Goal: Task Accomplishment & Management: Use online tool/utility

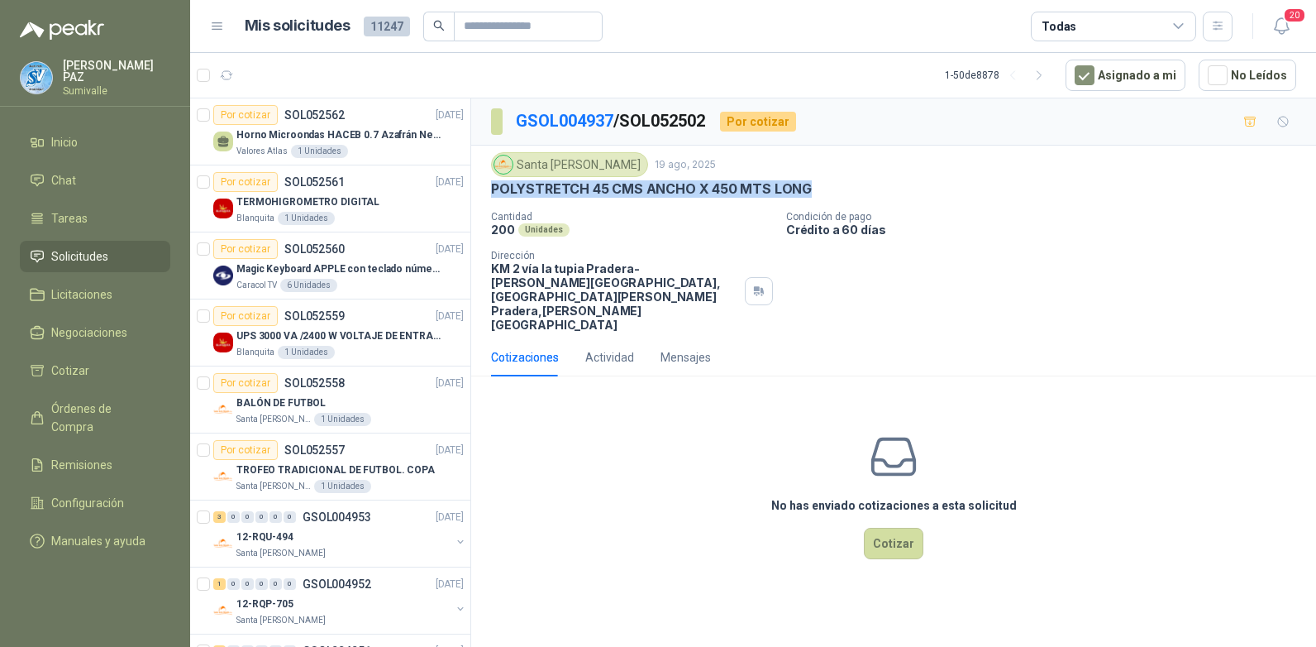
drag, startPoint x: 490, startPoint y: 186, endPoint x: 827, endPoint y: 189, distance: 336.6
click at [827, 189] on div "Santa Anita Napoles 19 ago, 2025 POLYSTRETCH 45 CMS ANCHO X 450 MTS LONG Cantid…" at bounding box center [893, 242] width 845 height 193
copy p "POLYSTRETCH 45 CMS ANCHO X 450 MTS LONG"
click at [886, 528] on button "Cotizar" at bounding box center [894, 543] width 60 height 31
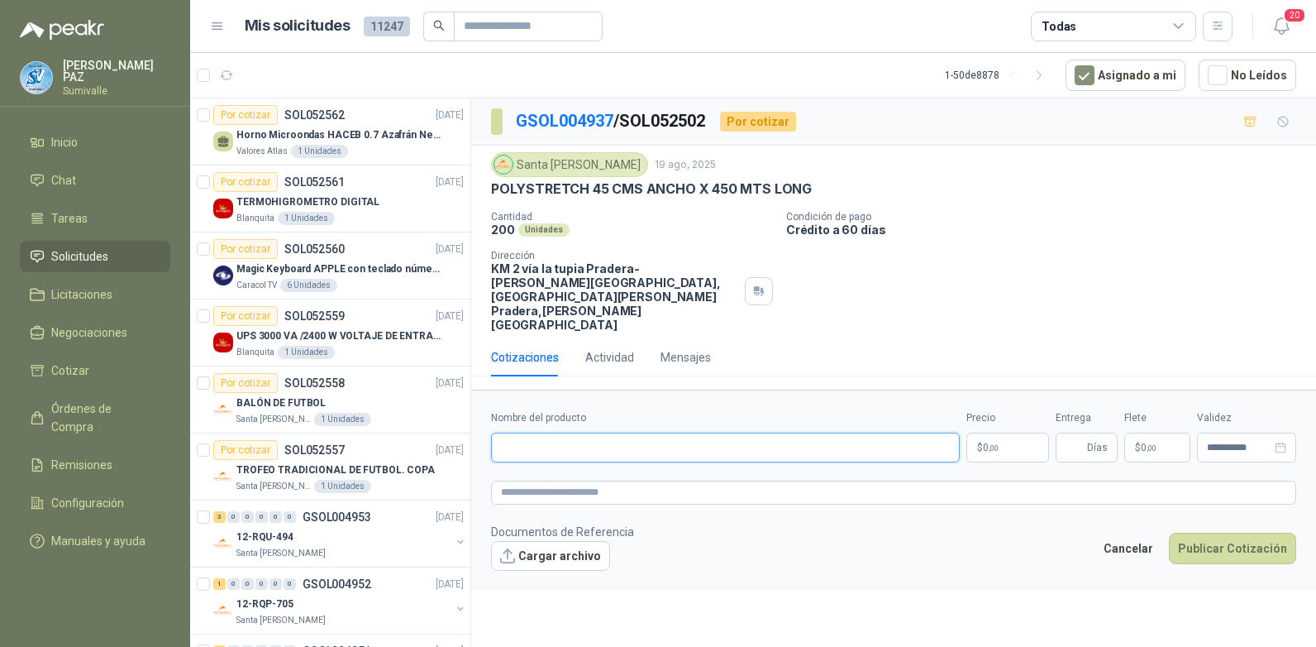
click at [760, 432] on input "Nombre del producto" at bounding box center [725, 447] width 469 height 30
paste input "**********"
type input "**********"
click at [1011, 403] on body "JUAN CAMILO PAZ Sumivalle Inicio Chat Tareas Solicitudes Licitaciones Negociaci…" at bounding box center [658, 323] width 1316 height 647
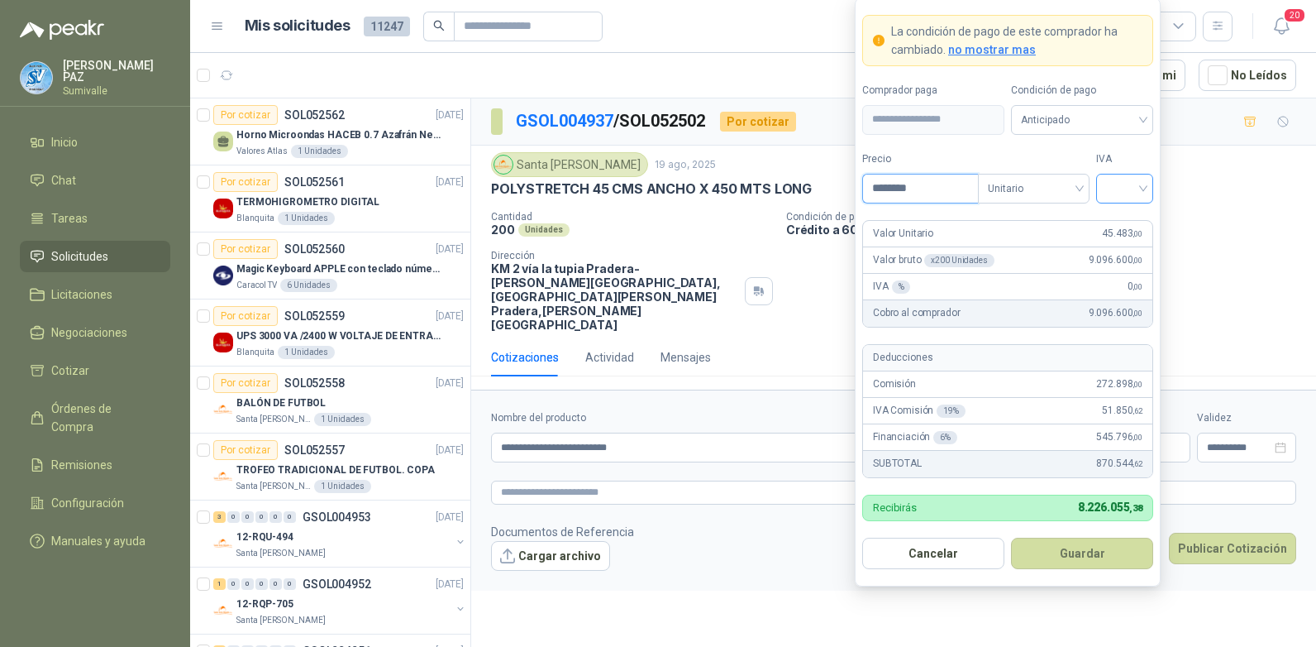
type input "********"
click at [1125, 177] on input "search" at bounding box center [1124, 186] width 37 height 25
click at [1123, 217] on div "19%" at bounding box center [1125, 222] width 31 height 18
click at [1090, 121] on span "Anticipado" at bounding box center [1080, 120] width 122 height 25
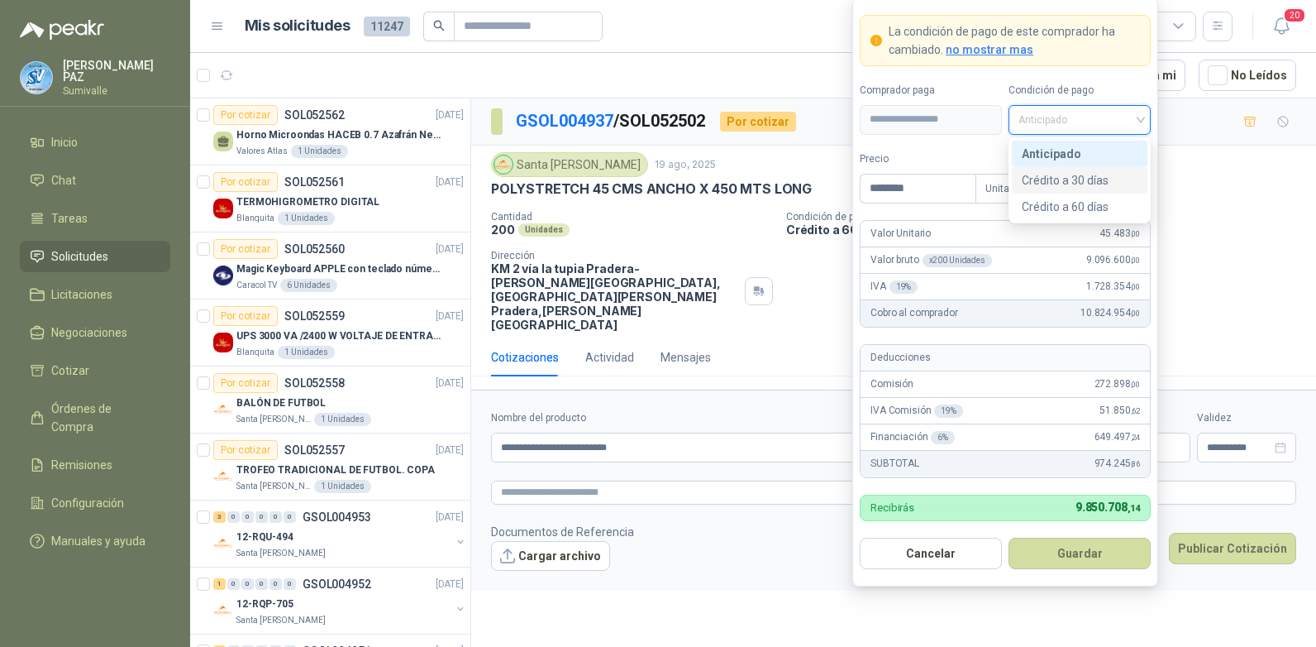
click at [1061, 177] on div "Crédito a 30 días" at bounding box center [1080, 180] width 116 height 18
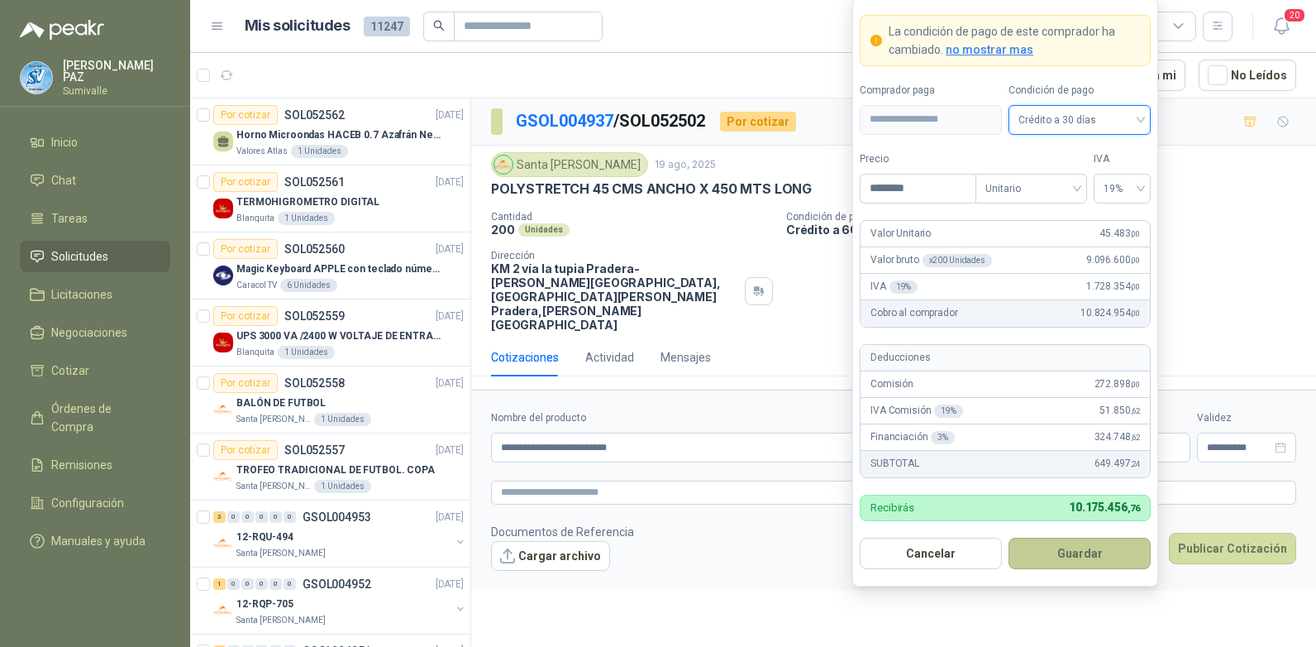
click at [1073, 554] on button "Guardar" at bounding box center [1080, 553] width 142 height 31
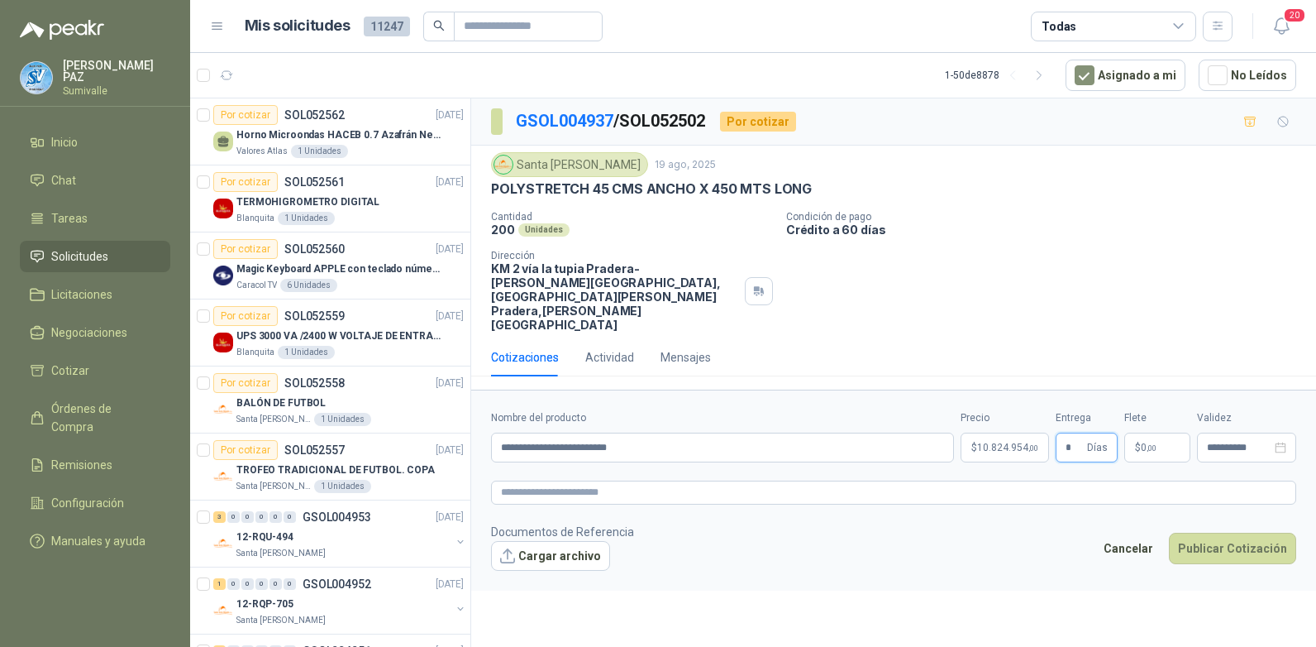
type input "*"
click at [1159, 432] on p "$ 0 ,00" at bounding box center [1158, 447] width 66 height 30
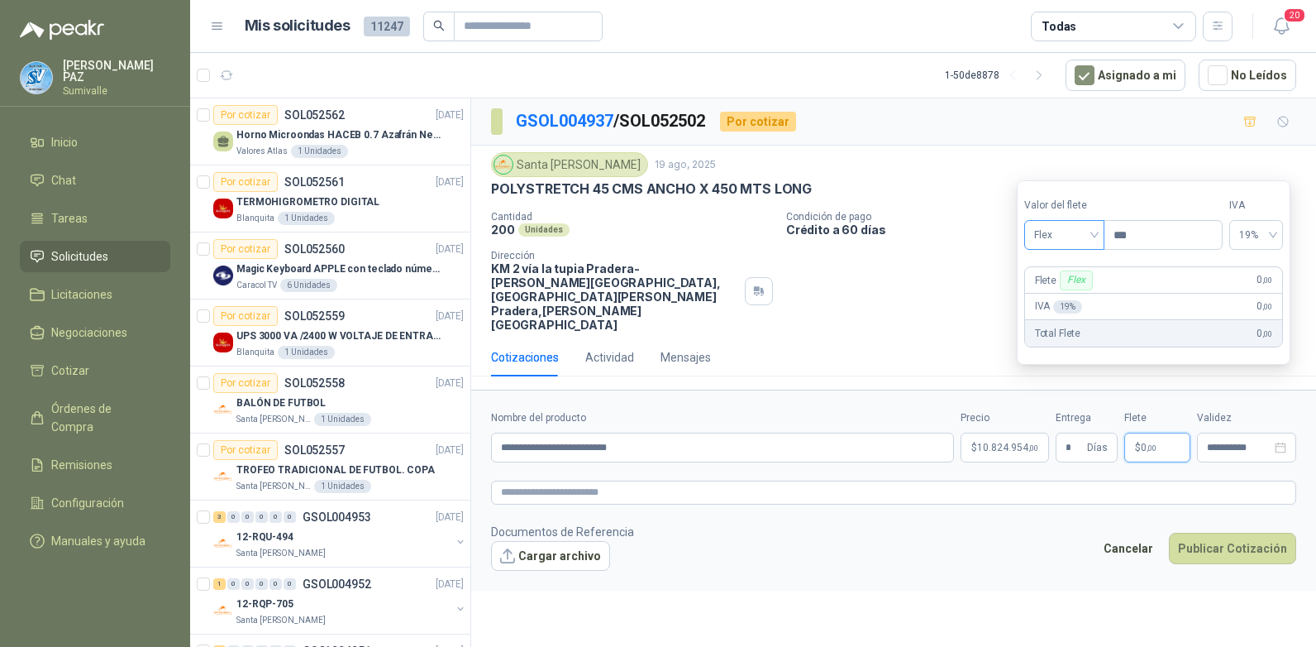
click at [1055, 228] on span "Flex" at bounding box center [1065, 234] width 60 height 25
click at [1060, 299] on div "Incluido" at bounding box center [1066, 296] width 57 height 18
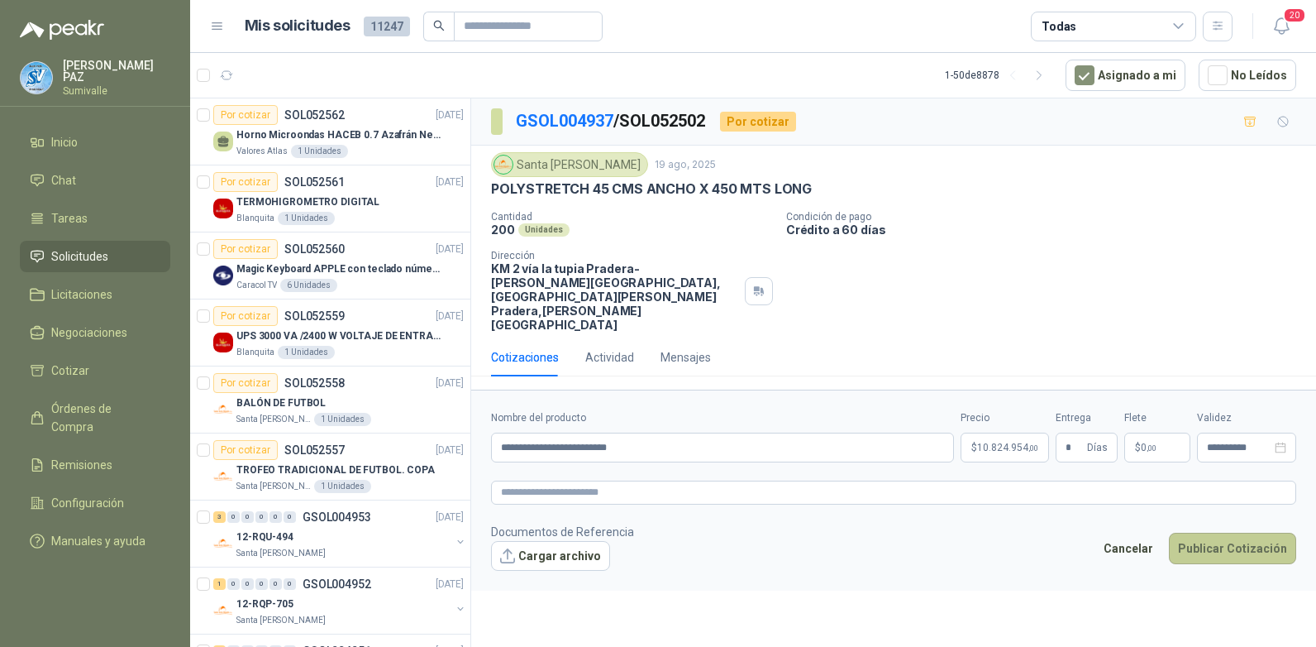
click at [1230, 533] on button "Publicar Cotización" at bounding box center [1232, 548] width 127 height 31
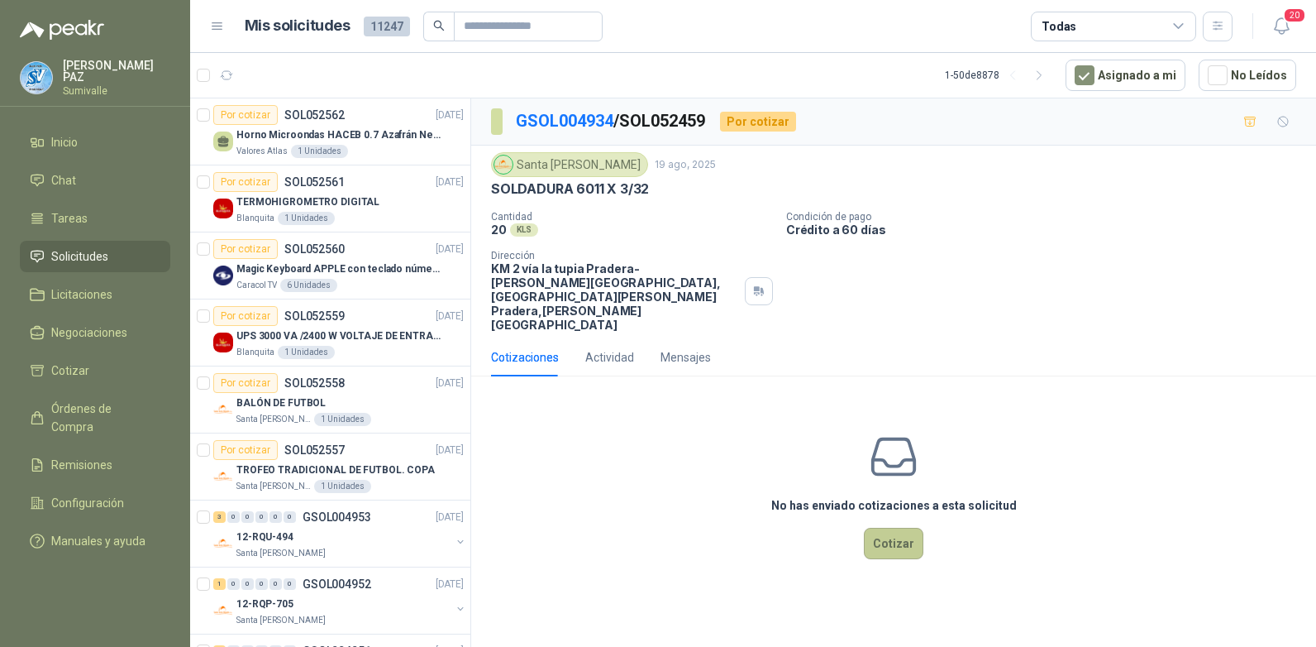
click at [909, 528] on button "Cotizar" at bounding box center [894, 543] width 60 height 31
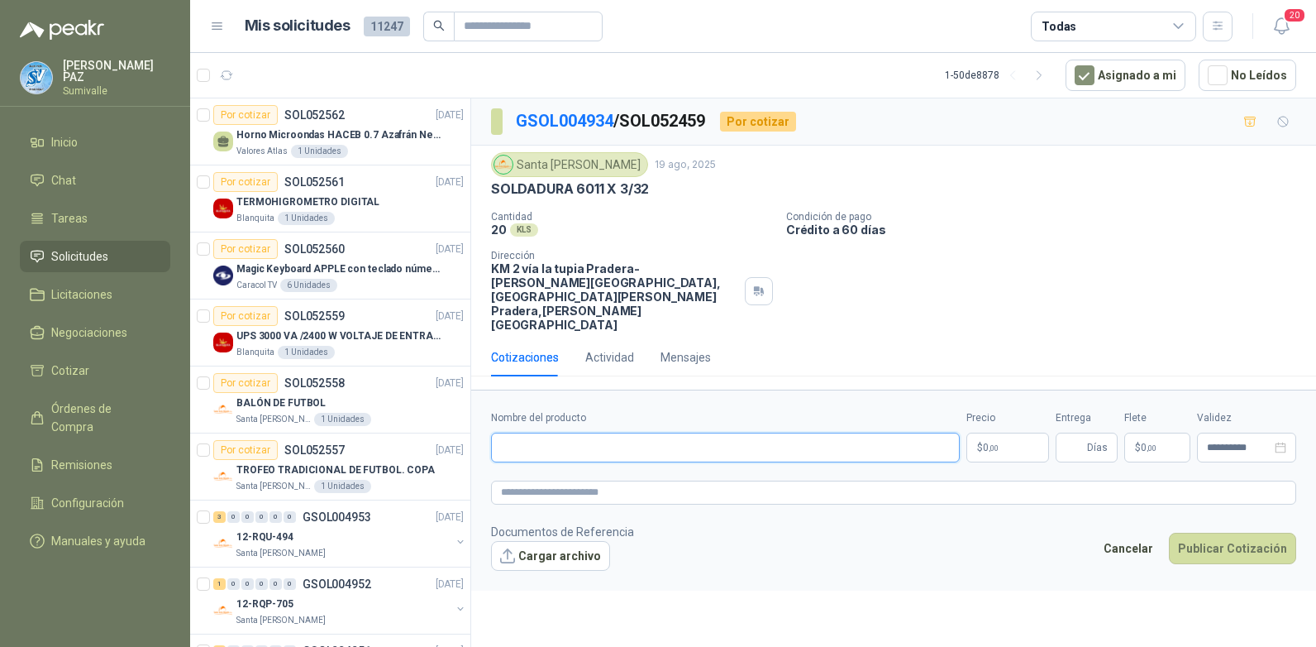
click at [571, 432] on input "Nombre del producto" at bounding box center [725, 447] width 469 height 30
paste input "**********"
type input "**********"
click at [1015, 395] on body "JUAN CAMILO PAZ Sumivalle Inicio Chat Tareas Solicitudes Licitaciones Negociaci…" at bounding box center [658, 323] width 1316 height 647
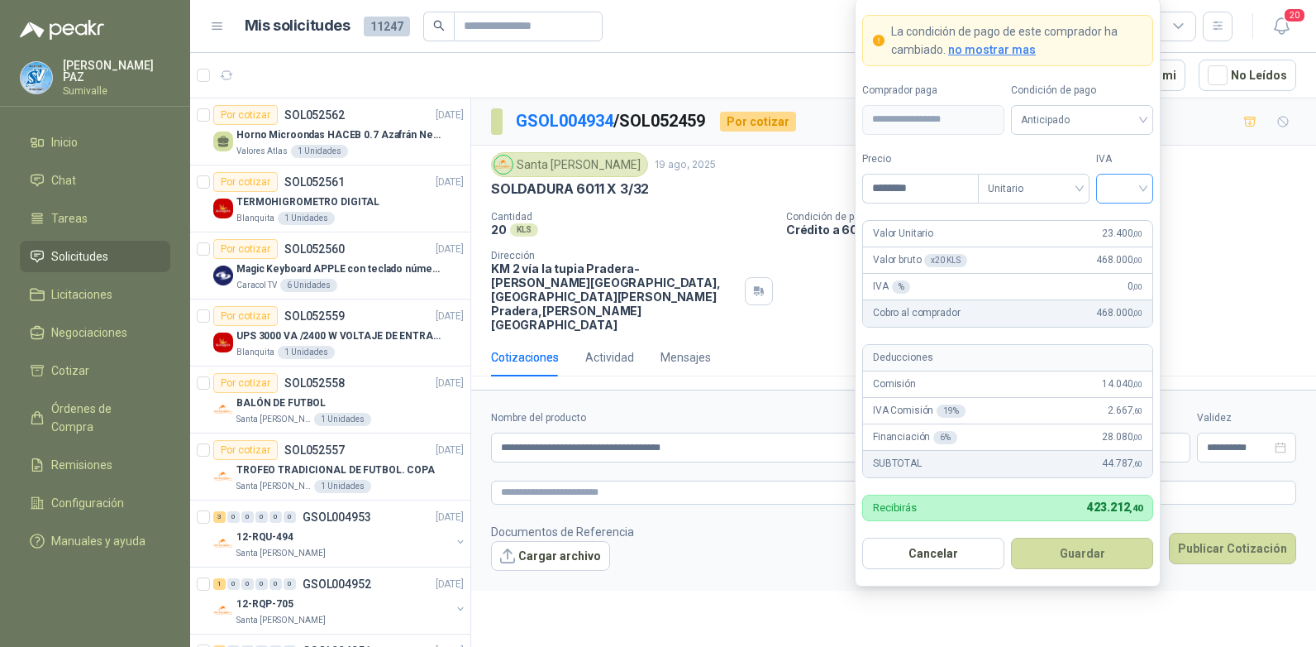
type input "********"
click at [1123, 193] on input "search" at bounding box center [1124, 186] width 37 height 25
click at [1125, 213] on div "19%" at bounding box center [1125, 222] width 31 height 18
click at [1101, 120] on span "Anticipado" at bounding box center [1082, 120] width 122 height 25
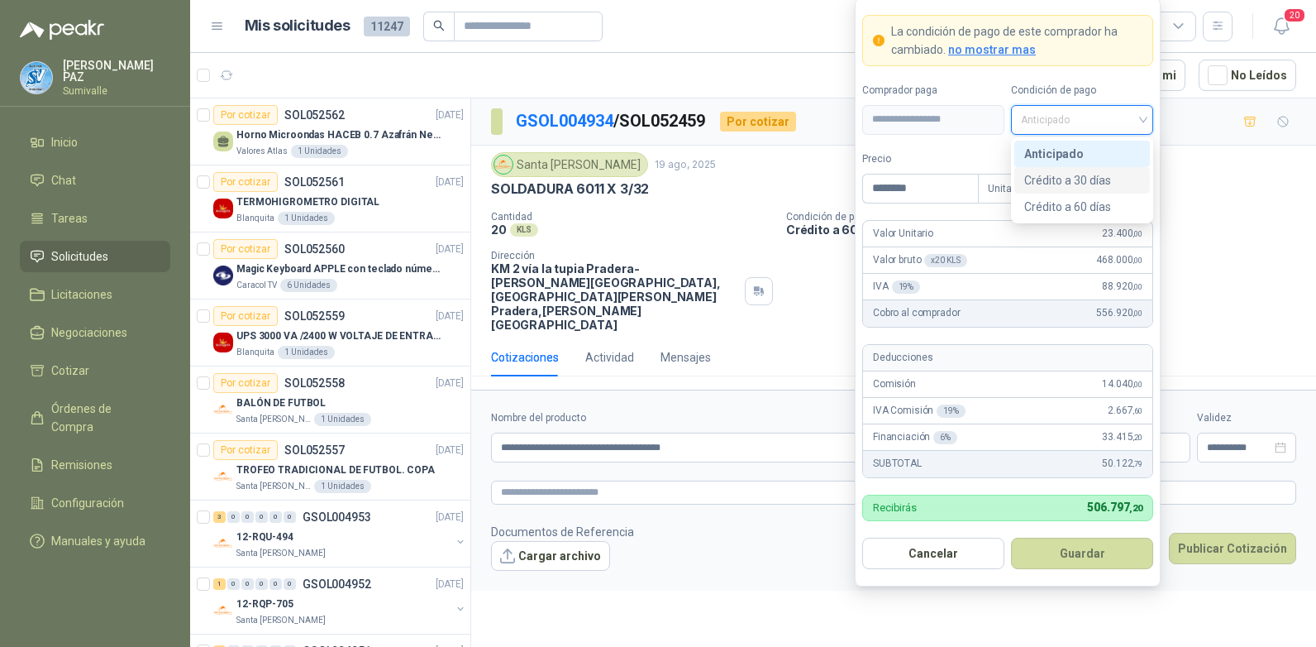
click at [1084, 171] on div "Crédito a 30 días" at bounding box center [1083, 180] width 116 height 18
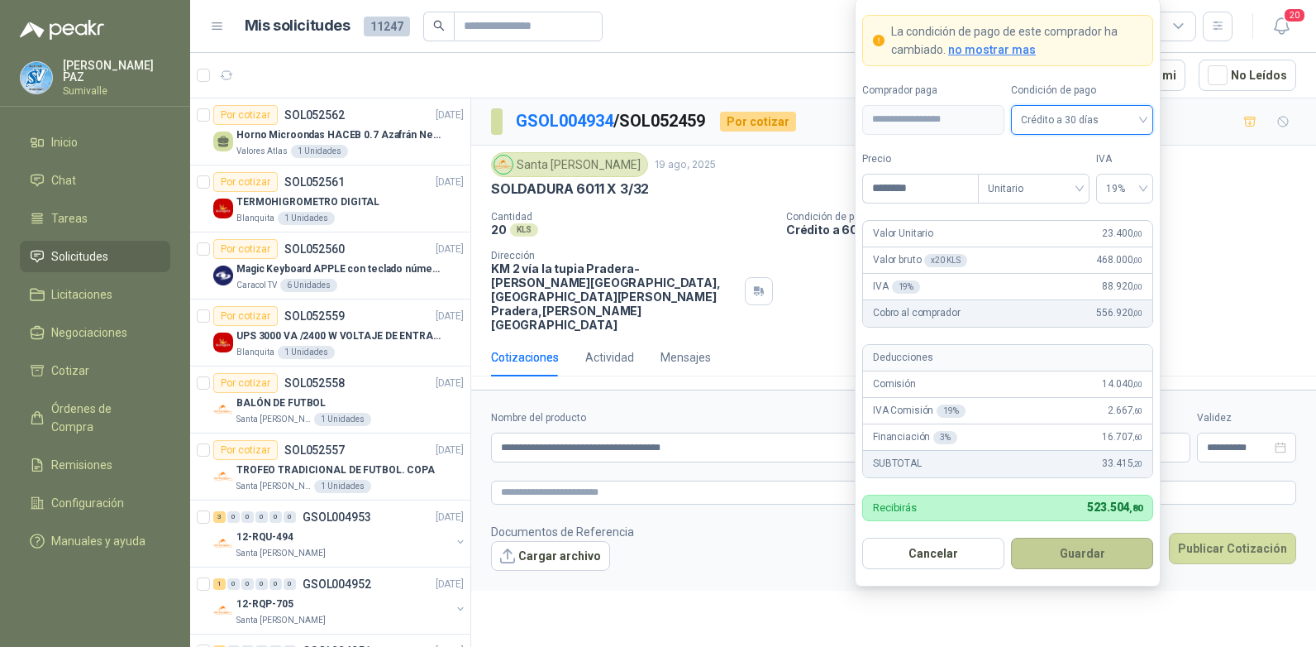
click at [1072, 561] on button "Guardar" at bounding box center [1082, 553] width 142 height 31
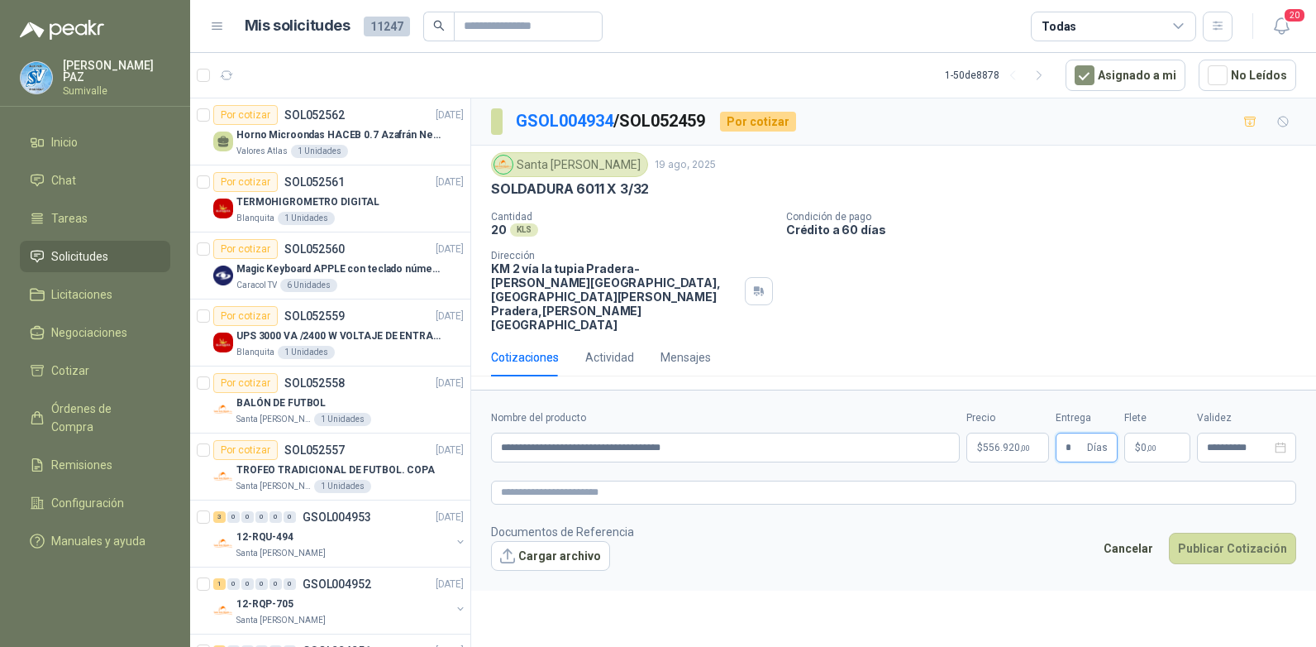
type input "*"
click at [1146, 410] on div "Flete $ 0 ,00" at bounding box center [1158, 436] width 66 height 52
click at [1144, 442] on span "0 ,00" at bounding box center [1149, 447] width 16 height 10
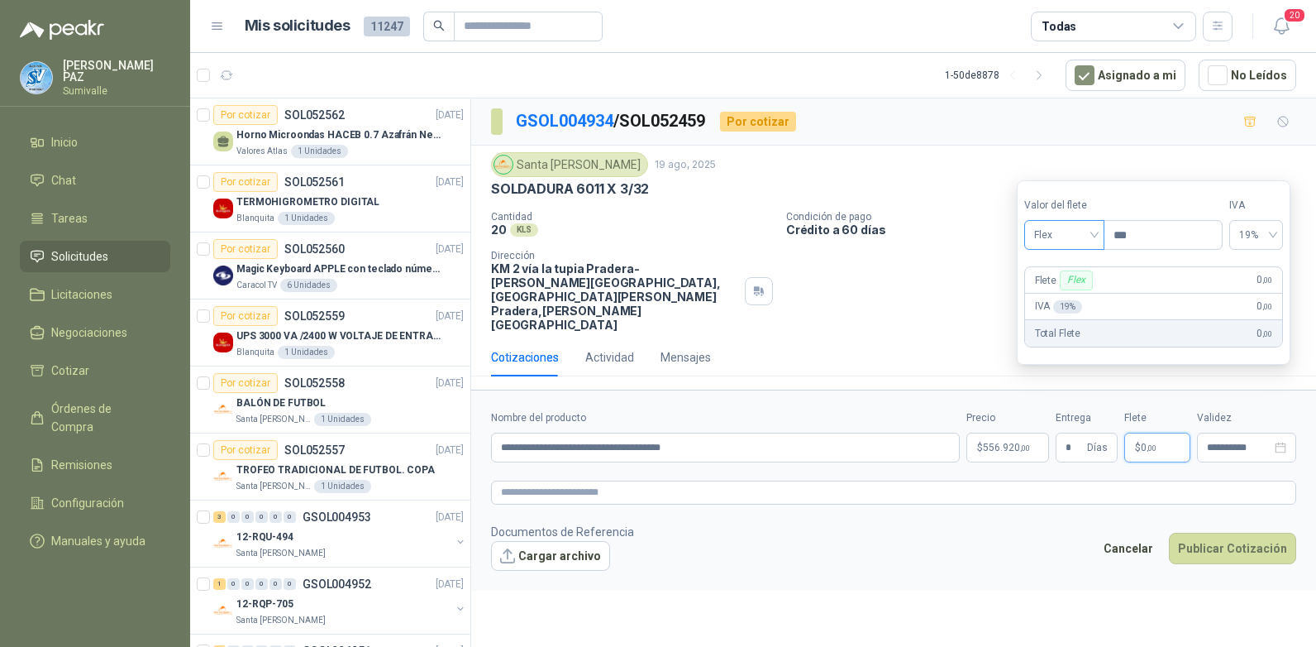
click at [1062, 236] on span "Flex" at bounding box center [1065, 234] width 60 height 25
click at [1066, 287] on div "Incluido" at bounding box center [1066, 296] width 57 height 18
click at [1214, 533] on button "Publicar Cotización" at bounding box center [1232, 548] width 127 height 31
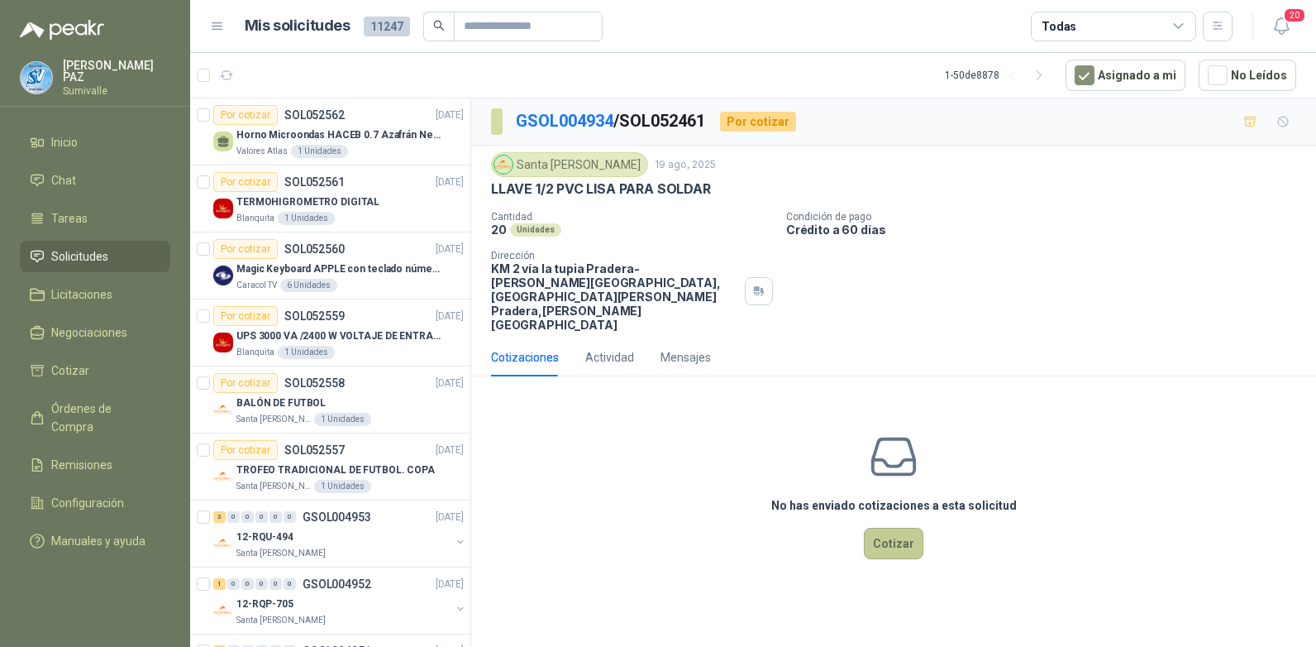
click at [897, 528] on button "Cotizar" at bounding box center [894, 543] width 60 height 31
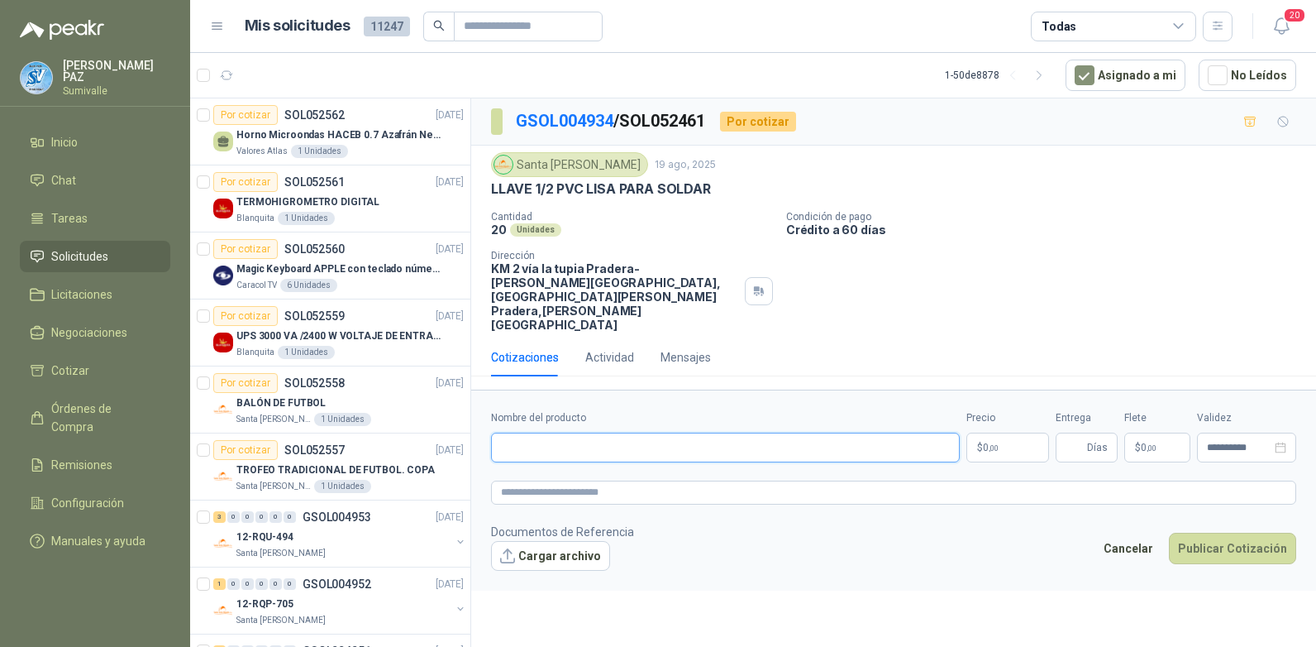
click at [569, 432] on input "Nombre del producto" at bounding box center [725, 447] width 469 height 30
paste input "**********"
type input "**********"
click at [1005, 409] on body "JUAN CAMILO PAZ Sumivalle Inicio Chat Tareas Solicitudes Licitaciones Negociaci…" at bounding box center [658, 323] width 1316 height 647
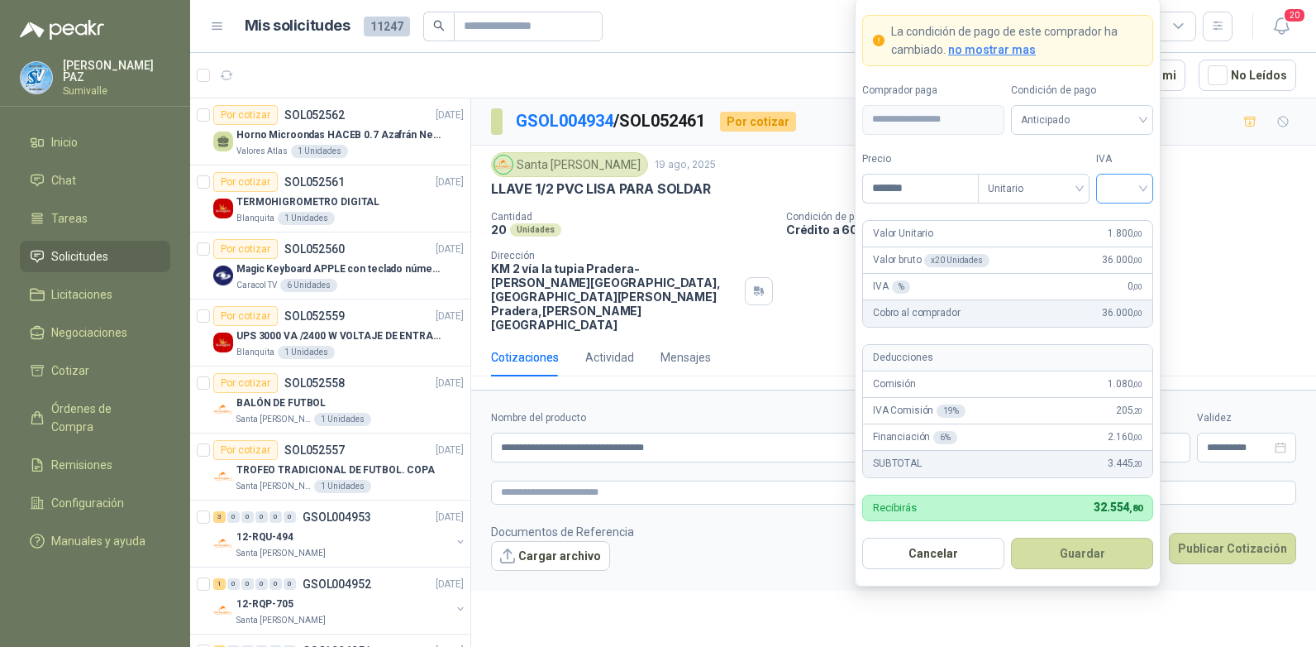
type input "*******"
click at [1116, 197] on input "search" at bounding box center [1124, 186] width 37 height 25
click at [1121, 222] on div "19%" at bounding box center [1125, 222] width 31 height 18
click at [1106, 127] on span "Anticipado" at bounding box center [1082, 120] width 122 height 25
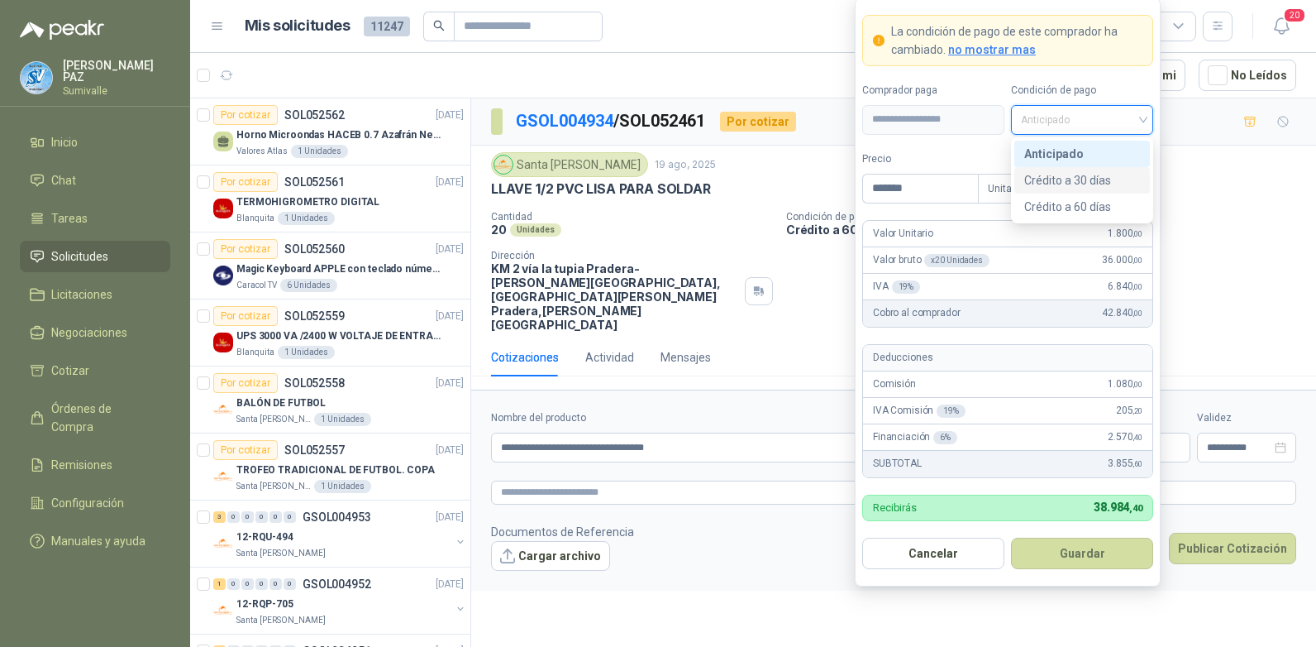
click at [1093, 177] on div "Crédito a 30 días" at bounding box center [1083, 180] width 116 height 18
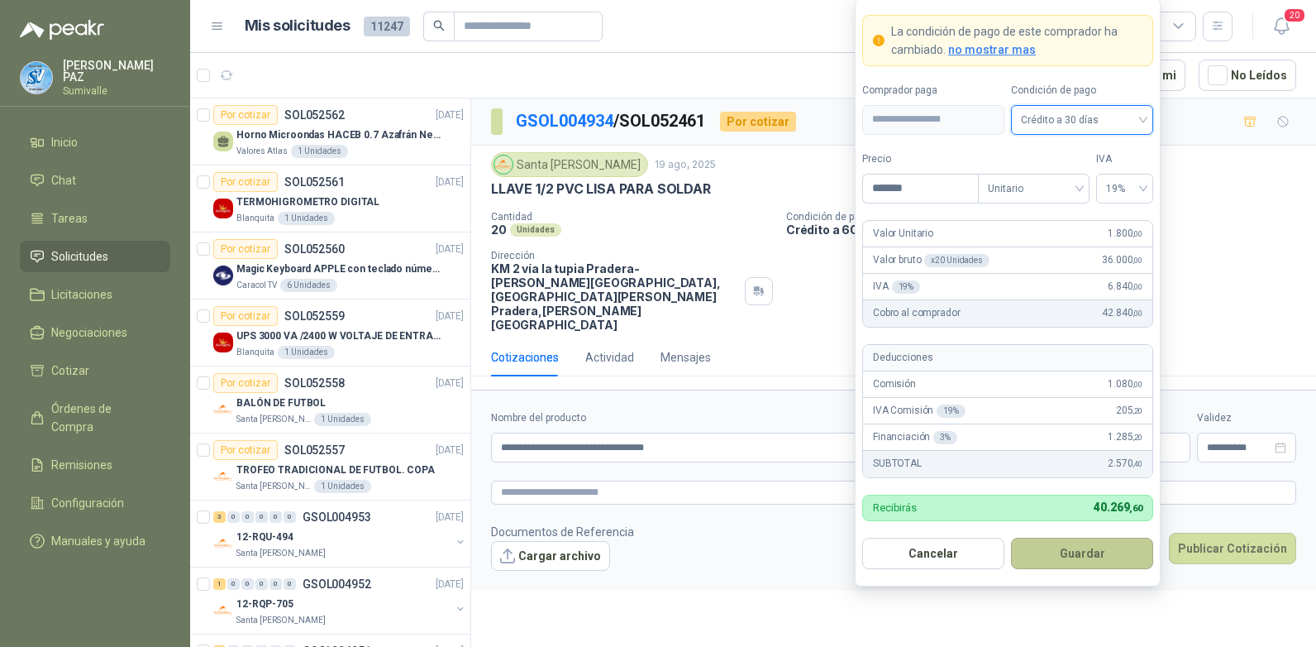
click at [1099, 555] on button "Guardar" at bounding box center [1082, 553] width 142 height 31
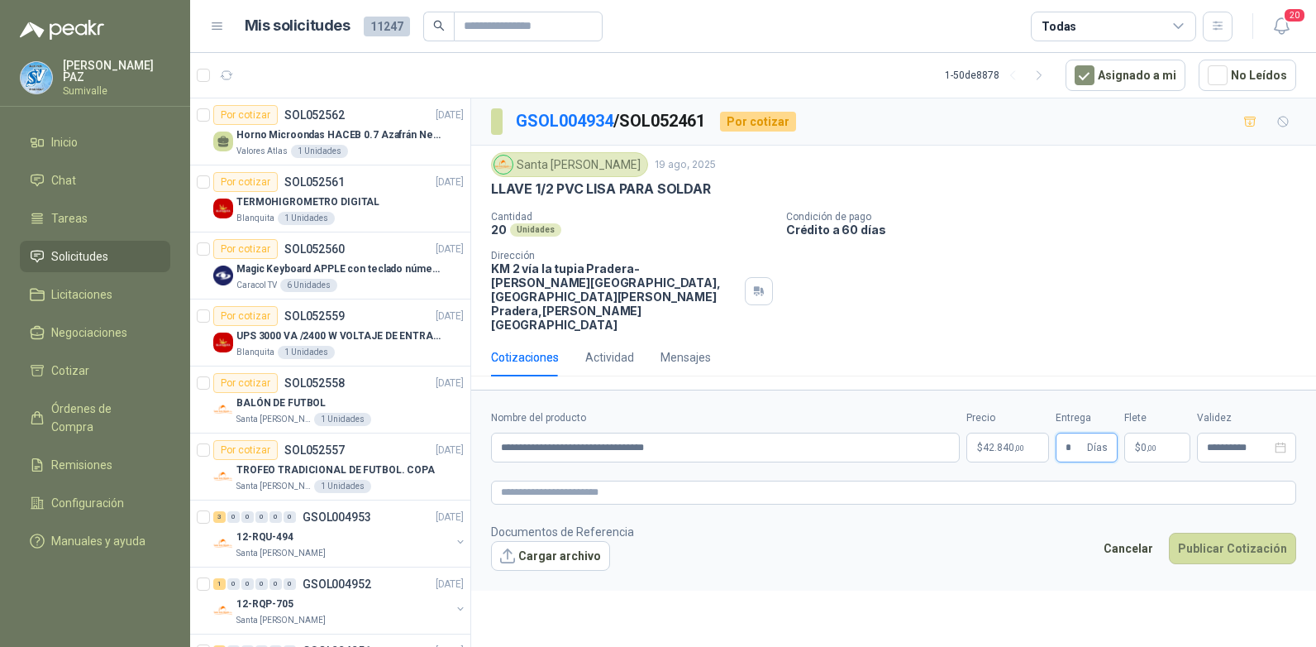
type input "*"
click at [1142, 410] on div "Flete $ 0 ,00" at bounding box center [1158, 436] width 66 height 52
click at [1141, 432] on p "$ 0 ,00" at bounding box center [1158, 447] width 66 height 30
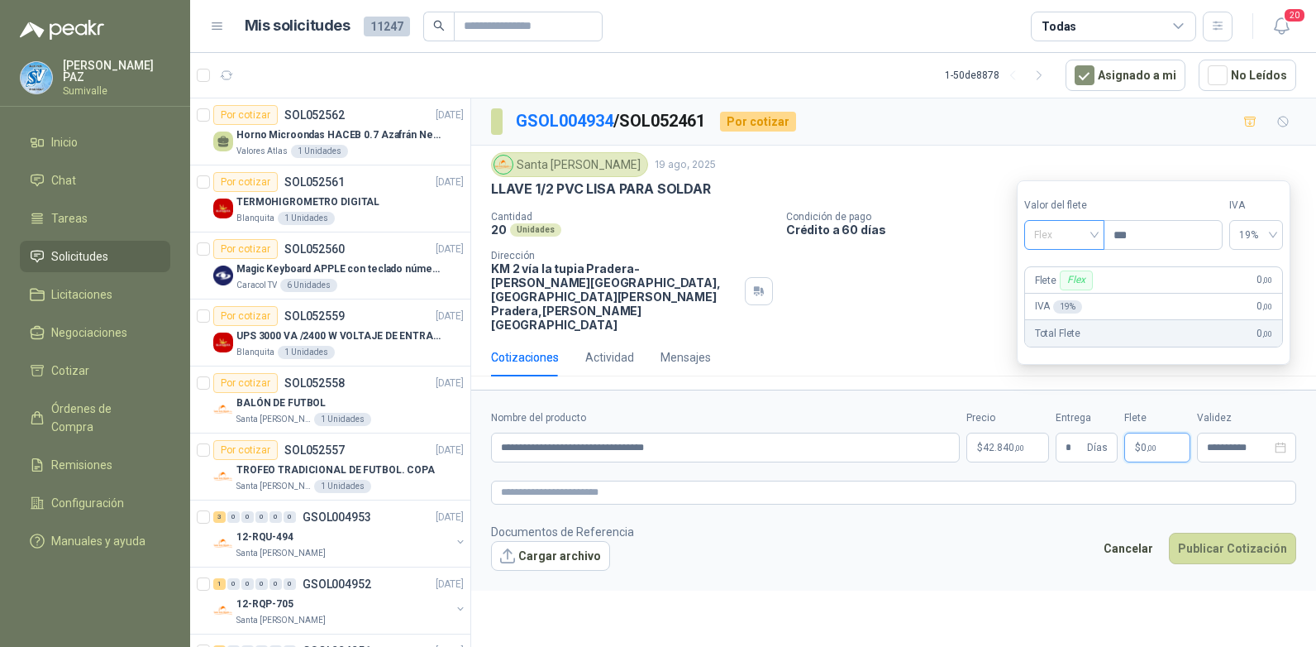
click at [1094, 237] on span "Flex" at bounding box center [1065, 234] width 60 height 25
click at [1075, 297] on div "Incluido" at bounding box center [1066, 296] width 57 height 18
click at [1230, 533] on button "Publicar Cotización" at bounding box center [1232, 548] width 127 height 31
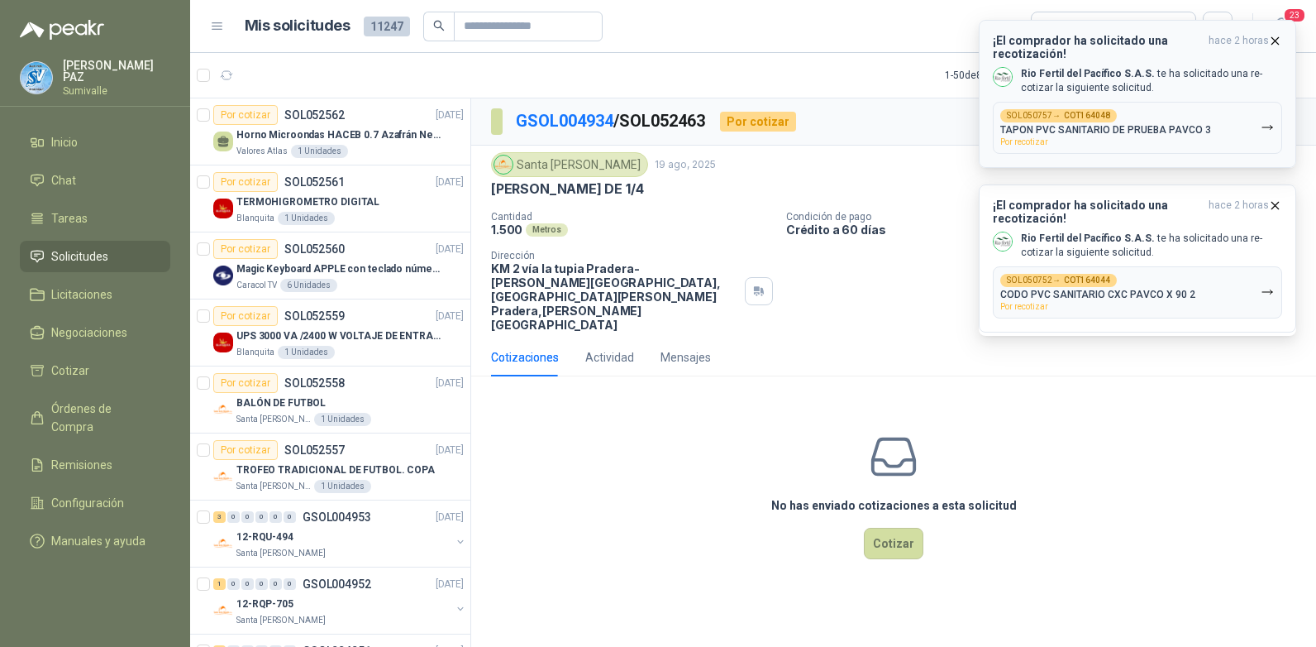
click at [1273, 39] on icon "button" at bounding box center [1276, 40] width 7 height 7
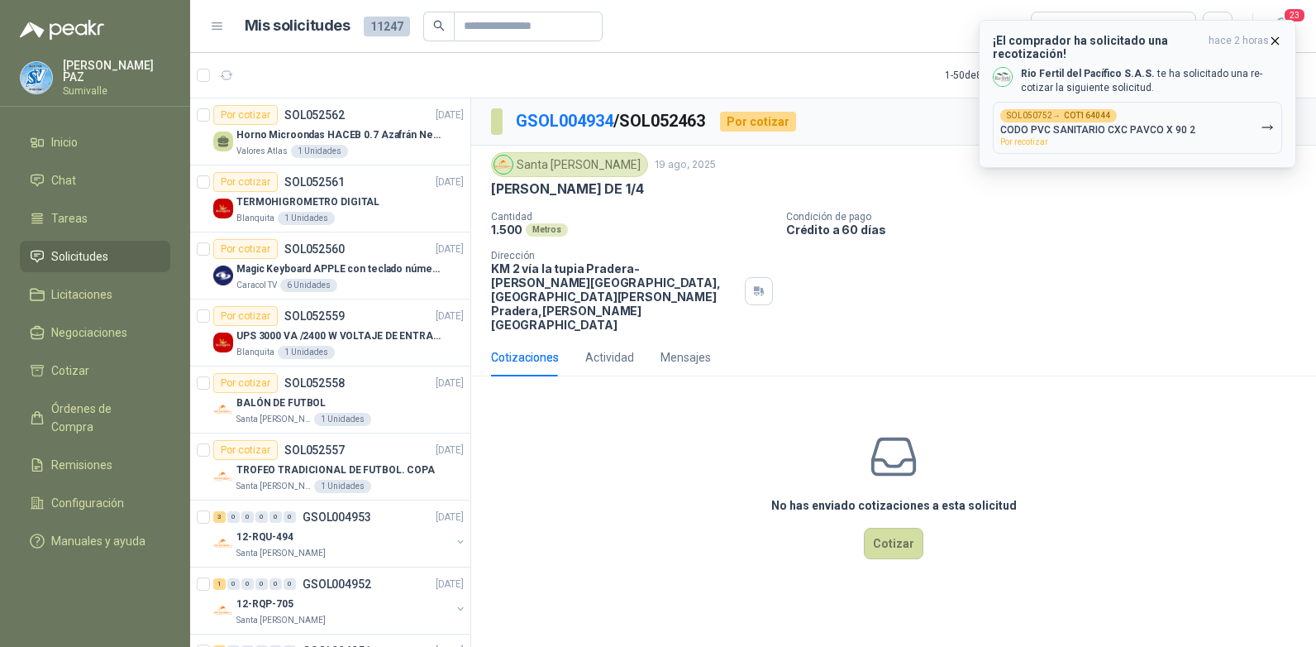
click at [1272, 39] on icon "button" at bounding box center [1276, 41] width 14 height 14
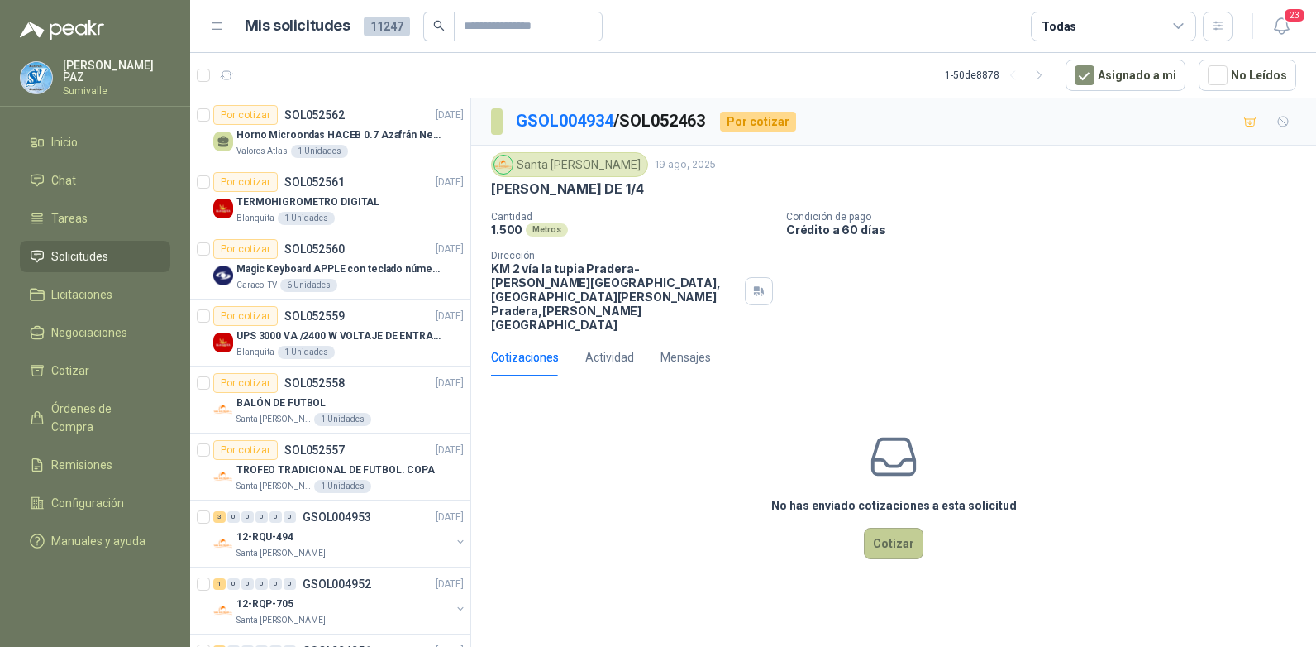
click at [907, 528] on button "Cotizar" at bounding box center [894, 543] width 60 height 31
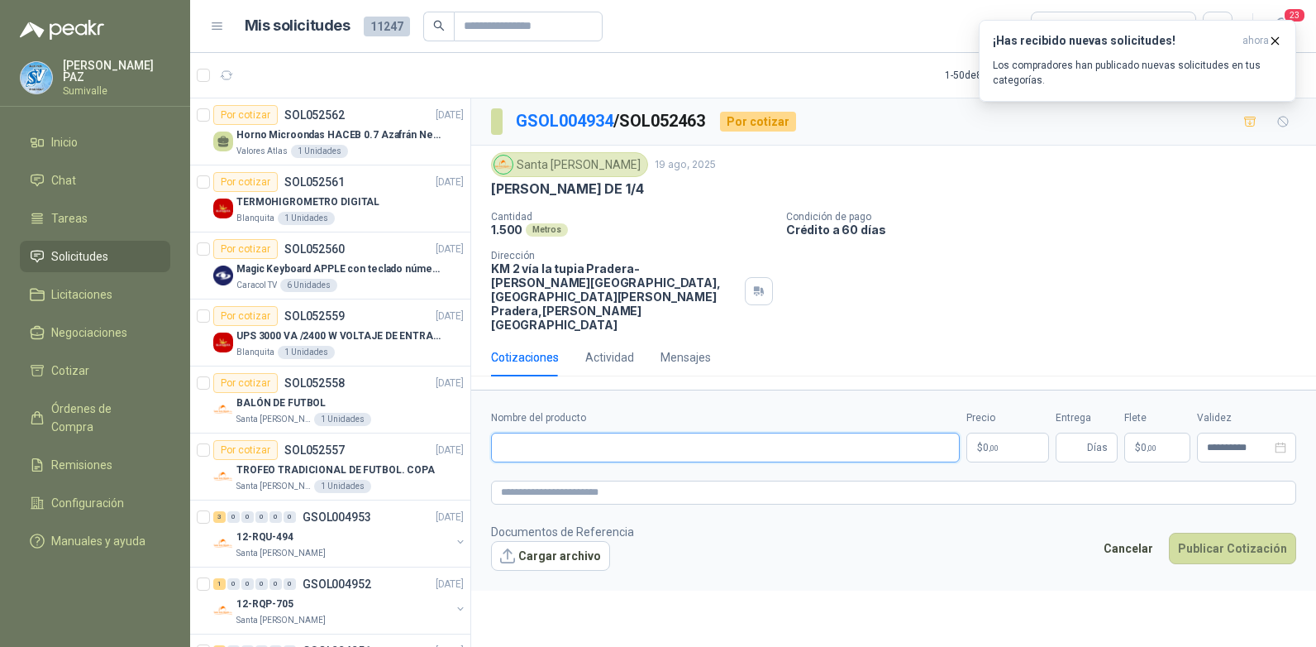
click at [595, 432] on input "Nombre del producto" at bounding box center [725, 447] width 469 height 30
paste input "**********"
type input "**********"
click at [992, 400] on body "[PERSON_NAME] Inicio Chat Tareas Solicitudes Licitaciones Negociaciones Cotizar…" at bounding box center [658, 323] width 1316 height 647
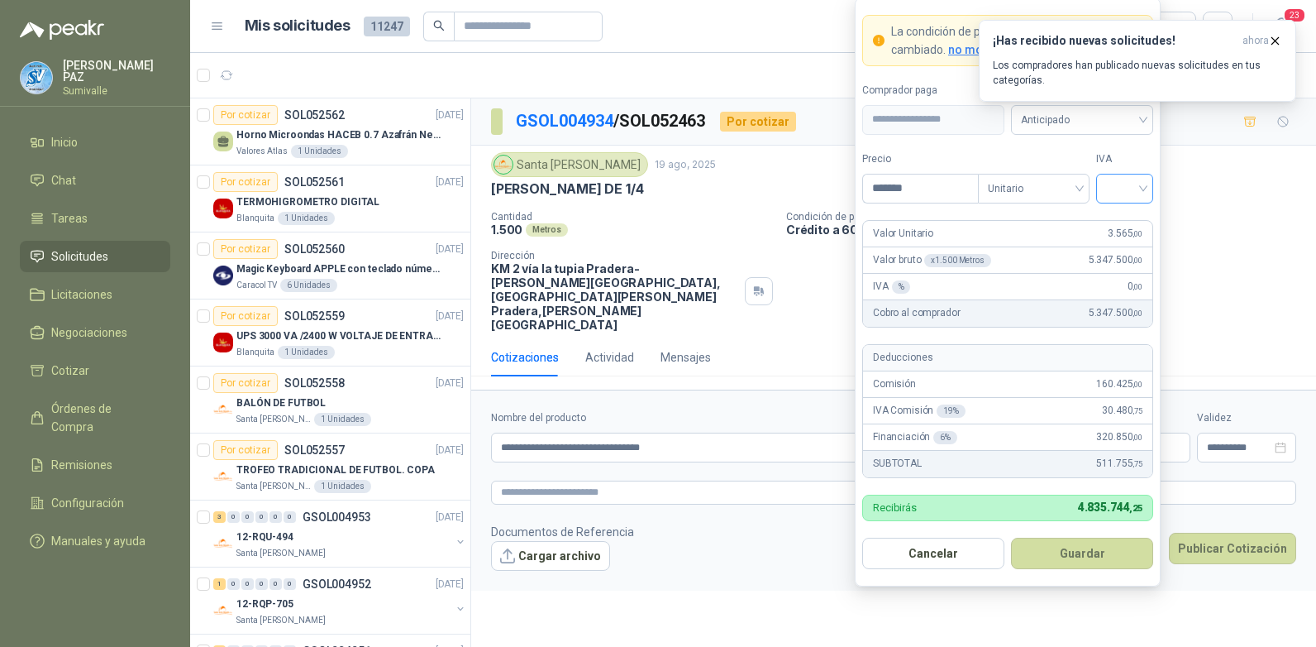
type input "*******"
click at [1122, 182] on input "search" at bounding box center [1124, 186] width 37 height 25
click at [1125, 212] on div "19%" at bounding box center [1125, 222] width 50 height 26
click at [1080, 122] on span "Anticipado" at bounding box center [1082, 120] width 122 height 25
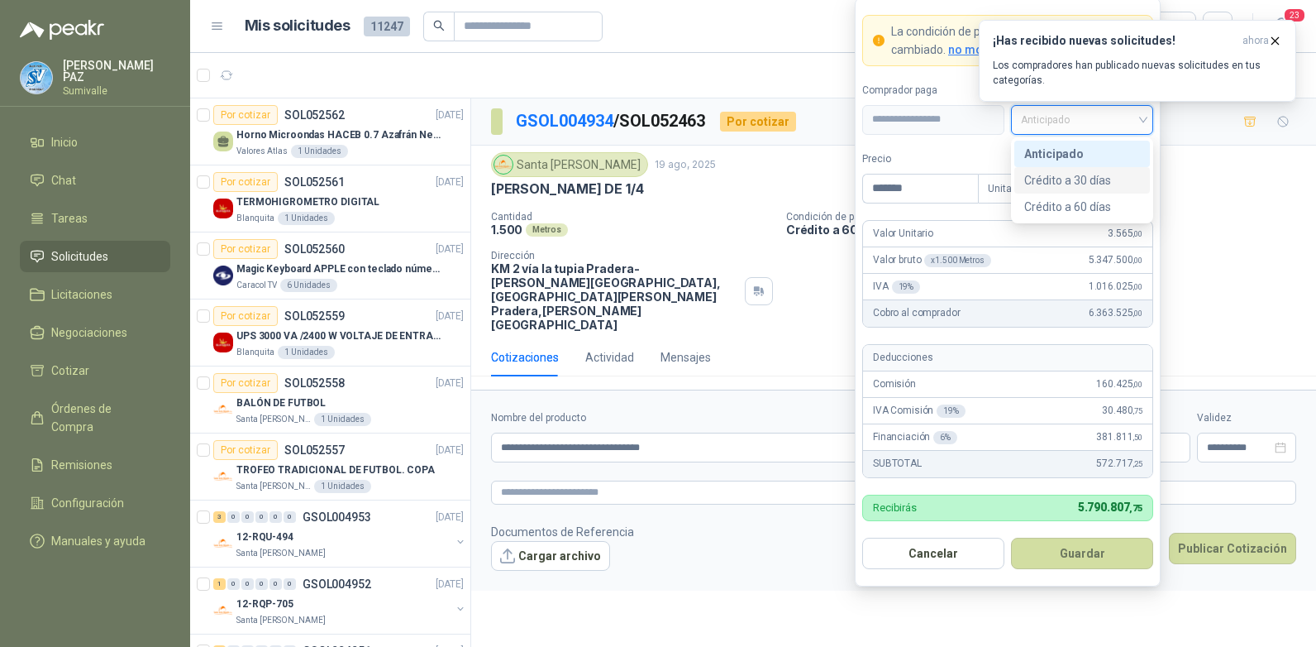
click at [1073, 172] on div "Crédito a 30 días" at bounding box center [1083, 180] width 116 height 18
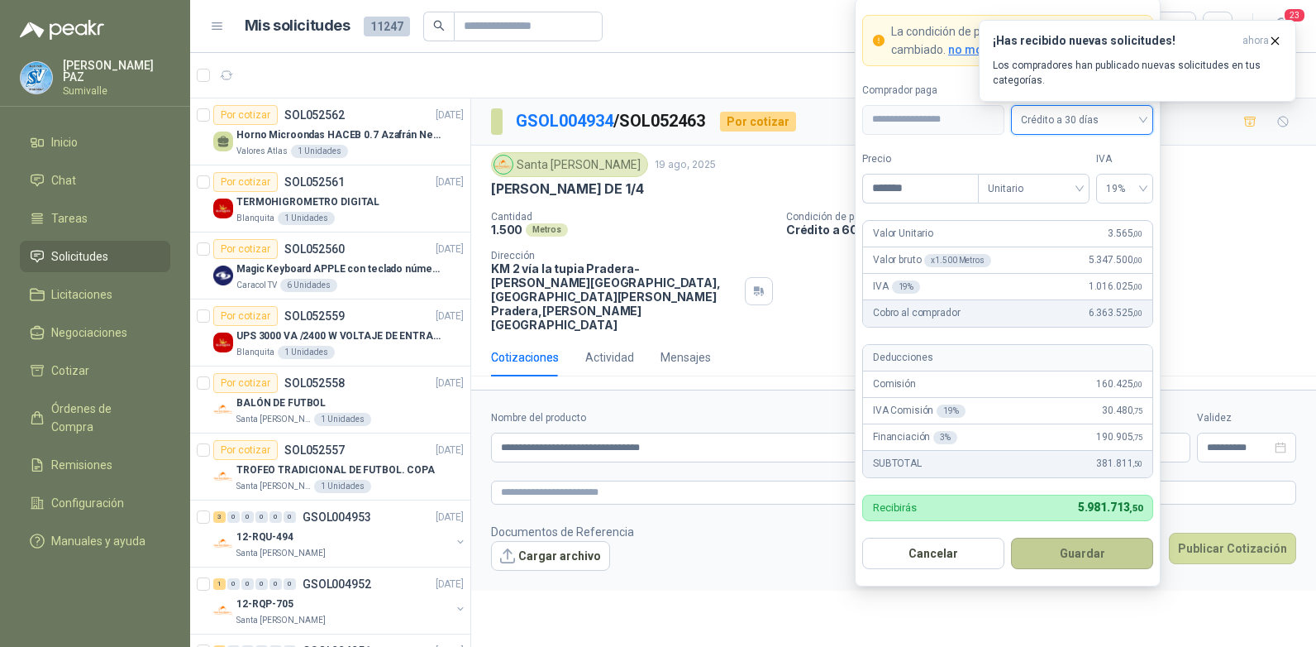
click at [1080, 542] on button "Guardar" at bounding box center [1082, 553] width 142 height 31
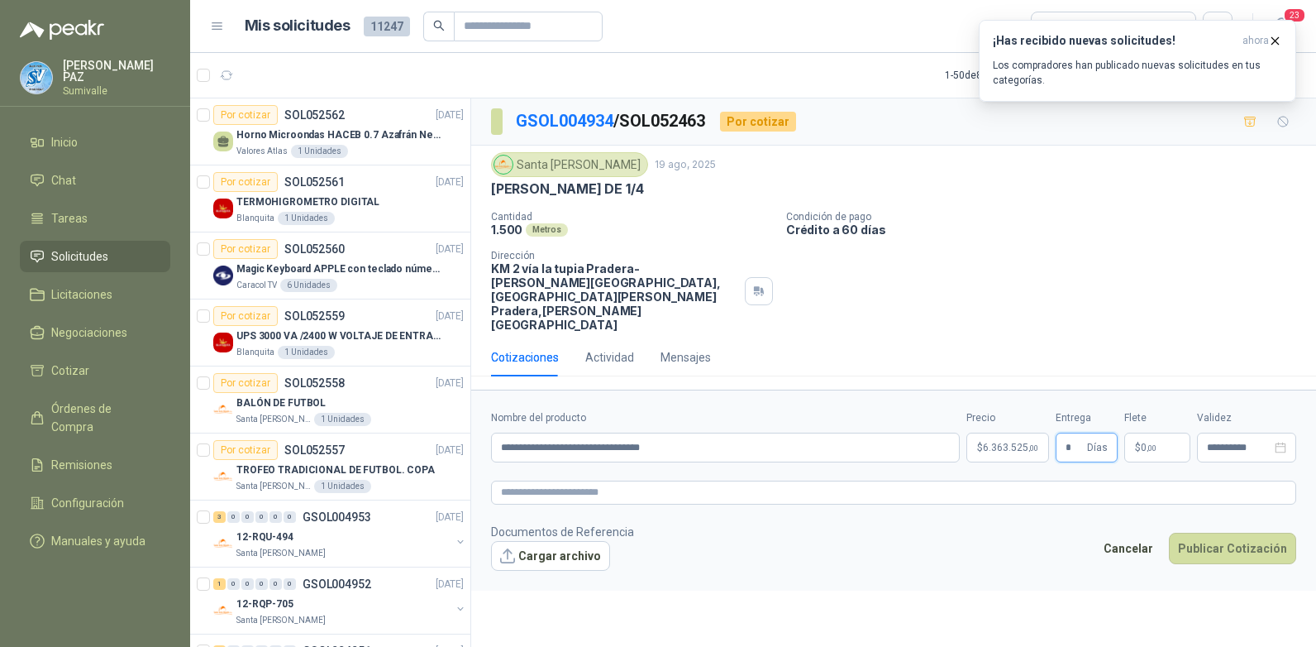
type input "*"
click at [1167, 432] on p "$ 0 ,00" at bounding box center [1158, 447] width 66 height 30
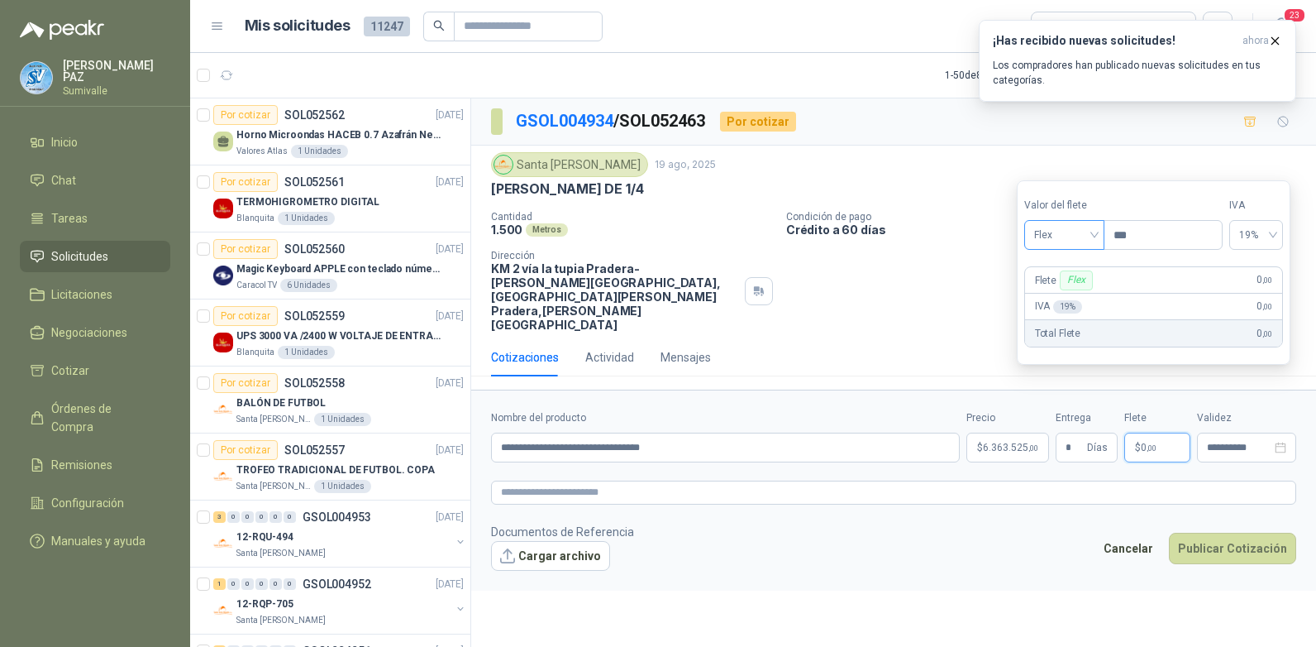
click at [1058, 246] on span "Flex" at bounding box center [1065, 234] width 60 height 25
click at [1063, 296] on div "Incluido" at bounding box center [1066, 296] width 57 height 18
click at [1226, 533] on button "Publicar Cotización" at bounding box center [1232, 548] width 127 height 31
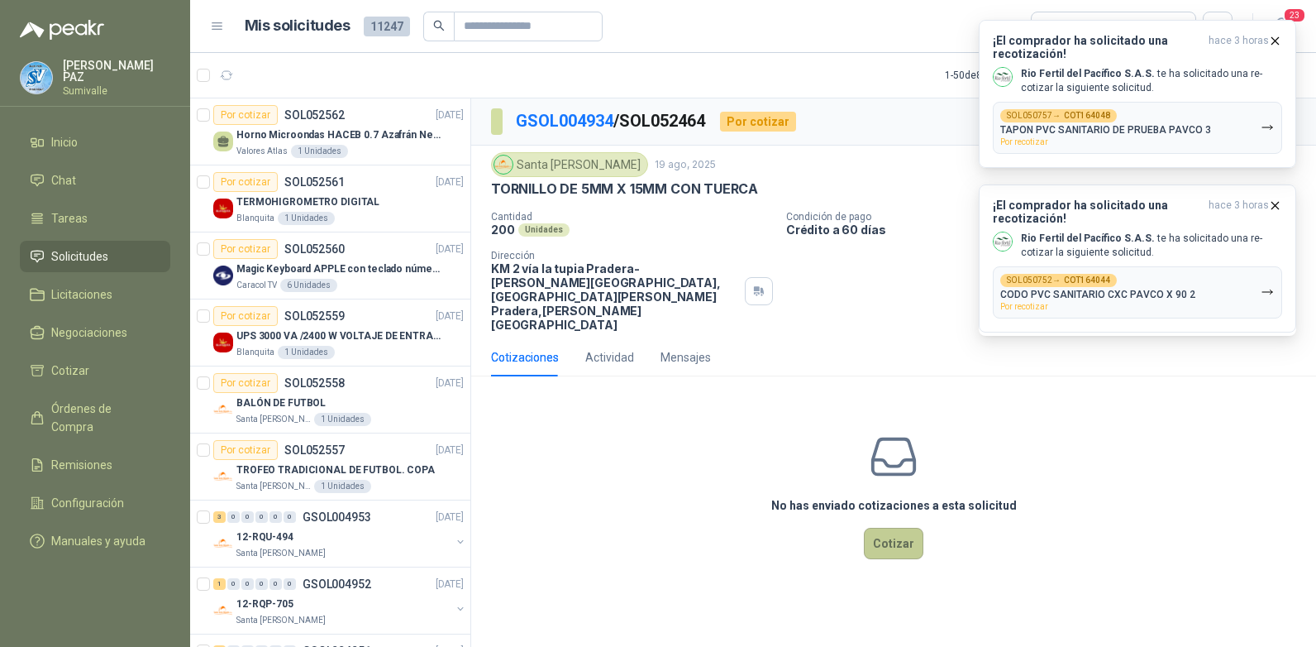
click at [896, 528] on button "Cotizar" at bounding box center [894, 543] width 60 height 31
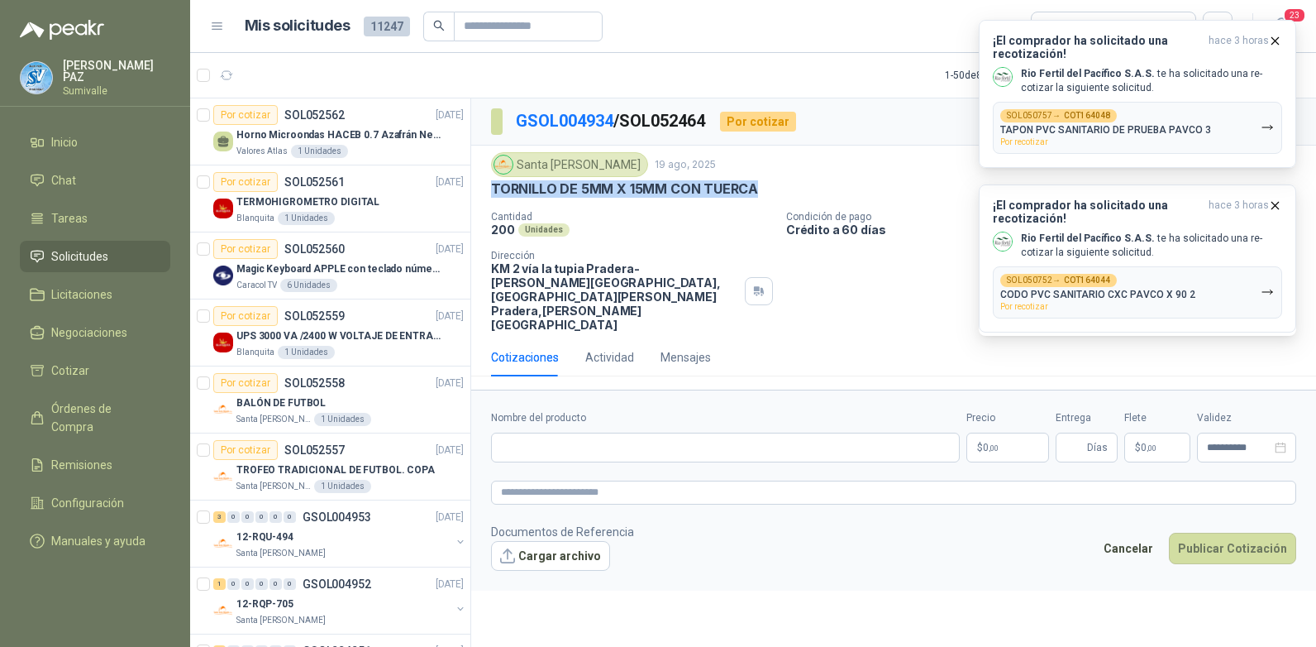
drag, startPoint x: 489, startPoint y: 189, endPoint x: 772, endPoint y: 190, distance: 282.8
click at [772, 190] on div "Santa [PERSON_NAME] [DATE] TORNILLO DE 5MM X 15MM CON TUERCA Cantidad 200 Unida…" at bounding box center [893, 242] width 845 height 193
copy p "TORNILLO DE 5MM X 15MM CON TUERCA"
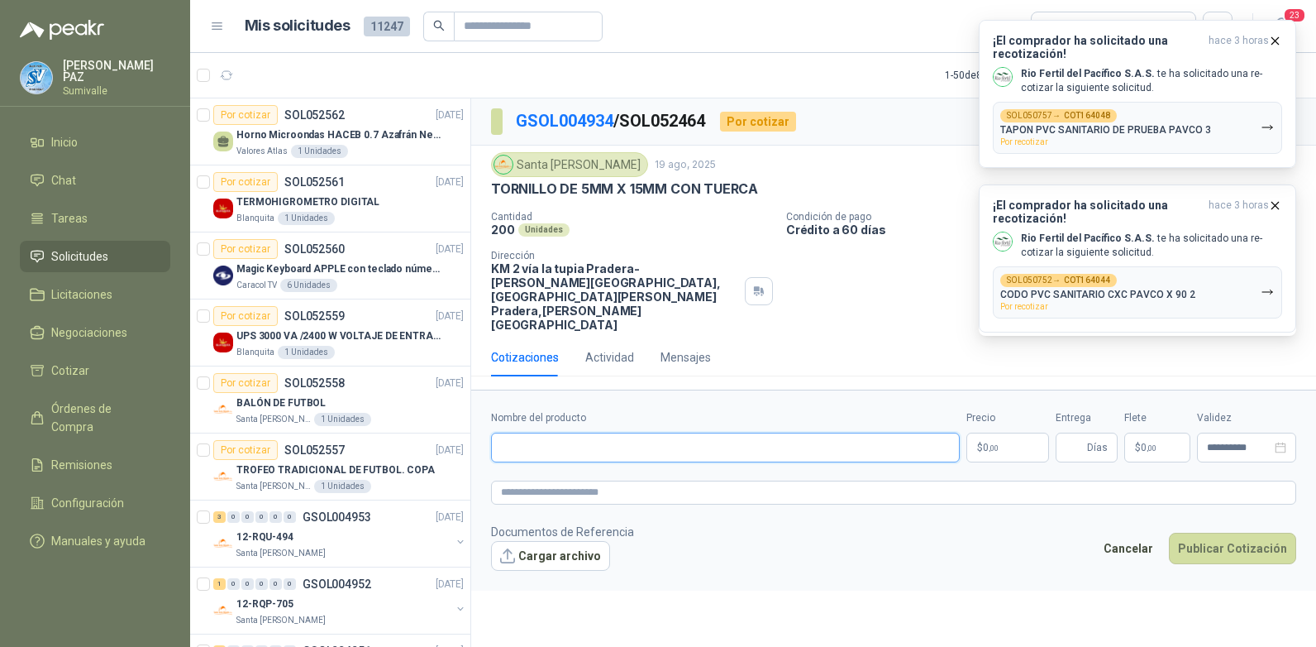
click at [586, 432] on input "Nombre del producto" at bounding box center [725, 447] width 469 height 30
paste input "**********"
type input "**********"
click at [1018, 408] on body "[PERSON_NAME] Inicio Chat Tareas Solicitudes Licitaciones Negociaciones Cotizar…" at bounding box center [658, 323] width 1316 height 647
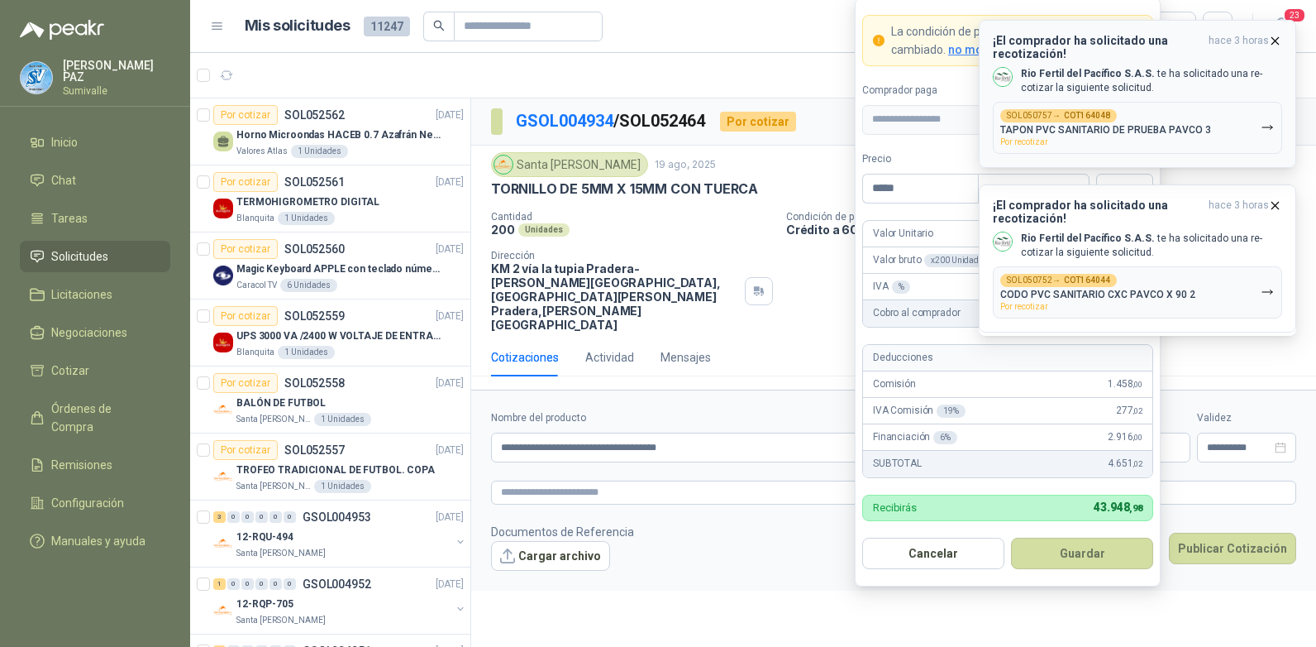
type input "*****"
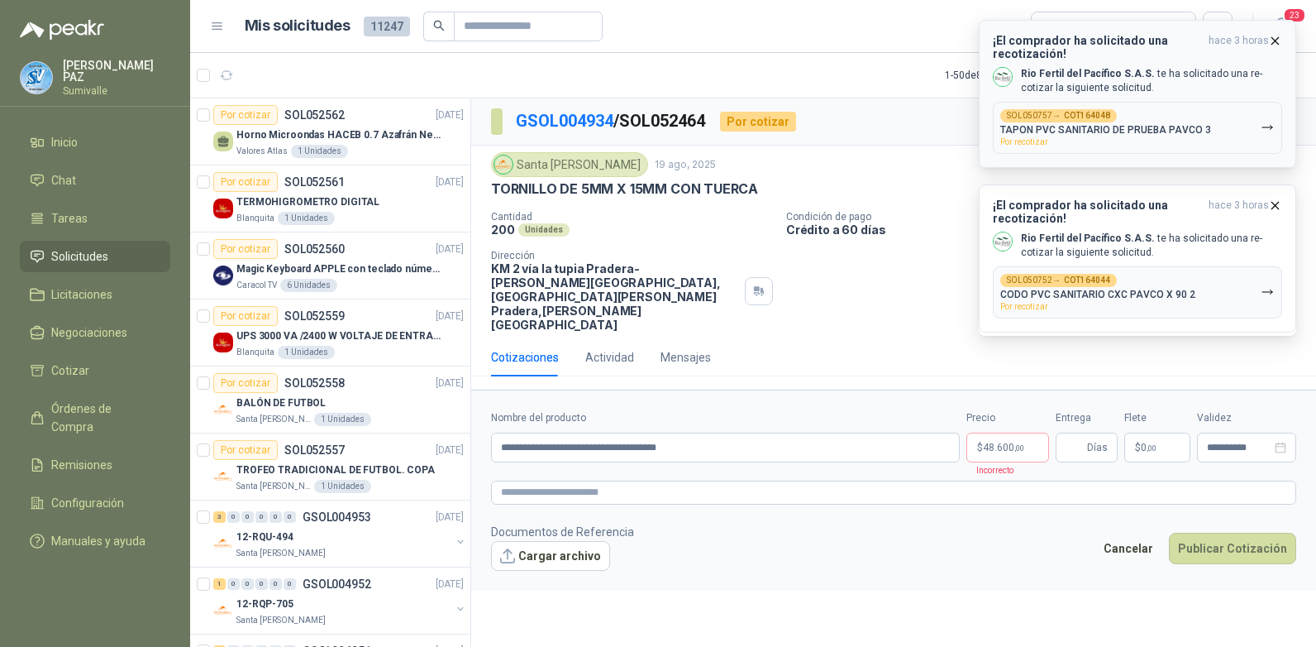
click at [1276, 40] on icon "button" at bounding box center [1276, 41] width 14 height 14
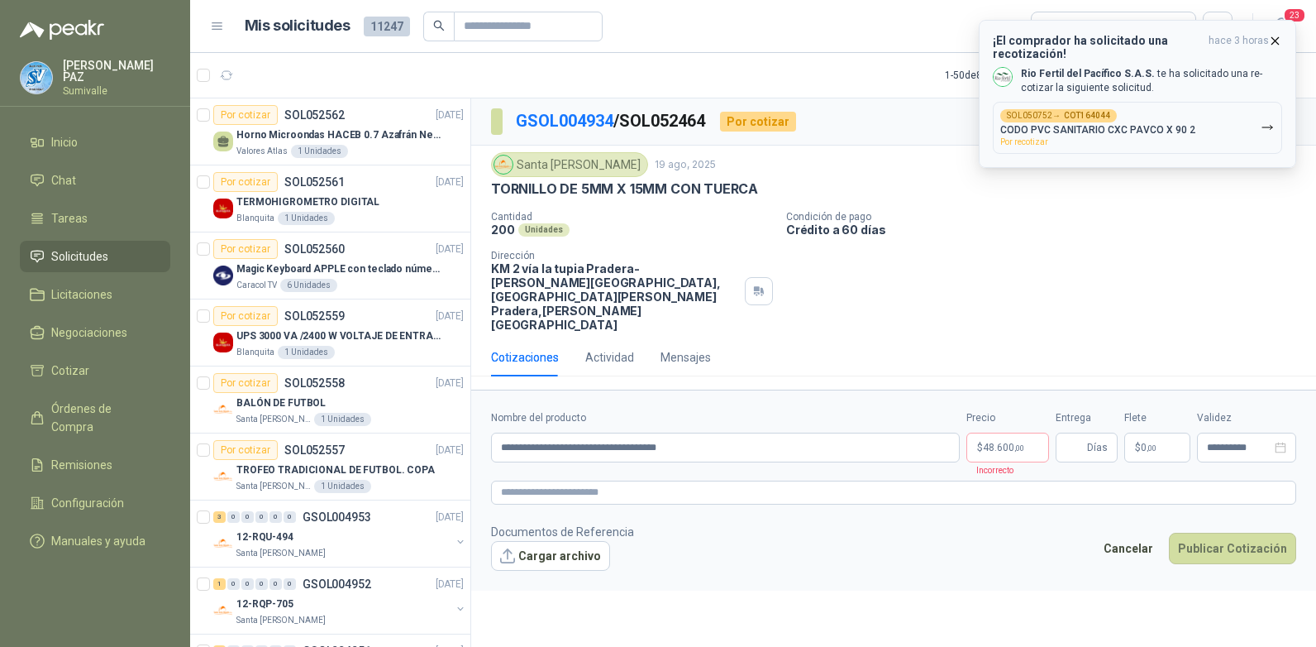
click at [1272, 38] on icon "button" at bounding box center [1276, 41] width 14 height 14
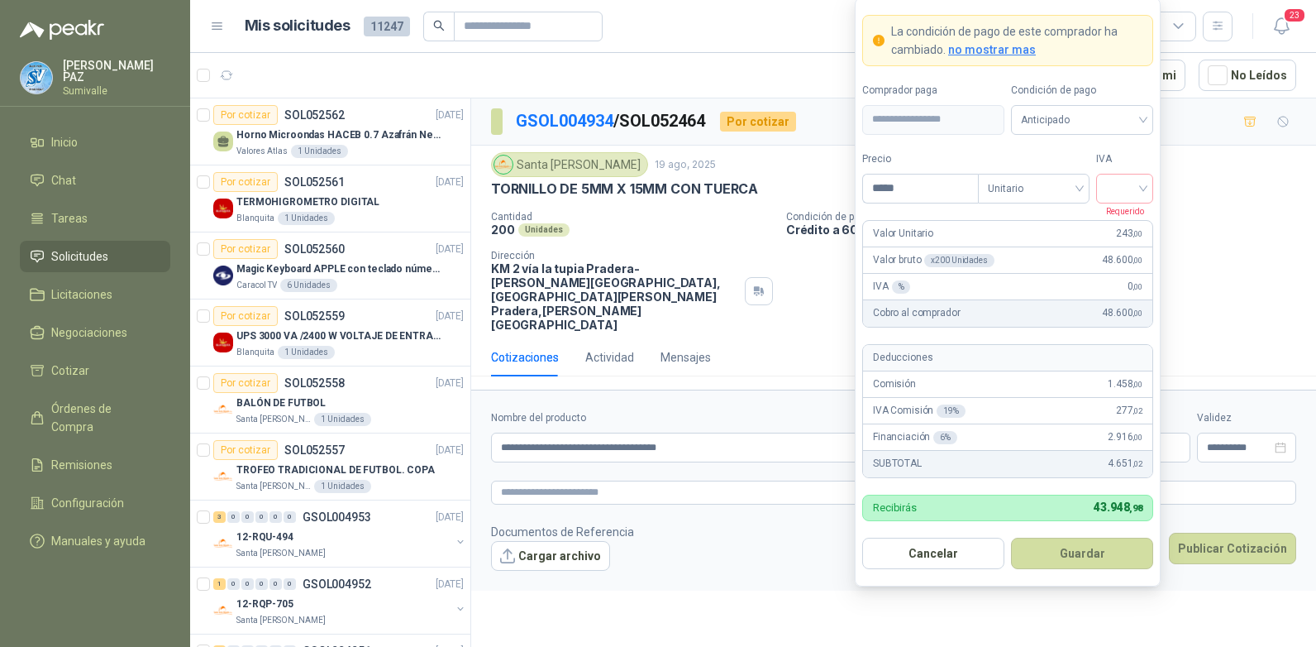
click at [1000, 407] on body "JUAN CAMILO PAZ Sumivalle Inicio Chat Tareas Solicitudes Licitaciones Negociaci…" at bounding box center [658, 323] width 1316 height 647
click at [1122, 199] on span at bounding box center [1124, 188] width 37 height 28
click at [1116, 232] on div "19%" at bounding box center [1125, 222] width 50 height 26
click at [1058, 111] on span "Anticipado" at bounding box center [1082, 120] width 122 height 25
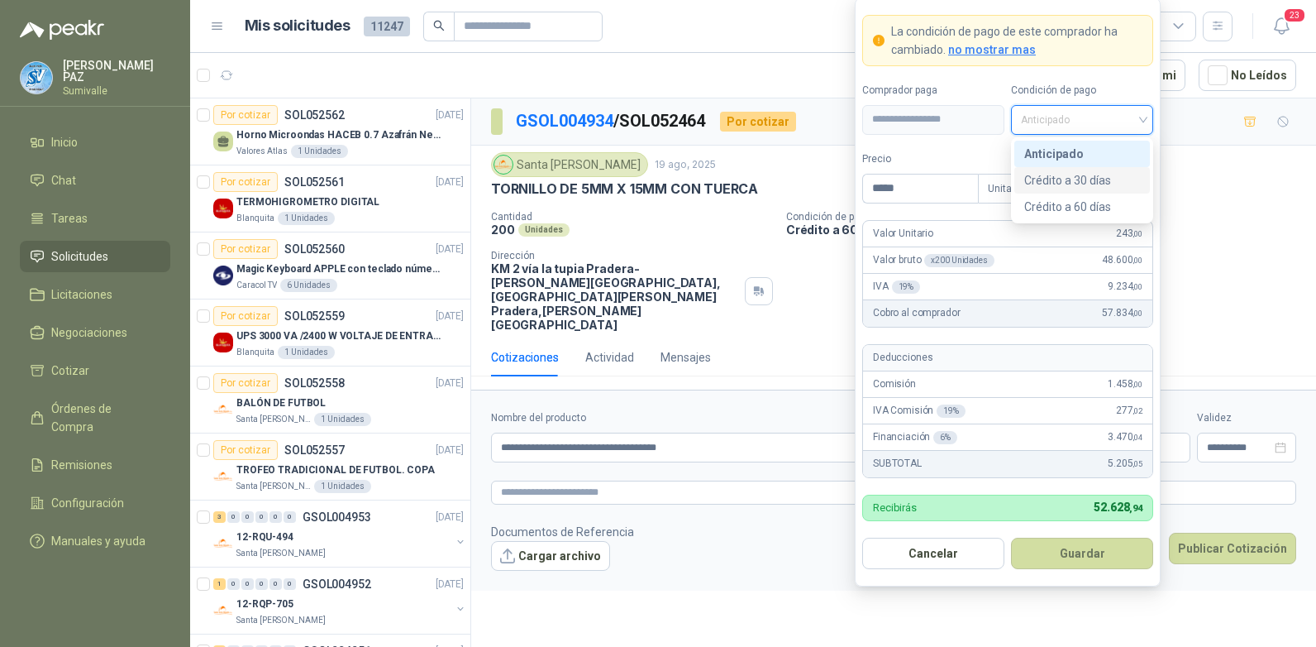
click at [1058, 178] on div "Crédito a 30 días" at bounding box center [1083, 180] width 116 height 18
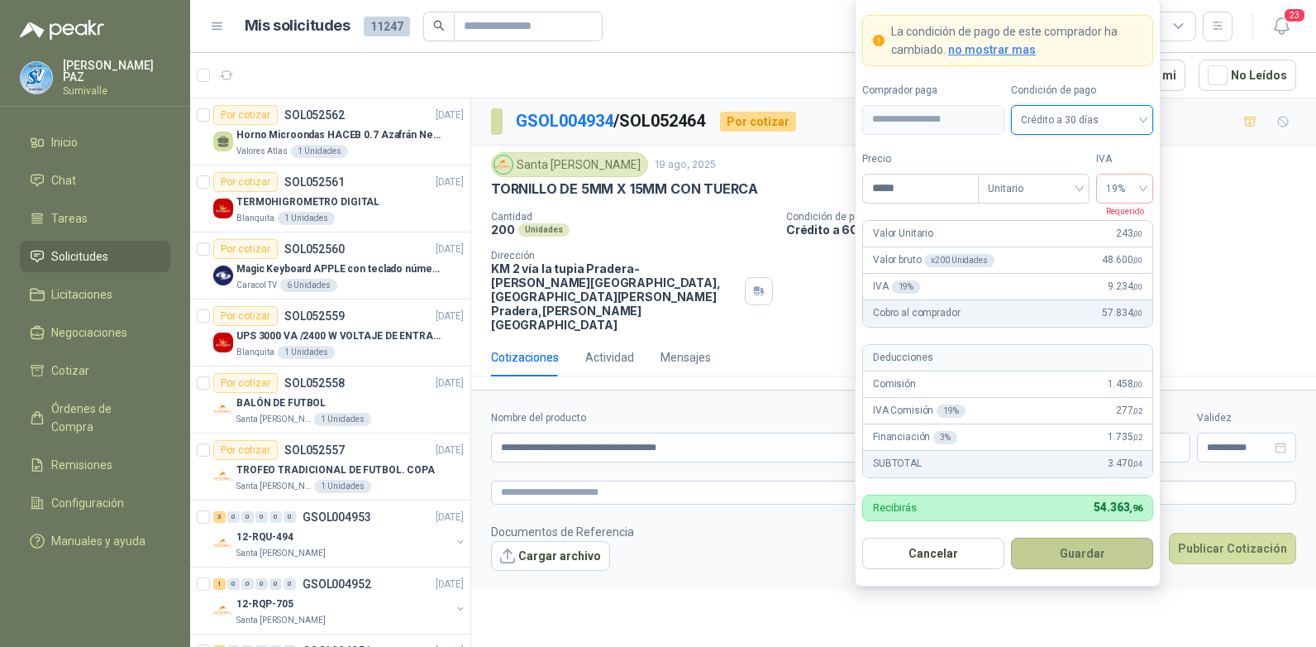
click at [1073, 554] on button "Guardar" at bounding box center [1082, 553] width 142 height 31
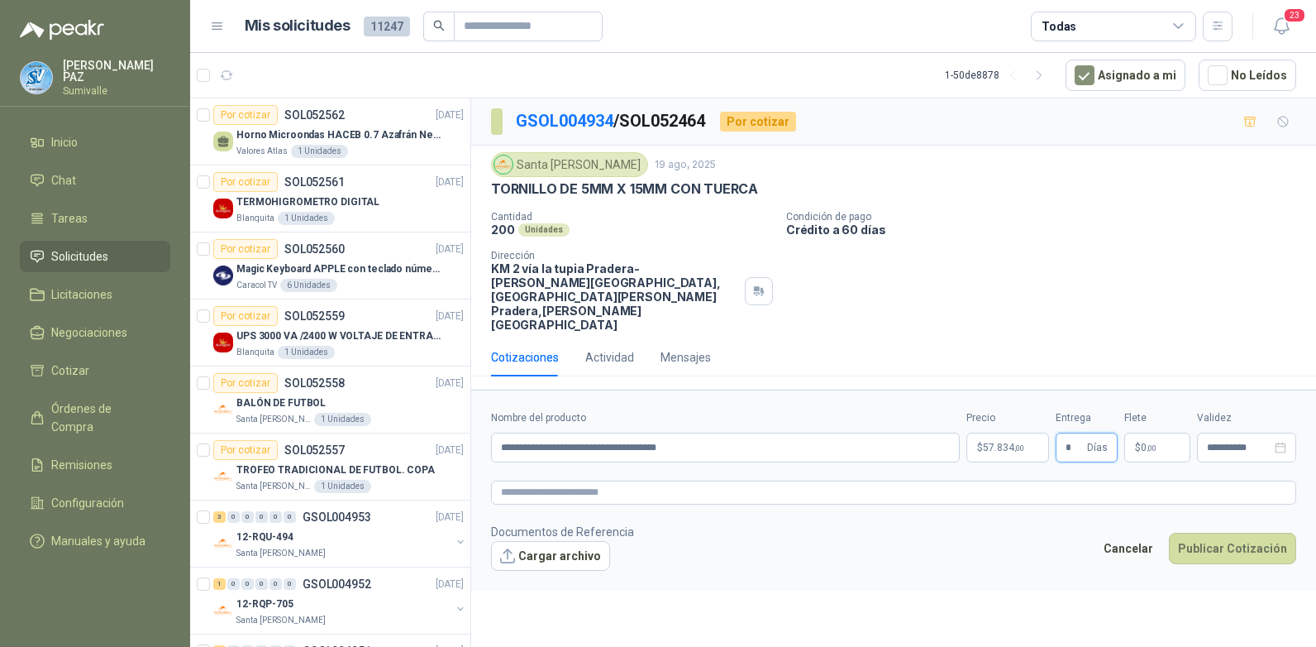
type input "*"
click at [1152, 432] on p "$ 0 ,00" at bounding box center [1158, 447] width 66 height 30
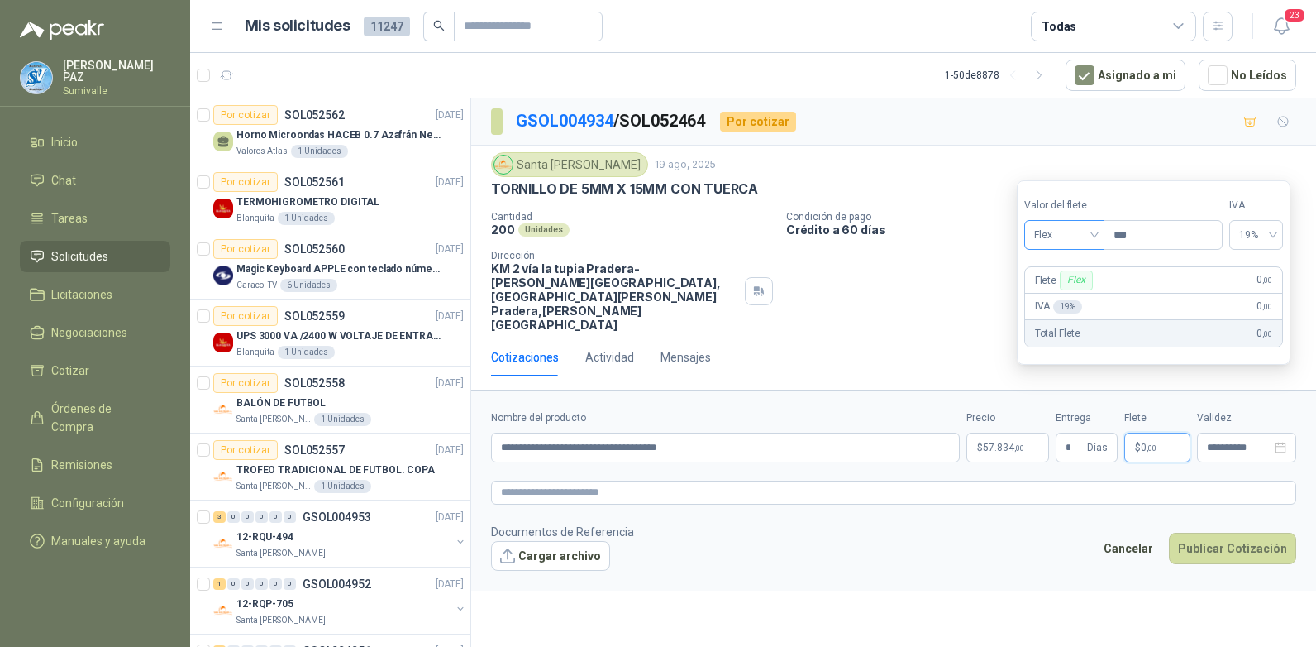
click at [1035, 237] on span "Flex" at bounding box center [1065, 234] width 60 height 25
click at [1055, 289] on div "Incluido" at bounding box center [1066, 296] width 57 height 18
click at [1208, 533] on button "Publicar Cotización" at bounding box center [1232, 548] width 127 height 31
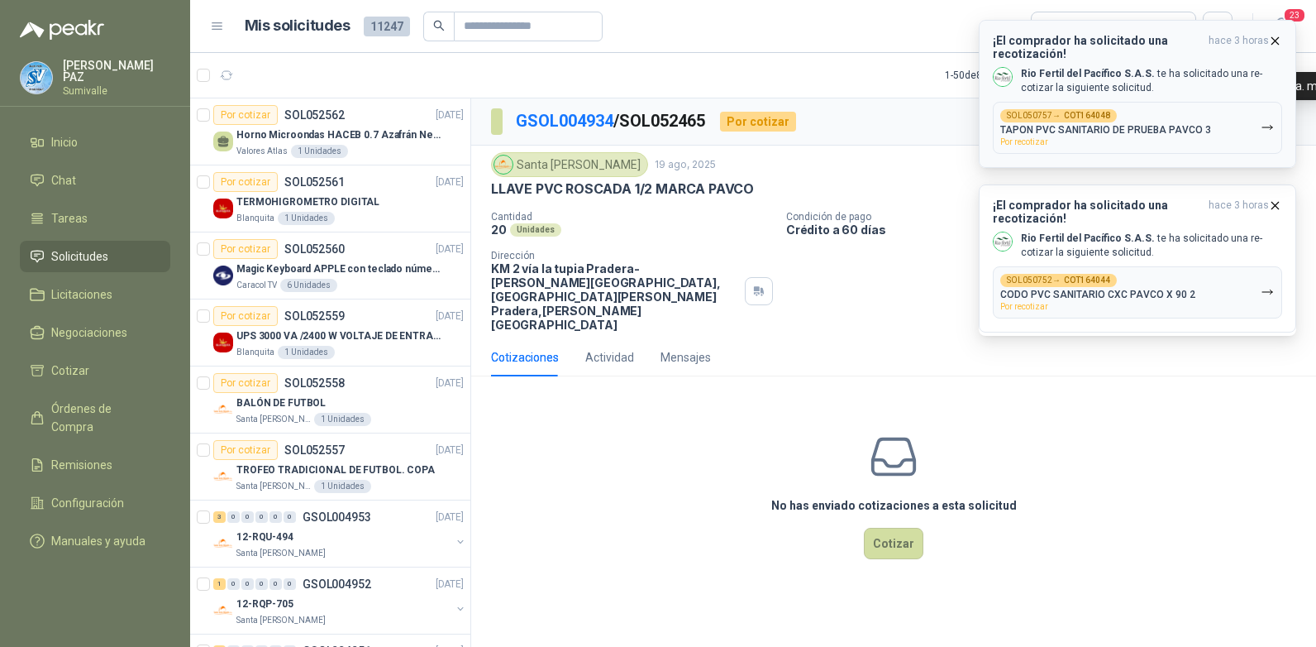
click at [1263, 40] on span "hace 3 horas" at bounding box center [1239, 47] width 60 height 26
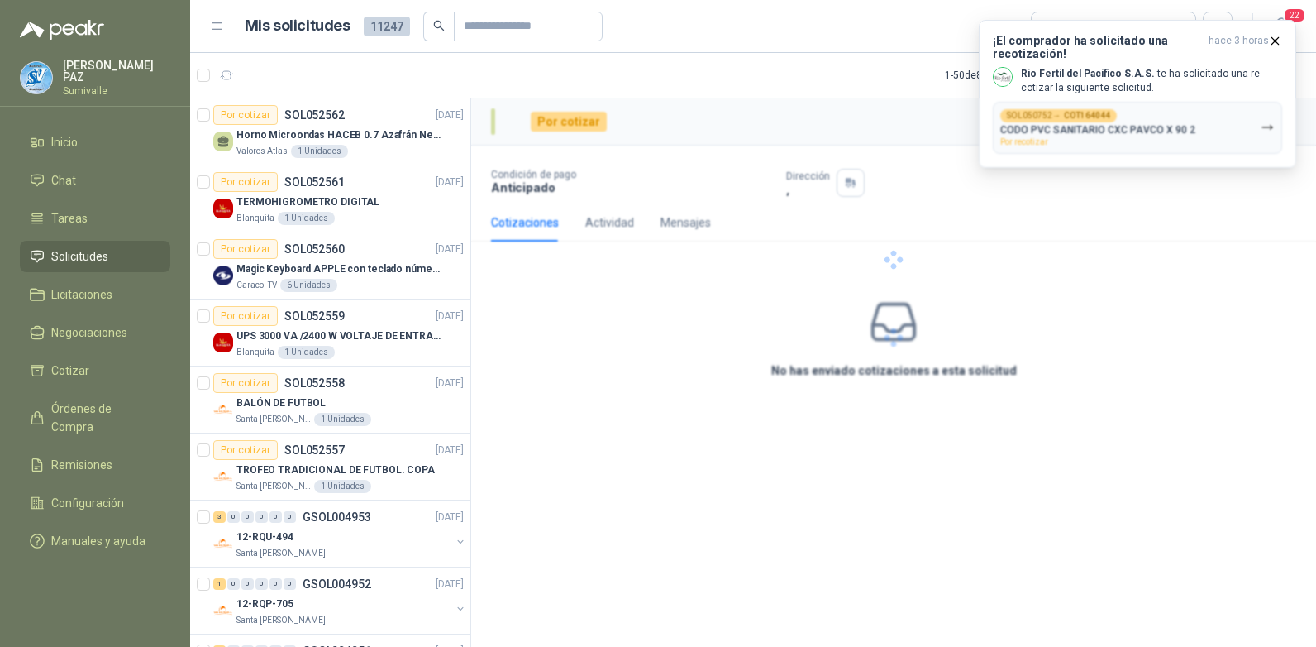
click at [1263, 40] on span "hace 3 horas" at bounding box center [1239, 47] width 60 height 26
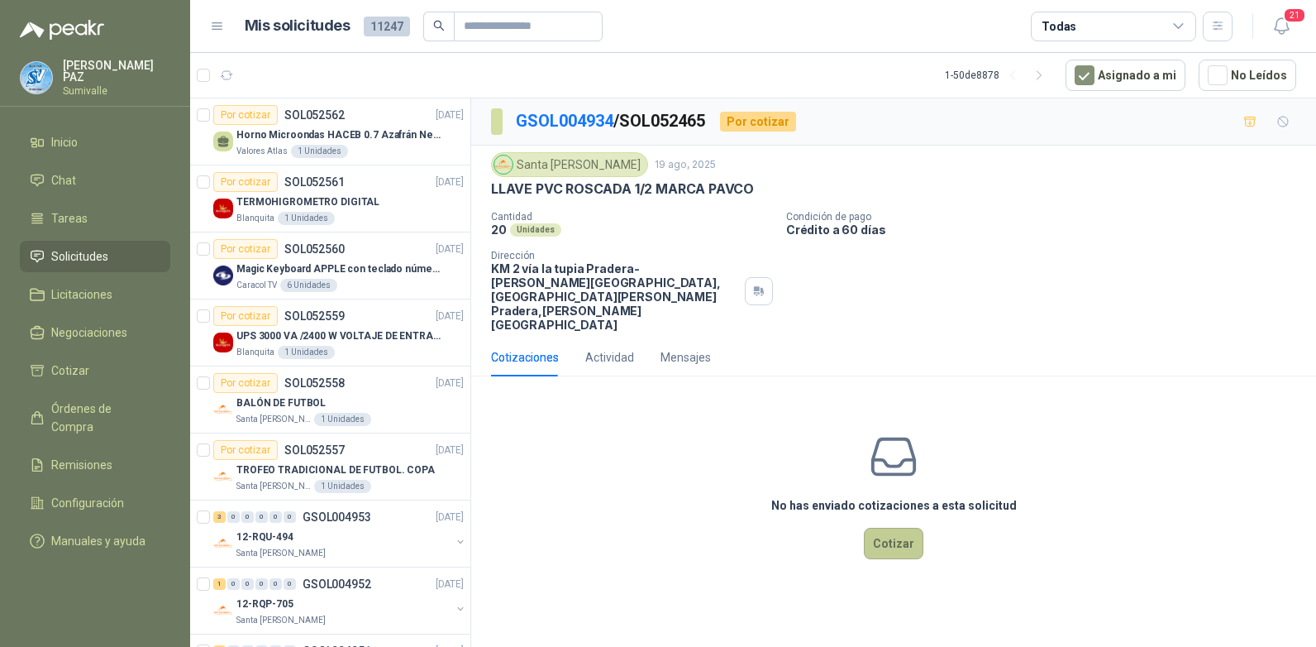
click at [891, 528] on button "Cotizar" at bounding box center [894, 543] width 60 height 31
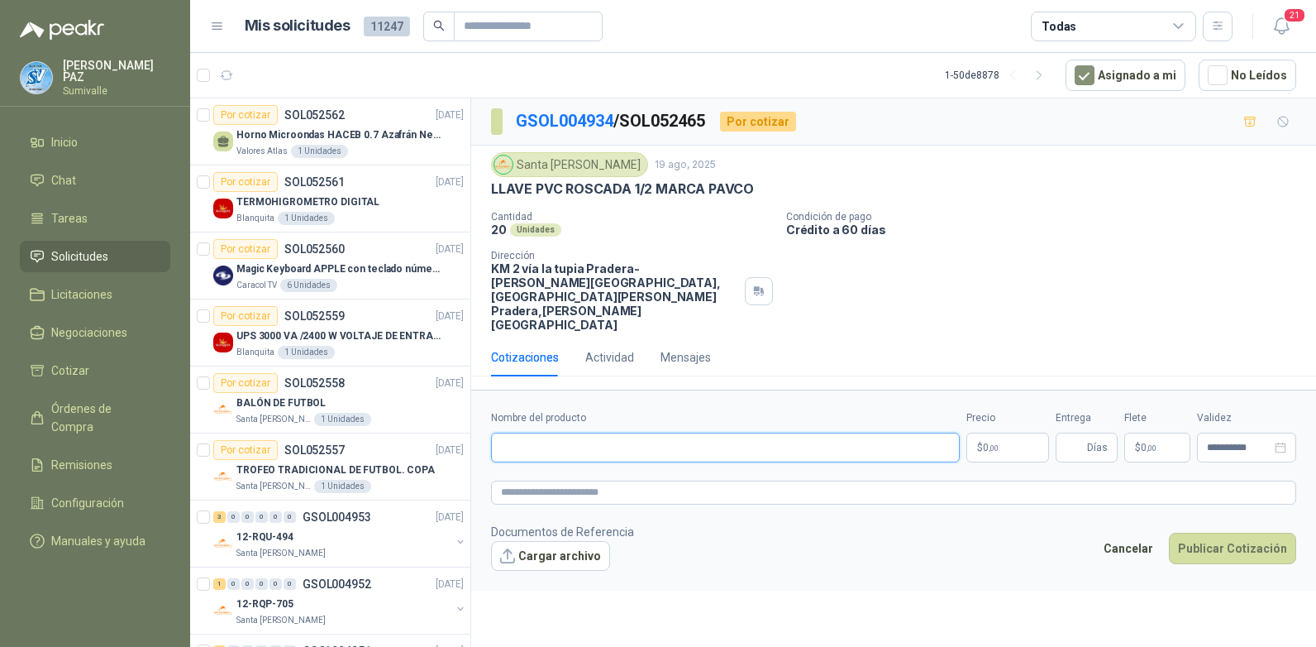
click at [516, 432] on input "Nombre del producto" at bounding box center [725, 447] width 469 height 30
paste input "**********"
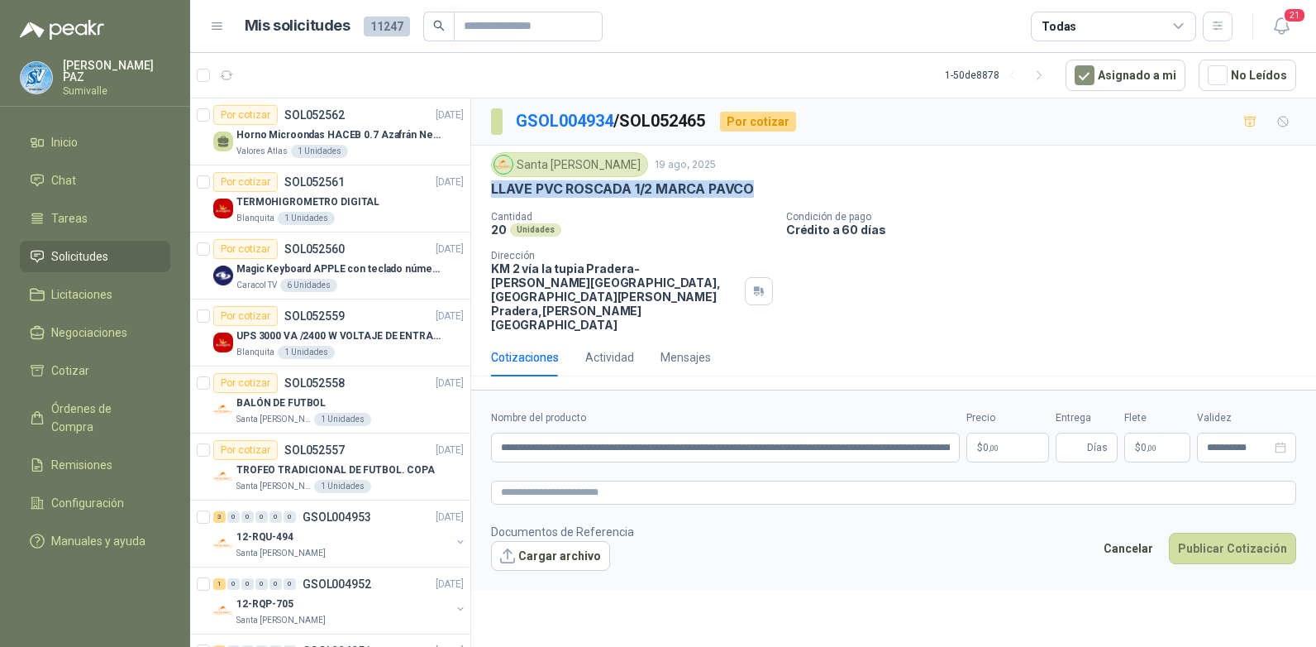
drag, startPoint x: 757, startPoint y: 189, endPoint x: 490, endPoint y: 196, distance: 268.0
click at [490, 196] on div "Santa Anita Napoles 19 ago, 2025 LLAVE PVC ROSCADA 1/2 MARCA PAVCO Cantidad 20 …" at bounding box center [893, 242] width 845 height 193
copy p "LLAVE PVC ROSCADA 1/2 MARCA PAVCO"
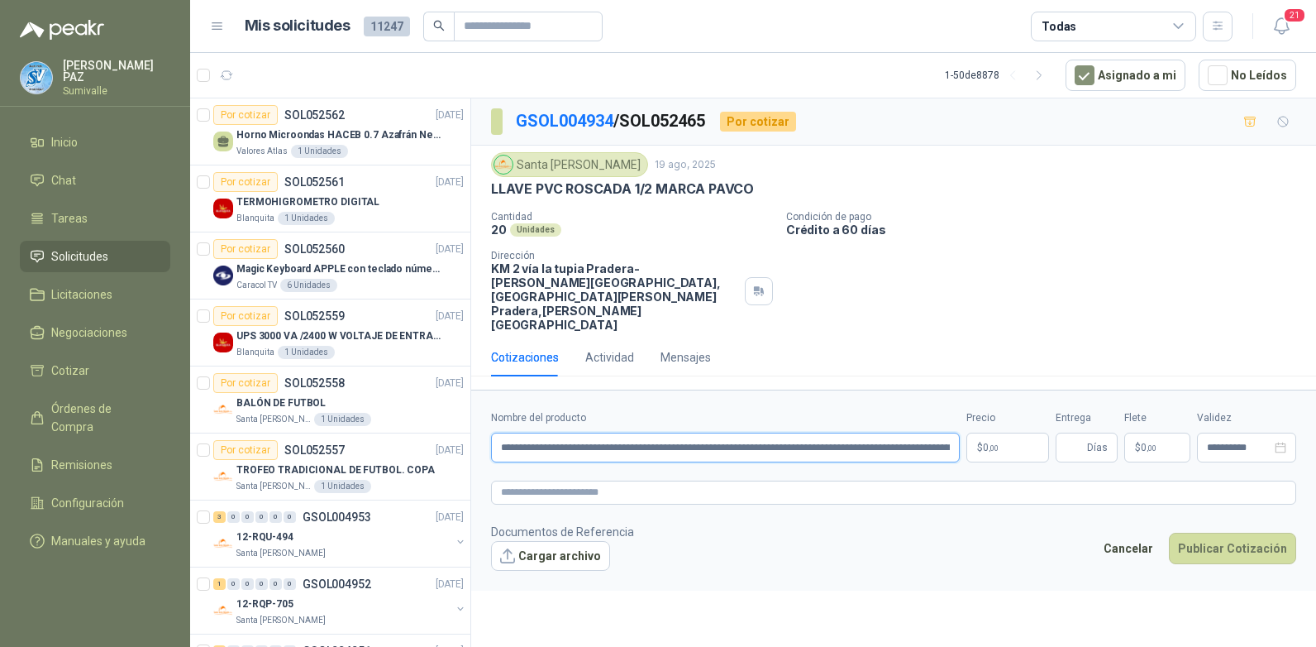
drag, startPoint x: 743, startPoint y: 403, endPoint x: 538, endPoint y: 403, distance: 204.3
click at [538, 432] on input "**********" at bounding box center [725, 447] width 469 height 30
type input "*"
click at [583, 432] on input "Nombre del producto" at bounding box center [725, 447] width 469 height 30
click at [734, 432] on input "Nombre del producto" at bounding box center [725, 447] width 469 height 30
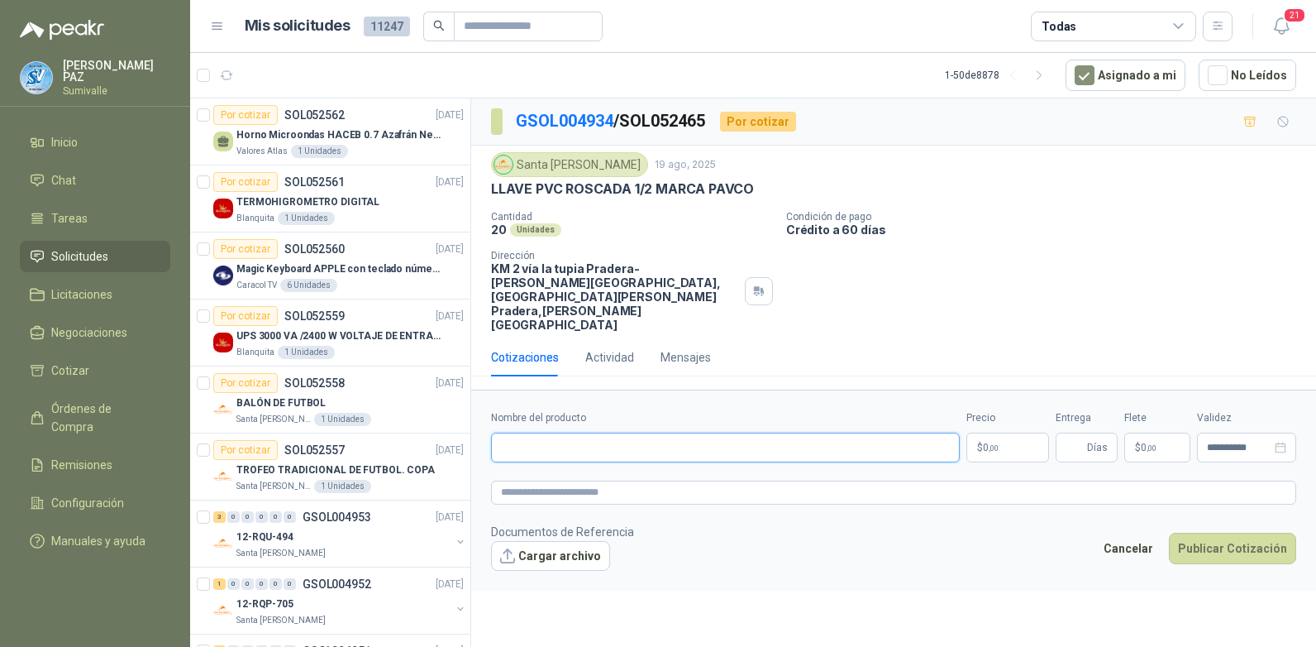
click at [785, 432] on input "Nombre del producto" at bounding box center [725, 447] width 469 height 30
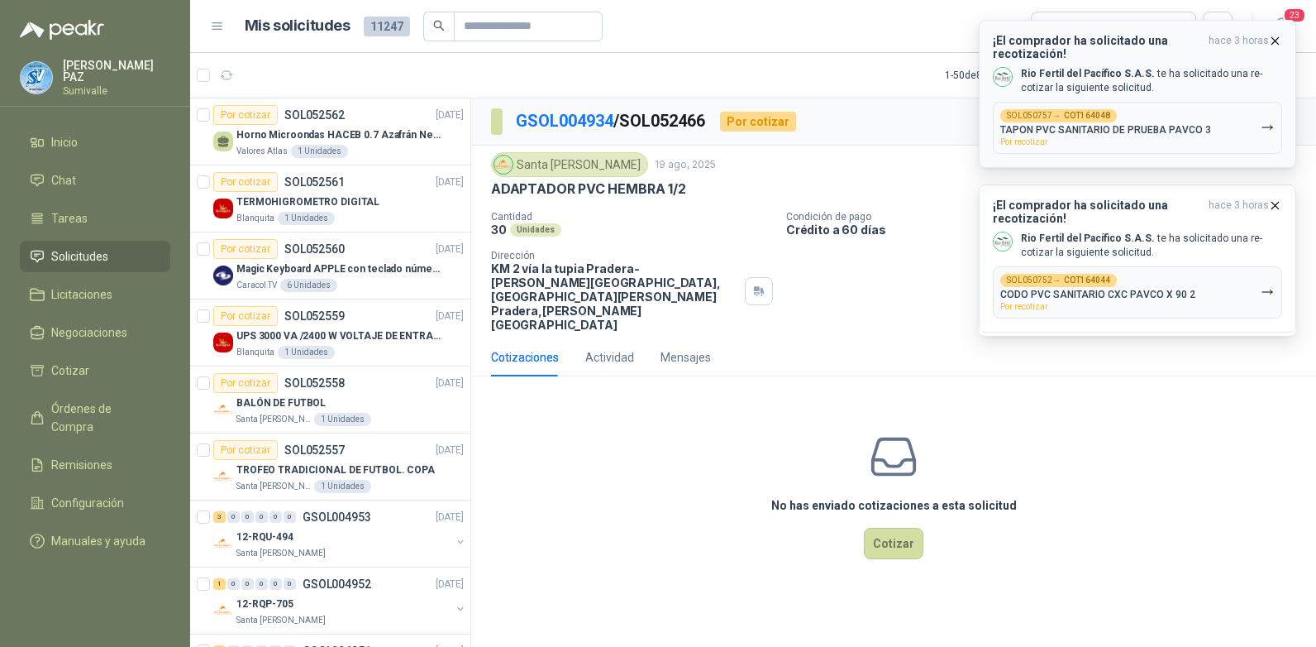
click at [1272, 39] on icon "button" at bounding box center [1276, 41] width 14 height 14
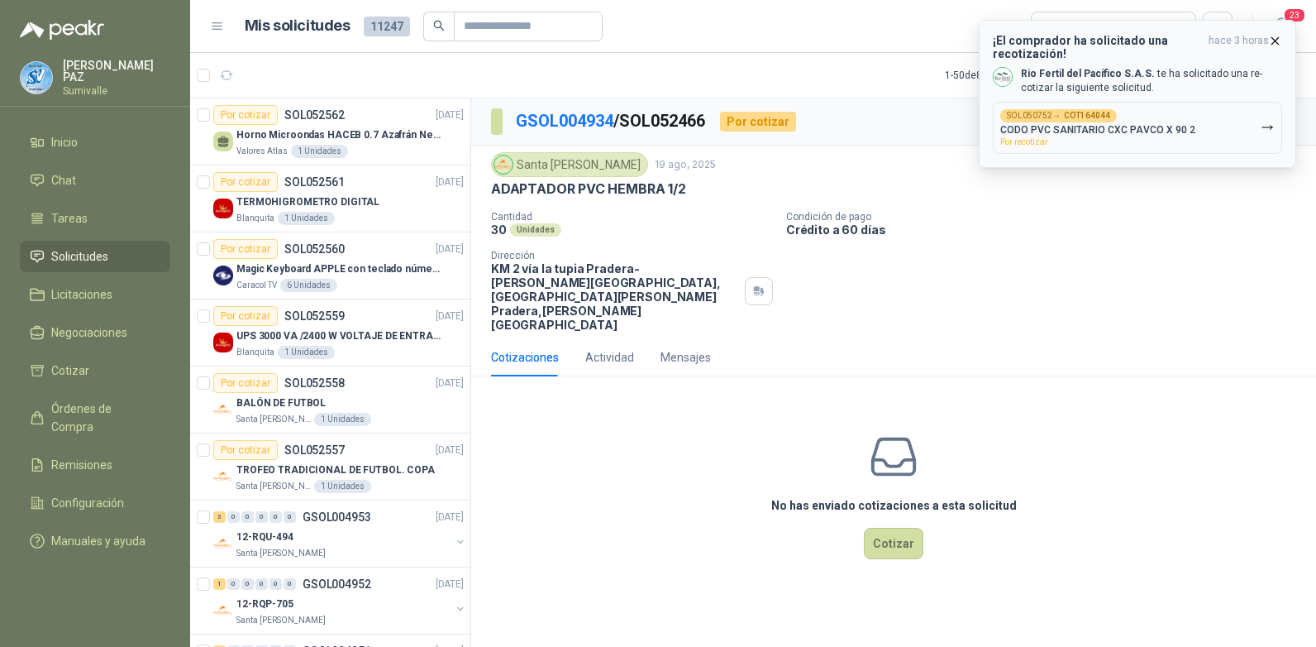
click at [1271, 41] on icon "button" at bounding box center [1276, 41] width 14 height 14
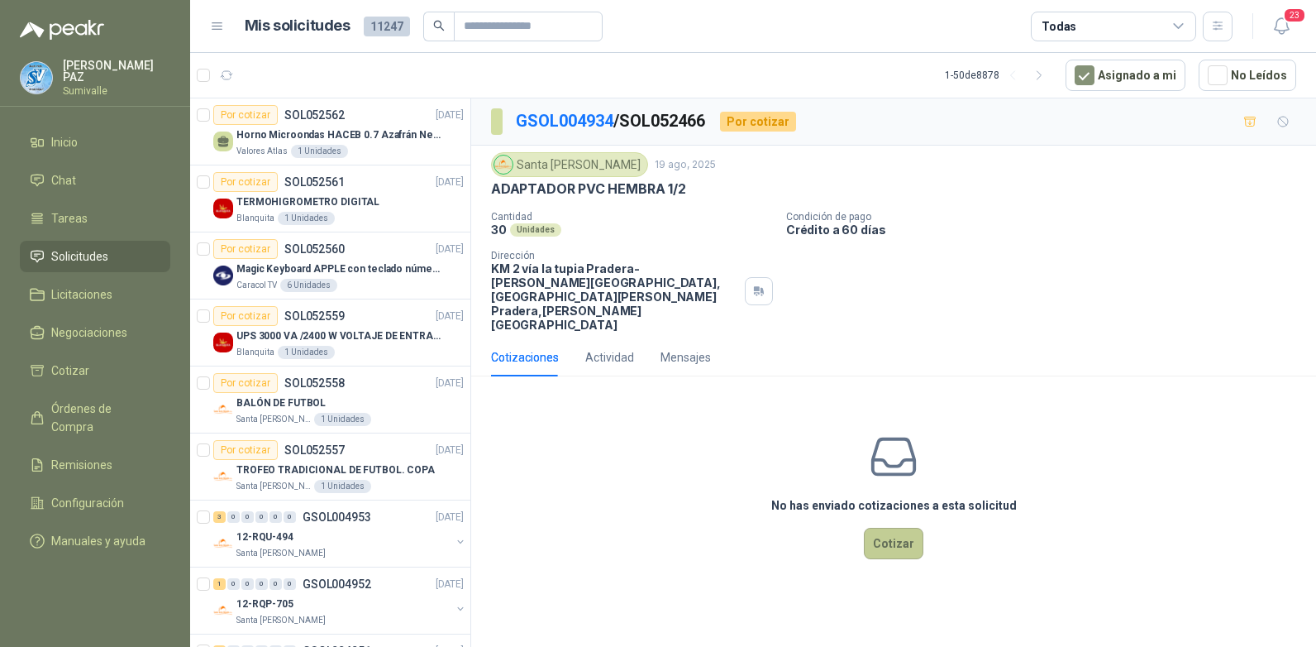
click at [890, 528] on button "Cotizar" at bounding box center [894, 543] width 60 height 31
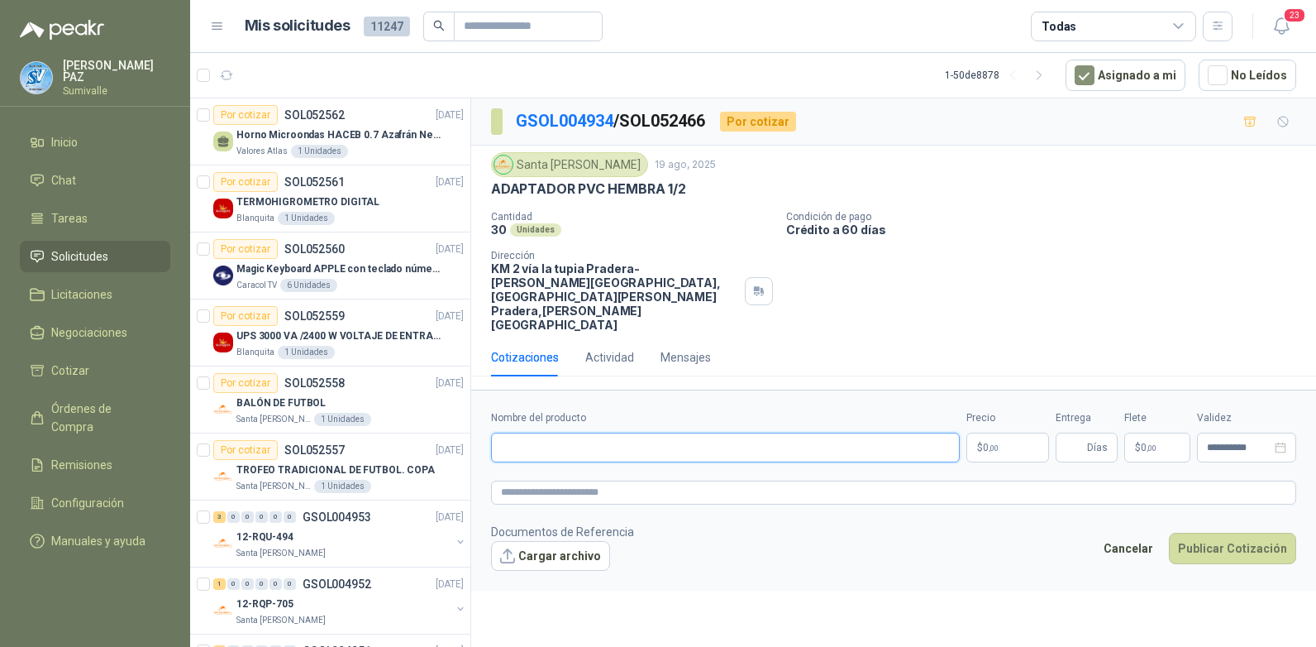
click at [553, 432] on input "Nombre del producto" at bounding box center [725, 447] width 469 height 30
paste input "**********"
type input "**********"
click at [1006, 400] on body "[PERSON_NAME] Inicio Chat Tareas Solicitudes Licitaciones Negociaciones Cotizar…" at bounding box center [658, 323] width 1316 height 647
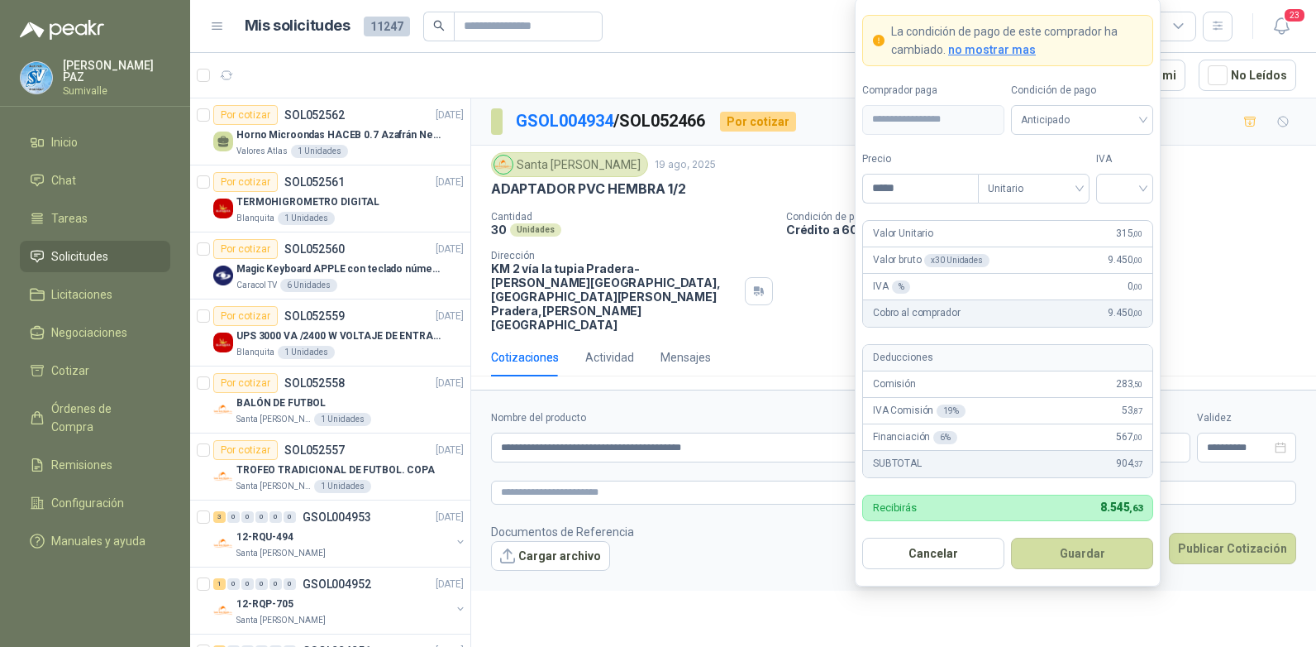
type input "*****"
click at [1112, 203] on form "**********" at bounding box center [1008, 292] width 306 height 589
click at [1115, 188] on input "search" at bounding box center [1124, 186] width 37 height 25
click at [1115, 227] on div "19%" at bounding box center [1125, 222] width 31 height 18
click at [1079, 128] on span "Anticipado" at bounding box center [1082, 120] width 122 height 25
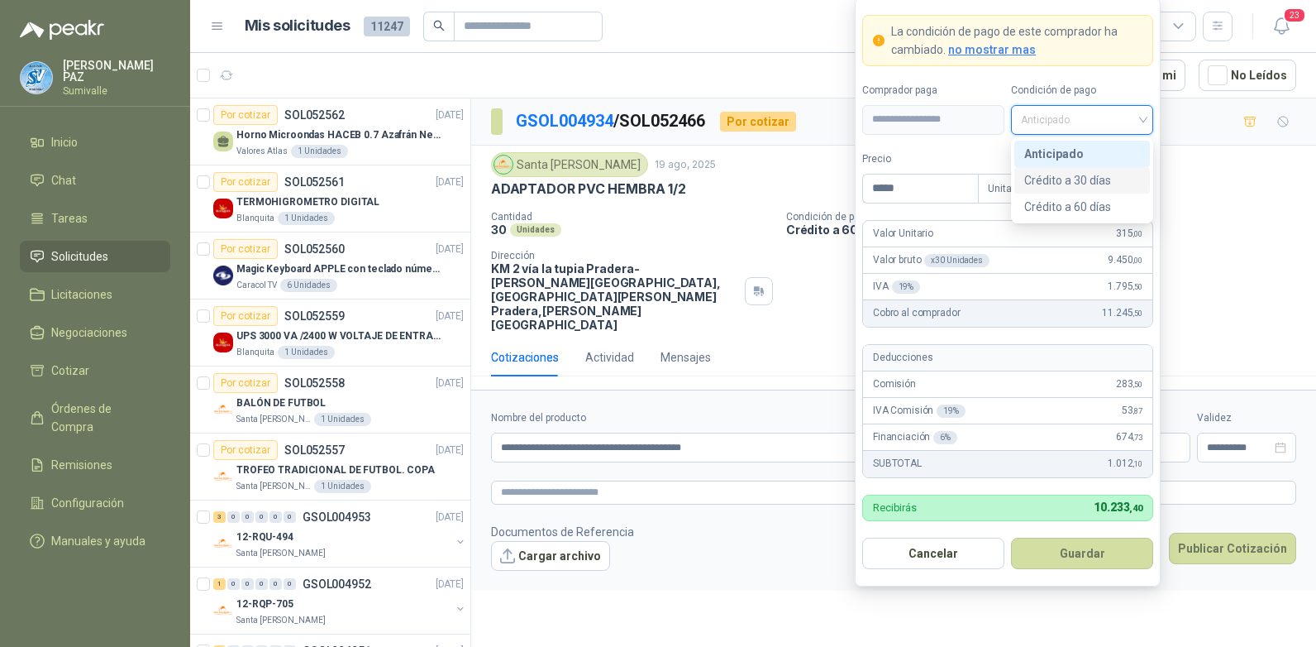
click at [1070, 184] on div "Crédito a 30 días" at bounding box center [1083, 180] width 116 height 18
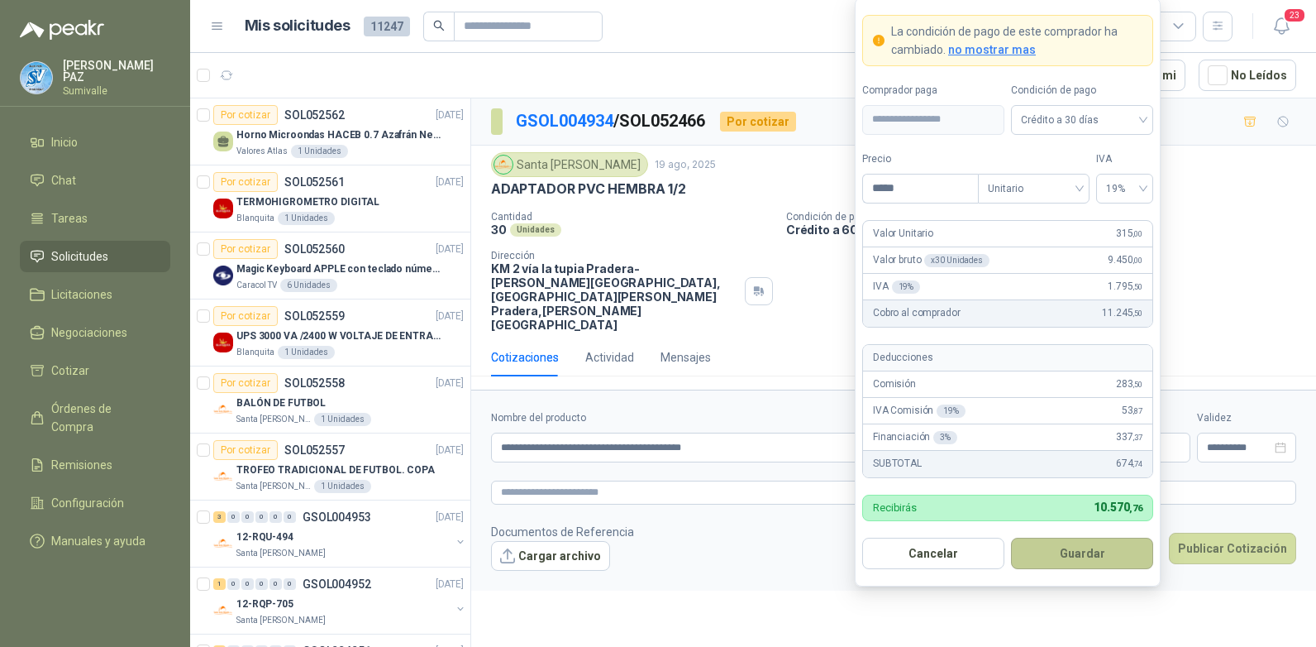
click at [1084, 552] on button "Guardar" at bounding box center [1082, 553] width 142 height 31
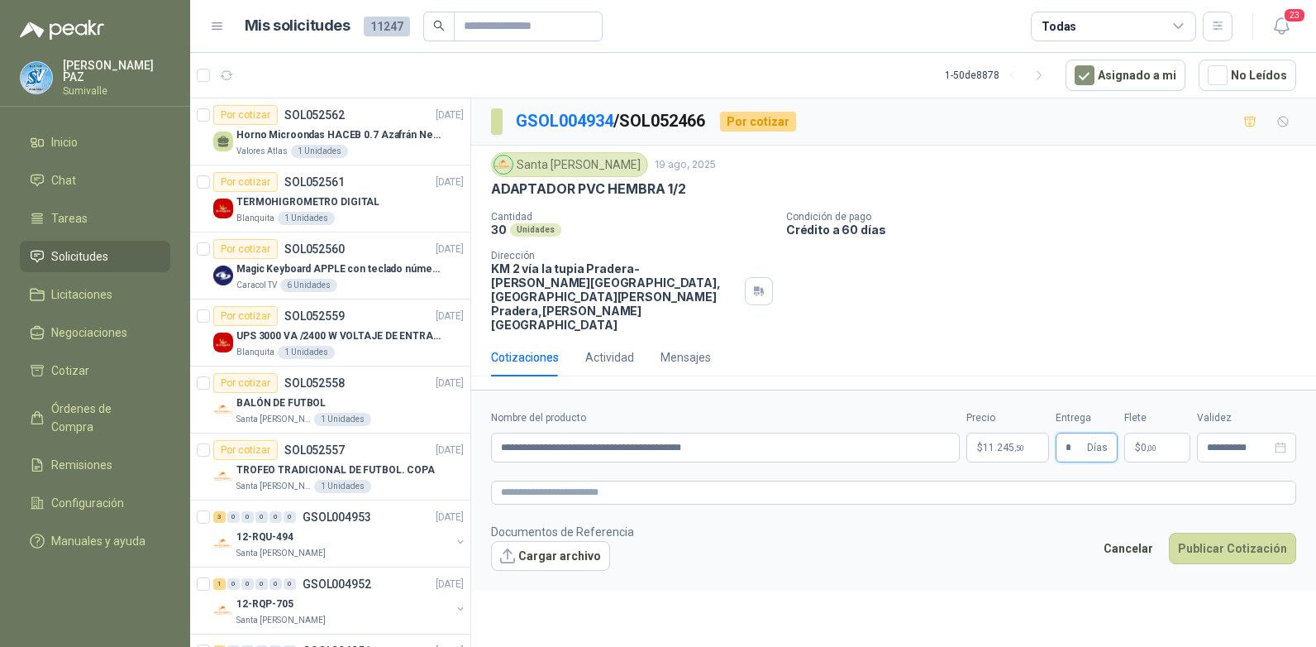
type input "*"
click at [1167, 432] on p "$ 0 ,00" at bounding box center [1158, 447] width 66 height 30
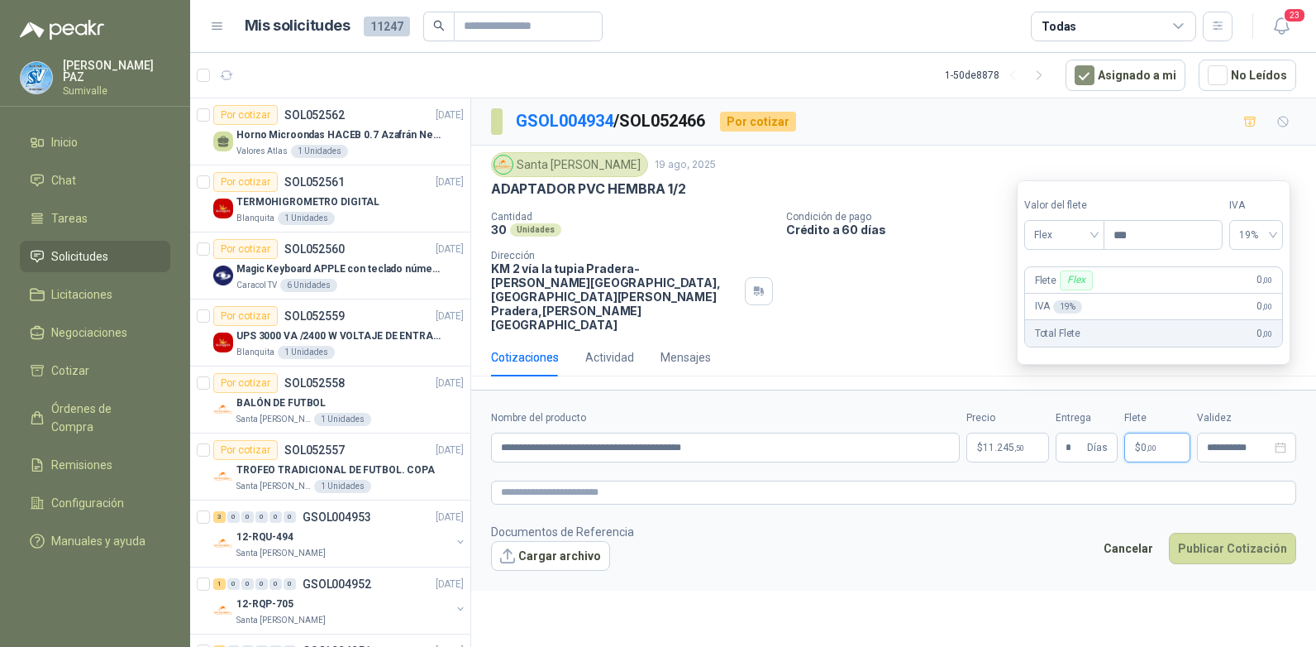
click at [1025, 214] on div "Valor del flete Flex" at bounding box center [1064, 224] width 79 height 52
click at [1045, 230] on span "Flex" at bounding box center [1065, 234] width 60 height 25
click at [1062, 294] on div "Incluido" at bounding box center [1066, 296] width 57 height 18
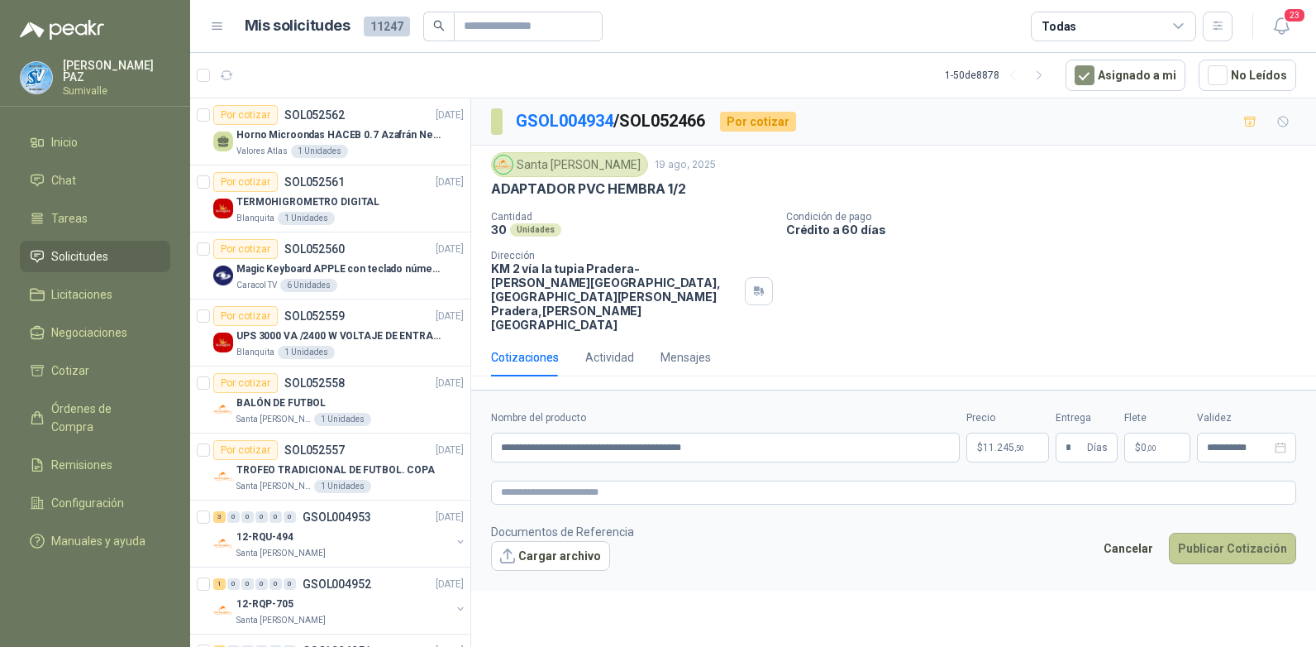
click at [1234, 533] on button "Publicar Cotización" at bounding box center [1232, 548] width 127 height 31
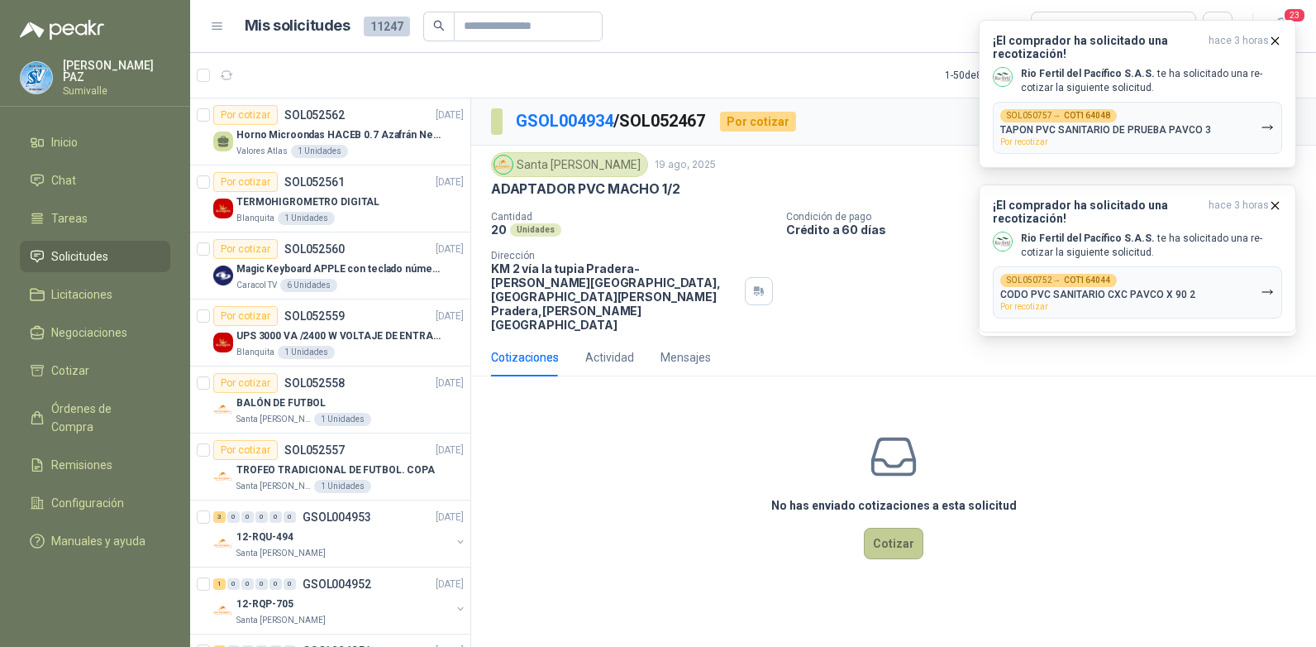
click at [916, 528] on button "Cotizar" at bounding box center [894, 543] width 60 height 31
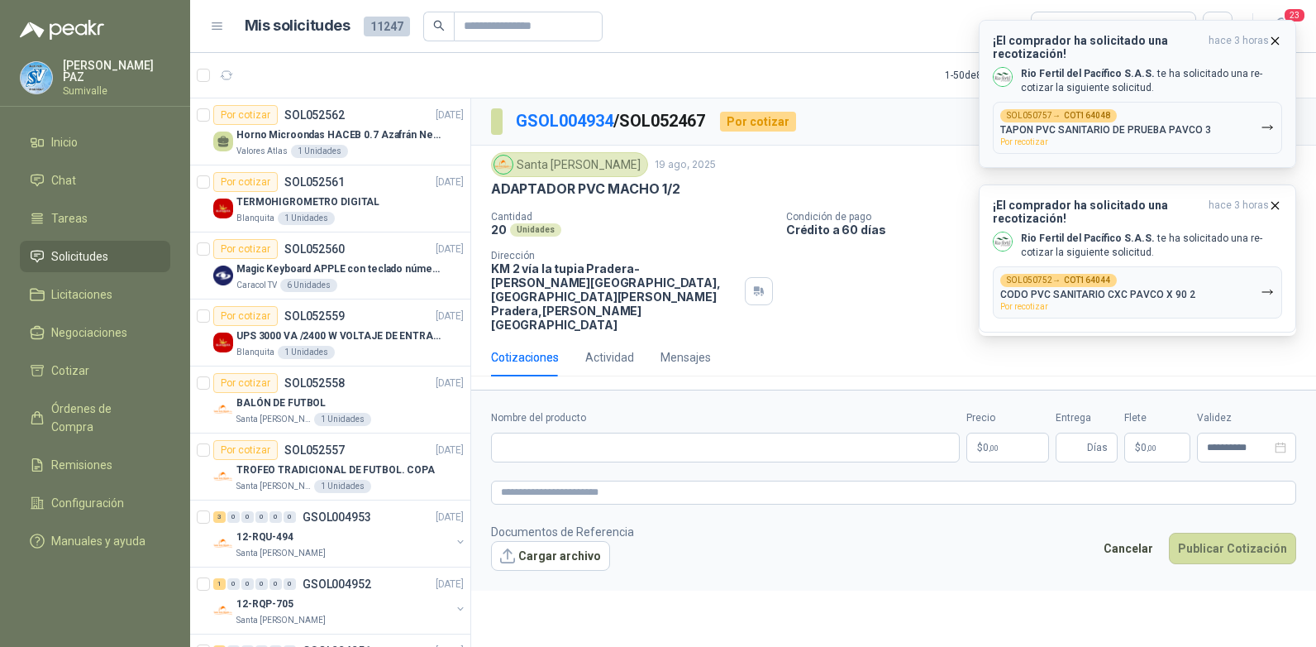
click at [1273, 36] on icon "button" at bounding box center [1276, 41] width 14 height 14
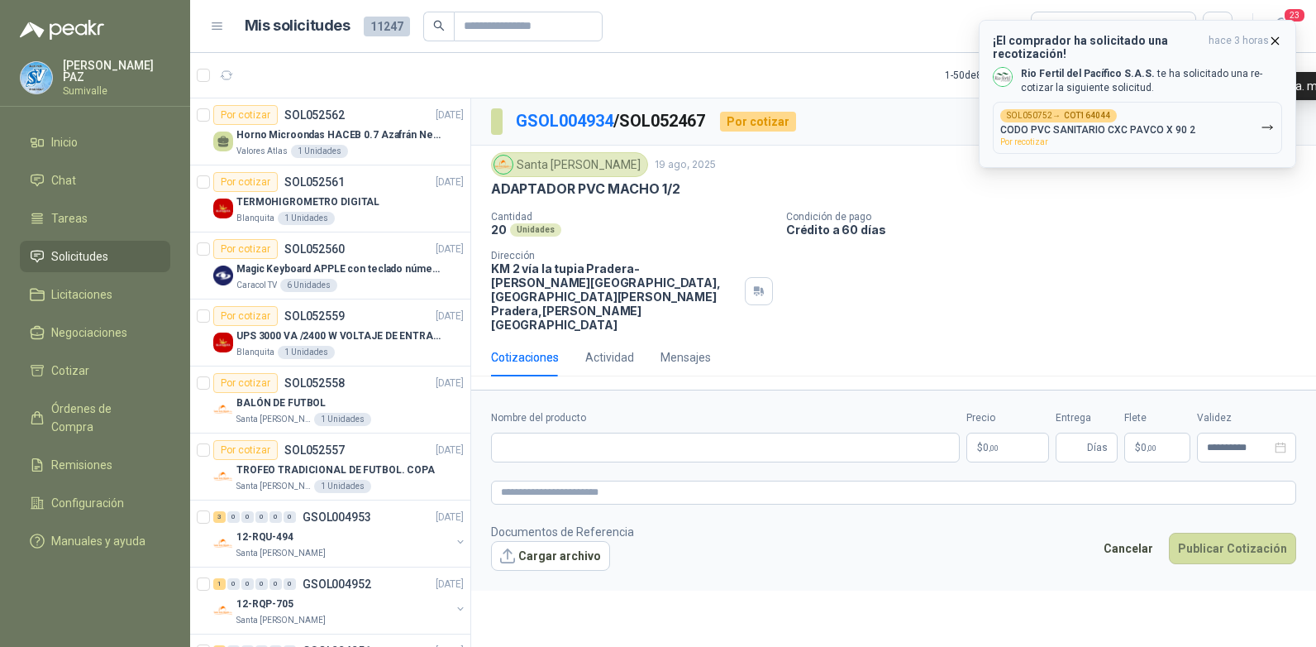
click at [1258, 45] on span "hace 3 horas" at bounding box center [1239, 47] width 60 height 26
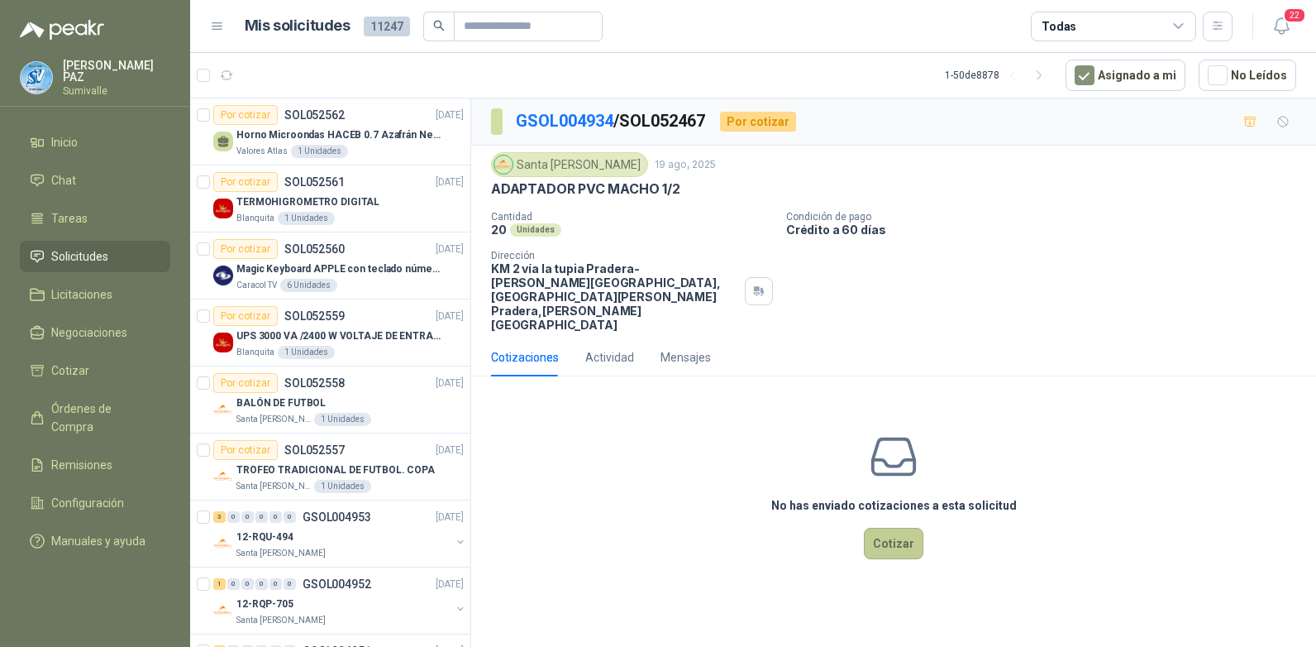
click at [877, 528] on button "Cotizar" at bounding box center [894, 543] width 60 height 31
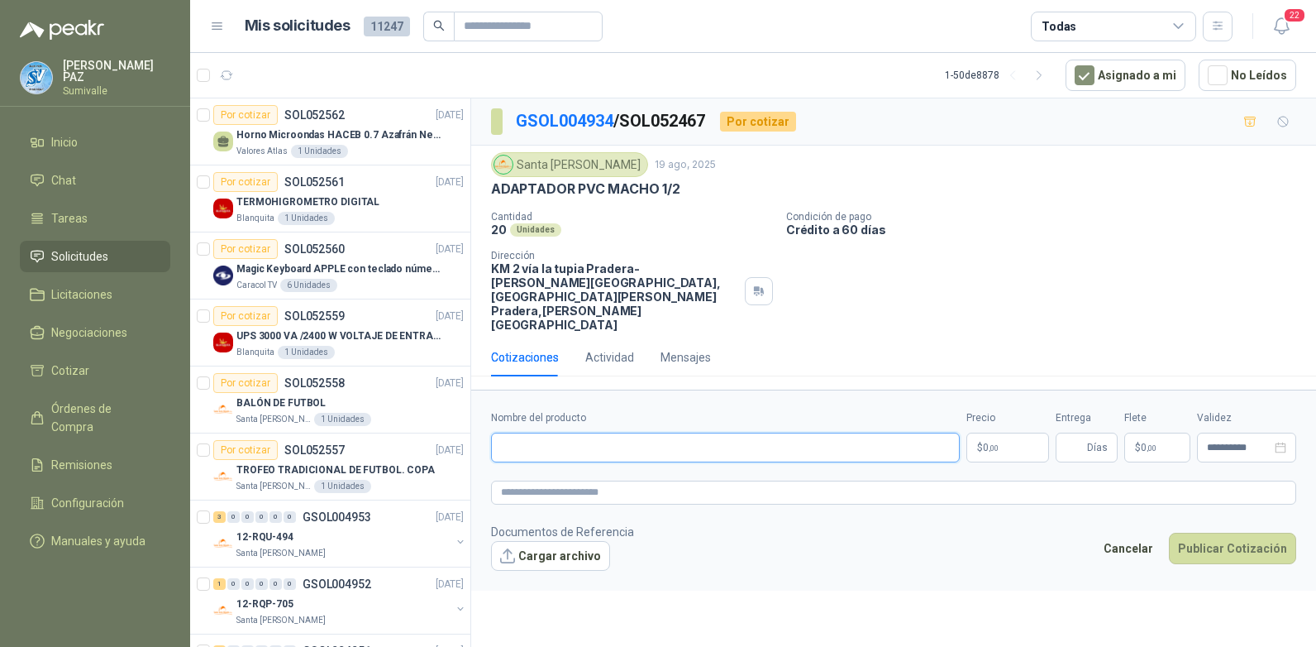
click at [619, 432] on input "Nombre del producto" at bounding box center [725, 447] width 469 height 30
paste input "**********"
type input "**********"
click at [1011, 404] on body "JUAN CAMILO PAZ Sumivalle Inicio Chat Tareas Solicitudes Licitaciones Negociaci…" at bounding box center [658, 323] width 1316 height 647
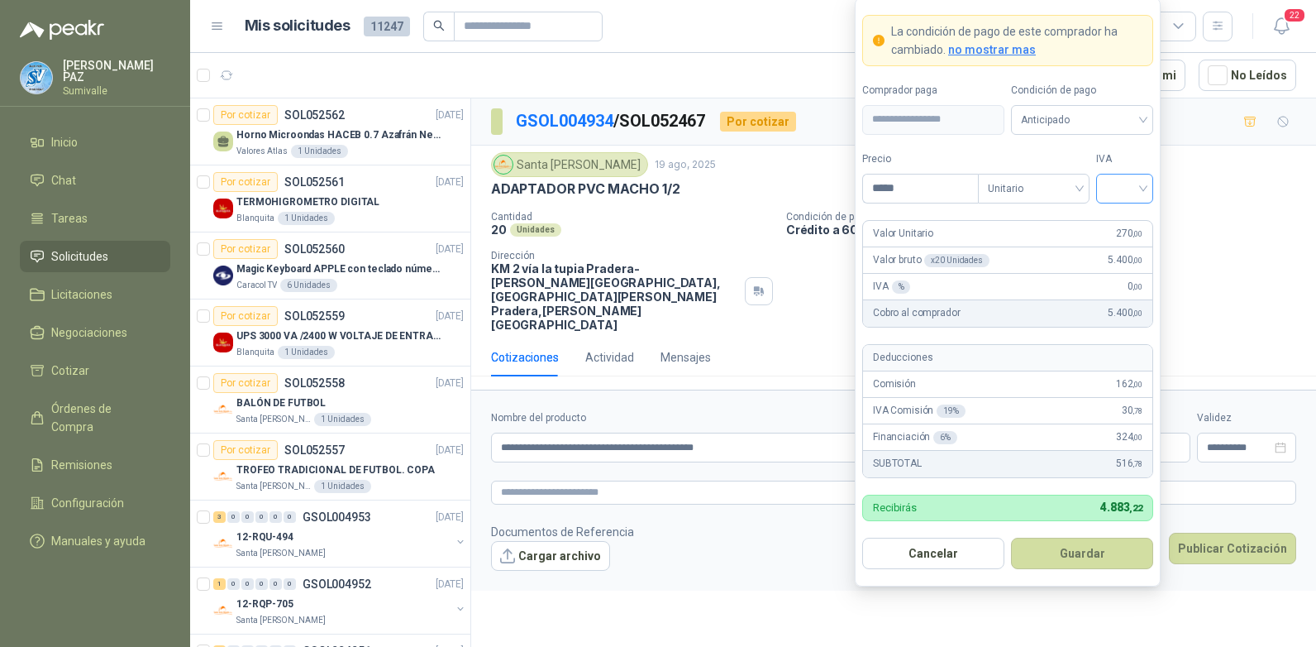
type input "*****"
click at [1111, 188] on input "search" at bounding box center [1124, 186] width 37 height 25
click at [1123, 220] on div "19%" at bounding box center [1125, 222] width 31 height 18
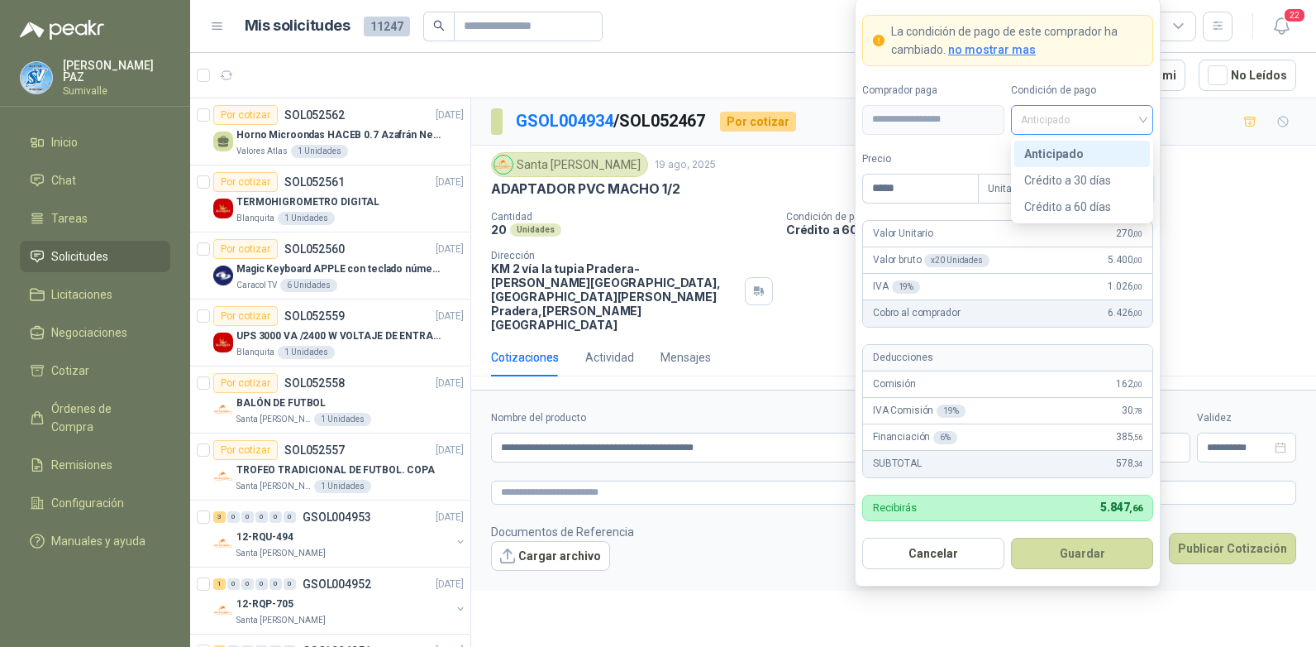
click at [1103, 112] on span "Anticipado" at bounding box center [1082, 120] width 122 height 25
click at [1063, 192] on div "Crédito a 30 días" at bounding box center [1083, 180] width 136 height 26
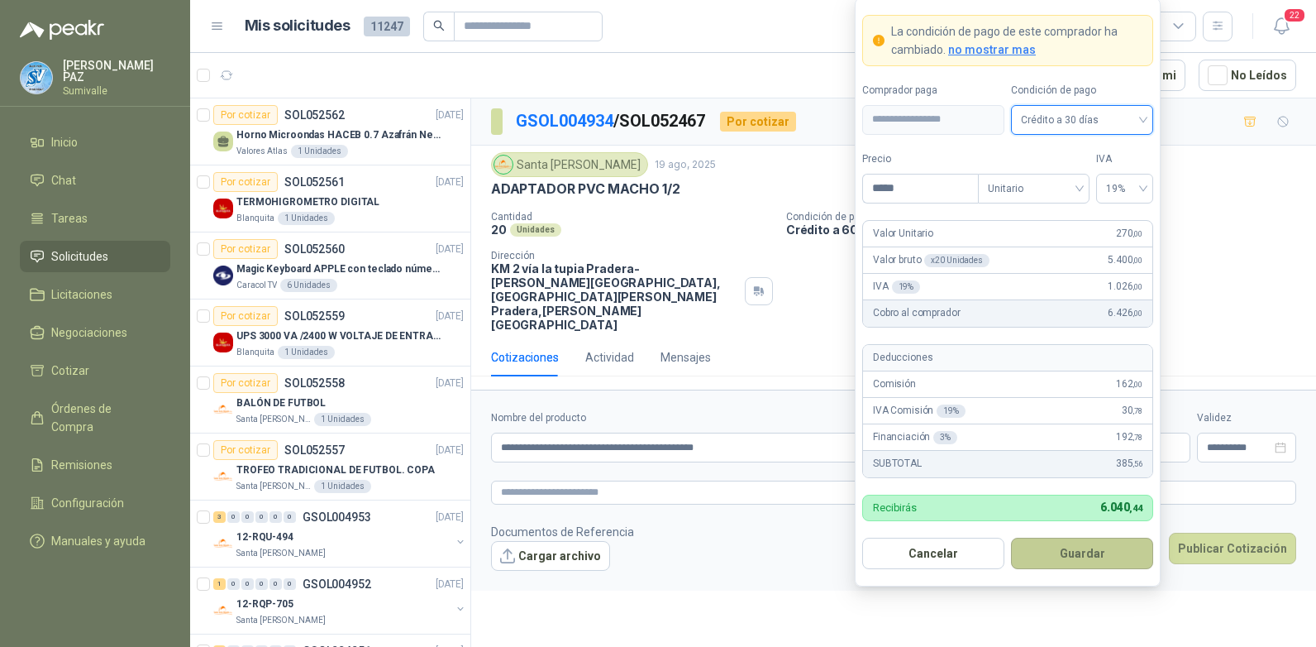
click at [1091, 551] on button "Guardar" at bounding box center [1082, 553] width 142 height 31
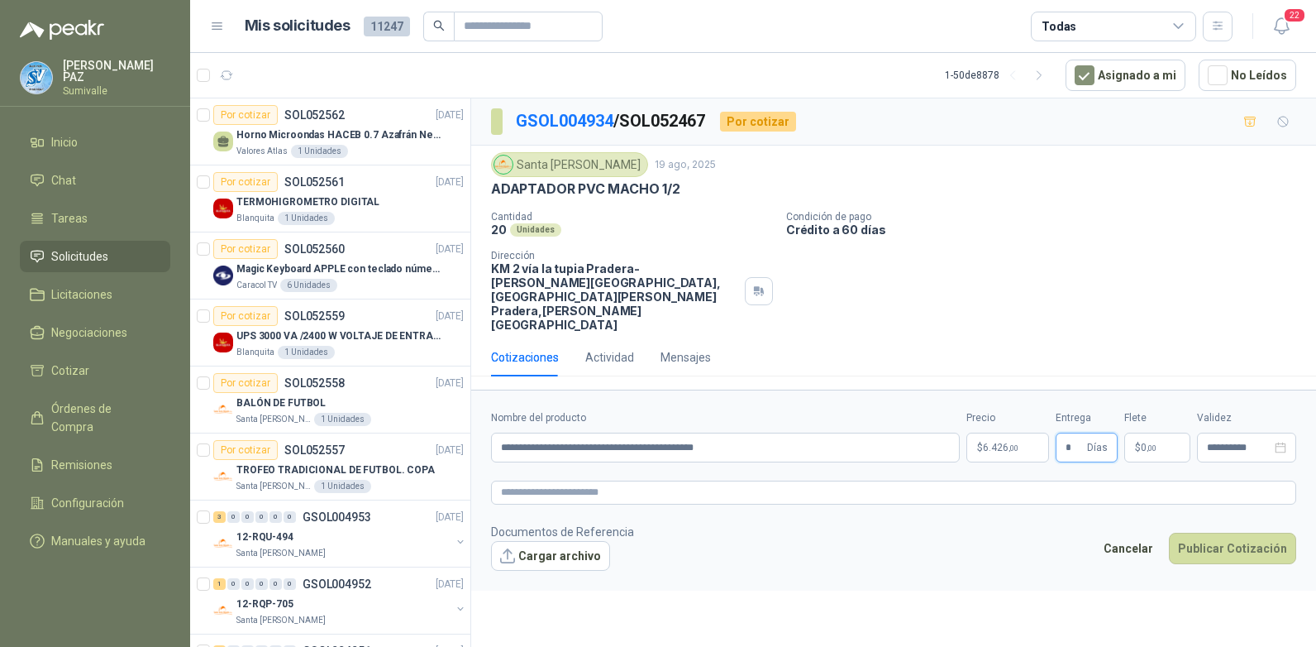
type input "*"
click at [1148, 432] on p "$ 0 ,00" at bounding box center [1158, 447] width 66 height 30
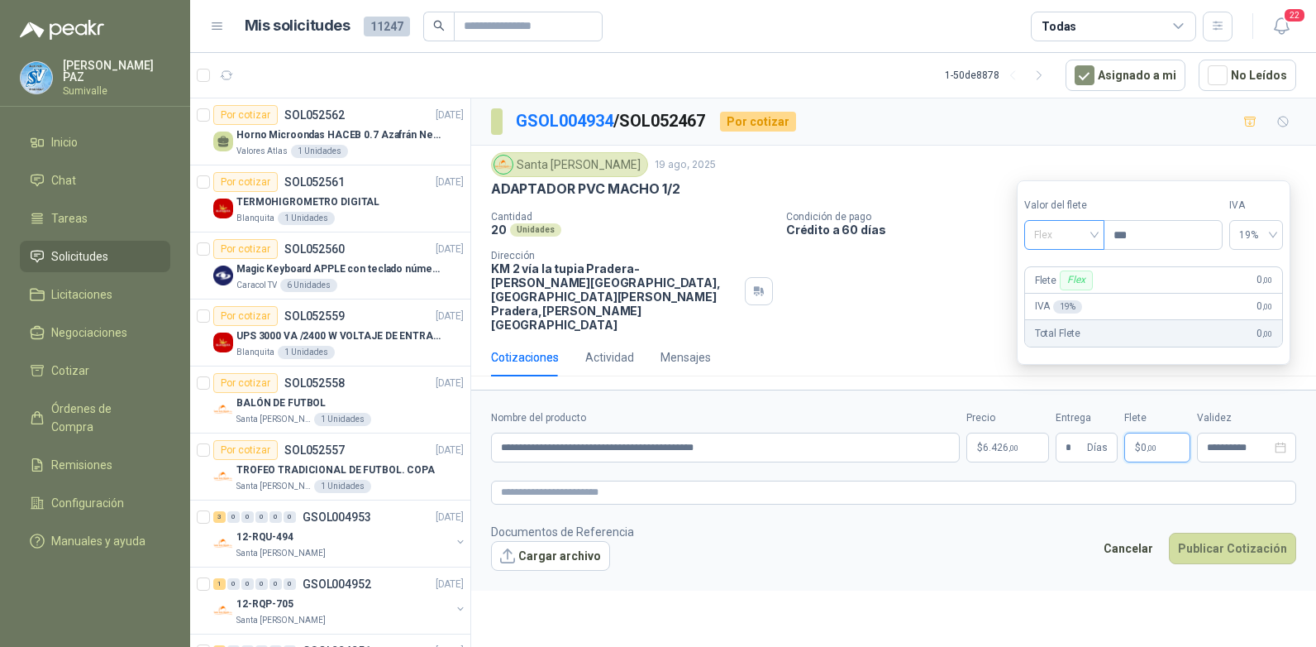
click at [1070, 230] on span "Flex" at bounding box center [1065, 234] width 60 height 25
click at [1065, 301] on div "Incluido" at bounding box center [1066, 296] width 57 height 18
click at [1240, 533] on button "Publicar Cotización" at bounding box center [1232, 548] width 127 height 31
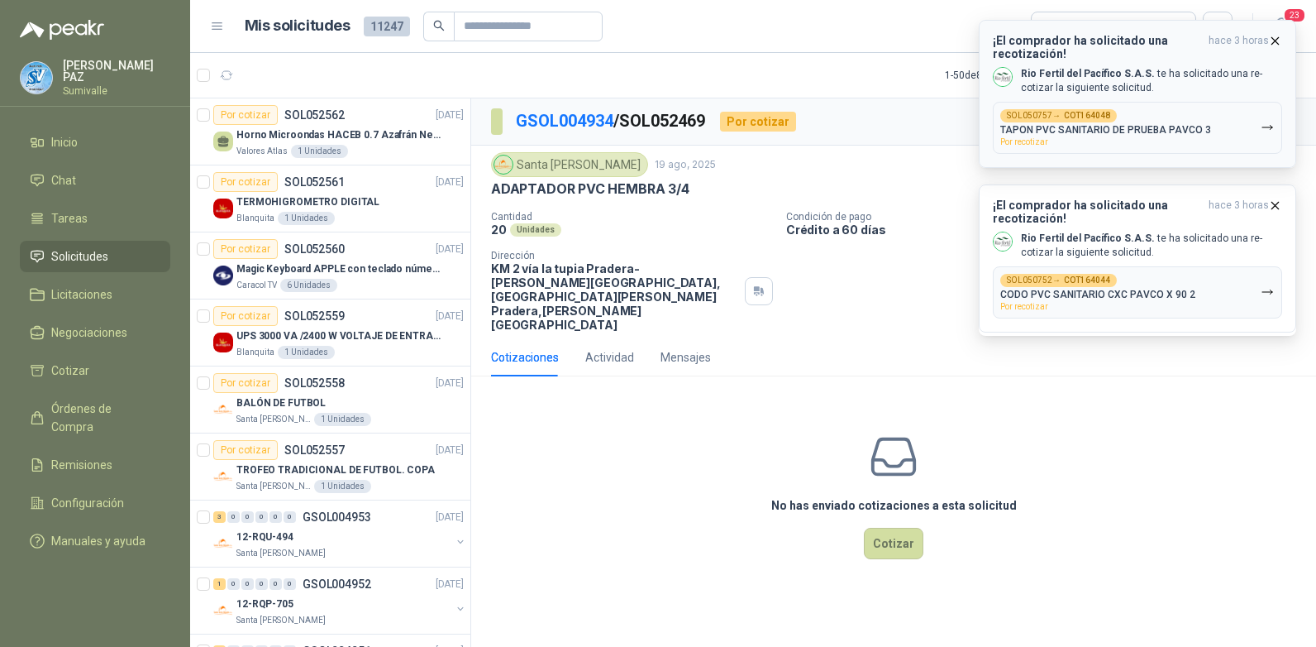
click at [1271, 36] on icon "button" at bounding box center [1276, 41] width 14 height 14
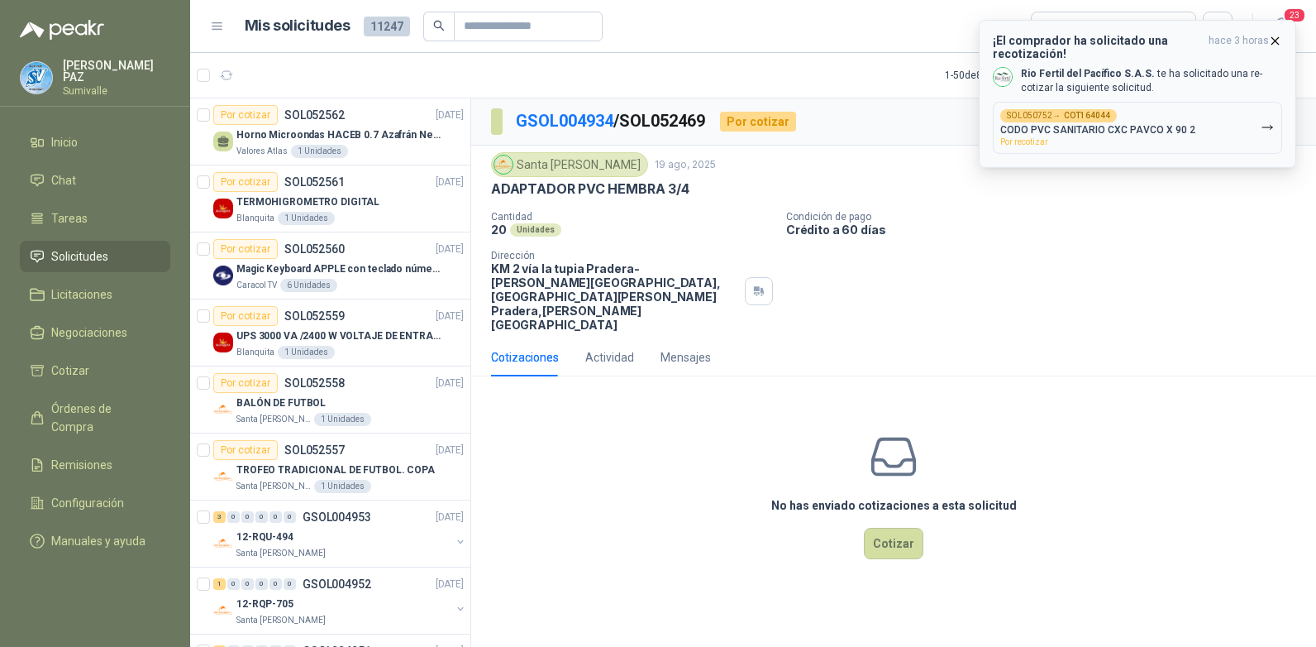
click at [1275, 38] on icon "button" at bounding box center [1276, 41] width 14 height 14
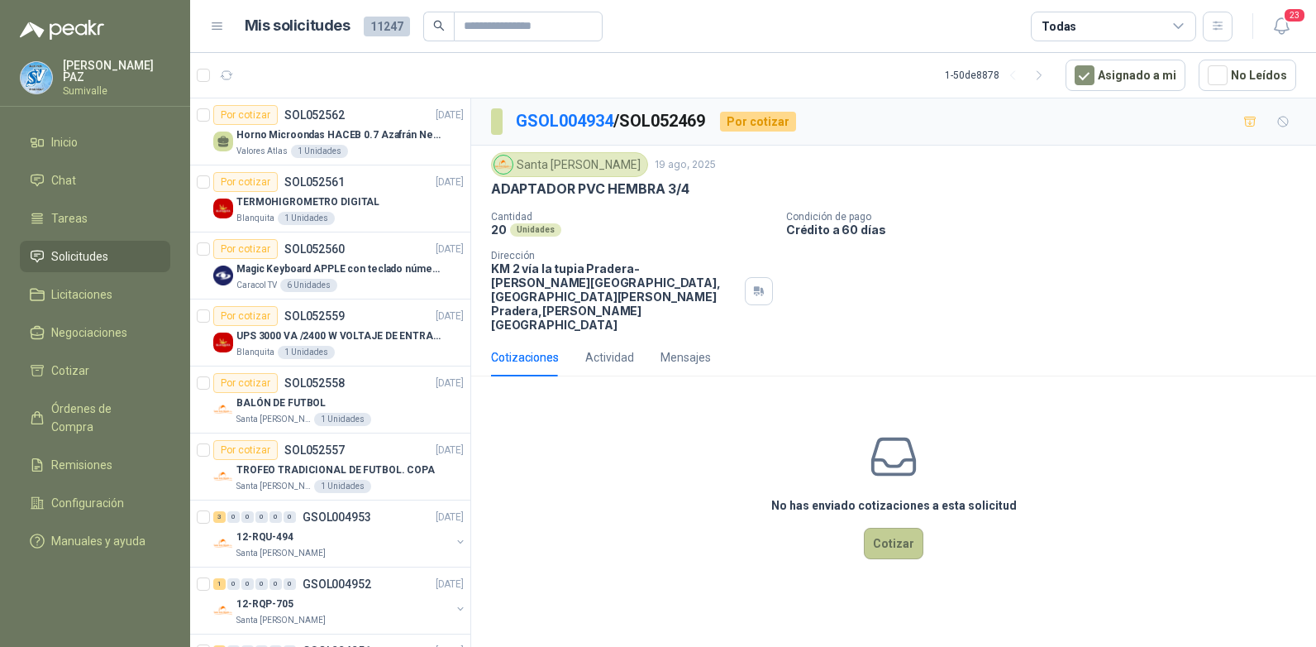
click at [910, 528] on button "Cotizar" at bounding box center [894, 543] width 60 height 31
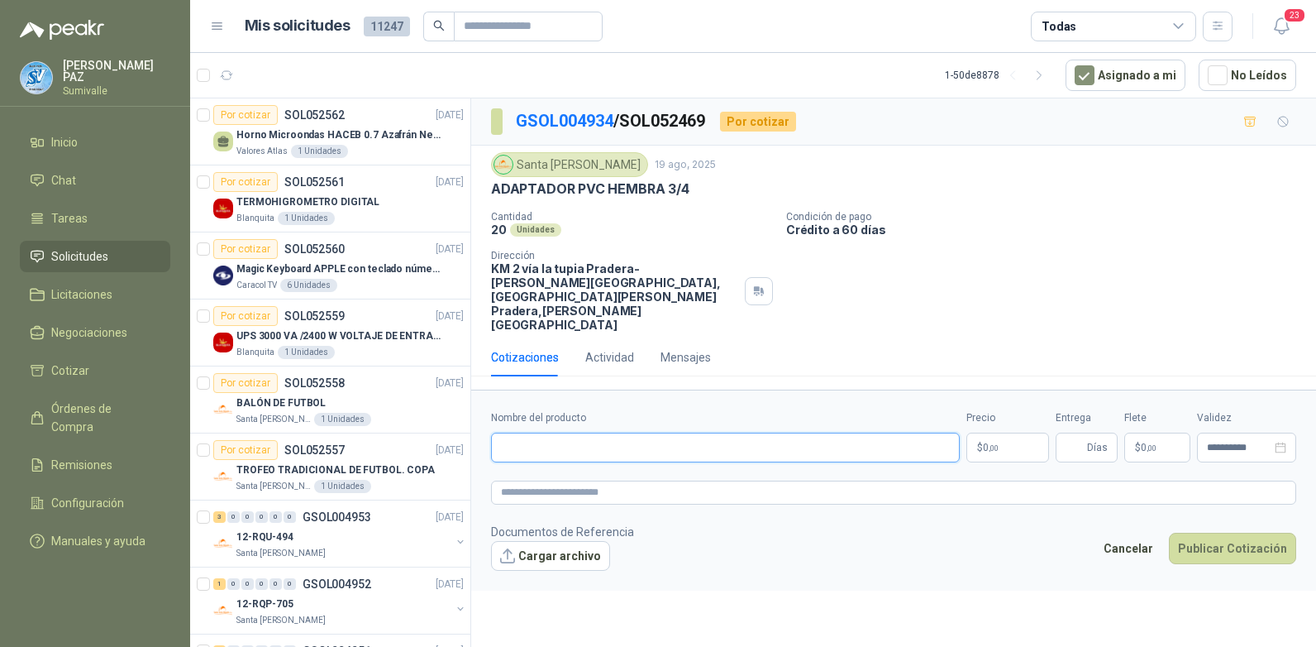
click at [614, 432] on input "Nombre del producto" at bounding box center [725, 447] width 469 height 30
paste input "**********"
type input "**********"
click at [992, 403] on body "[PERSON_NAME] Inicio Chat Tareas Solicitudes Licitaciones Negociaciones Cotizar…" at bounding box center [658, 323] width 1316 height 647
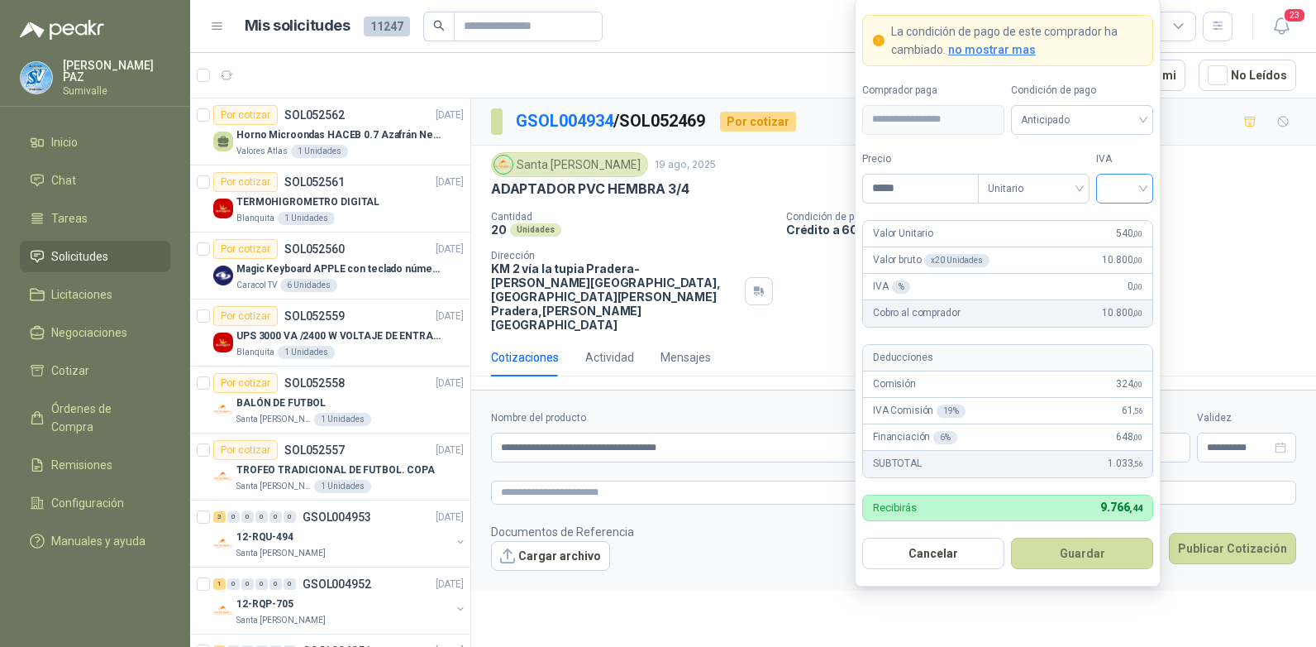
type input "*****"
click at [1109, 197] on input "search" at bounding box center [1124, 186] width 37 height 25
click at [1128, 226] on div "19%" at bounding box center [1125, 222] width 31 height 18
click at [1078, 117] on span "Anticipado" at bounding box center [1082, 120] width 122 height 25
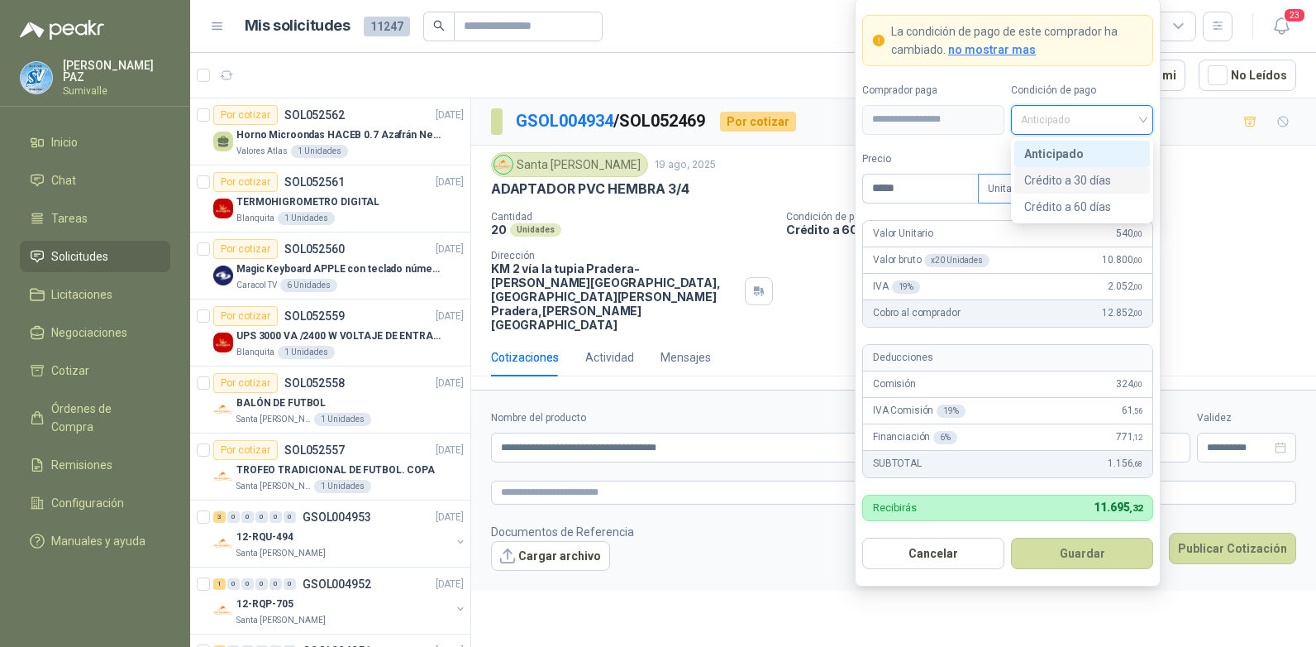
click at [1087, 184] on div "Crédito a 30 días" at bounding box center [1083, 180] width 116 height 18
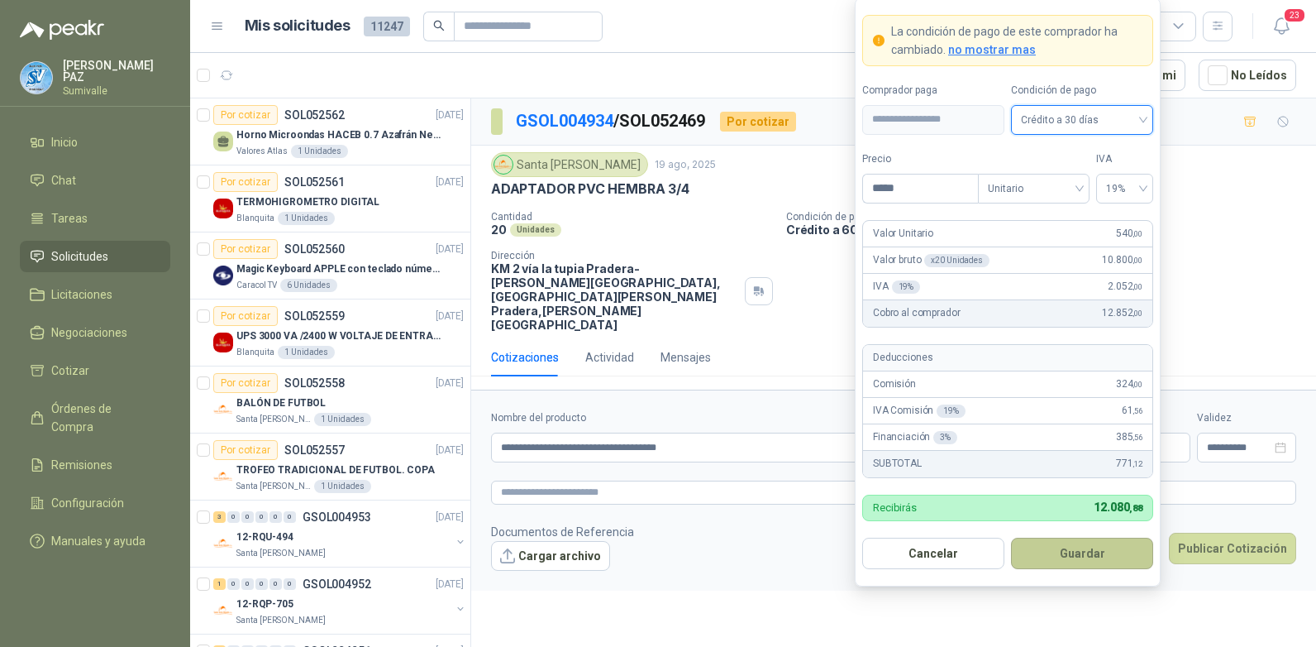
click at [1101, 543] on button "Guardar" at bounding box center [1082, 553] width 142 height 31
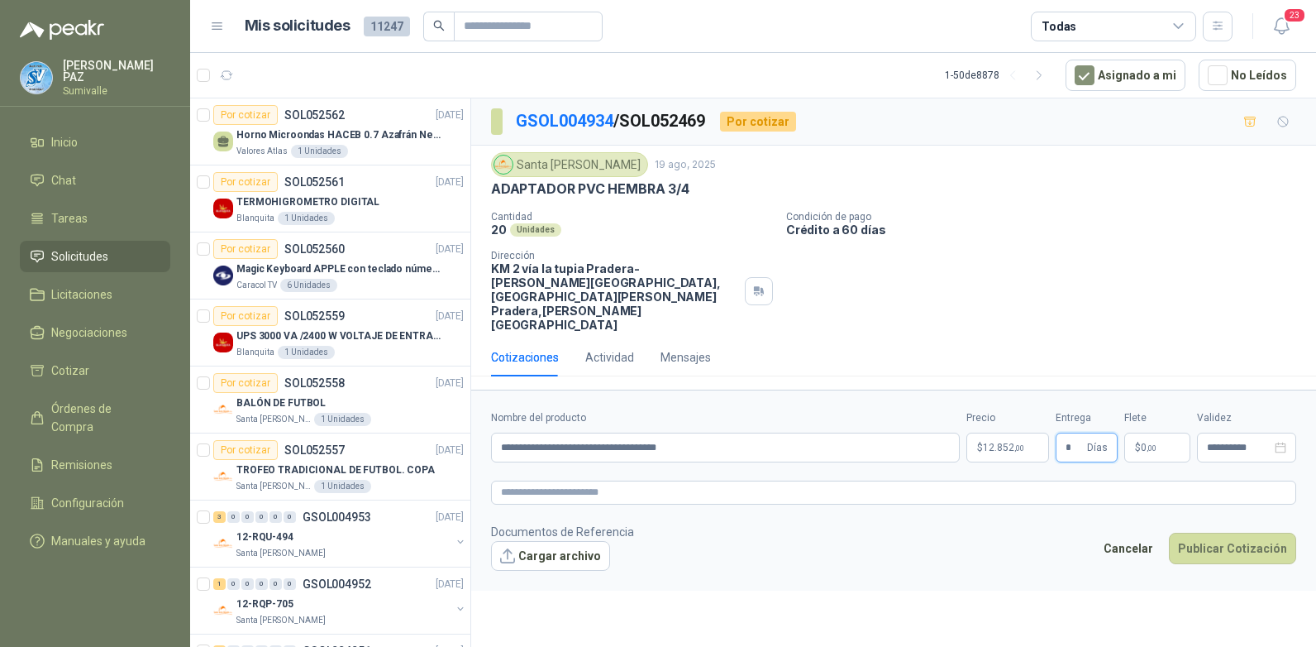
type input "*"
click at [1148, 432] on p "$ 0 ,00" at bounding box center [1158, 447] width 66 height 30
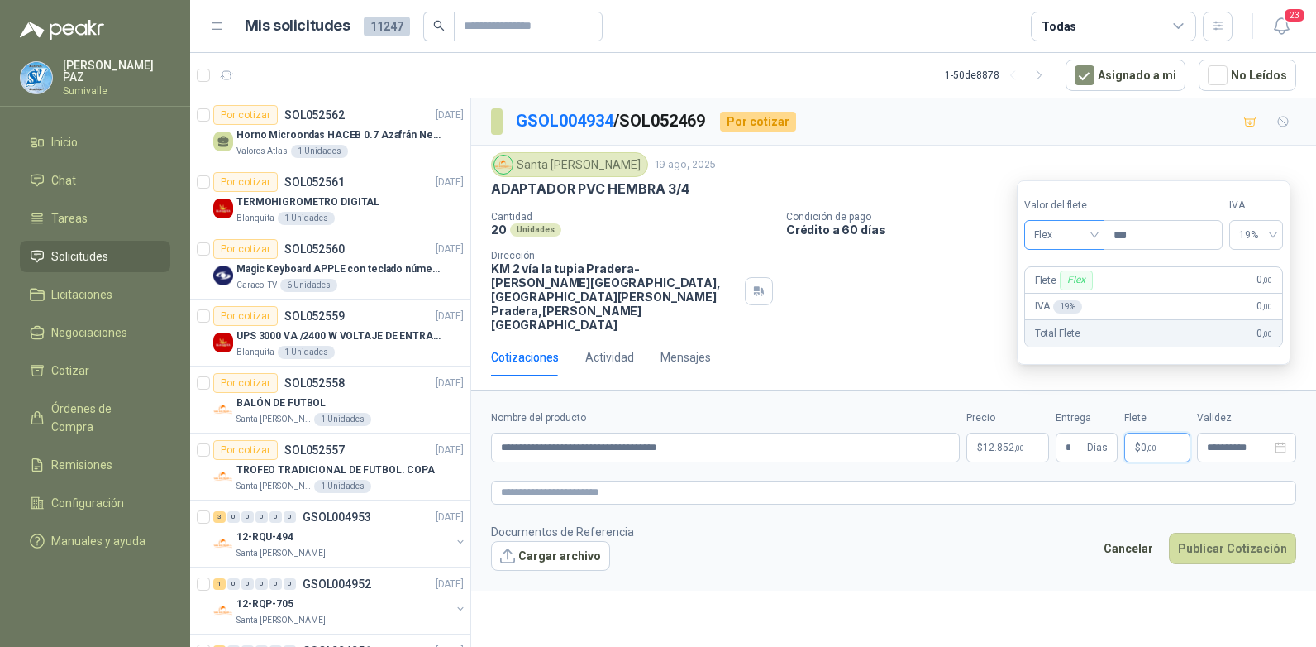
click at [1063, 238] on span "Flex" at bounding box center [1065, 234] width 60 height 25
click at [1060, 297] on div "Incluido" at bounding box center [1066, 296] width 57 height 18
click at [1228, 533] on div "Cancelar Publicar Cotización" at bounding box center [1196, 552] width 202 height 38
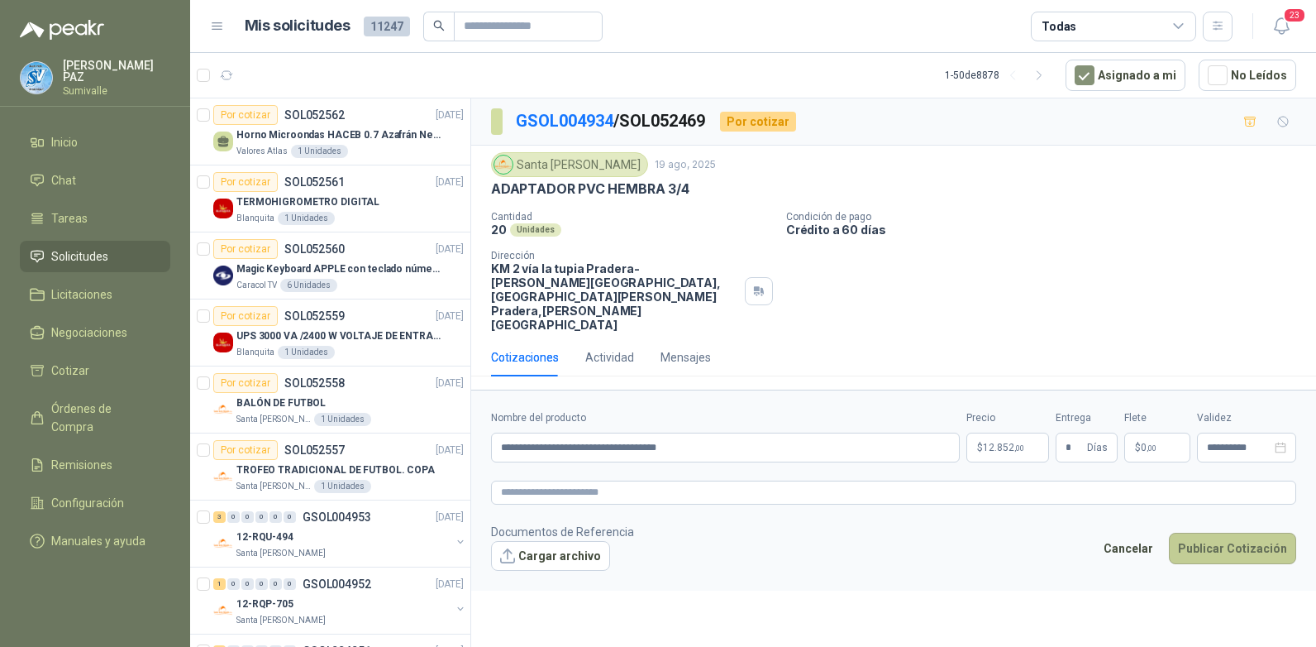
click at [1229, 533] on button "Publicar Cotización" at bounding box center [1232, 548] width 127 height 31
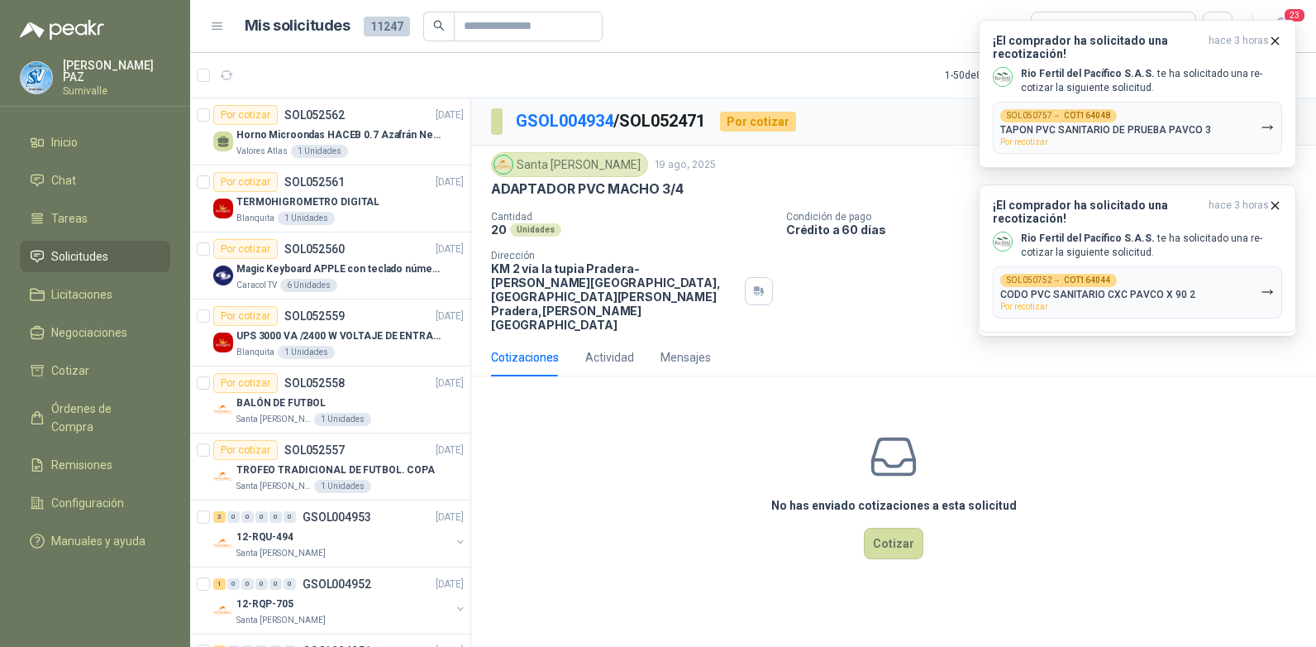
drag, startPoint x: 891, startPoint y: 491, endPoint x: 870, endPoint y: 231, distance: 261.3
click at [892, 528] on button "Cotizar" at bounding box center [894, 543] width 60 height 31
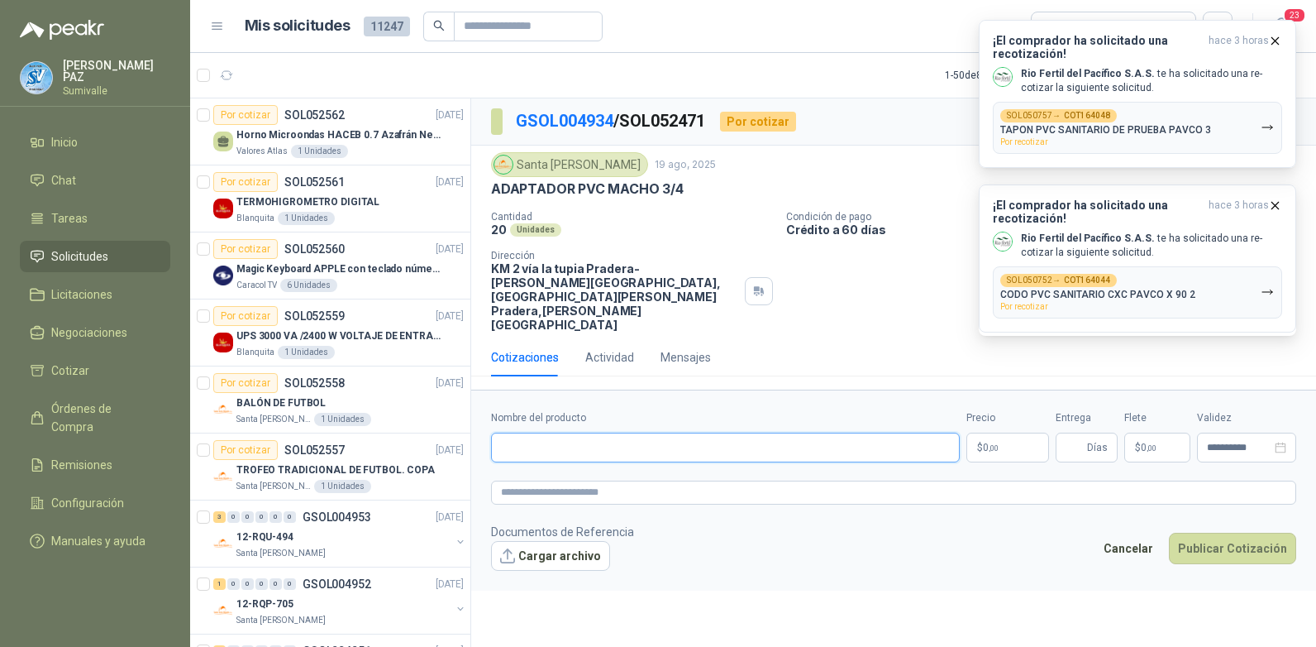
click at [580, 432] on input "Nombre del producto" at bounding box center [725, 447] width 469 height 30
paste input "**********"
type input "**********"
click at [994, 404] on body "[PERSON_NAME] Inicio Chat Tareas Solicitudes Licitaciones Negociaciones Cotizar…" at bounding box center [658, 323] width 1316 height 647
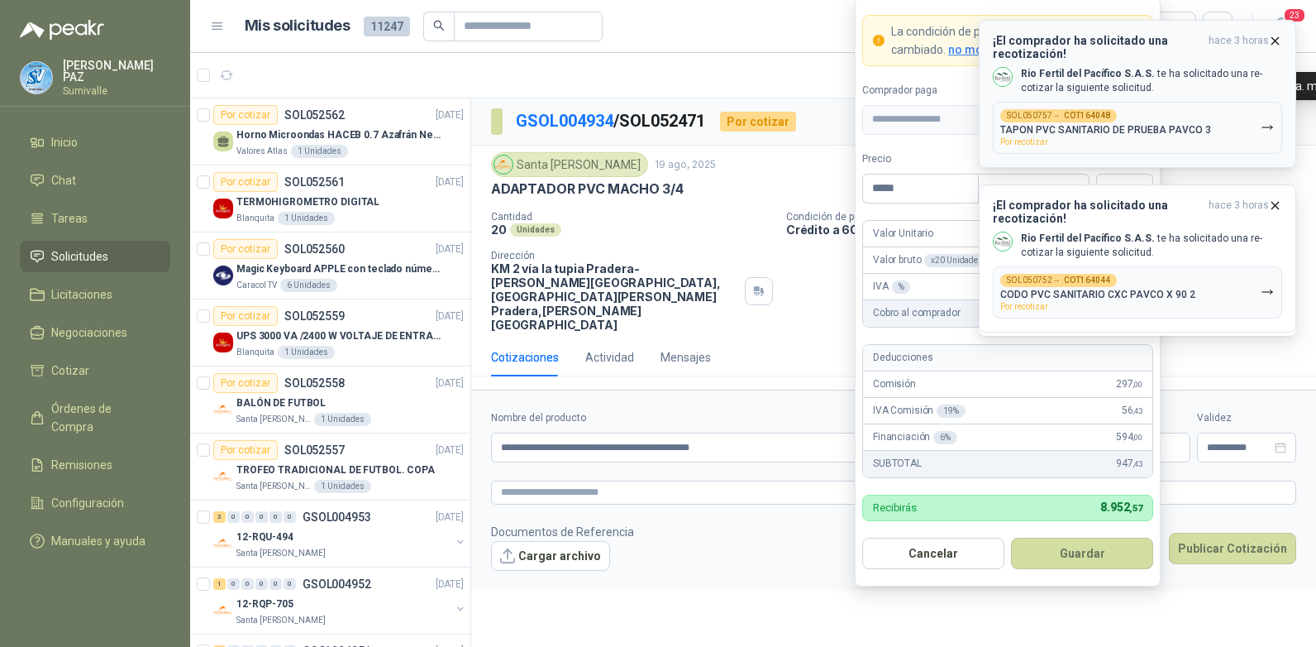
type input "*****"
click at [1266, 38] on span "hace 3 horas" at bounding box center [1239, 47] width 60 height 26
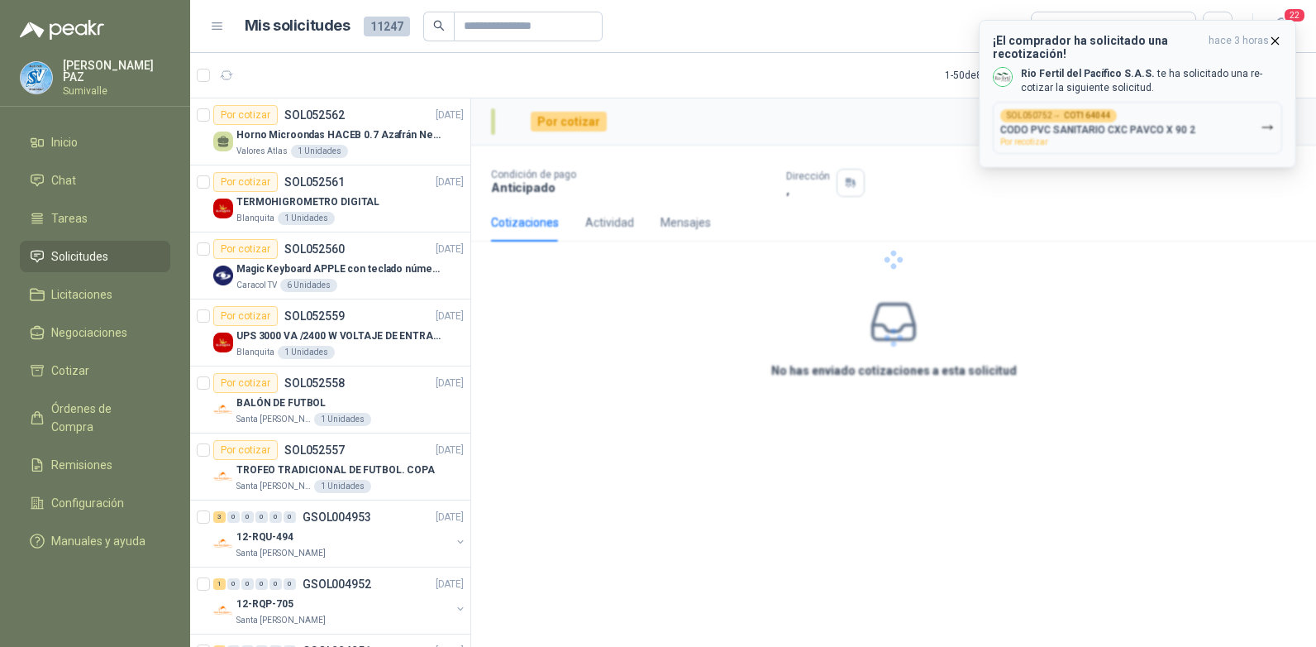
click at [1270, 36] on icon "button" at bounding box center [1276, 41] width 14 height 14
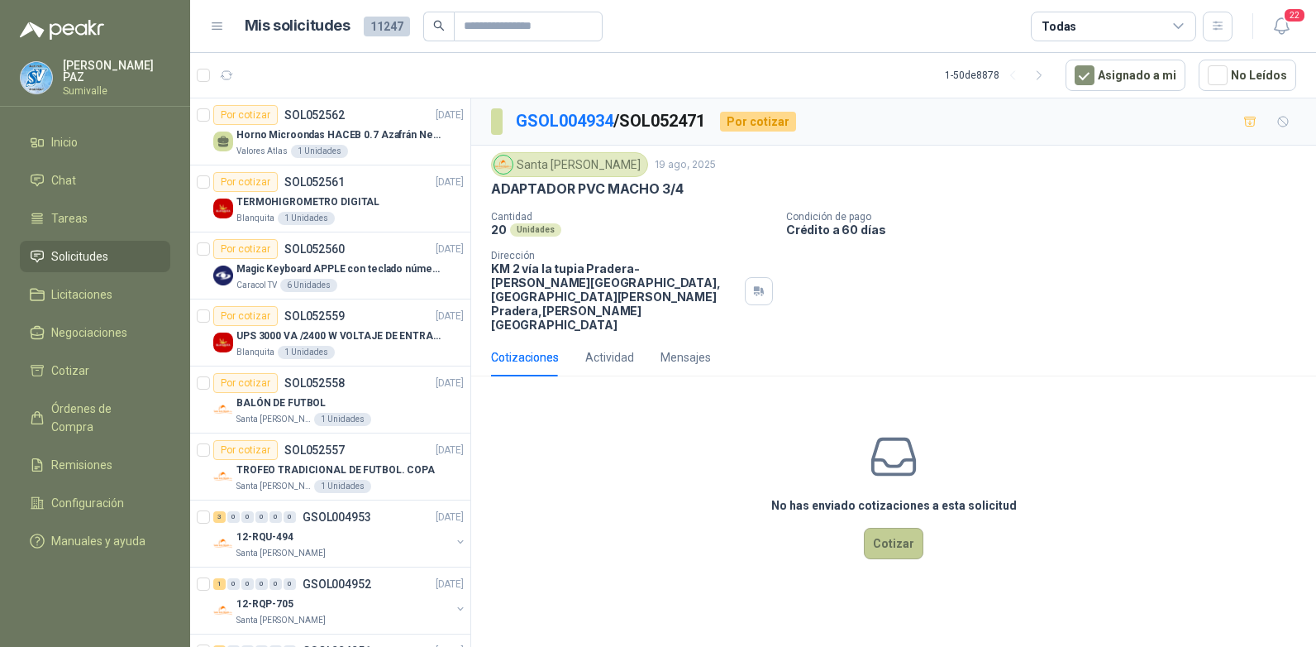
click at [901, 528] on button "Cotizar" at bounding box center [894, 543] width 60 height 31
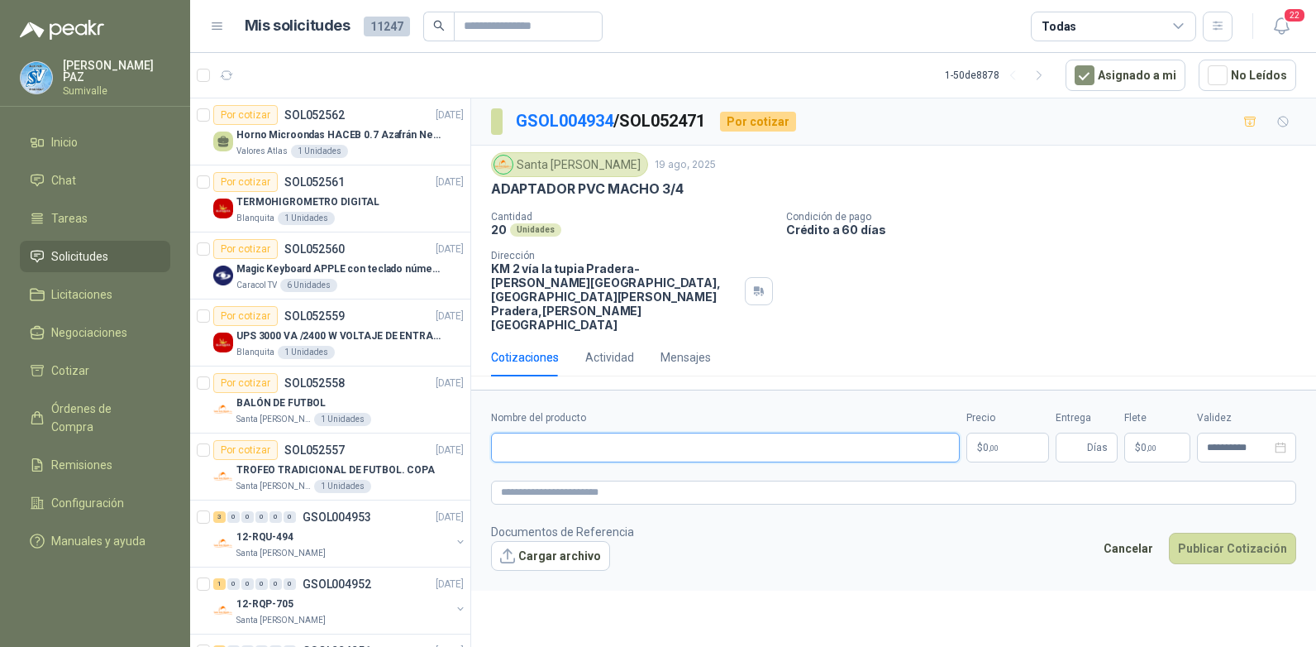
click at [607, 432] on input "Nombre del producto" at bounding box center [725, 447] width 469 height 30
paste input "**********"
type input "**********"
click at [1002, 432] on p "$ 0 ,00" at bounding box center [1008, 447] width 83 height 30
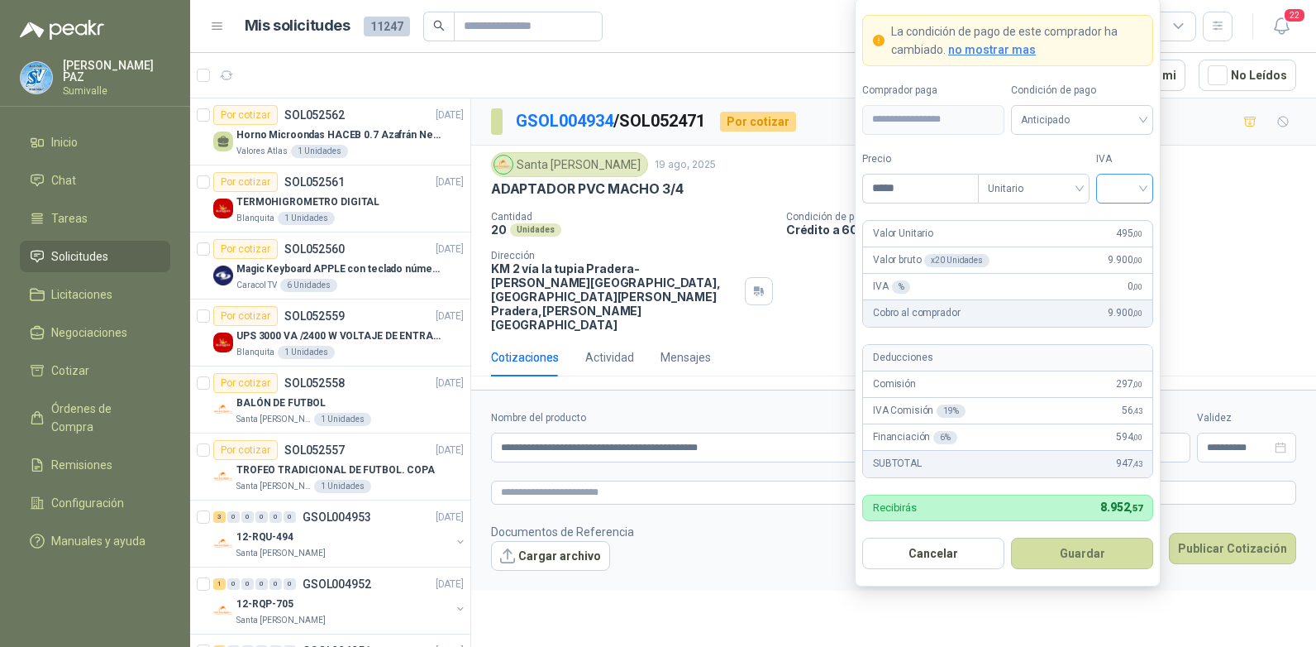
type input "*****"
click at [1117, 192] on input "search" at bounding box center [1124, 186] width 37 height 25
click at [1125, 221] on div "19%" at bounding box center [1125, 222] width 31 height 18
click at [1101, 117] on span "Anticipado" at bounding box center [1082, 120] width 122 height 25
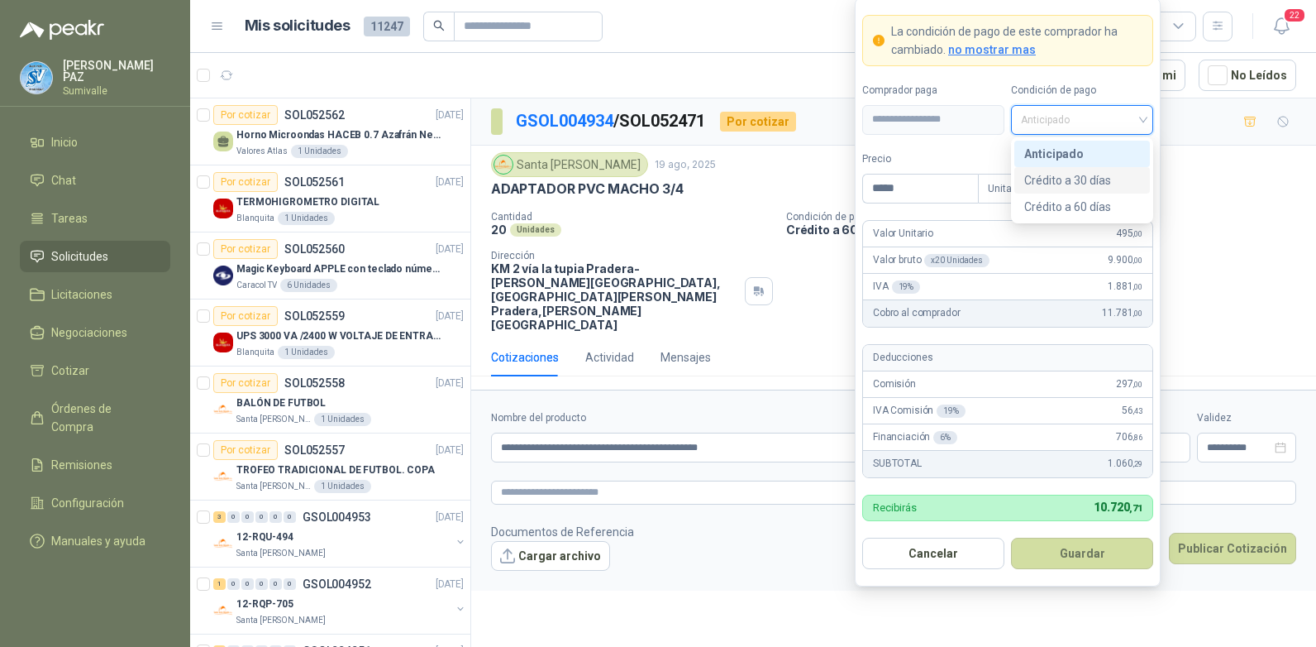
click at [1092, 185] on div "Crédito a 30 días" at bounding box center [1083, 180] width 116 height 18
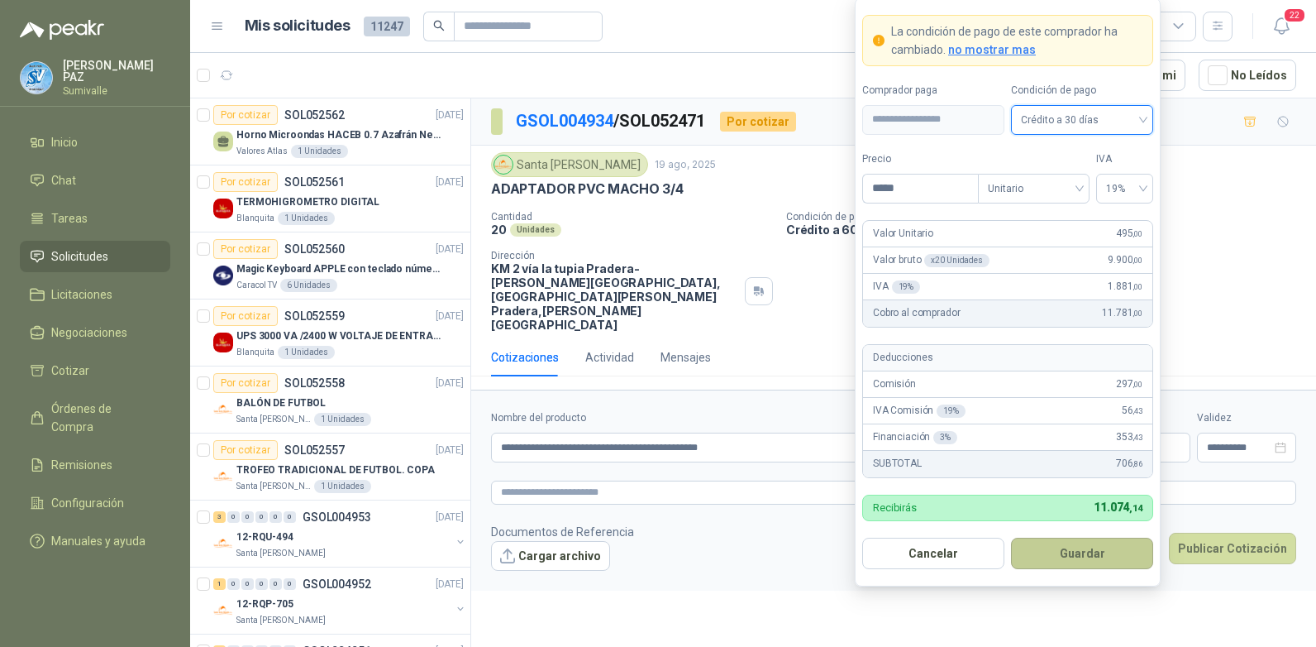
click at [1084, 549] on button "Guardar" at bounding box center [1082, 553] width 142 height 31
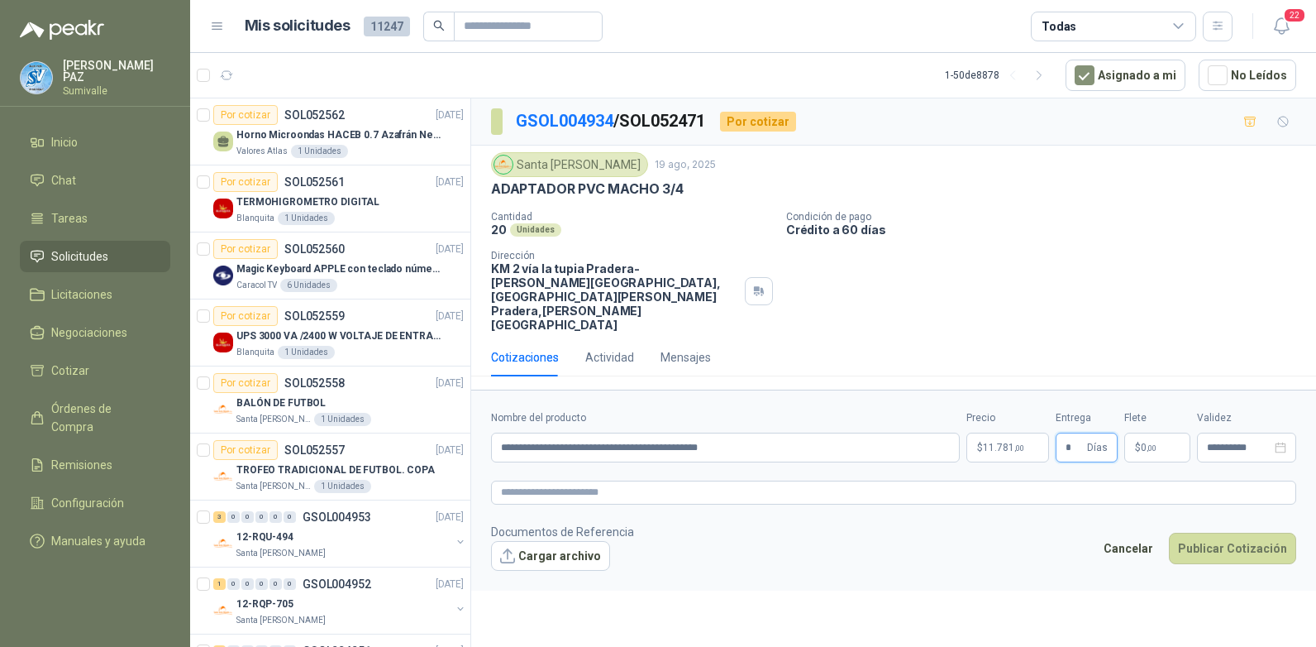
type input "*"
click at [1134, 432] on p "$ 0 ,00" at bounding box center [1158, 447] width 66 height 30
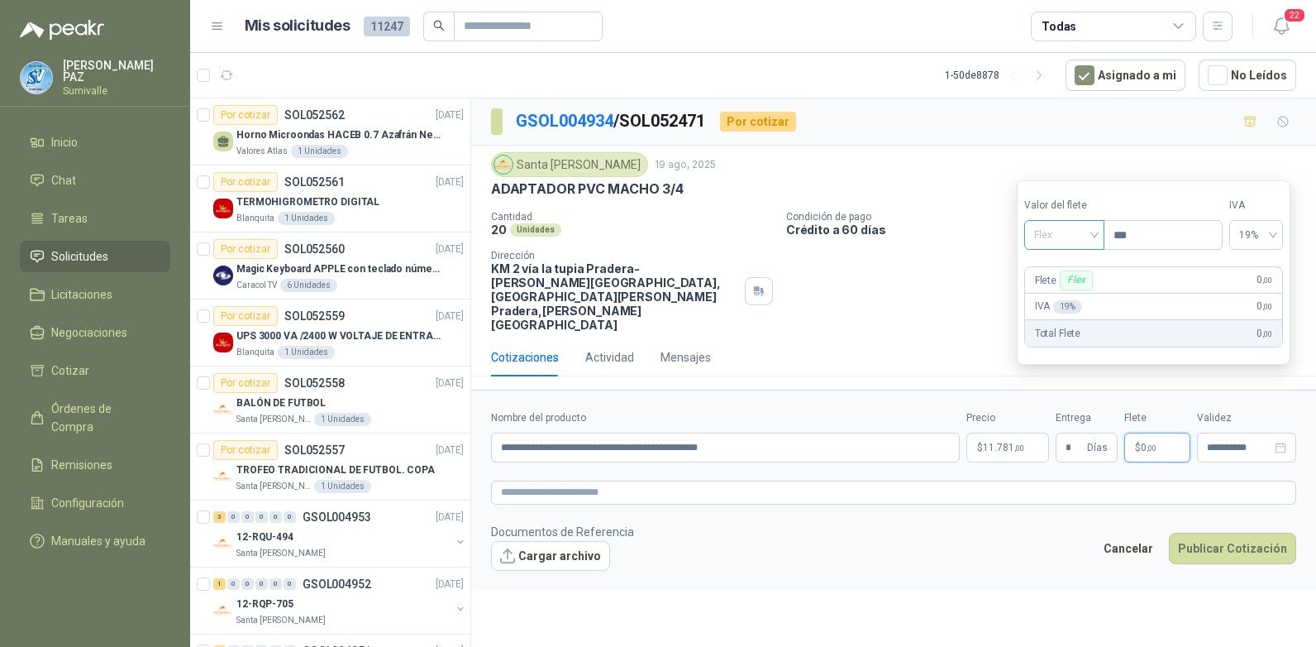
click at [1074, 227] on span "Flex" at bounding box center [1065, 234] width 60 height 25
click at [1080, 292] on div "Incluido" at bounding box center [1066, 296] width 57 height 18
click at [1247, 533] on button "Publicar Cotización" at bounding box center [1232, 548] width 127 height 31
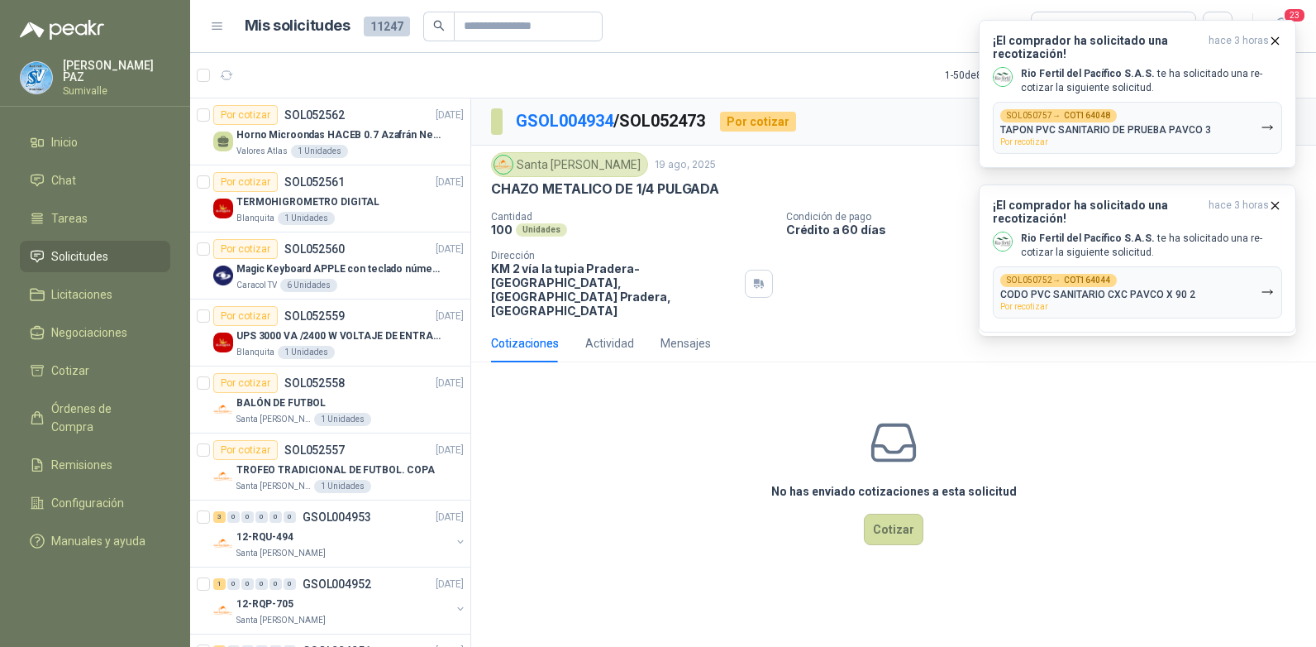
click at [844, 378] on div "No has enviado cotizaciones a esta solicitud Cotizar" at bounding box center [893, 480] width 845 height 211
click at [1273, 38] on icon "button" at bounding box center [1276, 41] width 14 height 14
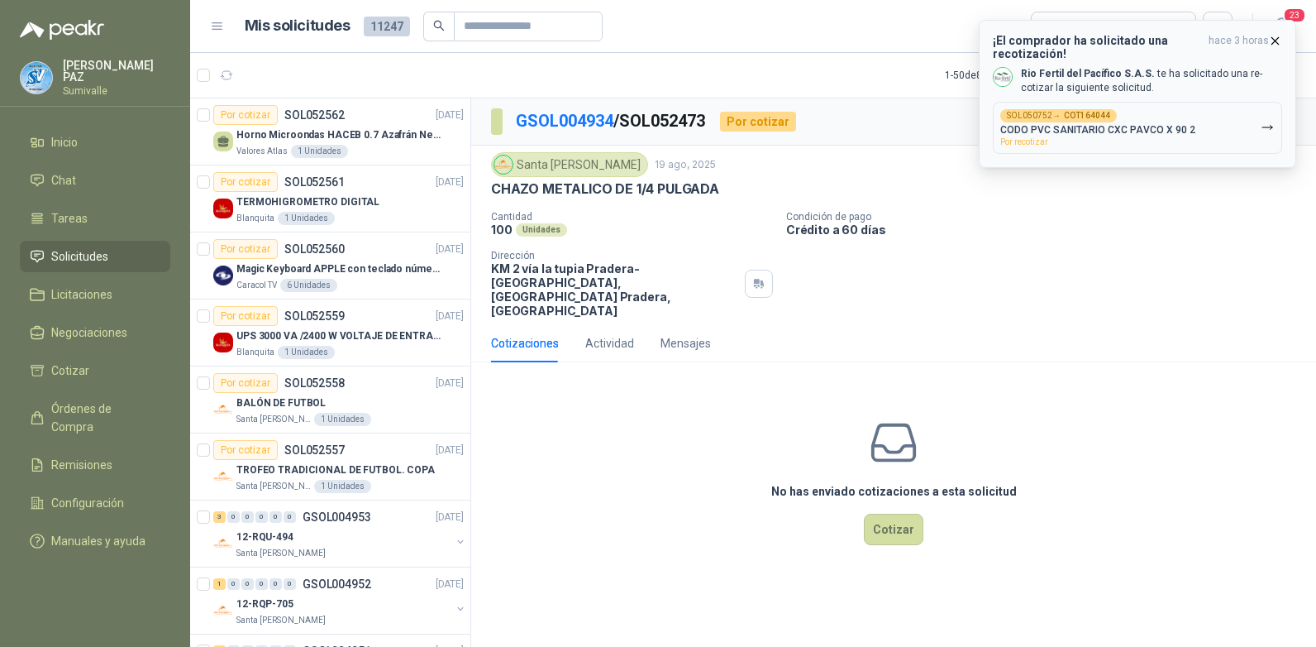
click at [1245, 36] on span "hace 3 horas" at bounding box center [1239, 47] width 60 height 26
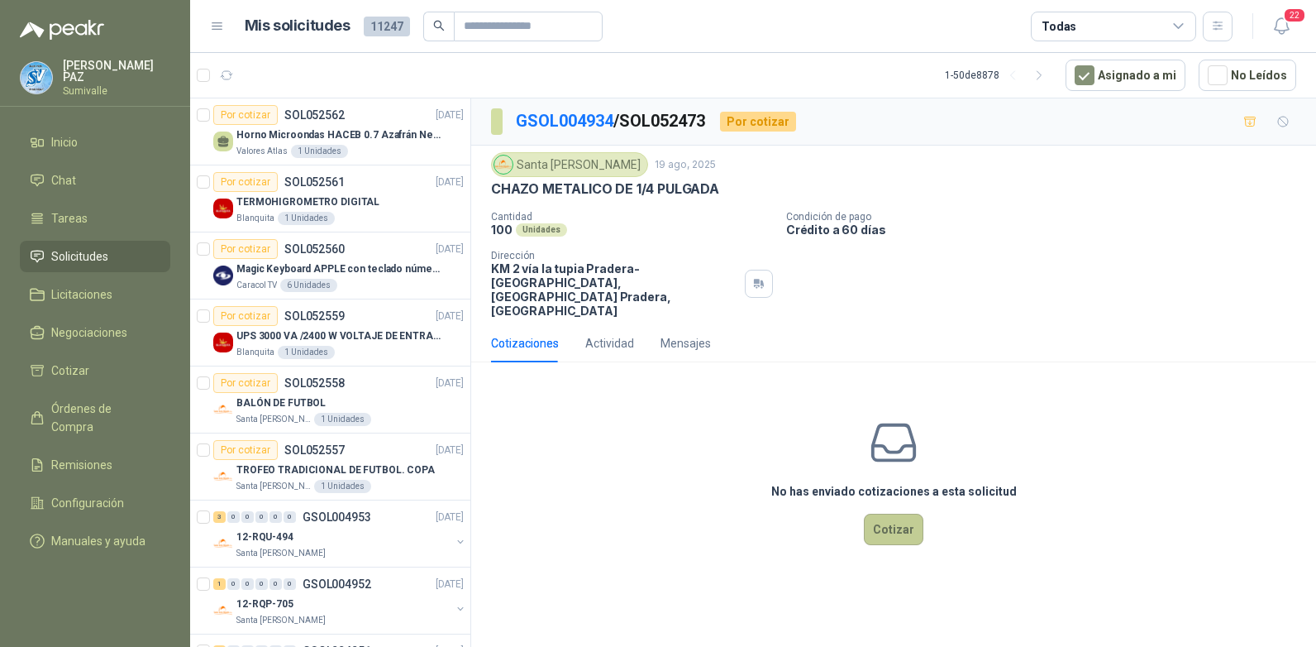
click at [910, 514] on button "Cotizar" at bounding box center [894, 529] width 60 height 31
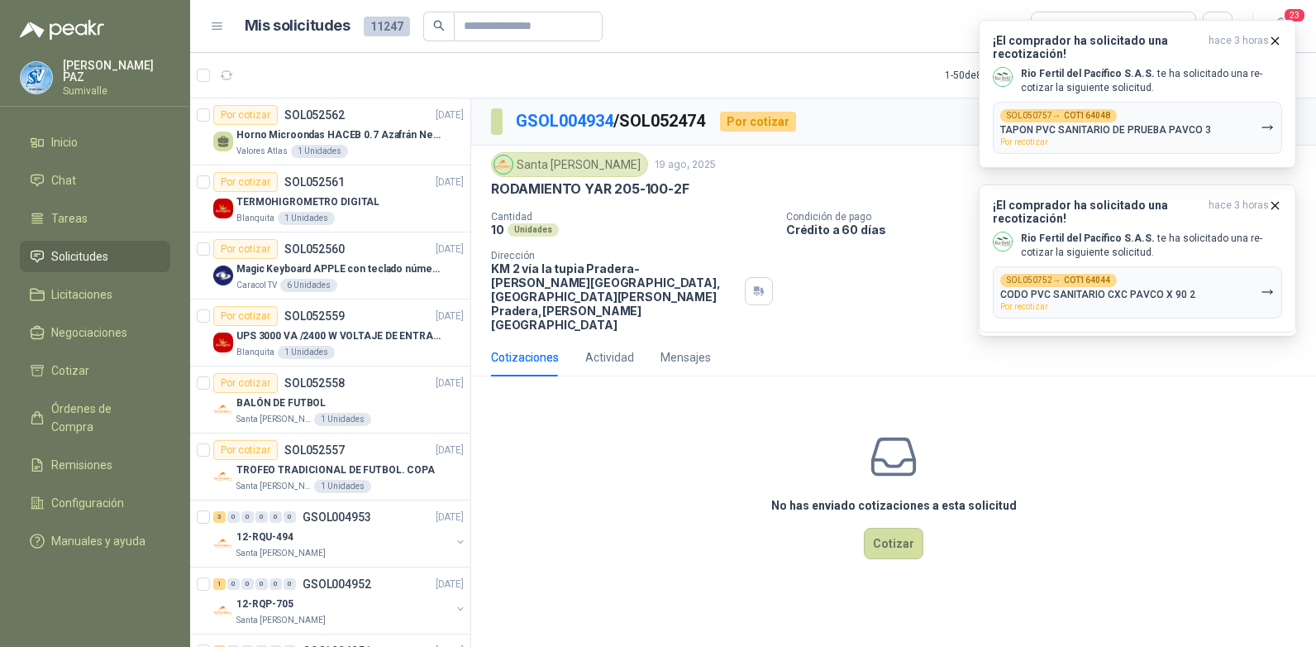
click at [830, 422] on div "No has enviado cotizaciones a esta solicitud Cotizar" at bounding box center [893, 494] width 845 height 211
click at [1263, 34] on span "hace 3 horas" at bounding box center [1239, 47] width 60 height 26
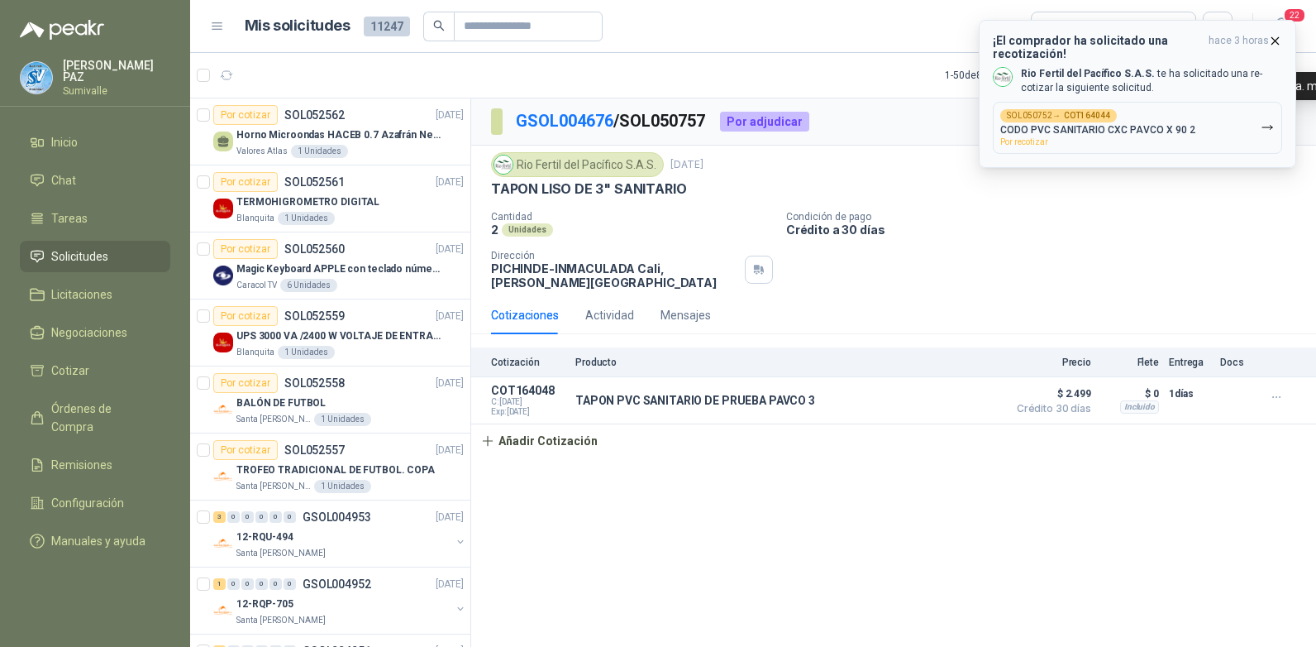
click at [1256, 36] on span "hace 3 horas" at bounding box center [1239, 47] width 60 height 26
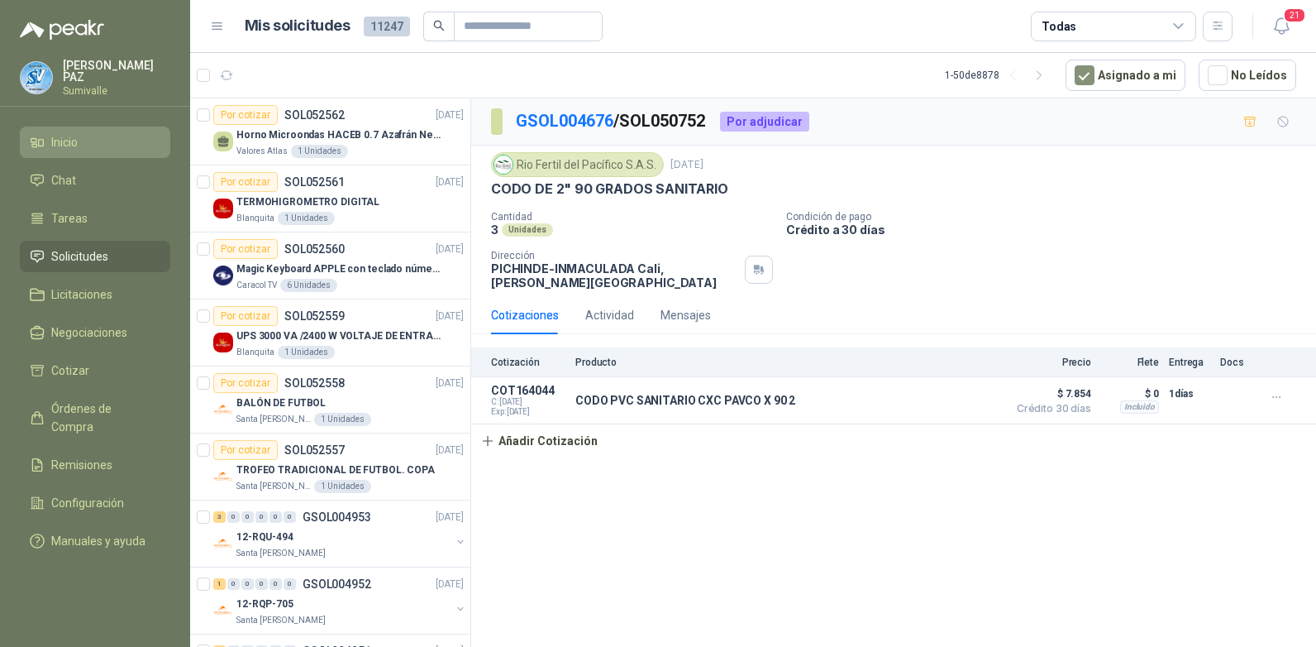
click at [92, 137] on li "Inicio" at bounding box center [95, 142] width 131 height 18
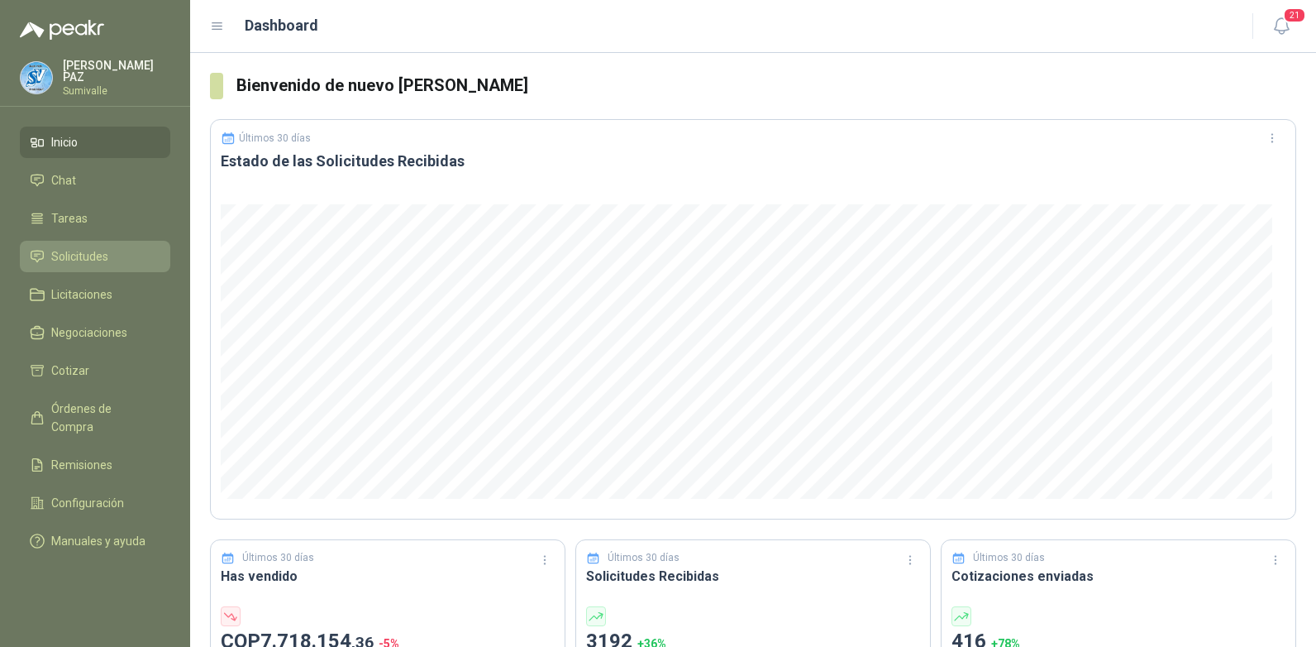
click at [95, 249] on span "Solicitudes" at bounding box center [79, 256] width 57 height 18
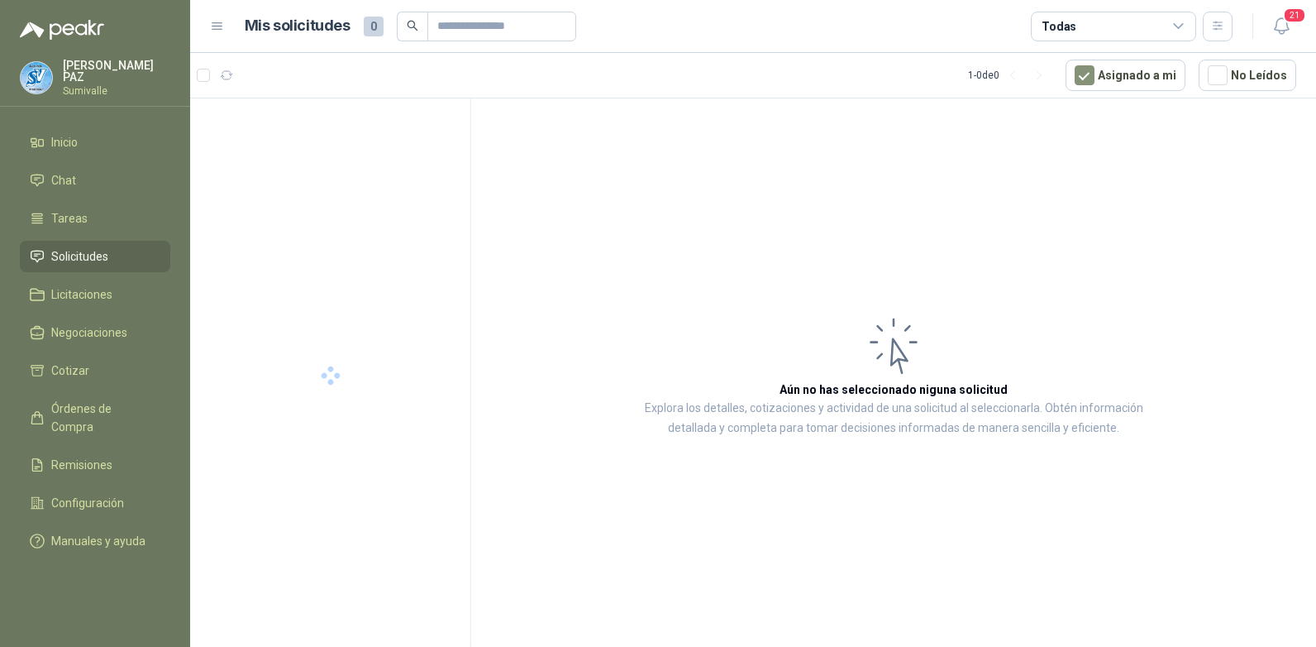
click at [1089, 31] on div "Todas" at bounding box center [1113, 27] width 165 height 30
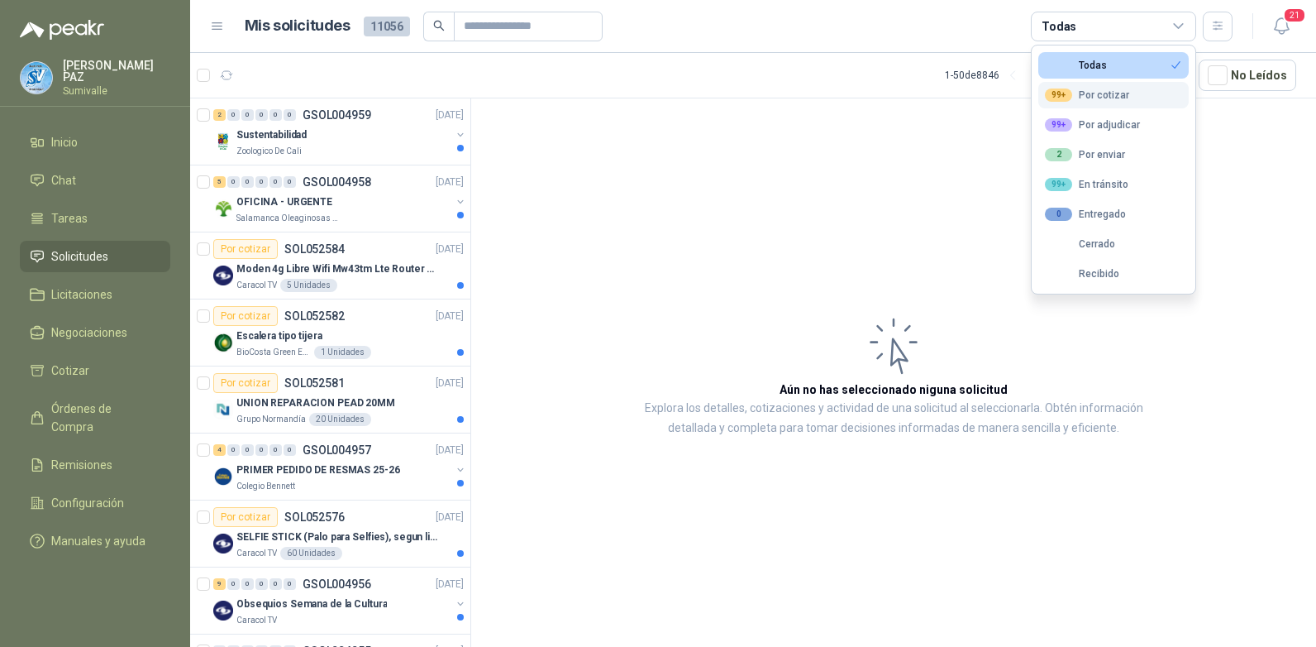
click at [1087, 87] on button "99+ Por cotizar" at bounding box center [1114, 95] width 151 height 26
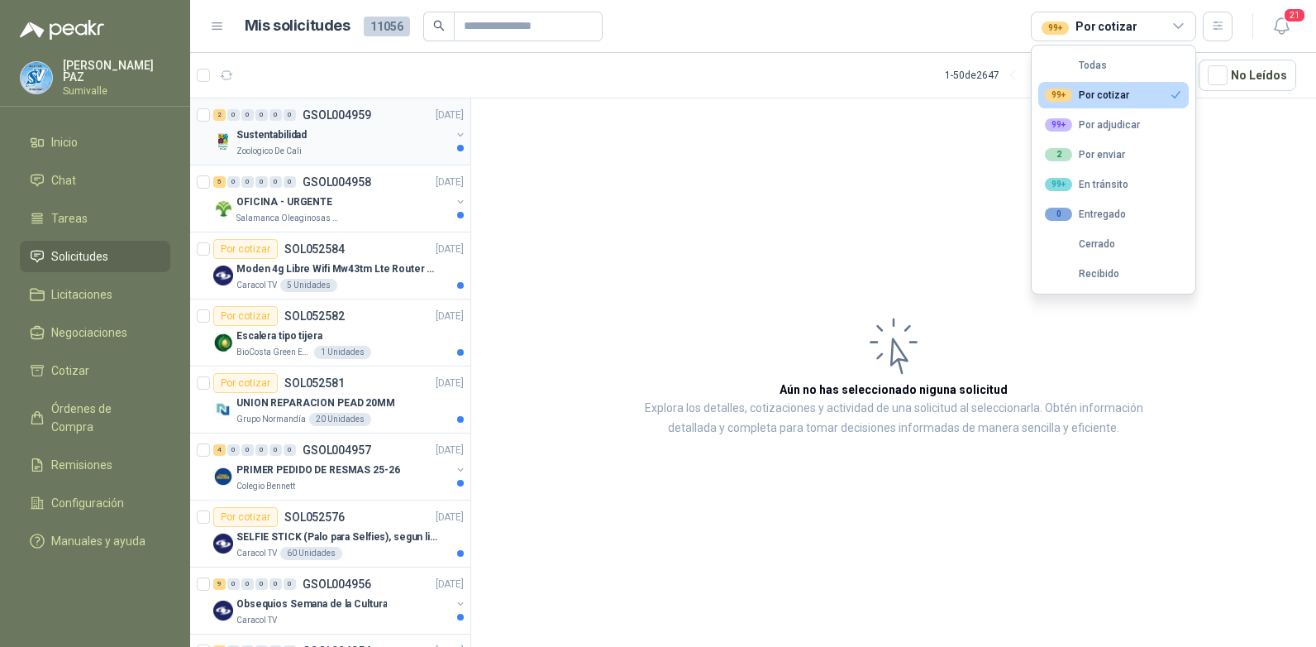
click at [355, 140] on div "Sustentabilidad" at bounding box center [344, 135] width 214 height 20
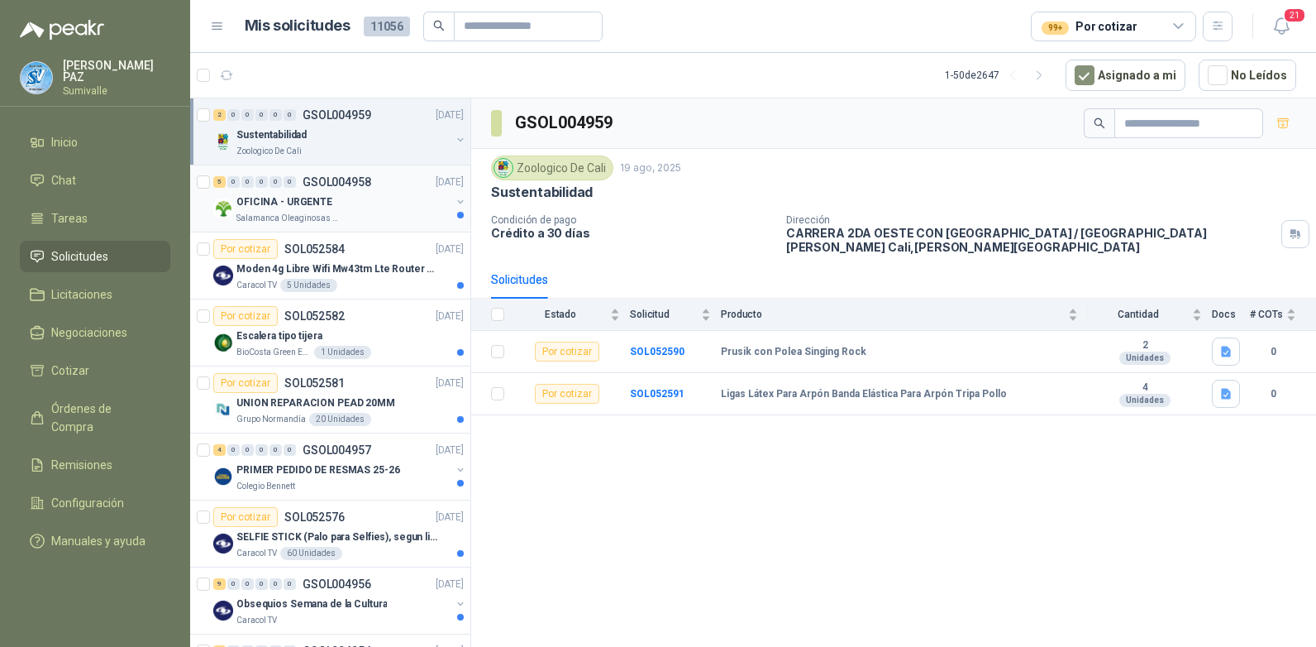
click at [353, 181] on p "GSOL004958" at bounding box center [337, 182] width 69 height 12
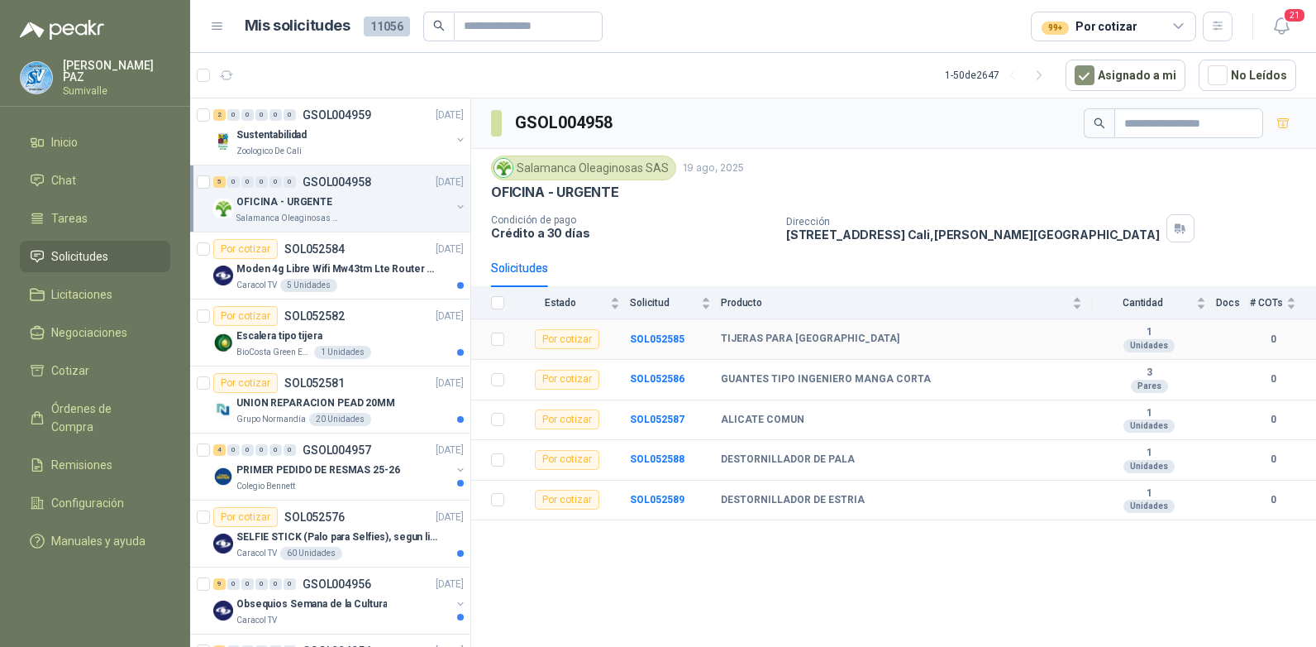
drag, startPoint x: 724, startPoint y: 338, endPoint x: 906, endPoint y: 347, distance: 183.0
click at [906, 347] on td "TIJERAS PARA JARDINERIA - GRANDE" at bounding box center [906, 339] width 371 height 41
copy b "TIJERAS PARA JARDINERIA - GRANDE"
drag, startPoint x: 718, startPoint y: 375, endPoint x: 956, endPoint y: 370, distance: 238.2
click at [956, 370] on tr "Por cotizar SOL052586 GUANTES TIPO INGENIERO MANGA CORTA 3 Pares 0" at bounding box center [893, 380] width 845 height 41
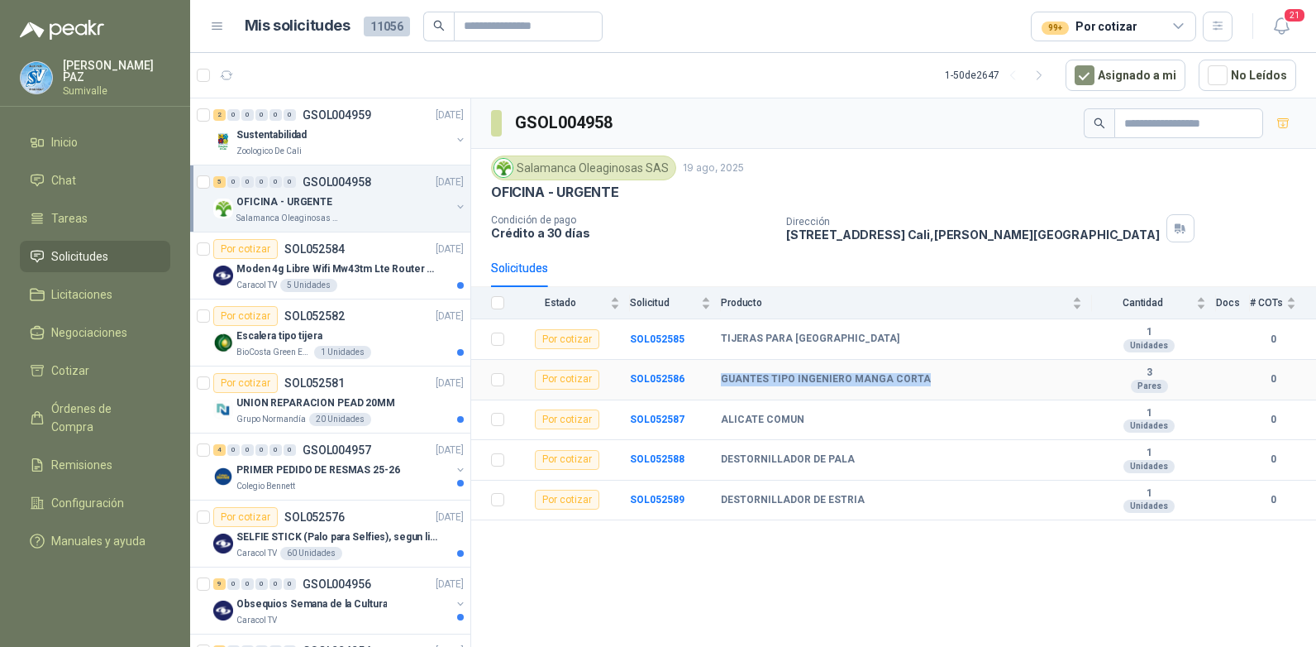
copy tr "GUANTES TIPO INGENIERO MANGA CORTA"
drag, startPoint x: 718, startPoint y: 418, endPoint x: 819, endPoint y: 417, distance: 101.7
click at [819, 417] on tr "Por cotizar SOL052587 ALICATE COMUN 1 Unidades 0" at bounding box center [893, 420] width 845 height 41
copy tr "ALICATE COMUN"
drag, startPoint x: 714, startPoint y: 457, endPoint x: 865, endPoint y: 458, distance: 151.3
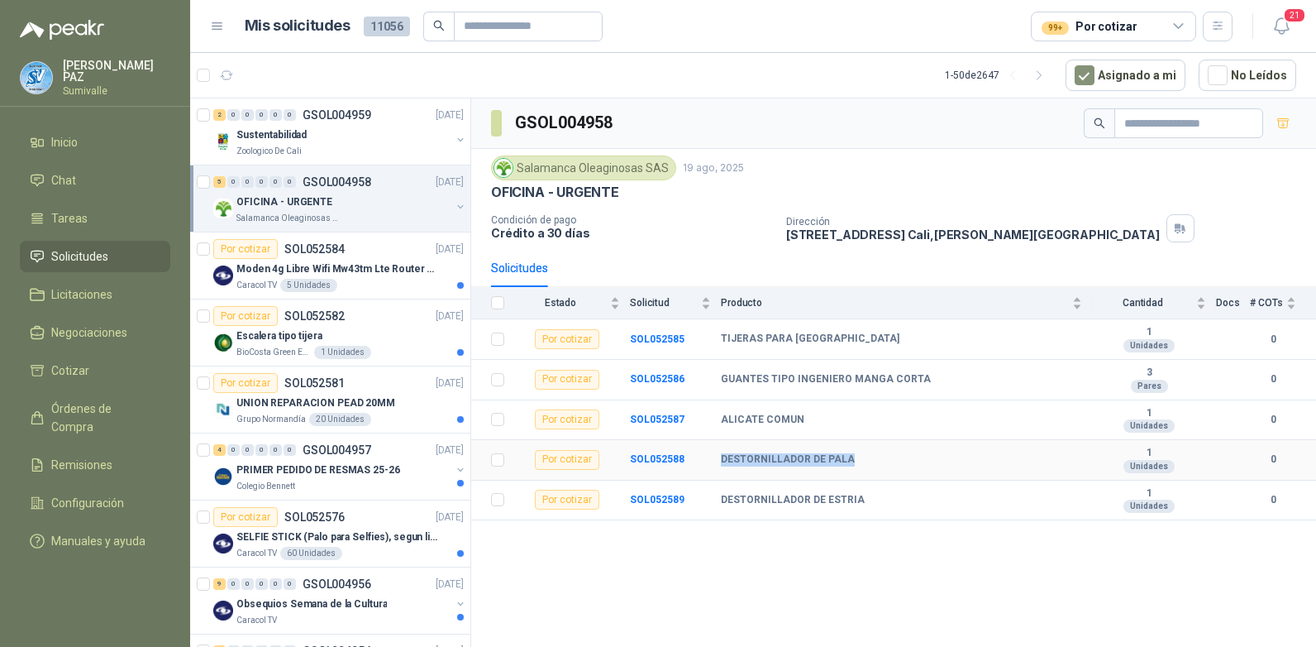
click at [865, 458] on tr "Por cotizar SOL052588 DESTORNILLADOR DE PALA 1 Unidades 0" at bounding box center [893, 460] width 845 height 41
copy tr "DESTORNILLADOR DE PALA"
drag, startPoint x: 714, startPoint y: 501, endPoint x: 886, endPoint y: 493, distance: 172.2
click at [886, 493] on tr "Por cotizar SOL052589 DESTORNILLADOR DE ESTRIA 1 Unidades 0" at bounding box center [893, 500] width 845 height 41
copy tr "DESTORNILLADOR DE ESTRIA"
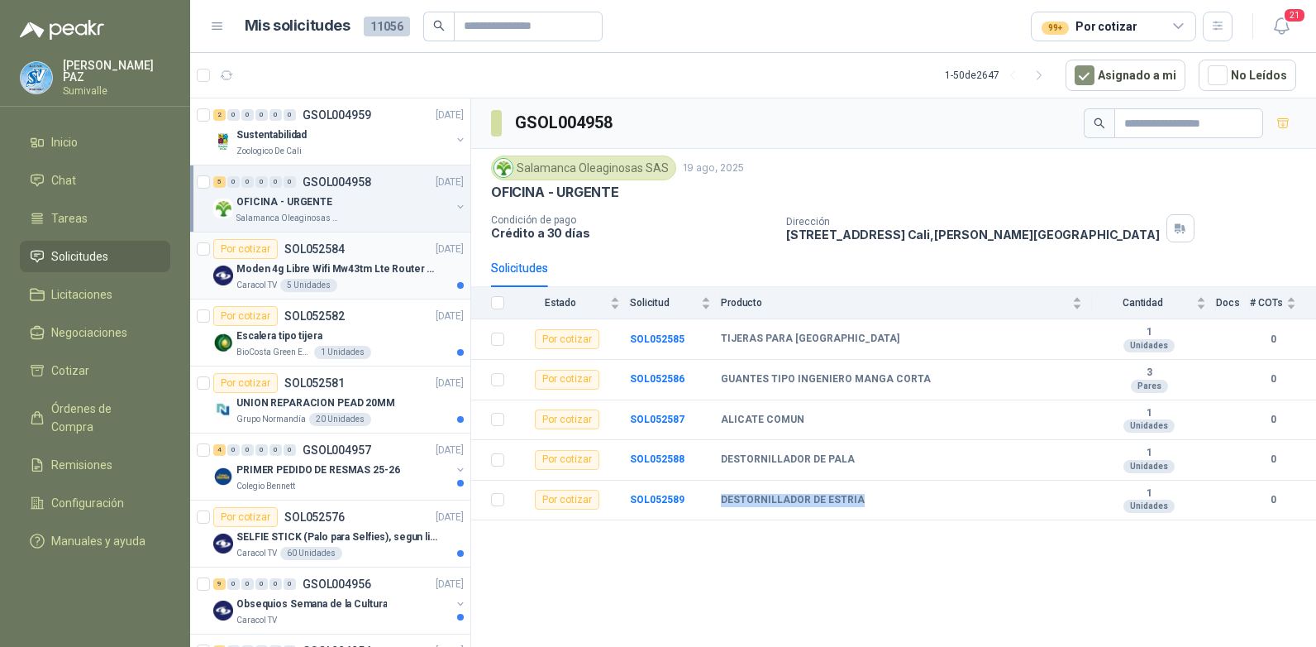
click at [362, 267] on p "Moden 4g Libre Wifi Mw43tm Lte Router Móvil Internet 5ghz" at bounding box center [340, 269] width 206 height 16
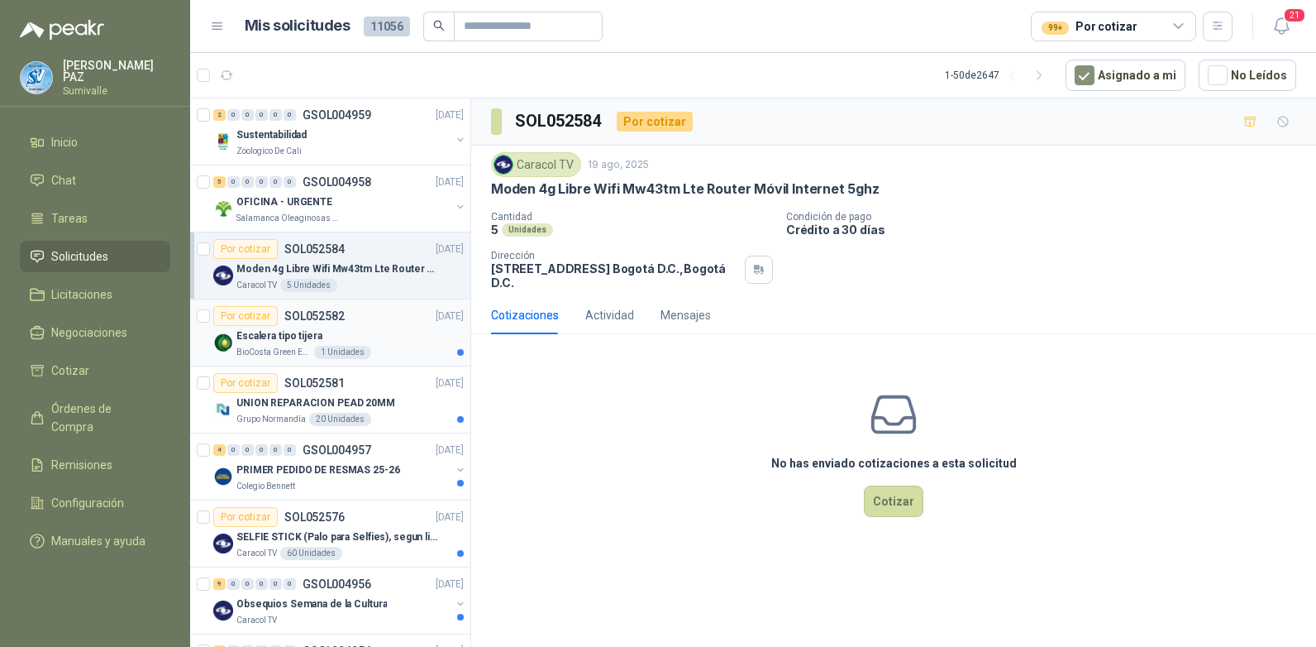
click at [380, 333] on div "Escalera tipo tijera" at bounding box center [350, 336] width 227 height 20
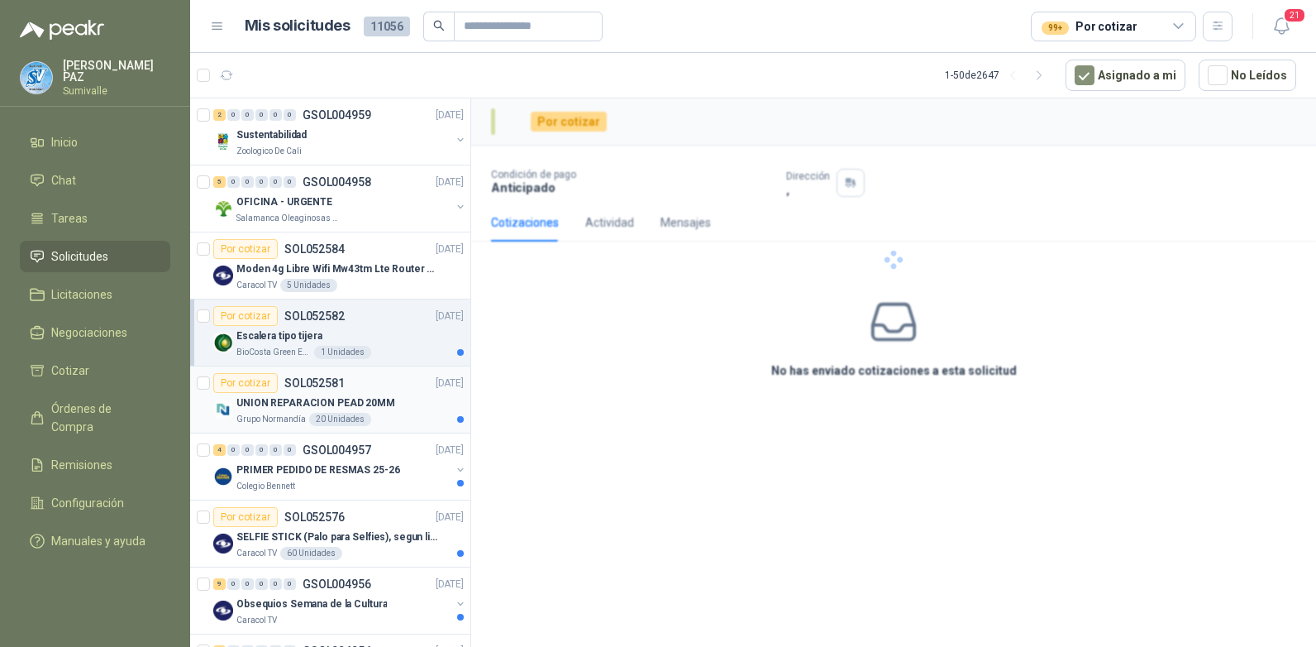
click at [370, 389] on div "Por cotizar SOL052581 19/08/25" at bounding box center [338, 383] width 251 height 20
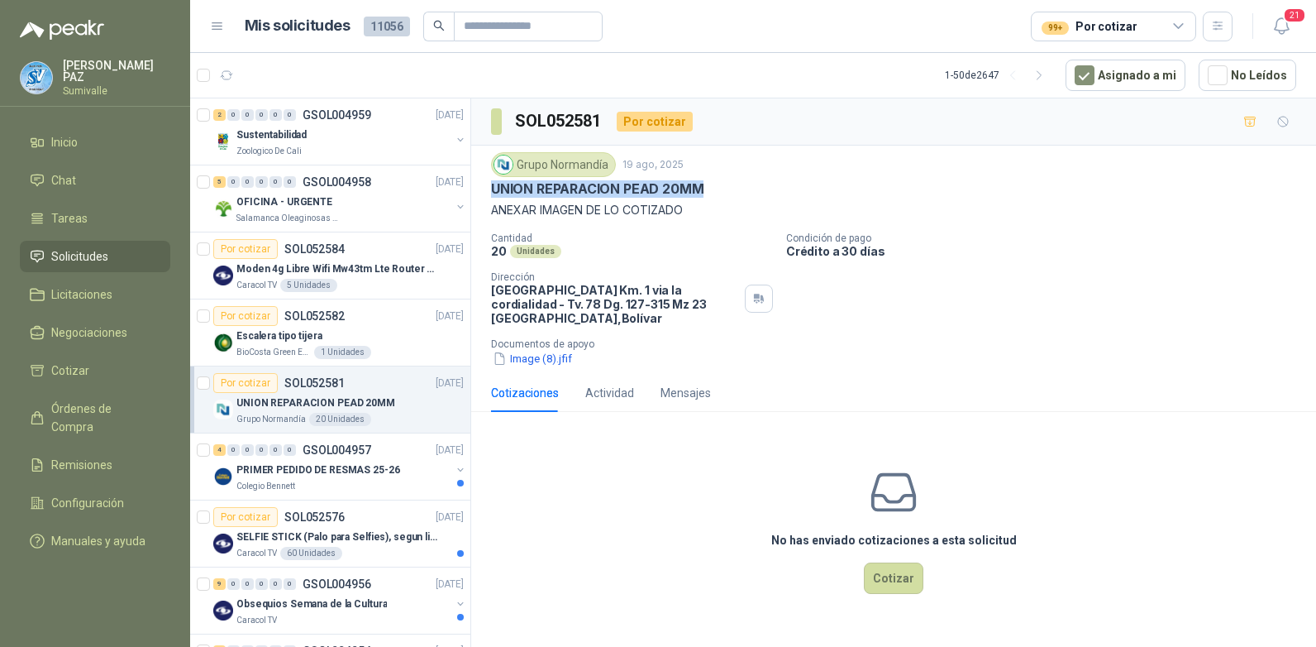
drag, startPoint x: 491, startPoint y: 189, endPoint x: 710, endPoint y: 190, distance: 219.1
click at [710, 190] on div "UNION REPARACION PEAD 20MM" at bounding box center [893, 188] width 805 height 17
click at [561, 355] on button "Image (8).jfif" at bounding box center [532, 358] width 83 height 17
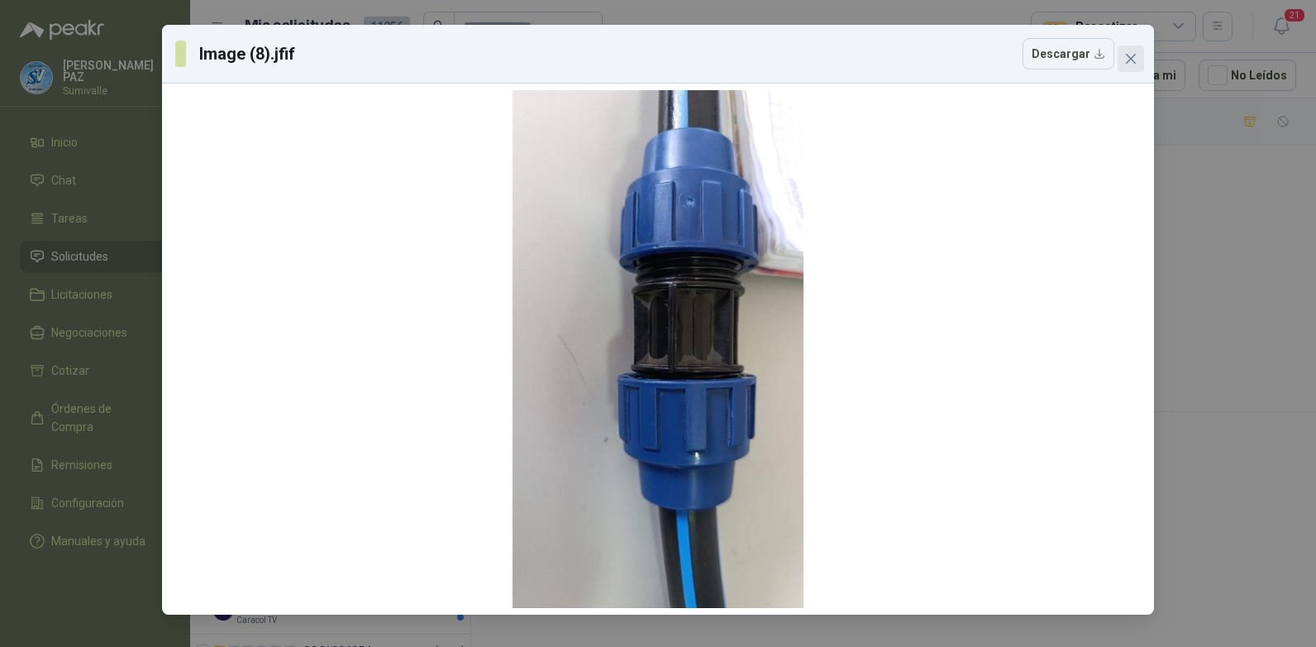
click at [1126, 59] on icon "close" at bounding box center [1131, 58] width 13 height 13
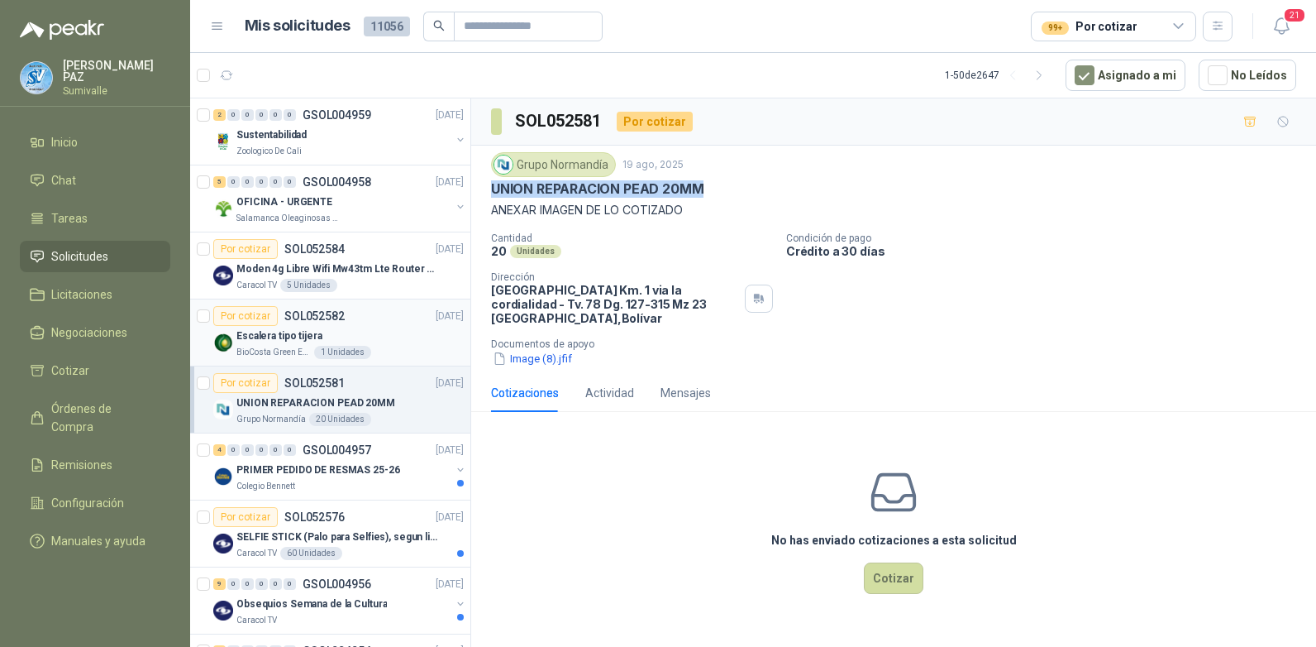
click at [348, 324] on div "Por cotizar SOL052582 19/08/25" at bounding box center [338, 316] width 251 height 20
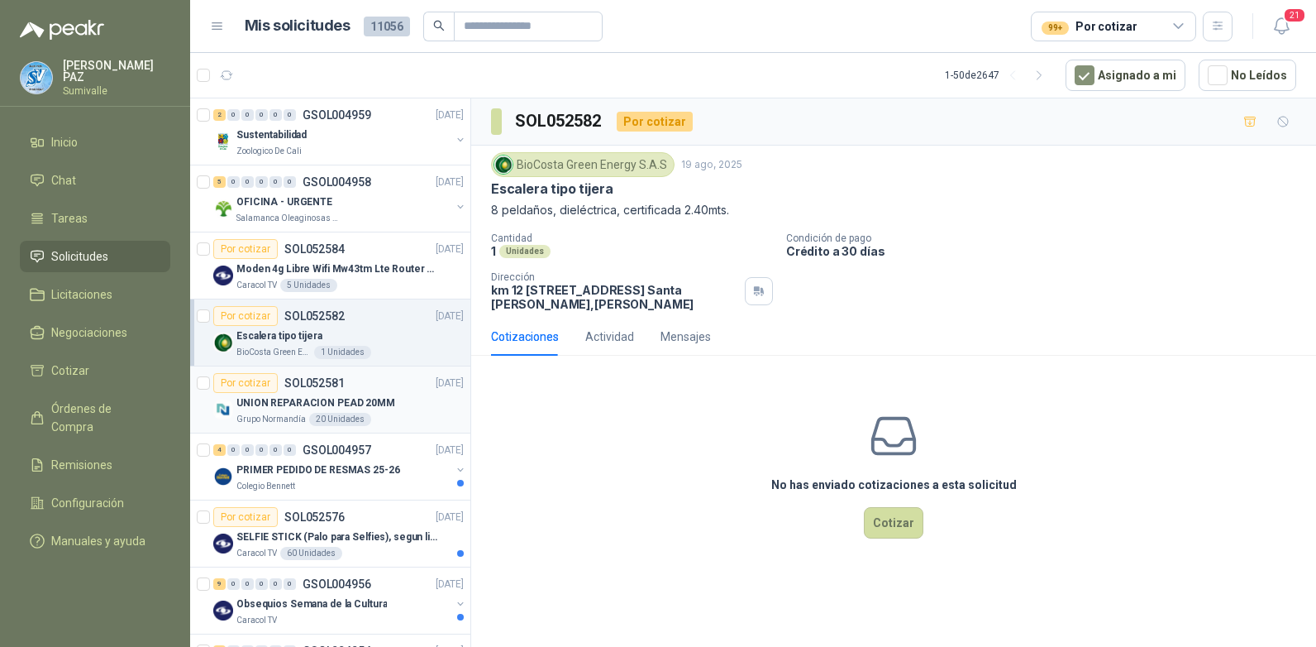
click at [353, 398] on p "UNION REPARACION PEAD 20MM" at bounding box center [316, 403] width 159 height 16
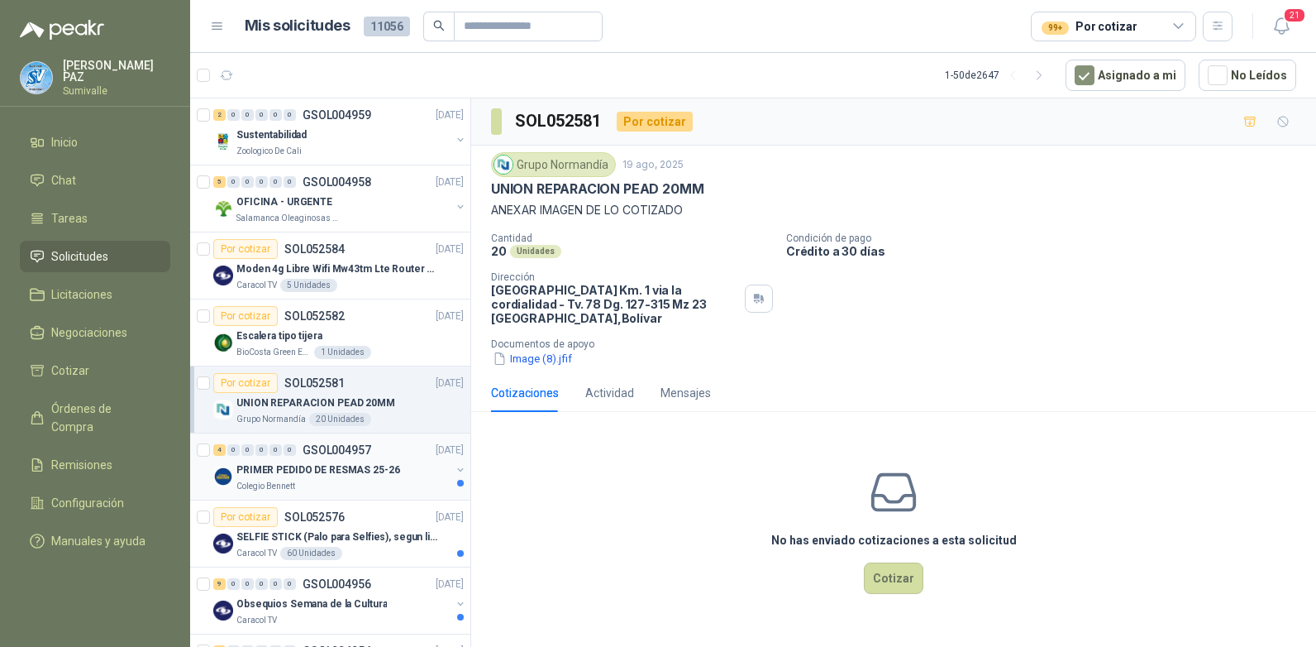
click at [353, 470] on p "PRIMER PEDIDO DE RESMAS 25-26" at bounding box center [319, 470] width 164 height 16
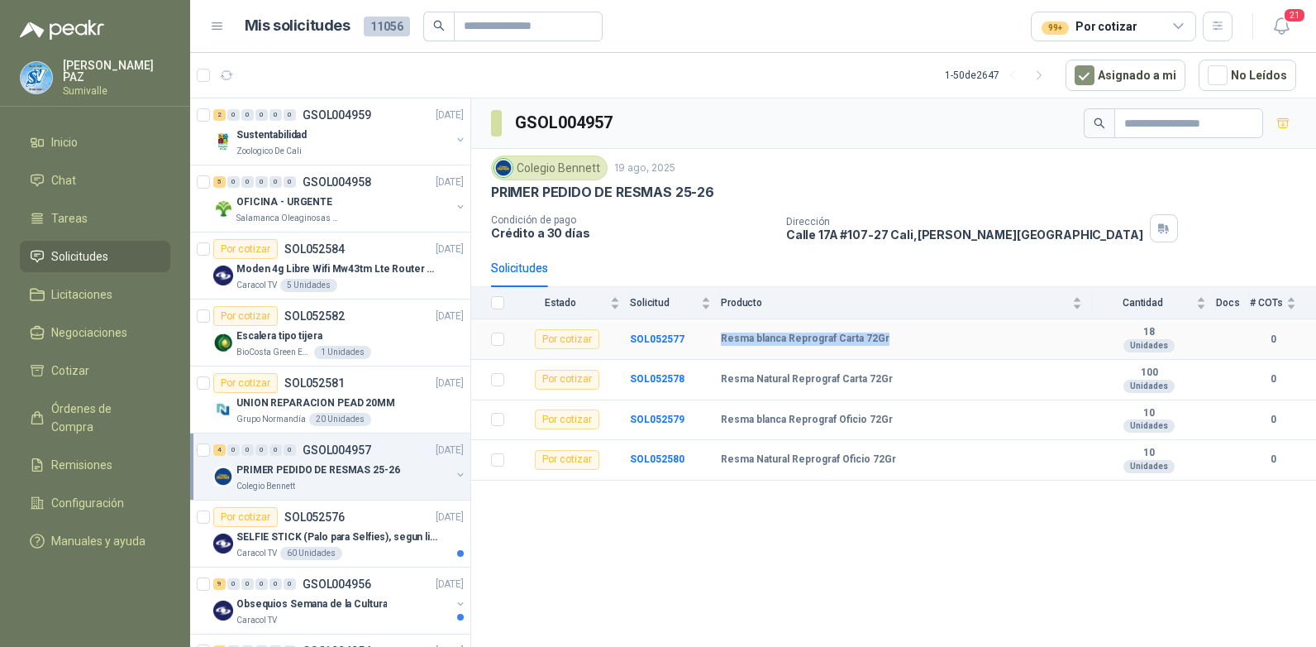
drag, startPoint x: 719, startPoint y: 336, endPoint x: 901, endPoint y: 327, distance: 182.2
click at [901, 327] on tr "Por cotizar SOL052577 Resma blanca Reprograf Carta 72Gr 18 Unidades 0" at bounding box center [893, 339] width 845 height 41
drag, startPoint x: 714, startPoint y: 378, endPoint x: 909, endPoint y: 379, distance: 194.3
click at [909, 379] on tr "Por cotizar SOL052578 Resma Natural Reprograf Carta 72Gr 100 Unidades 0" at bounding box center [893, 380] width 845 height 41
copy tr "Resma Natural Reprograf Carta 72Gr"
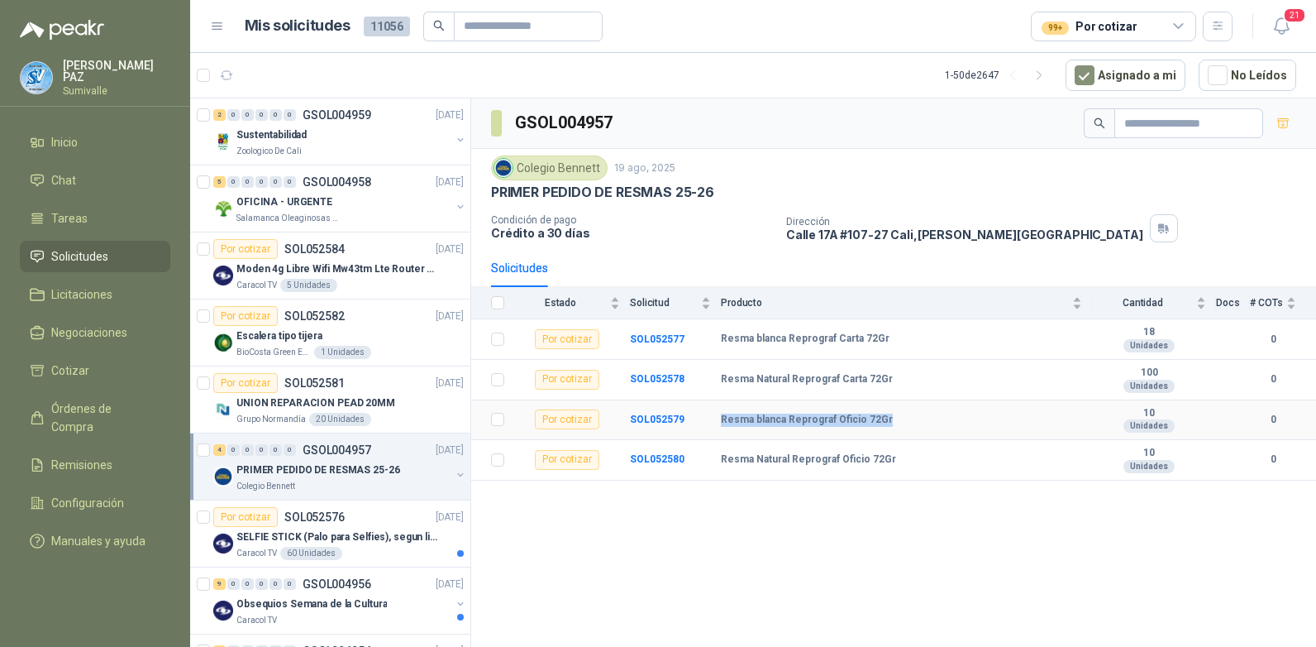
drag, startPoint x: 713, startPoint y: 422, endPoint x: 901, endPoint y: 419, distance: 187.7
click at [901, 419] on tr "Por cotizar SOL052579 Resma blanca Reprograf Oficio 72Gr 10 Unidades 0" at bounding box center [893, 420] width 845 height 41
copy tr "Resma blanca Reprograf Oficio 72Gr"
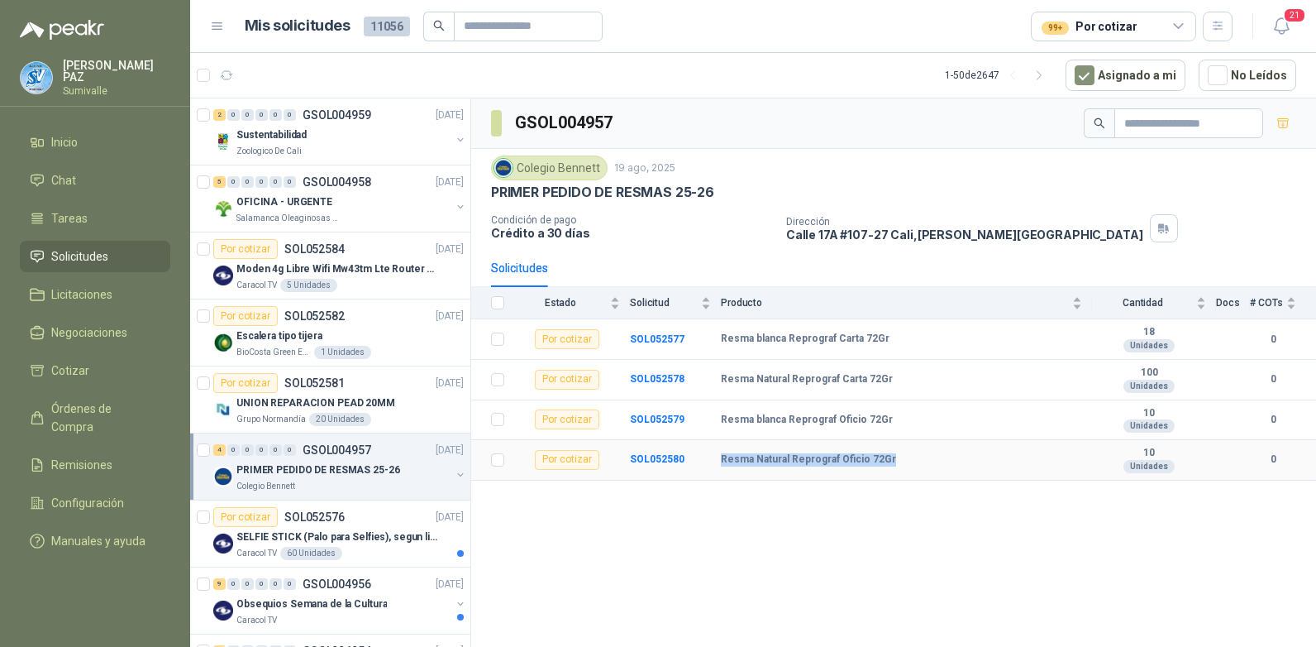
drag, startPoint x: 733, startPoint y: 456, endPoint x: 904, endPoint y: 447, distance: 170.6
click at [904, 447] on tr "Por cotizar SOL052580 Resma Natural Reprograf Oficio 72Gr 10 Unidades 0" at bounding box center [893, 460] width 845 height 41
copy tr "Resma Natural Reprograf Oficio 72Gr"
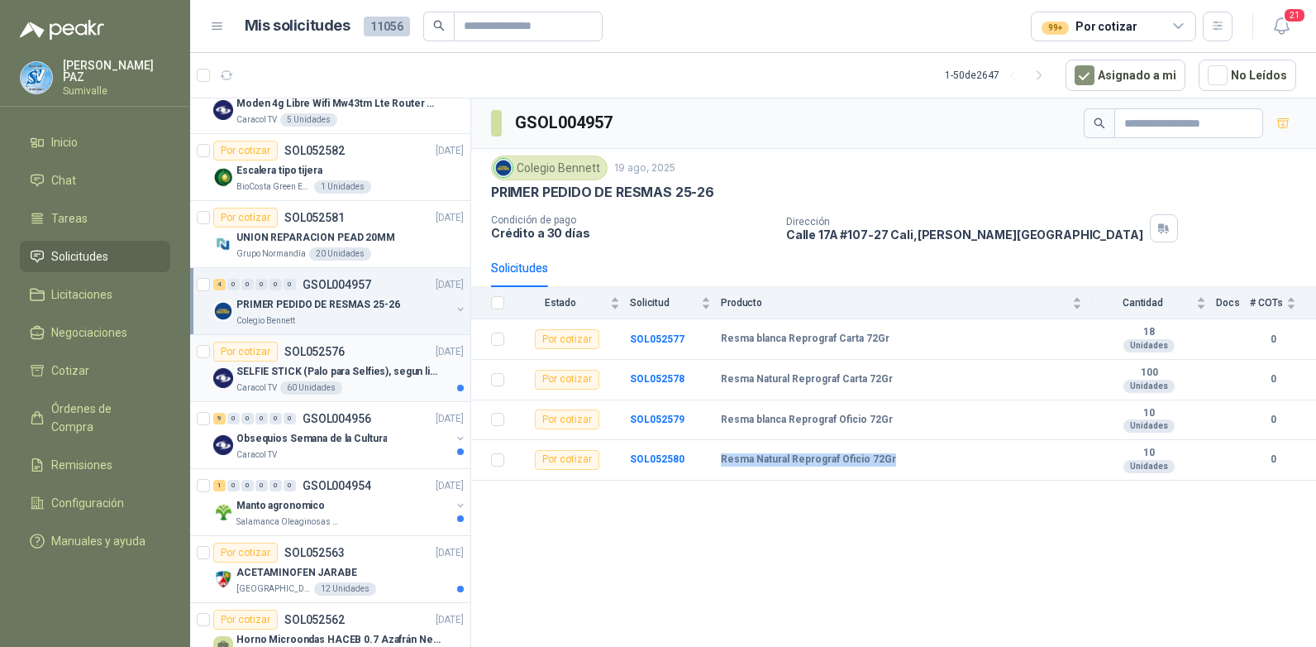
click at [371, 376] on p "SELFIE STICK (Palo para Selfies), segun link adjunto" at bounding box center [340, 372] width 206 height 16
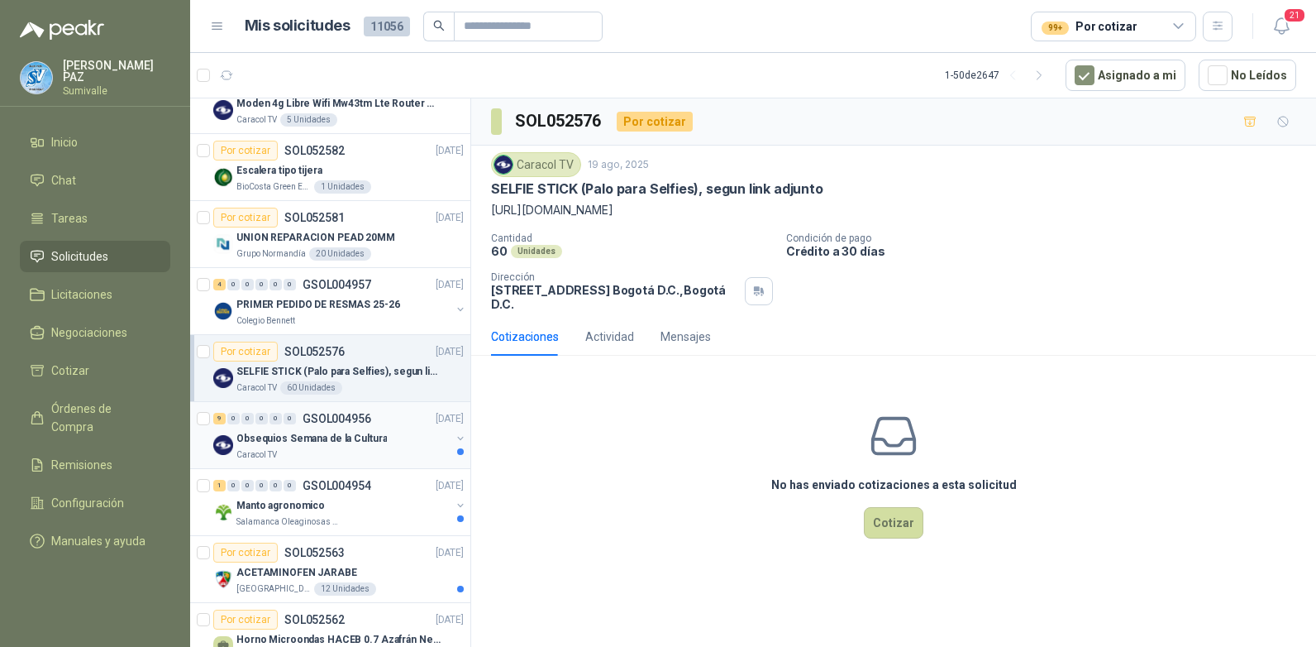
click at [375, 439] on p "Obsequios Semana de la Cultura" at bounding box center [312, 439] width 151 height 16
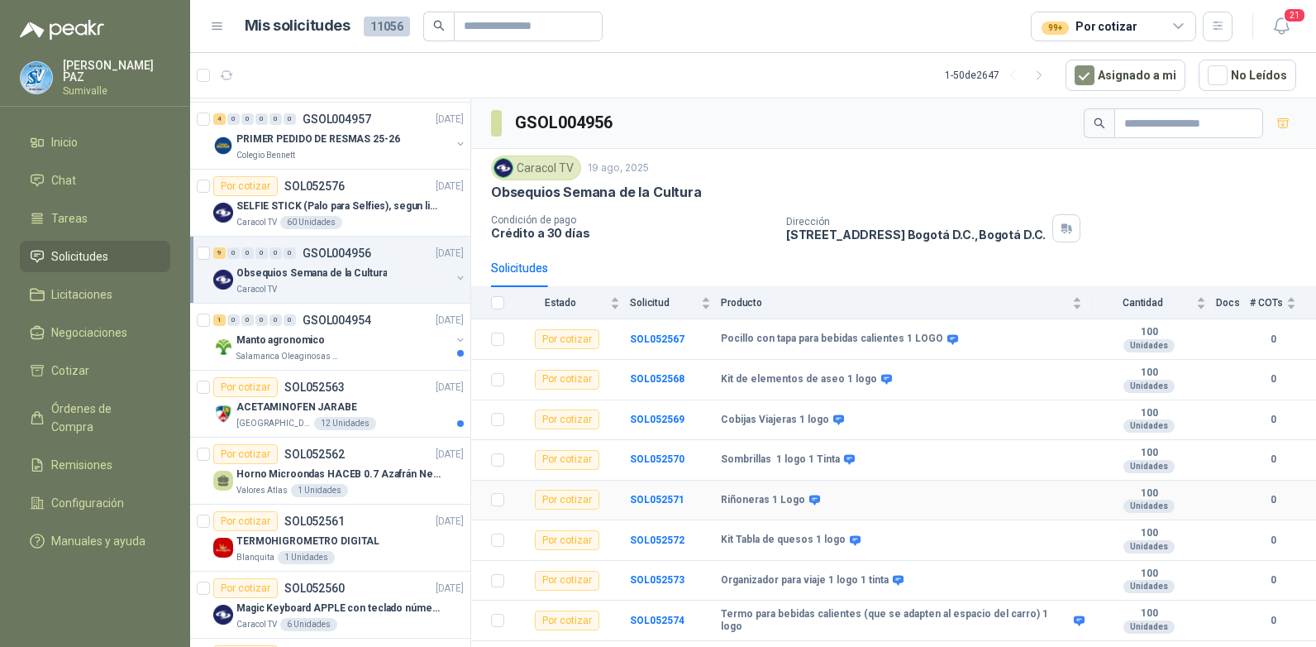
scroll to position [29, 0]
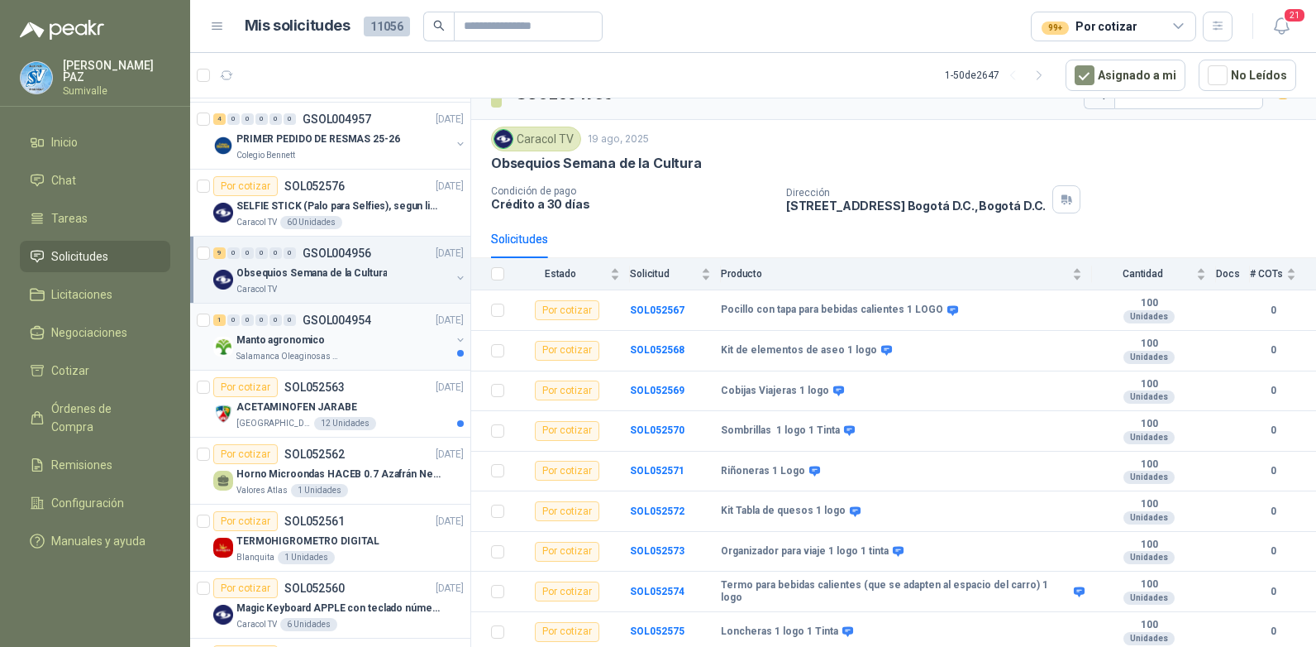
click at [380, 341] on div "Manto agronomico" at bounding box center [344, 340] width 214 height 20
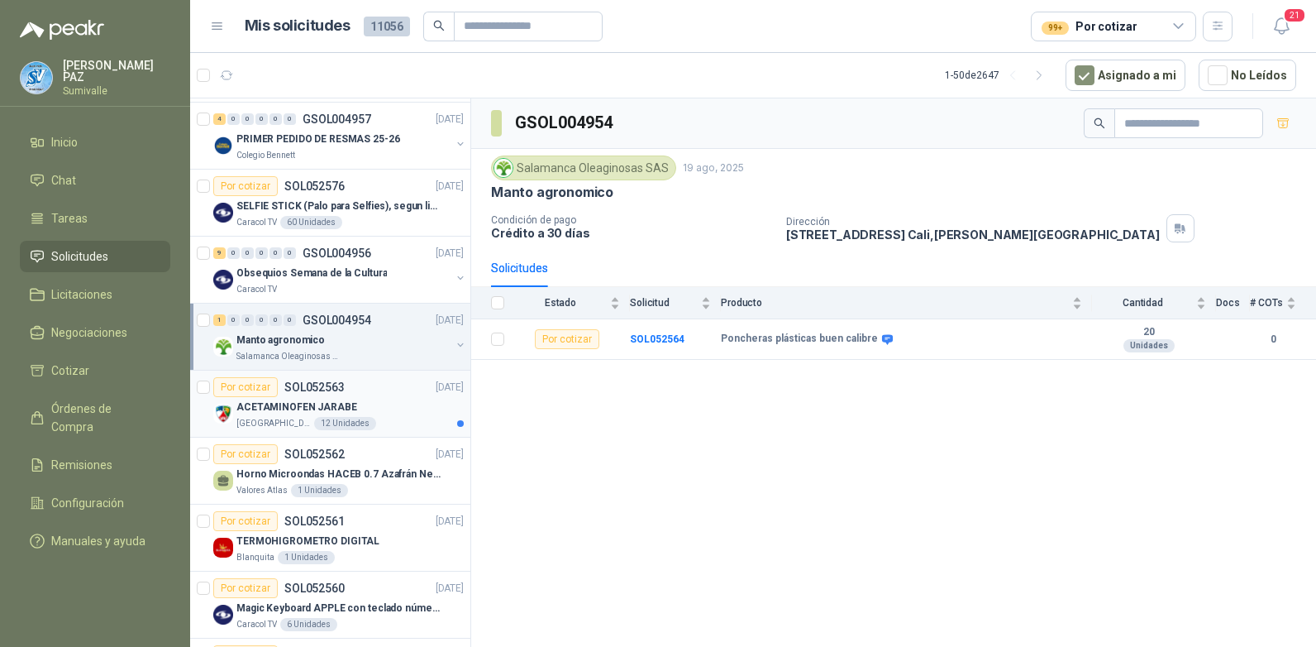
click at [396, 407] on div "ACETAMINOFEN JARABE" at bounding box center [350, 407] width 227 height 20
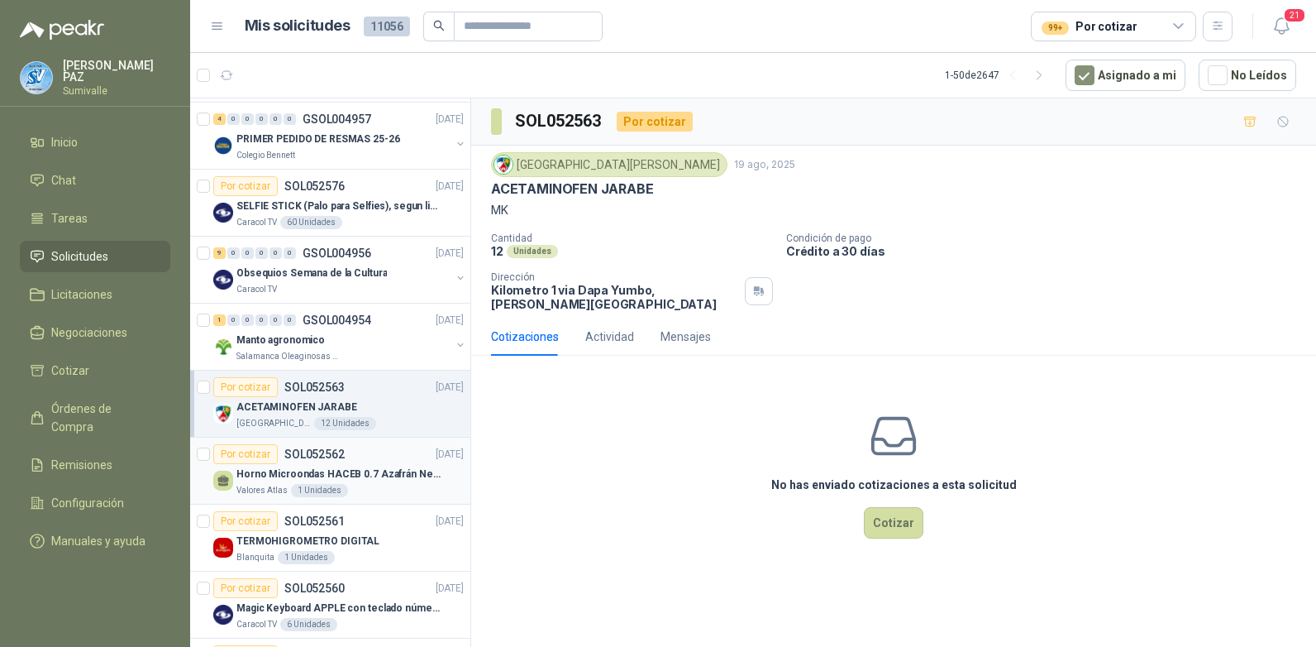
click at [370, 481] on div "Horno Microondas HACEB 0.7 Azafrán Negro" at bounding box center [350, 474] width 227 height 20
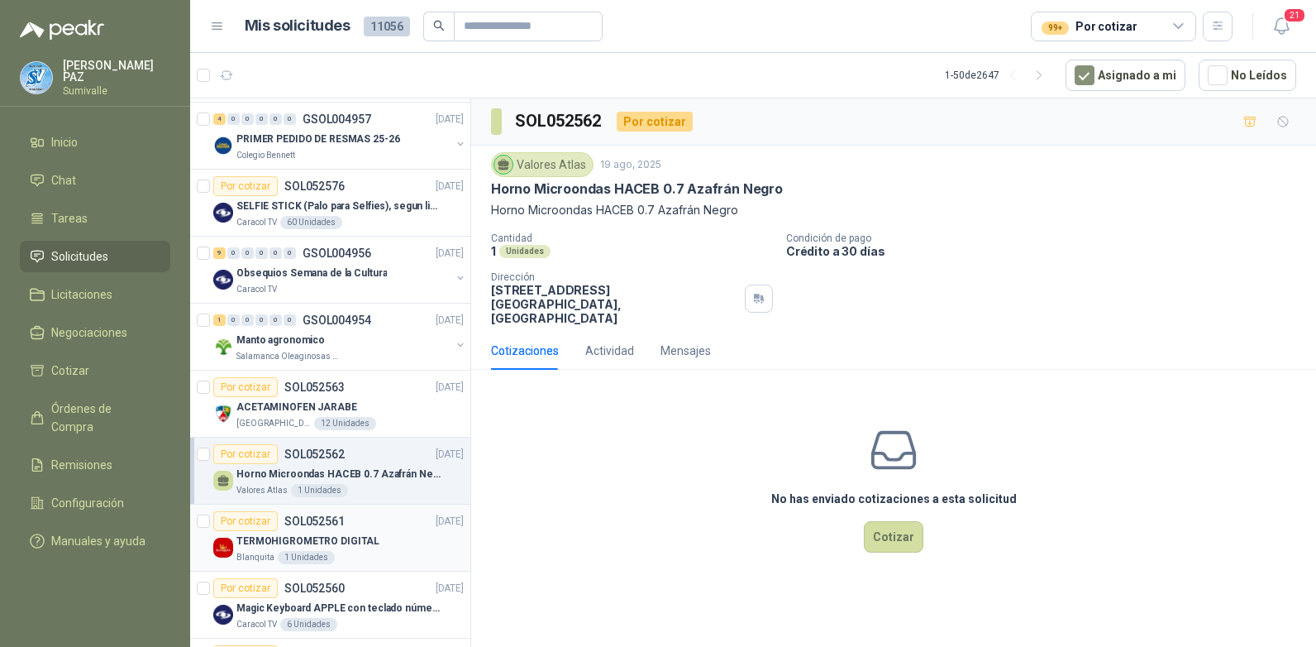
click at [382, 525] on div "Por cotizar SOL052561 19/08/25" at bounding box center [338, 521] width 251 height 20
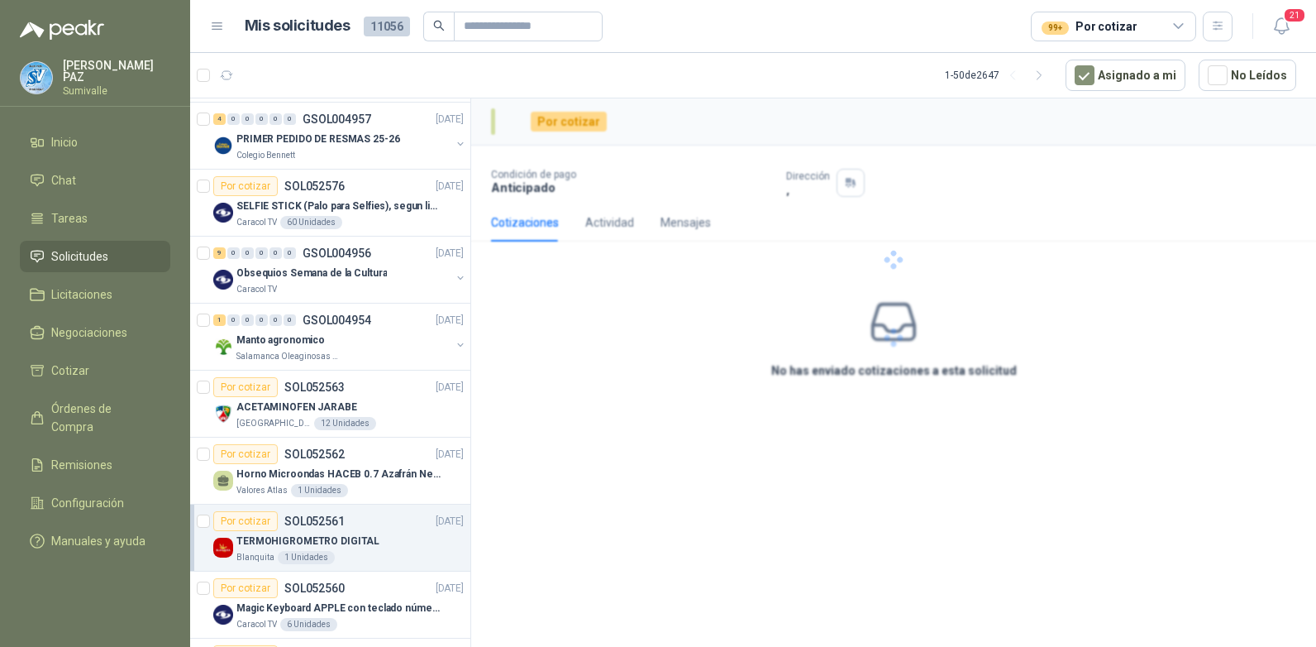
scroll to position [496, 0]
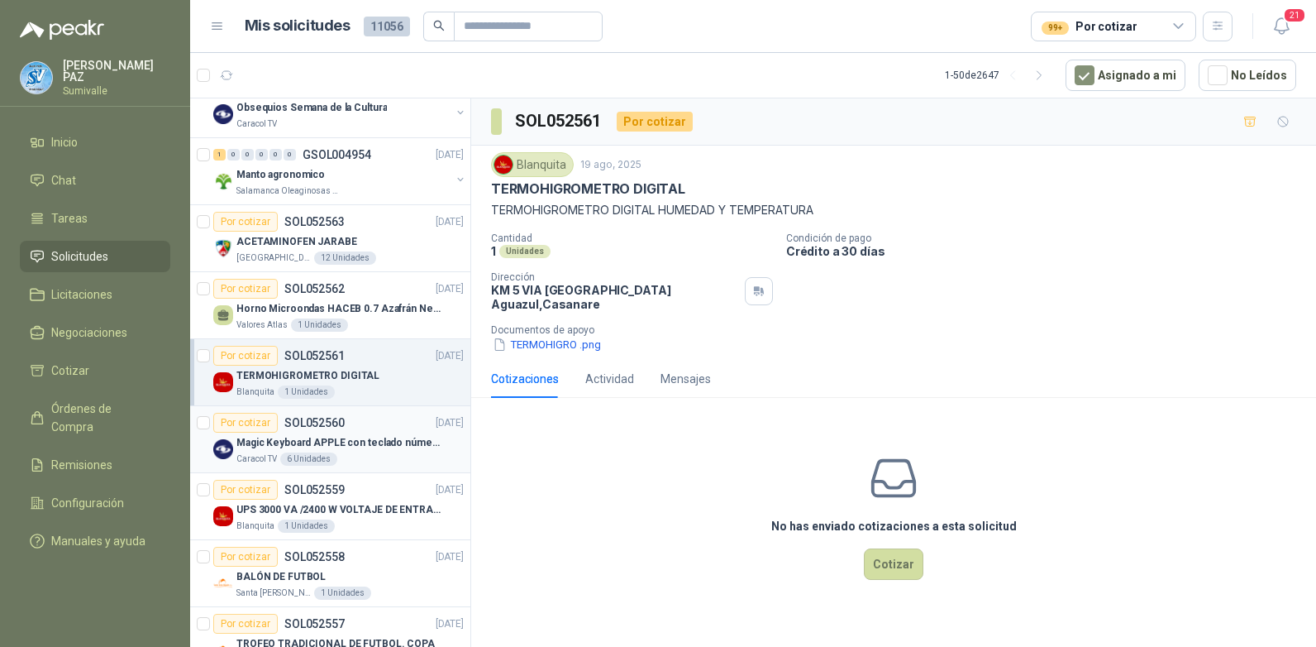
click at [375, 444] on p "Magic Keyboard APPLE con teclado númerico en Español Plateado" at bounding box center [340, 443] width 206 height 16
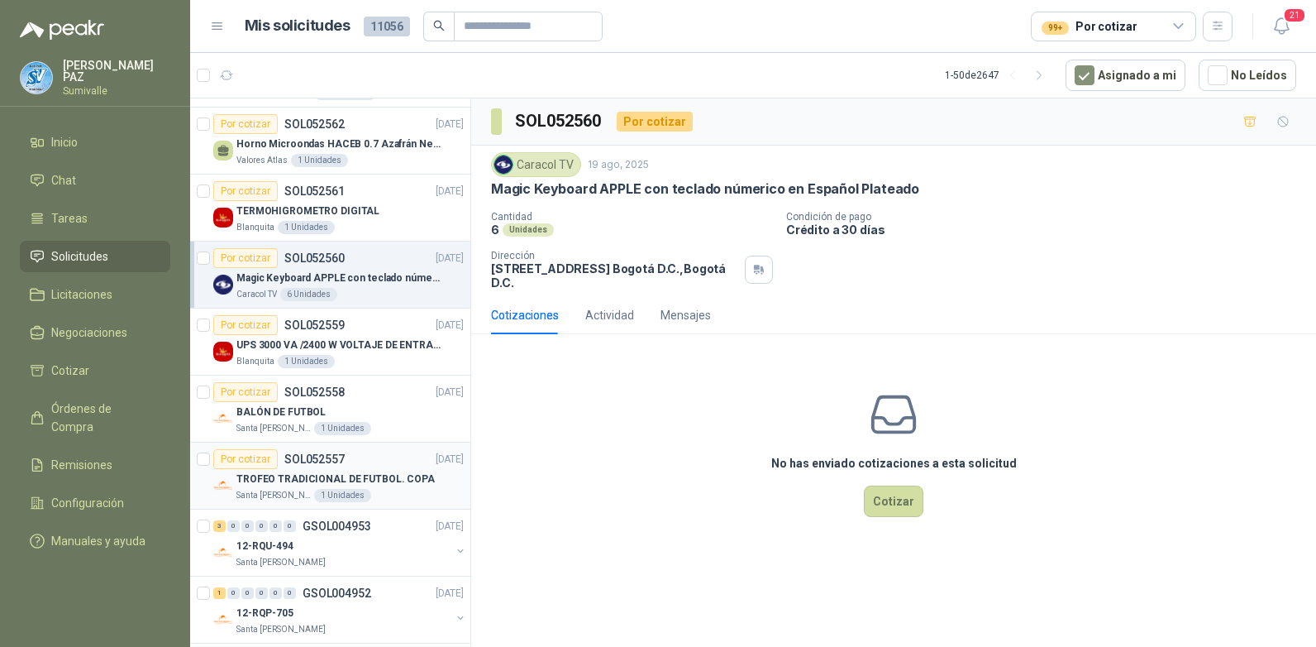
scroll to position [662, 0]
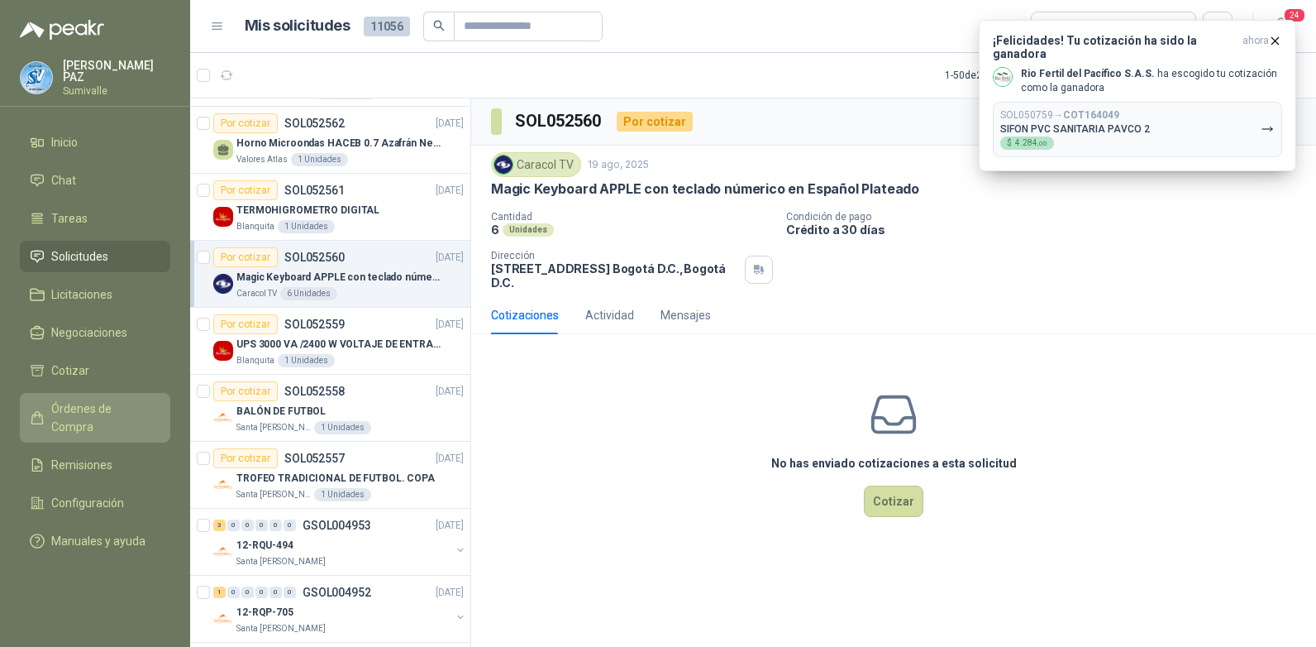
click at [93, 399] on span "Órdenes de Compra" at bounding box center [102, 417] width 103 height 36
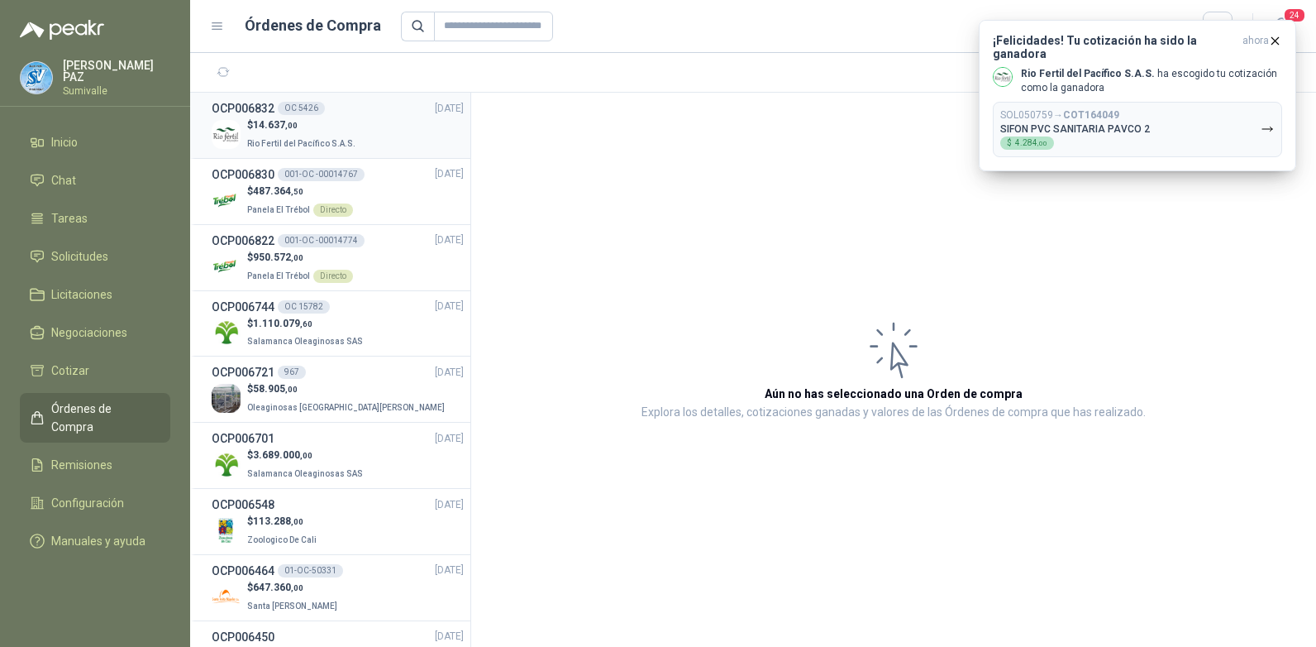
click at [335, 141] on span "Rio Fertil del Pacífico S.A.S." at bounding box center [301, 143] width 108 height 9
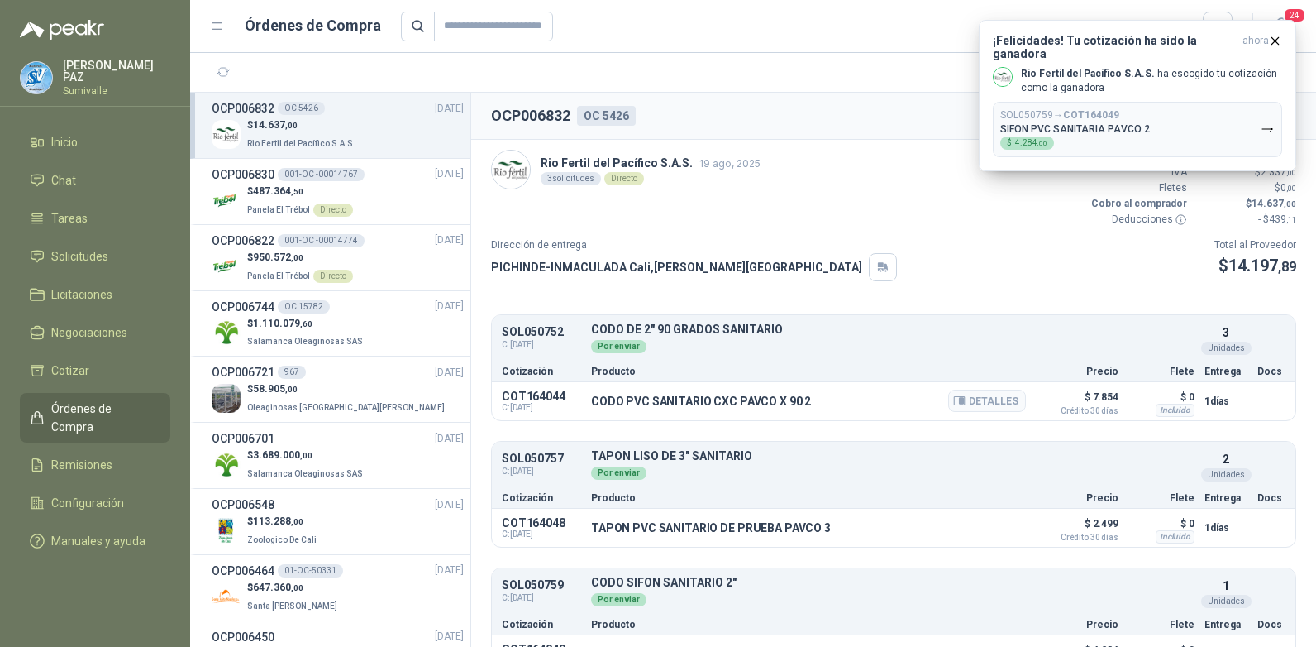
scroll to position [36, 0]
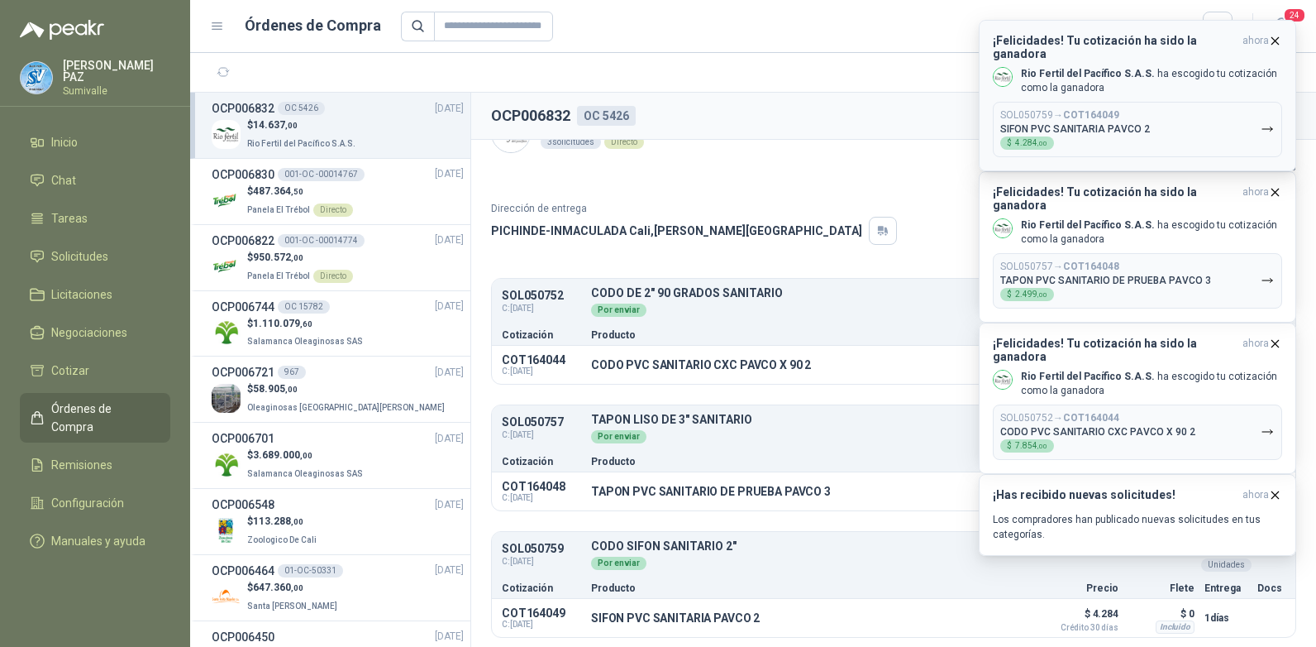
click at [1273, 36] on icon "button" at bounding box center [1276, 41] width 14 height 14
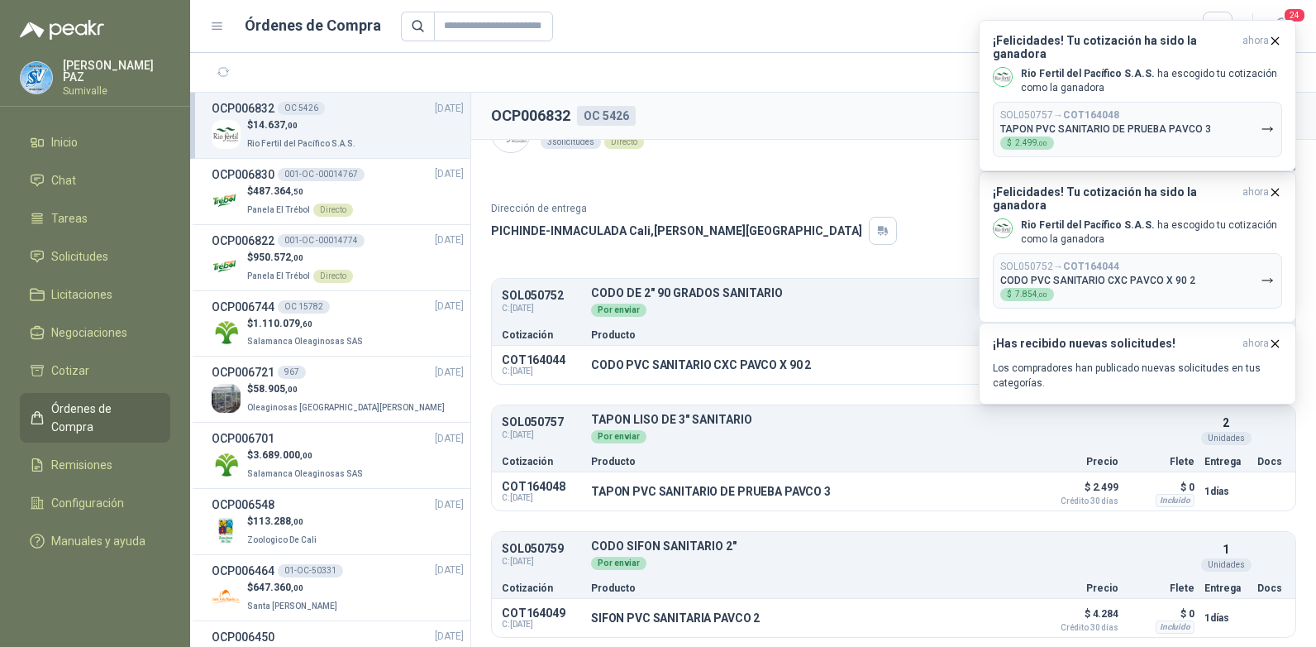
click at [1273, 36] on icon "button" at bounding box center [1276, 41] width 14 height 14
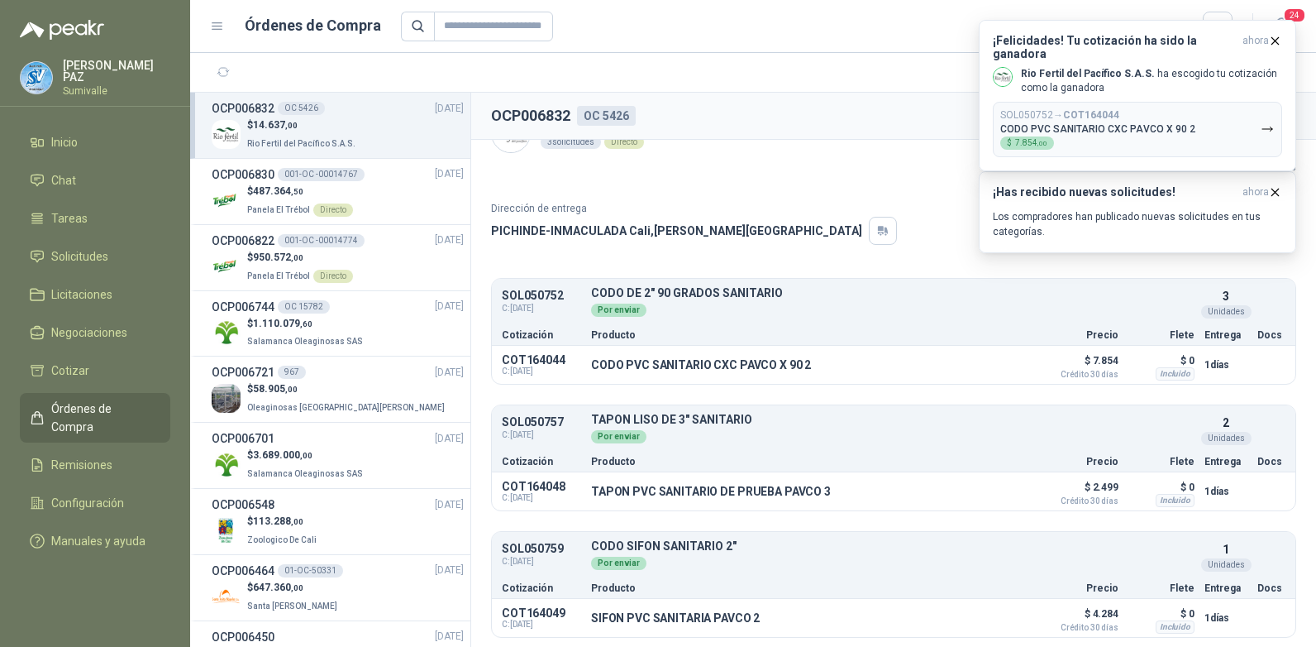
click at [1273, 36] on icon "button" at bounding box center [1276, 41] width 14 height 14
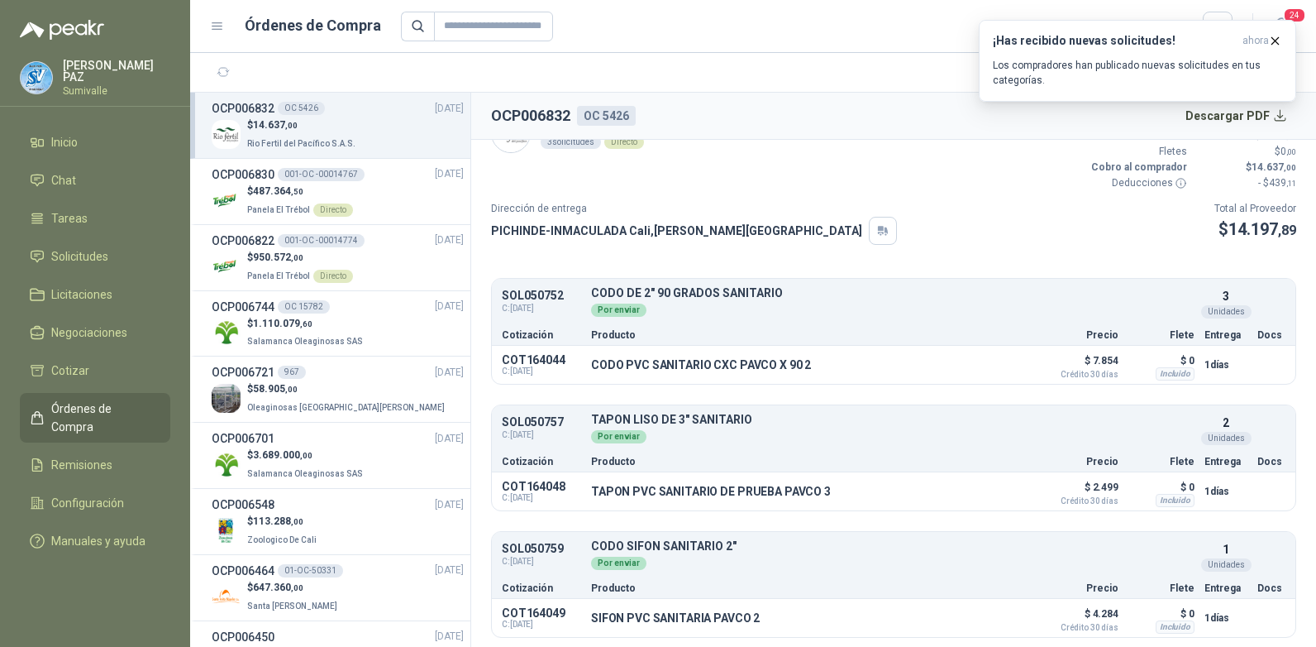
click at [1273, 36] on icon "button" at bounding box center [1276, 41] width 14 height 14
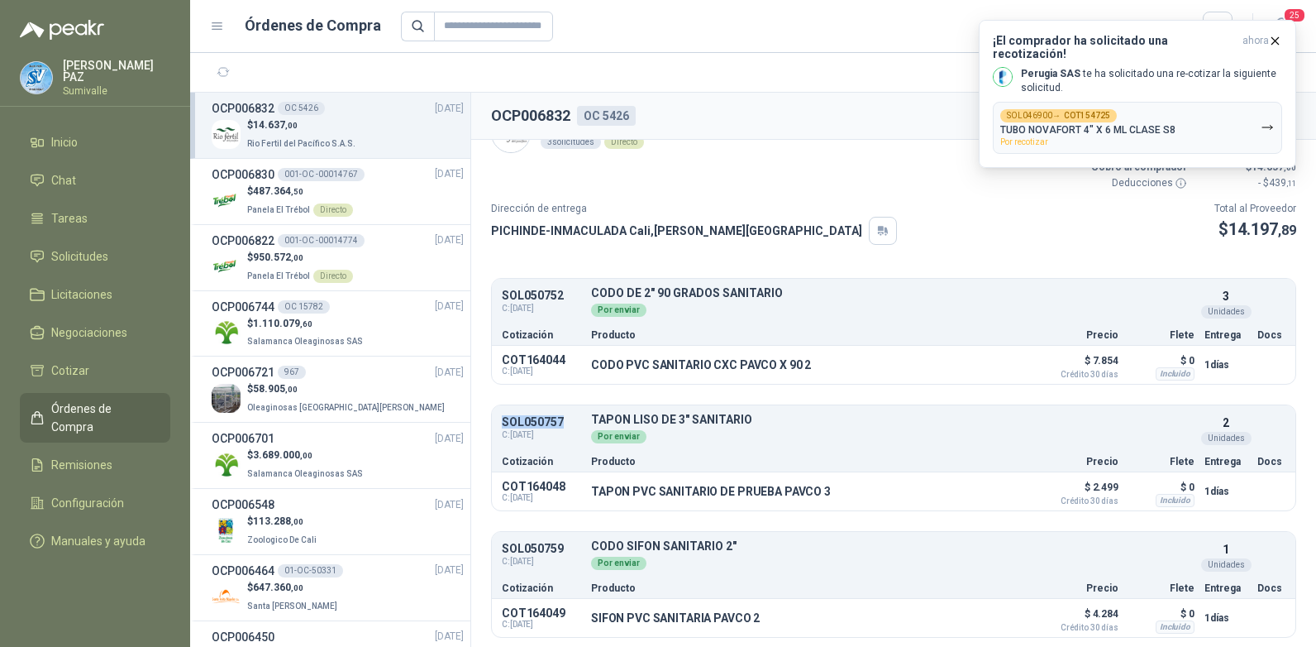
drag, startPoint x: 499, startPoint y: 420, endPoint x: 569, endPoint y: 420, distance: 69.5
click at [569, 420] on div "SOL050757 C: 31/07/2025 TAPON LISO DE 3" SANITARIO Detalles Por enviar 2 Unidad…" at bounding box center [894, 429] width 804 height 41
copy p "SOL050757"
click at [303, 250] on p "$ 950.572 ,00" at bounding box center [300, 258] width 106 height 16
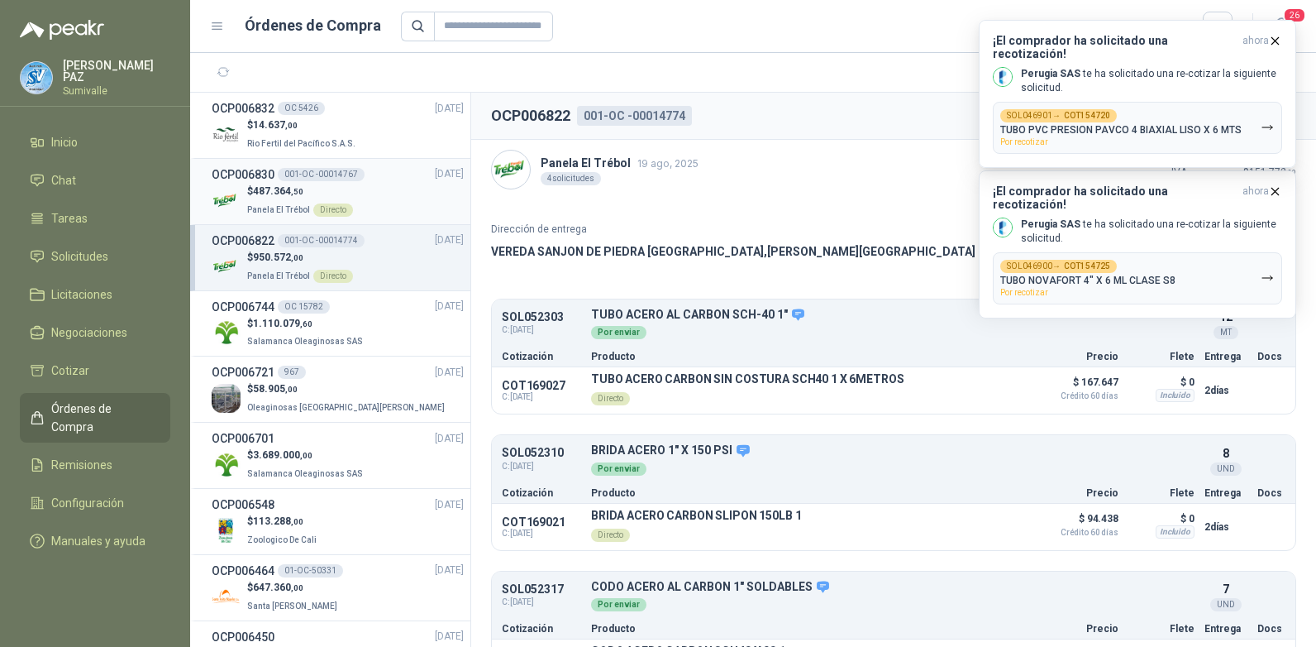
click at [373, 193] on div "$ 487.364 ,50 Panela El Trébol Directo" at bounding box center [338, 201] width 252 height 34
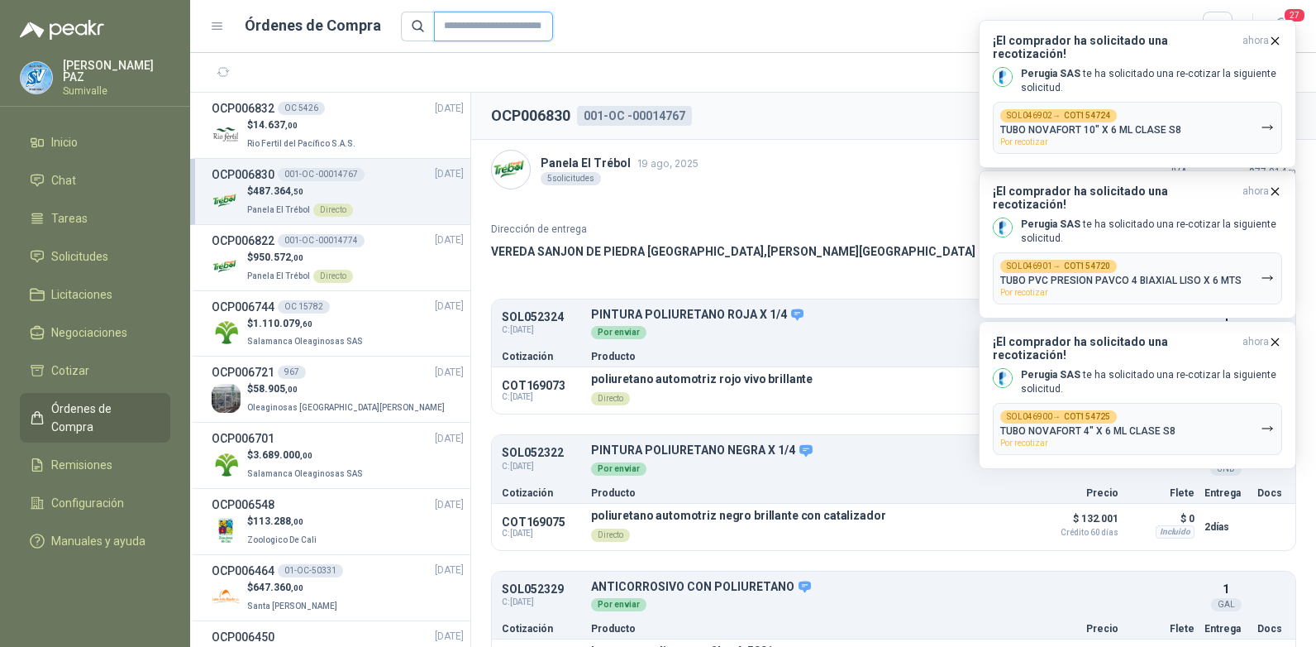
click at [487, 22] on input "text" at bounding box center [493, 27] width 119 height 30
drag, startPoint x: 97, startPoint y: 246, endPoint x: 110, endPoint y: 238, distance: 15.2
click at [97, 247] on span "Solicitudes" at bounding box center [79, 256] width 57 height 18
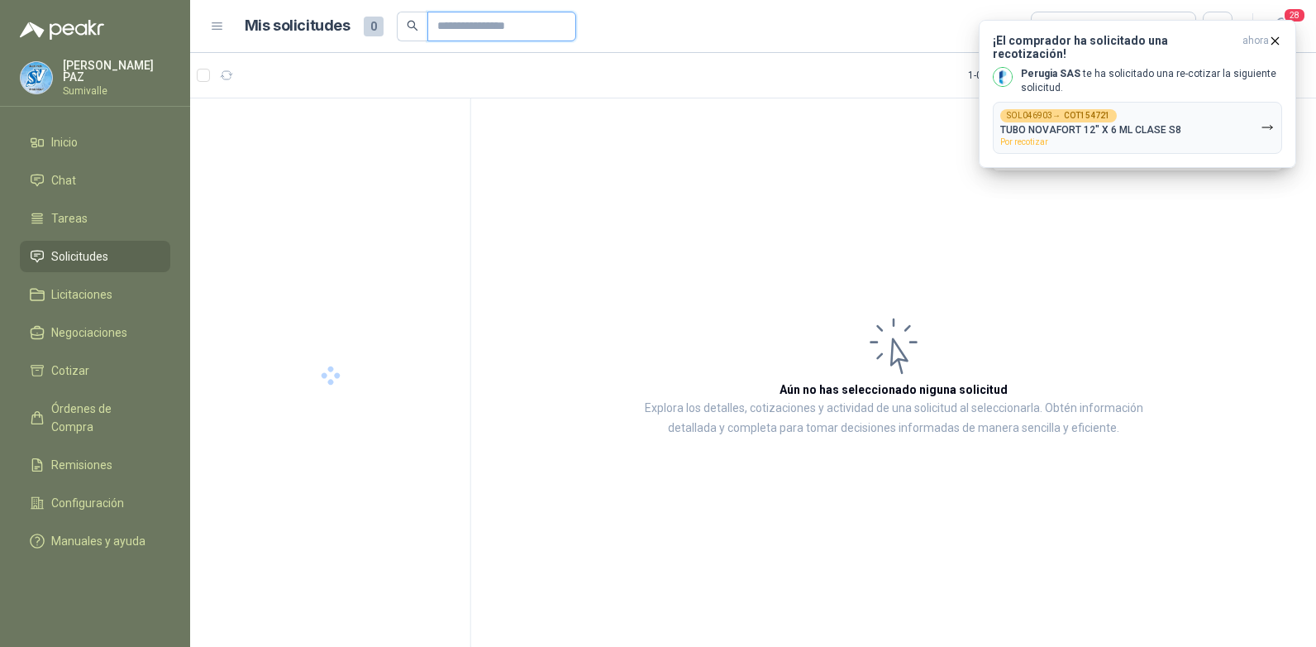
click at [445, 30] on input "text" at bounding box center [495, 26] width 116 height 28
paste input "*********"
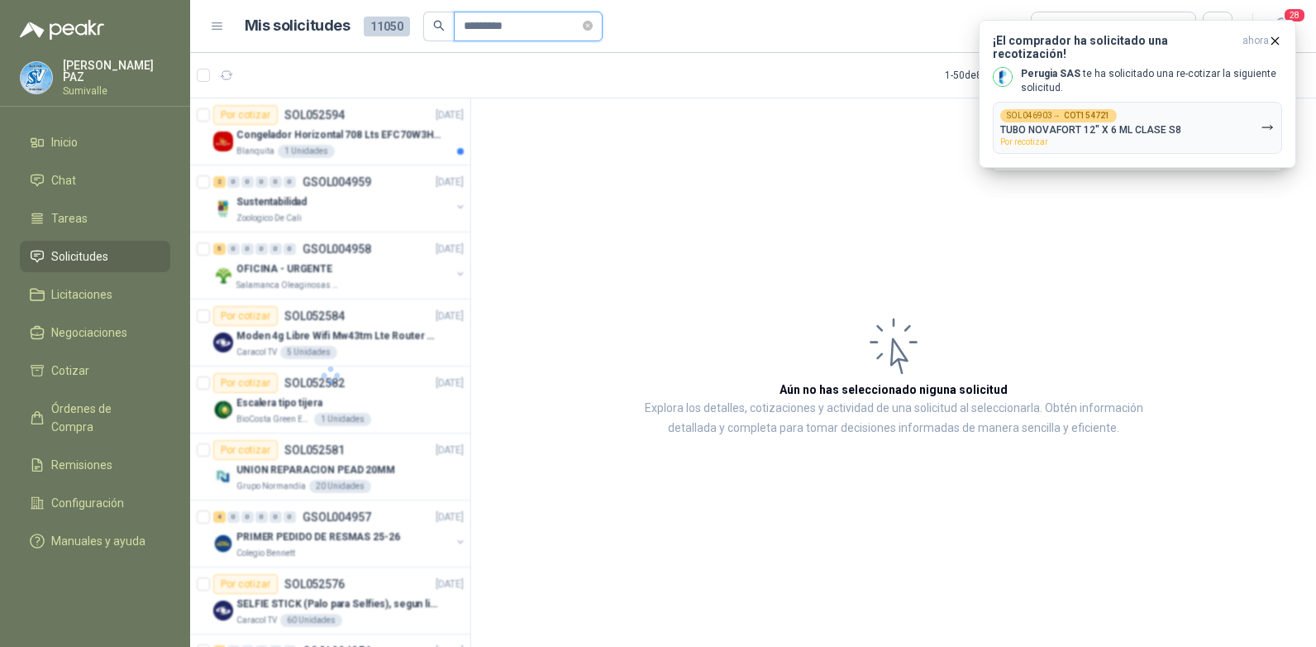
type input "*********"
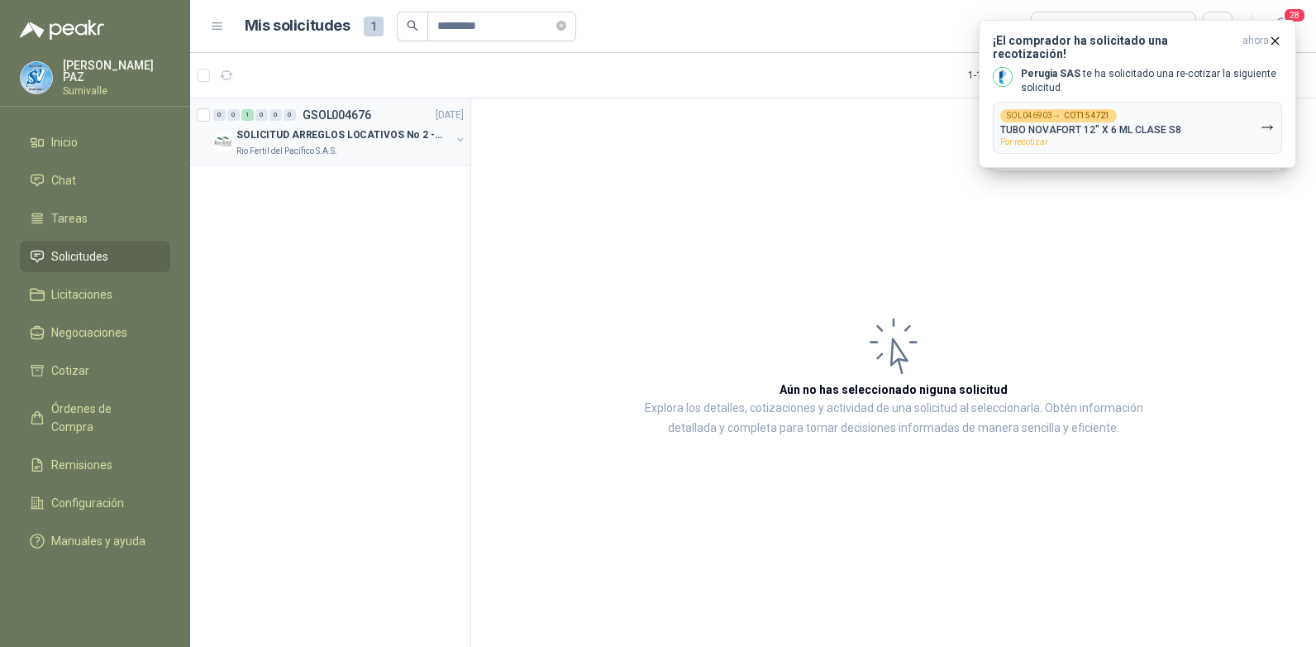
click at [385, 141] on p "SOLICITUD ARREGLOS LOCATIVOS No 2 - PICHINDE" at bounding box center [340, 135] width 206 height 16
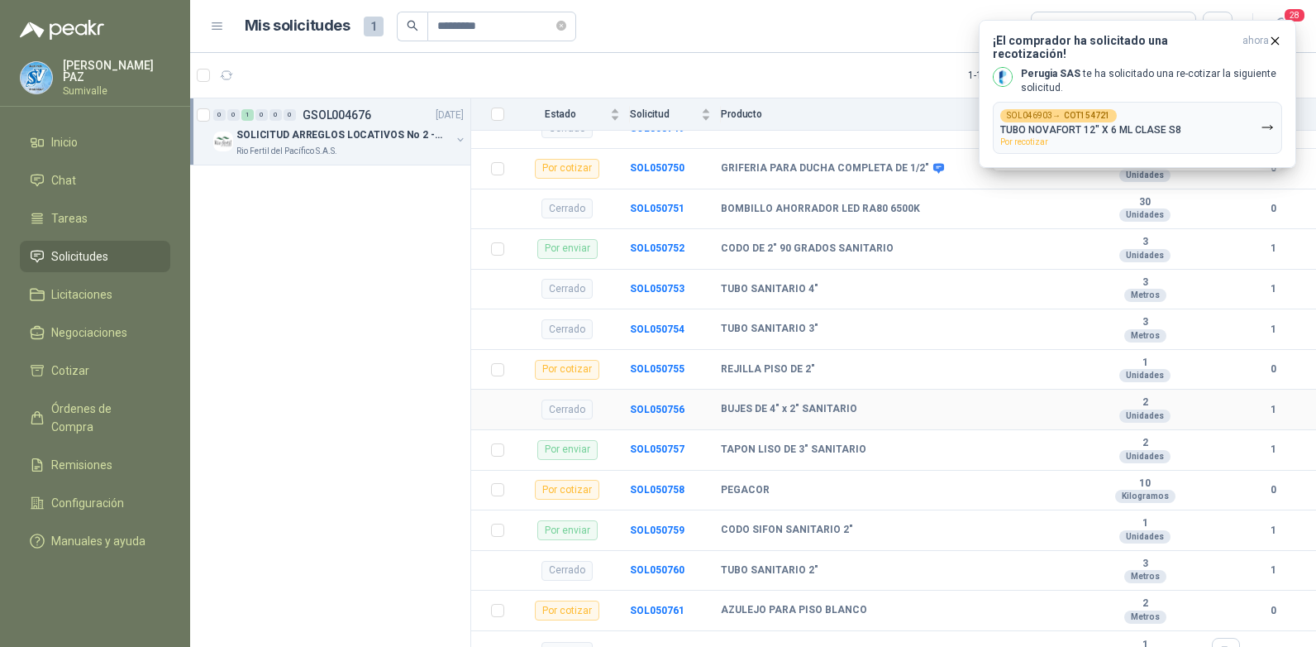
scroll to position [232, 0]
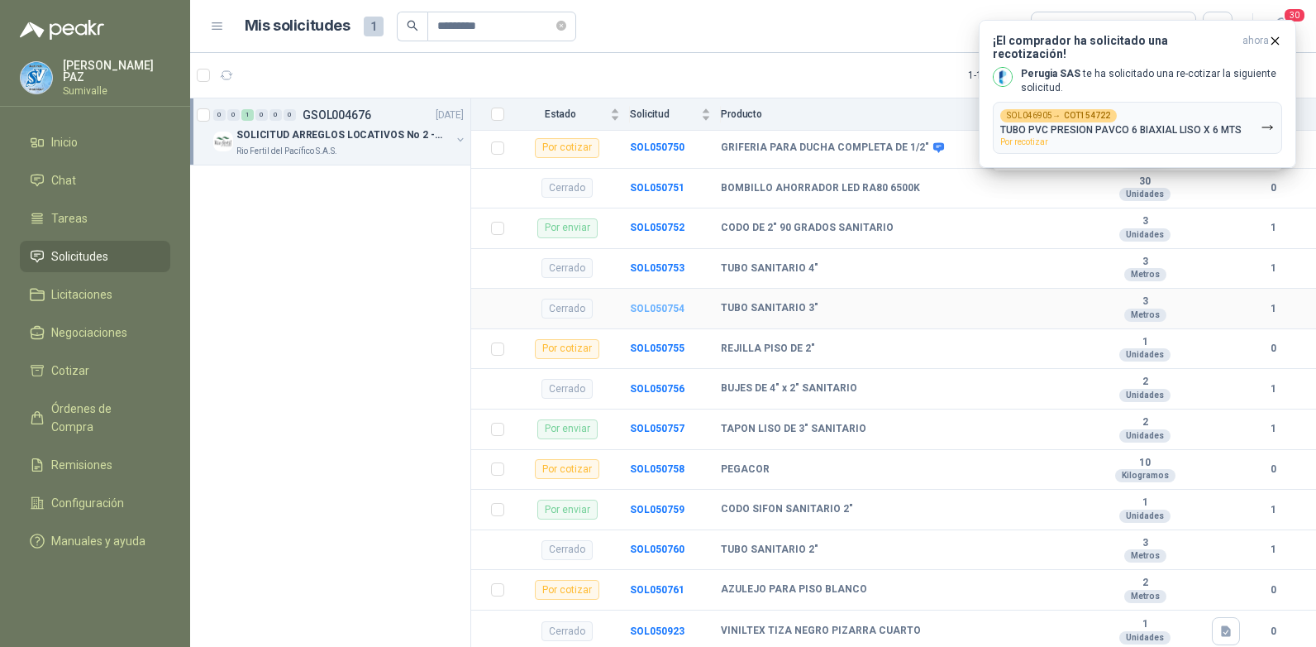
click at [657, 310] on b "SOL050754" at bounding box center [657, 309] width 55 height 12
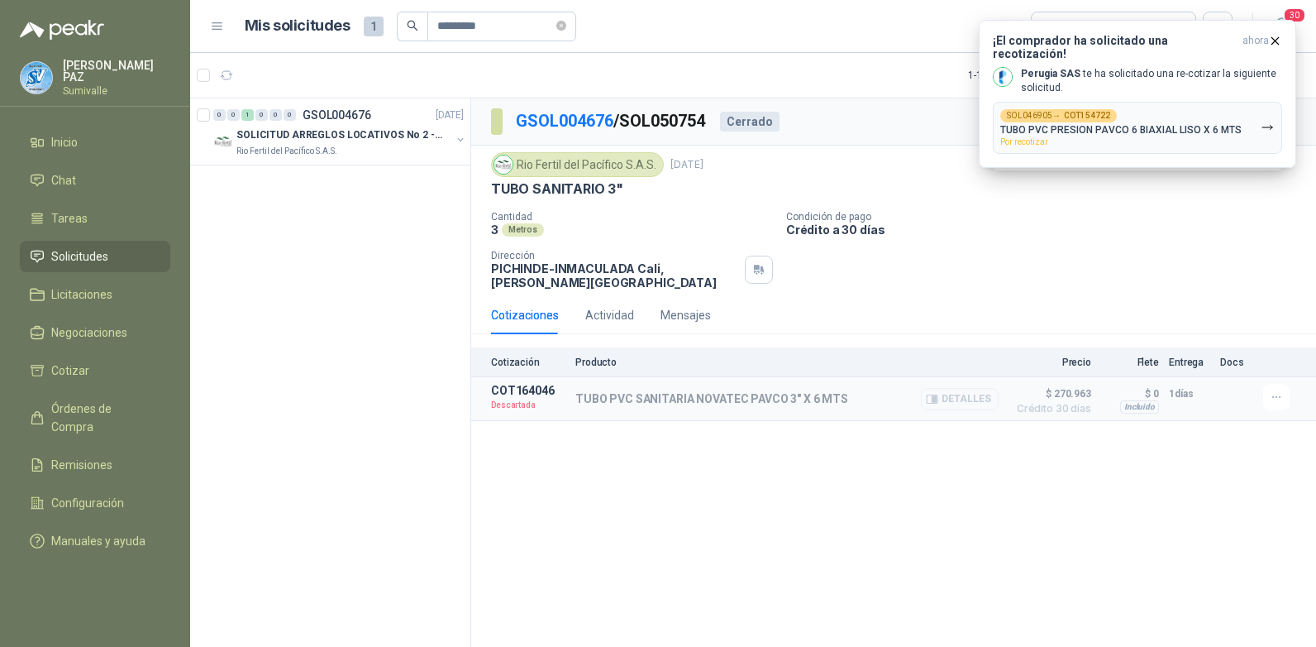
click at [934, 397] on icon "button" at bounding box center [932, 399] width 12 height 12
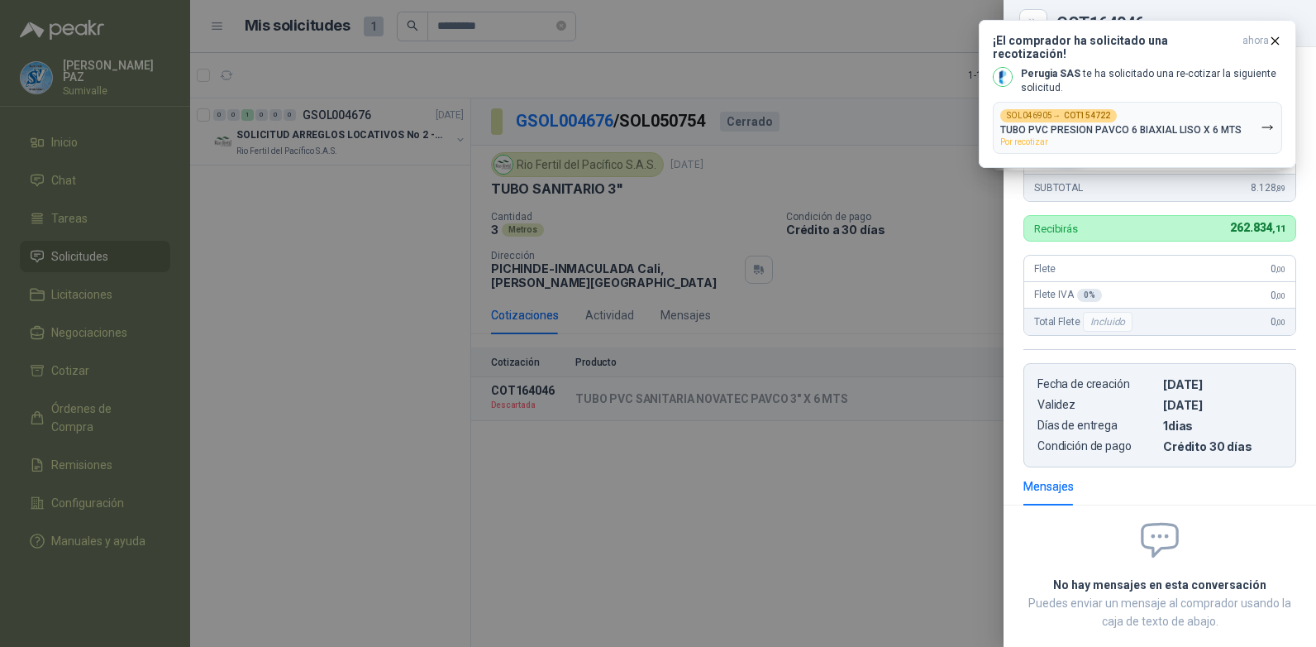
scroll to position [243, 0]
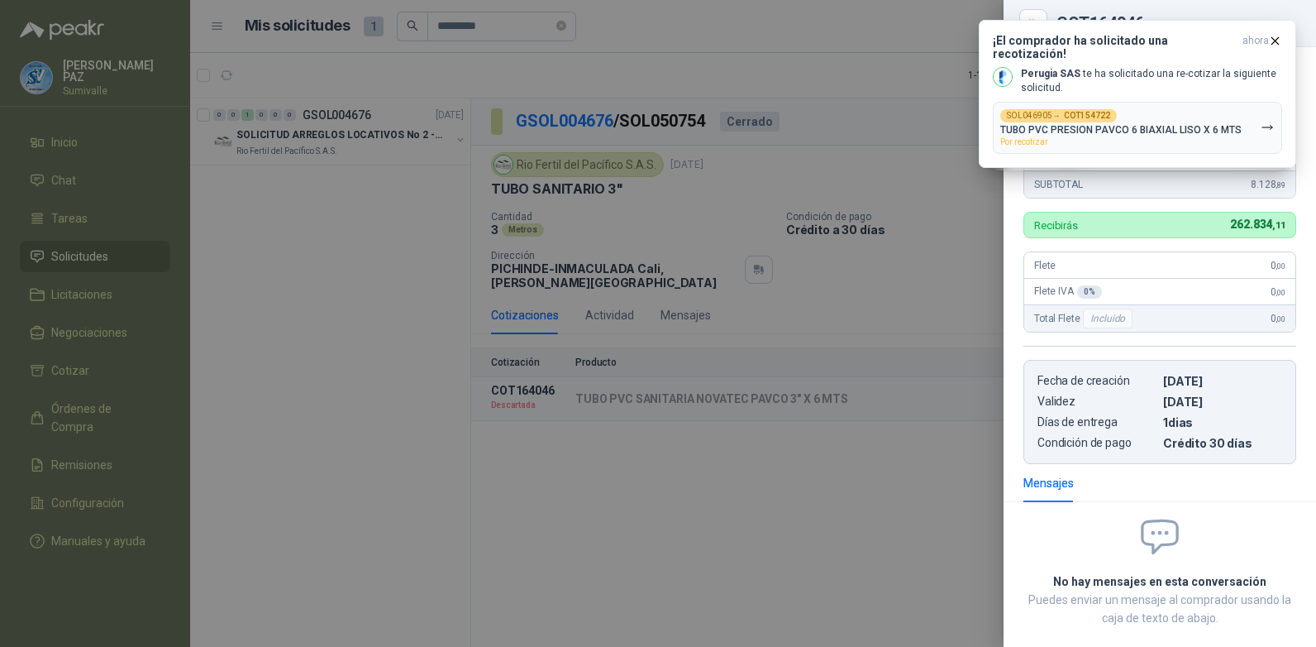
click at [755, 337] on div at bounding box center [658, 323] width 1316 height 647
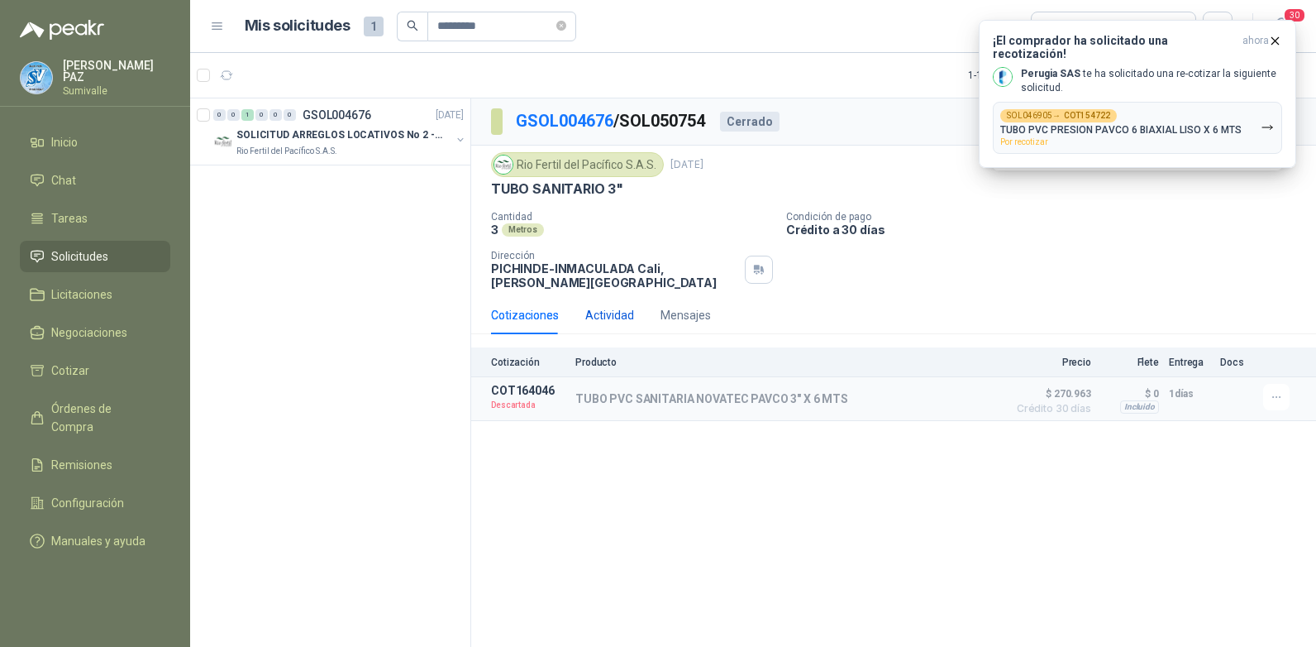
click at [622, 307] on div "Actividad" at bounding box center [609, 315] width 49 height 18
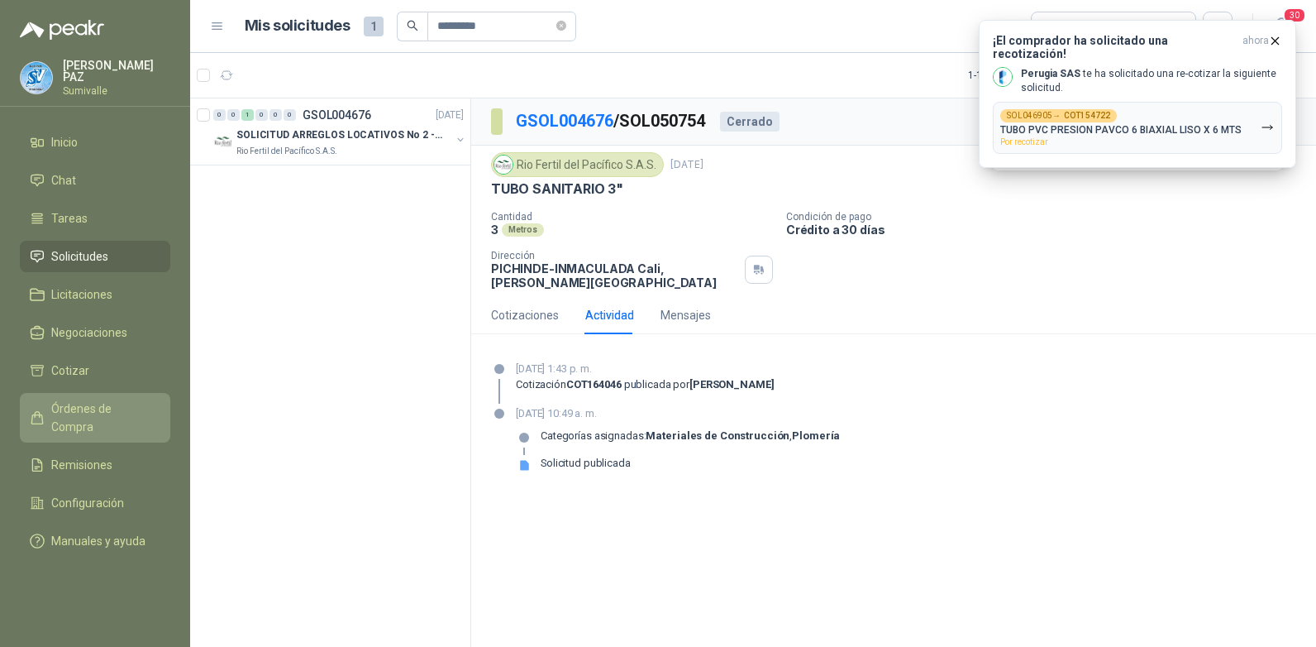
click at [121, 404] on span "Órdenes de Compra" at bounding box center [102, 417] width 103 height 36
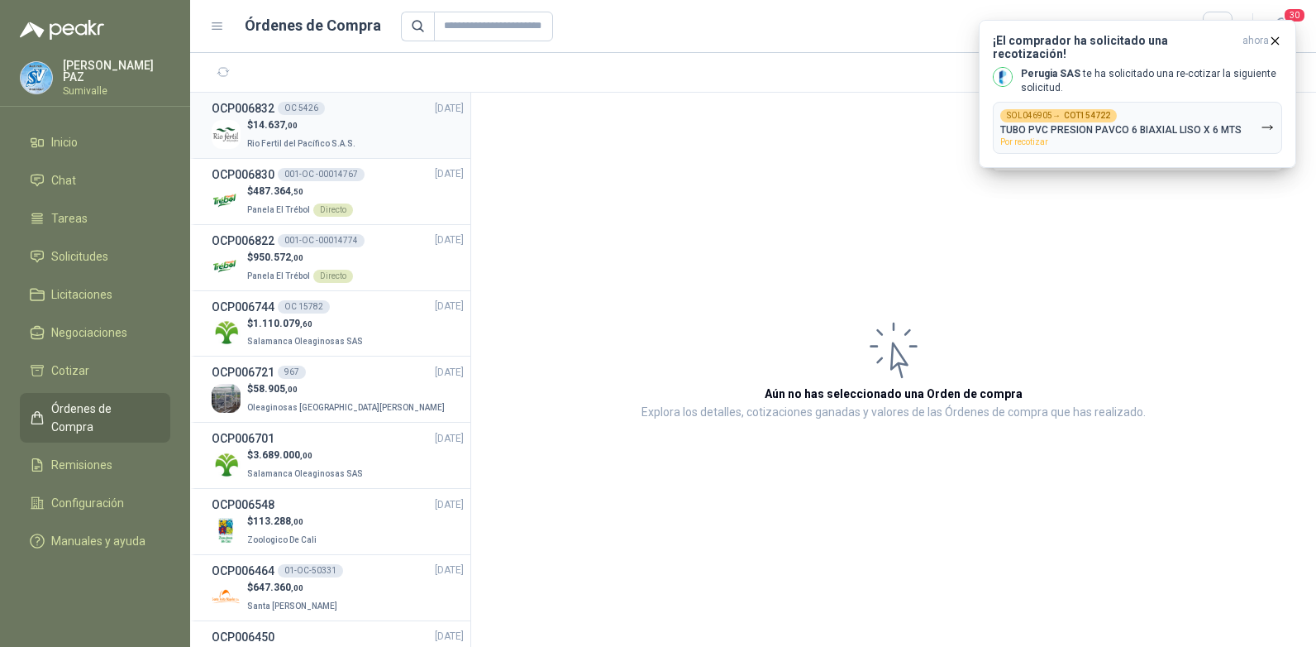
click at [326, 125] on p "$ 14.637 ,00" at bounding box center [303, 125] width 112 height 16
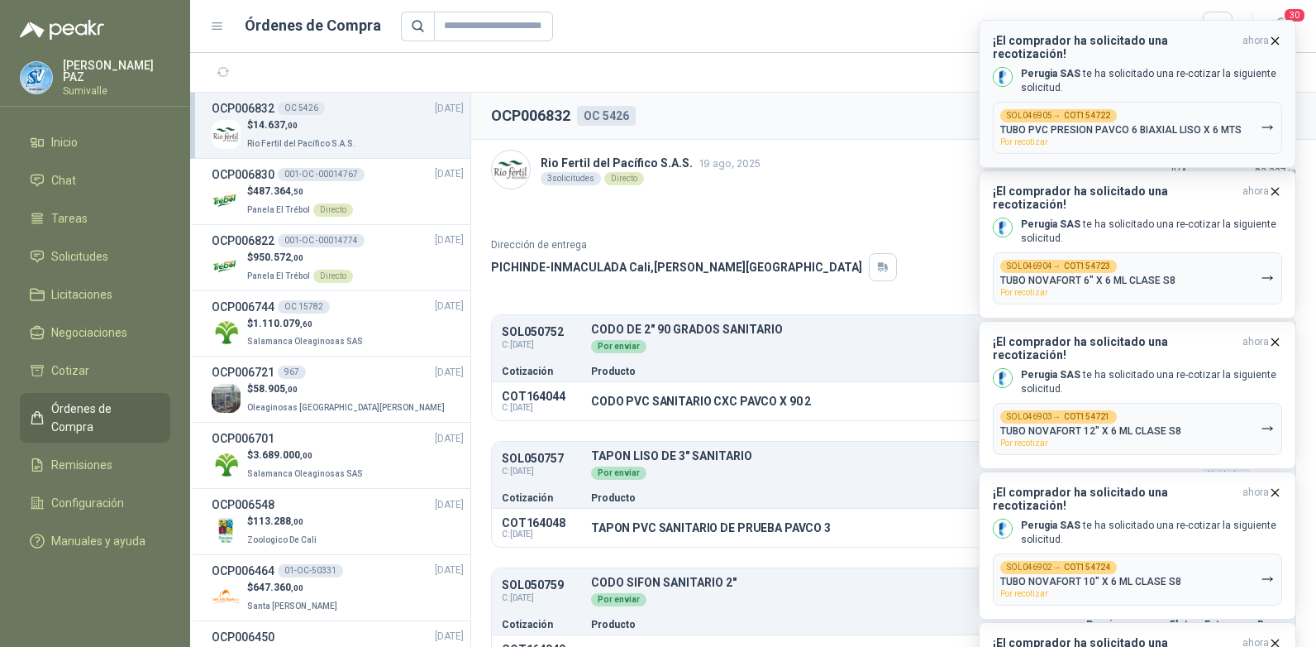
click at [1275, 40] on icon "button" at bounding box center [1276, 40] width 7 height 7
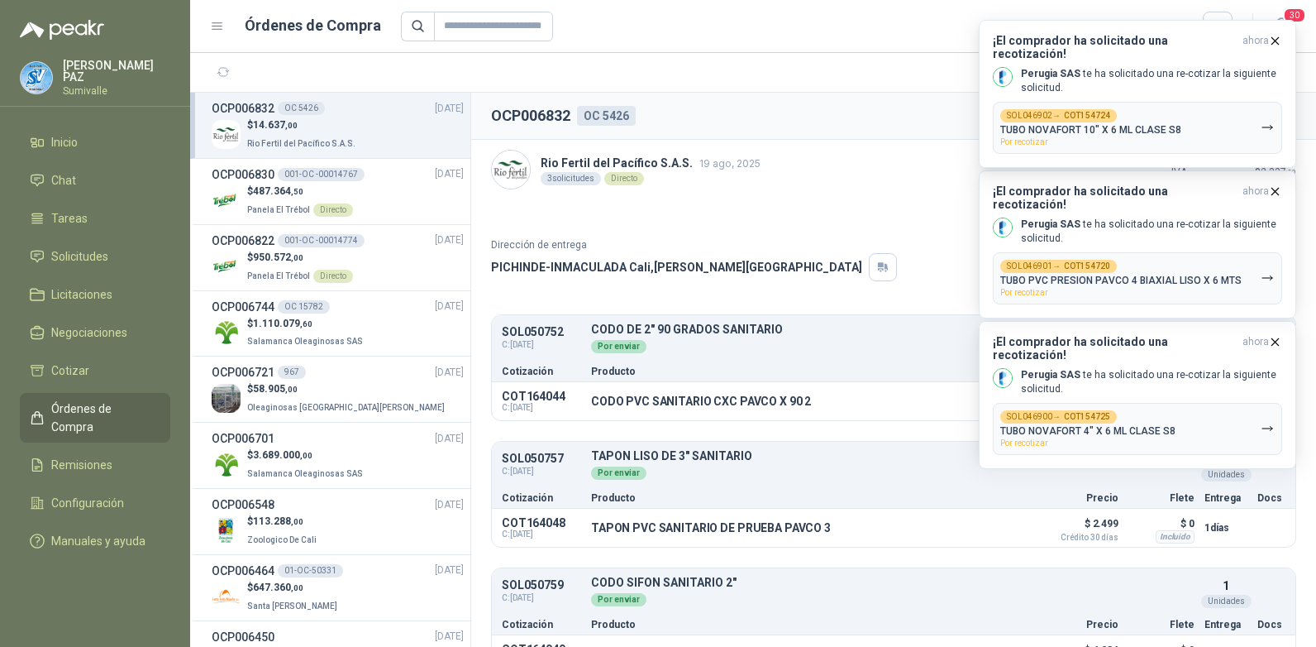
click at [1275, 40] on icon "button" at bounding box center [1276, 40] width 7 height 7
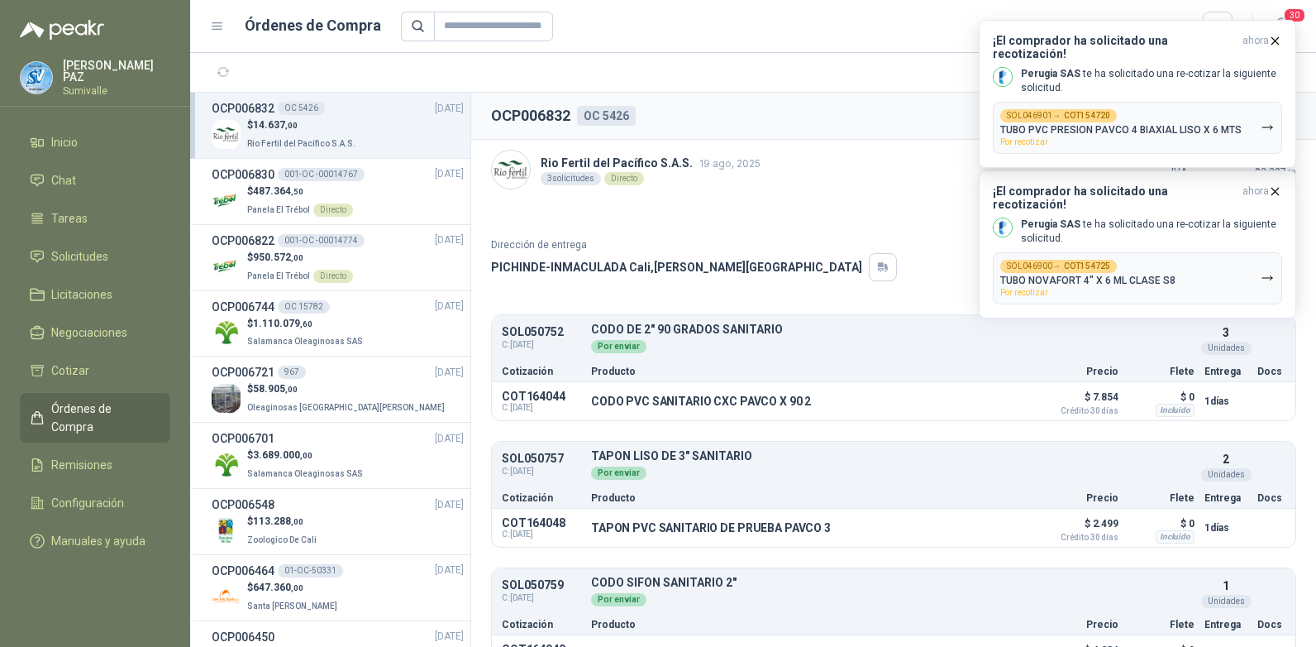
click at [1275, 40] on icon "button" at bounding box center [1276, 40] width 7 height 7
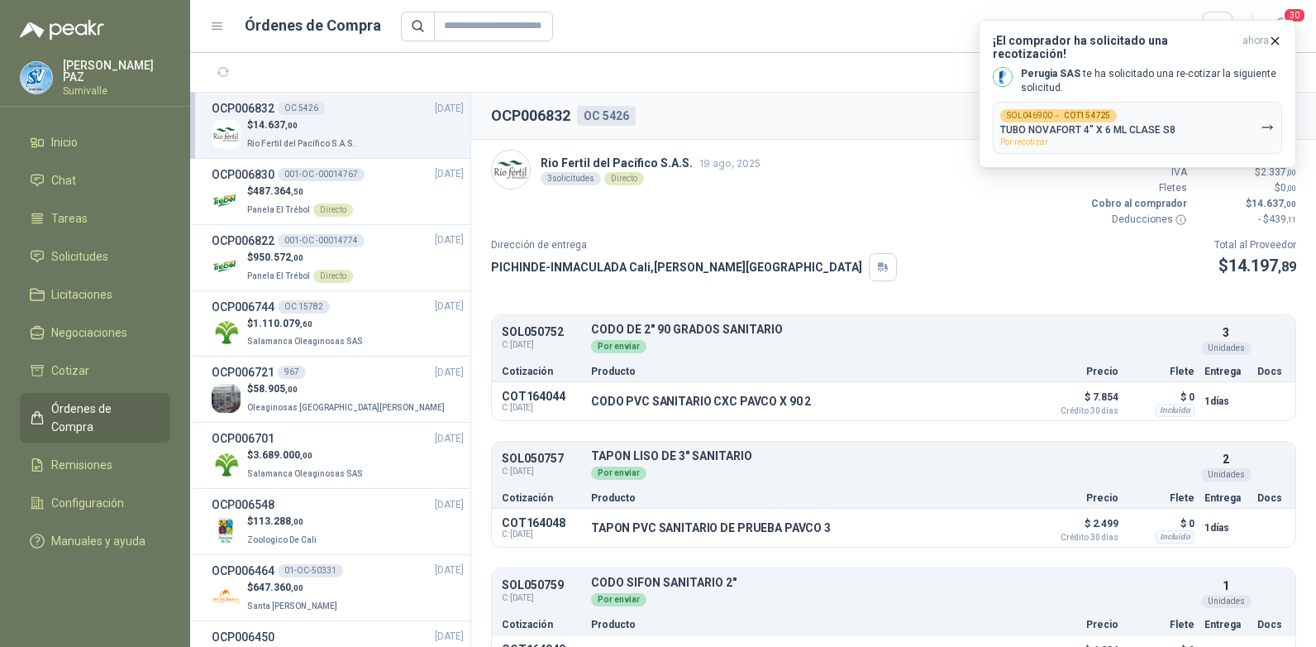
click at [1275, 40] on icon "button" at bounding box center [1276, 40] width 7 height 7
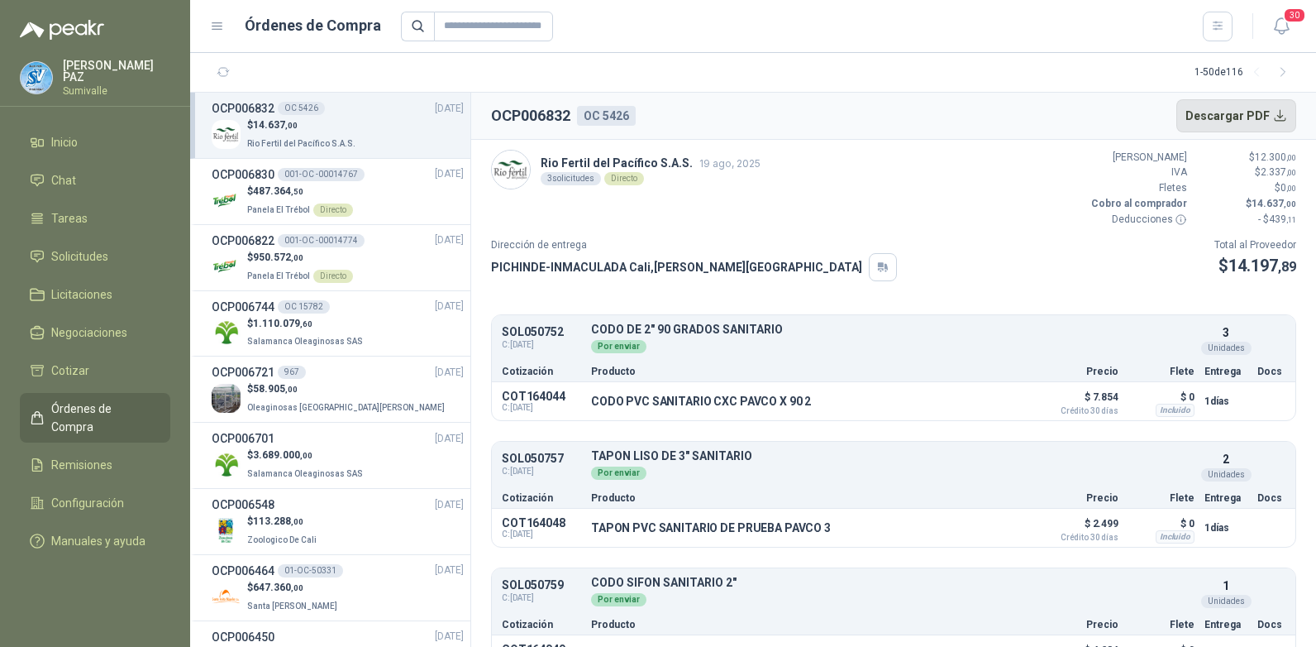
click at [1271, 109] on button "Descargar PDF" at bounding box center [1237, 115] width 121 height 33
click at [102, 254] on span "Solicitudes" at bounding box center [79, 256] width 57 height 18
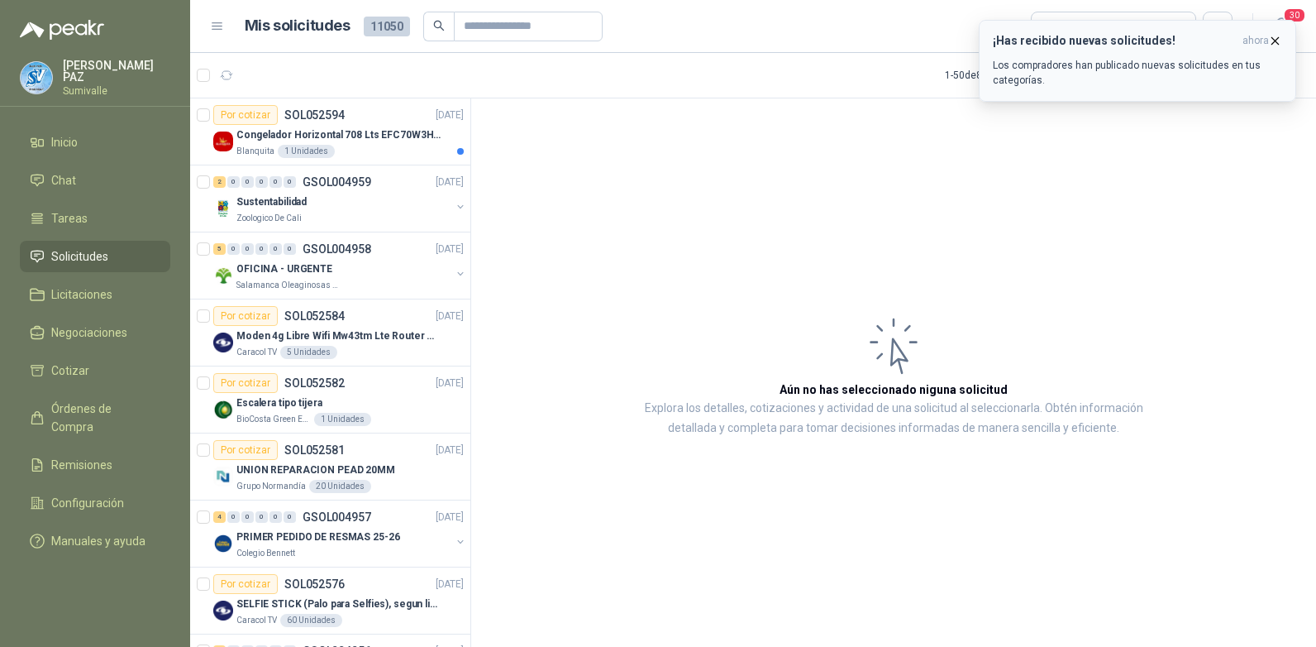
click at [1273, 37] on icon "button" at bounding box center [1276, 41] width 14 height 14
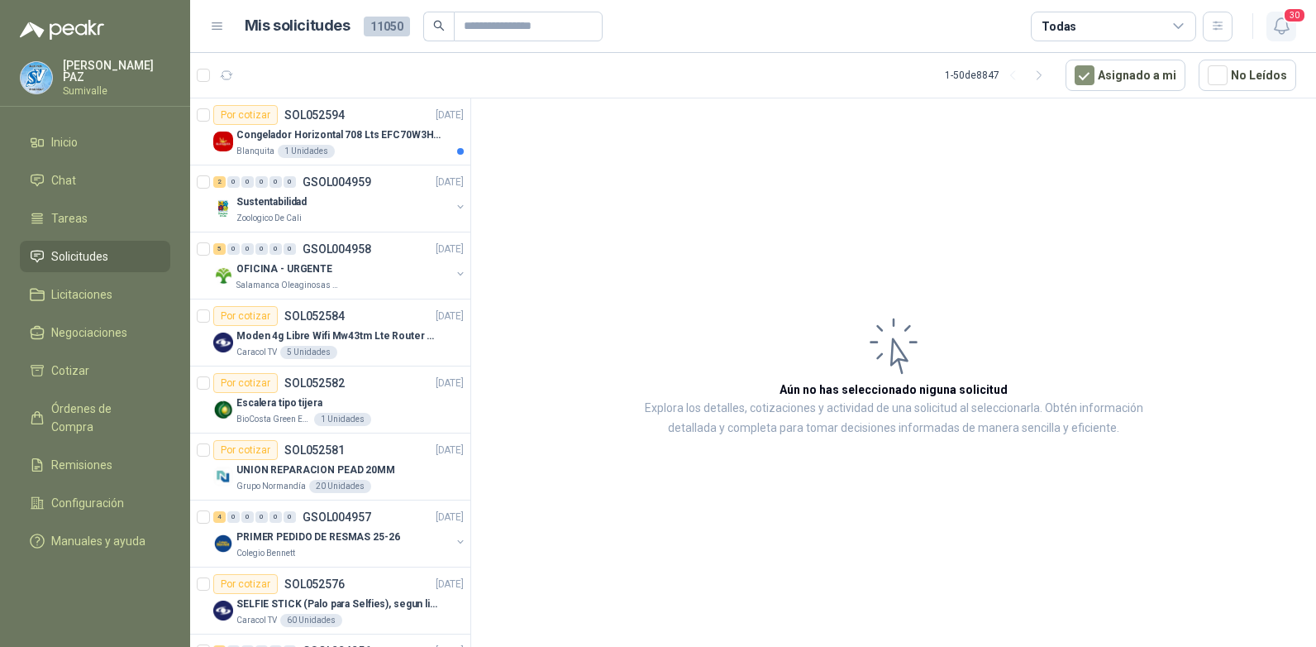
click at [1283, 28] on icon "button" at bounding box center [1282, 26] width 21 height 21
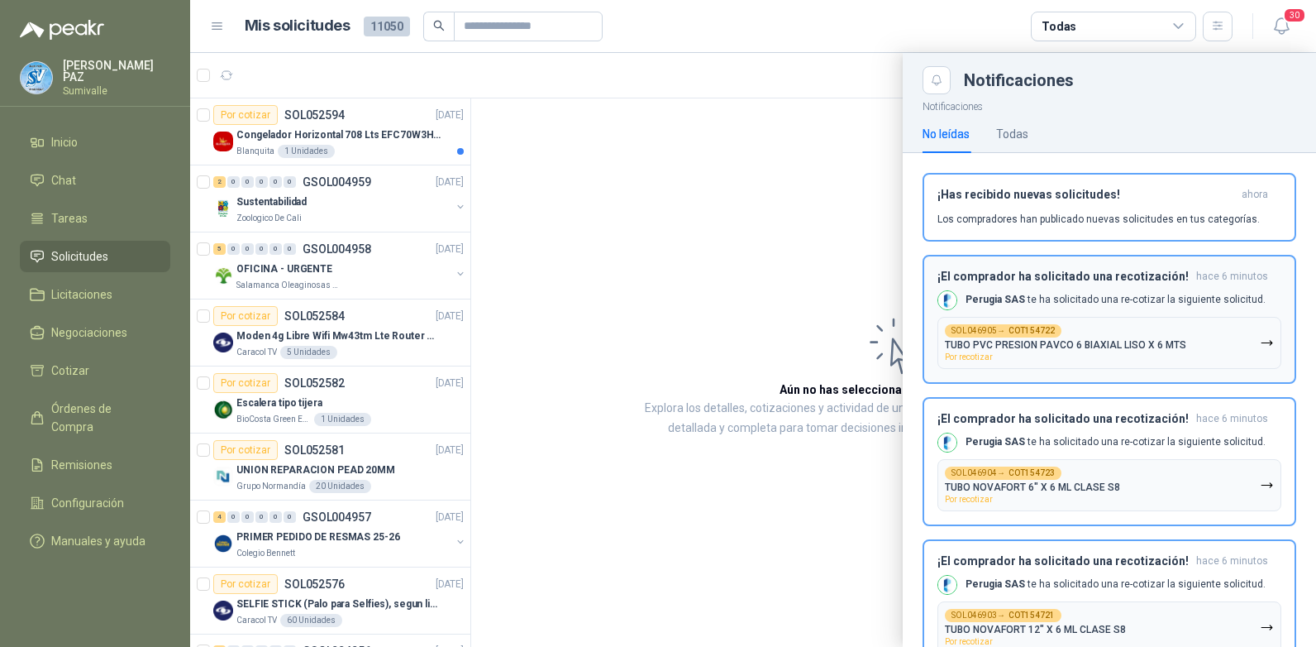
click at [1250, 335] on button "SOL046905 → COT154722 TUBO PVC PRESION PAVCO 6 BIAXIAL LISO X 6 MTS Por recotiz…" at bounding box center [1110, 343] width 344 height 52
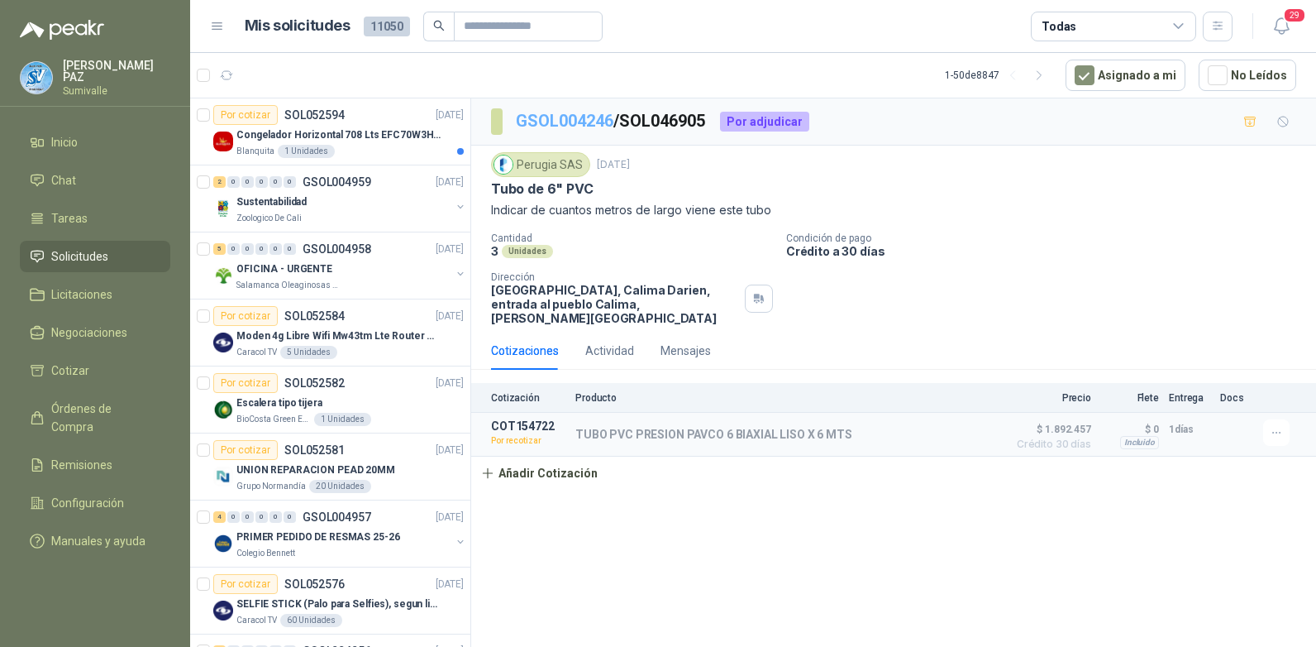
click at [548, 122] on link "GSOL004246" at bounding box center [565, 121] width 98 height 20
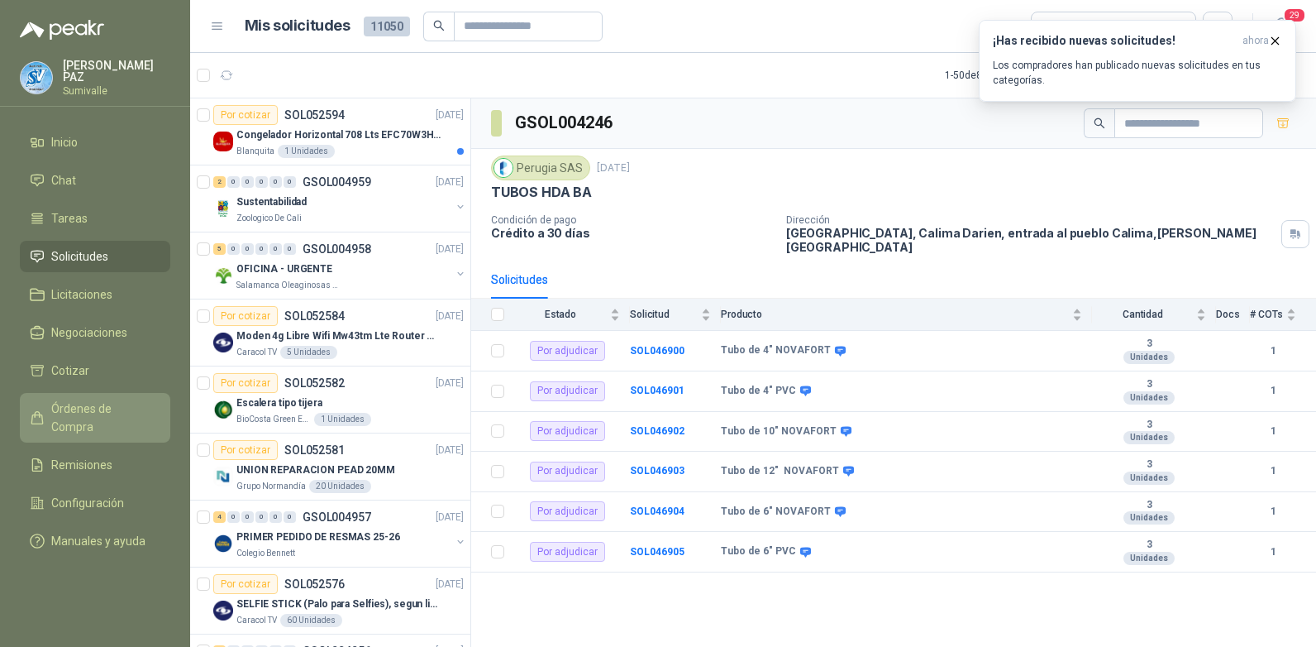
click at [117, 409] on span "Órdenes de Compra" at bounding box center [102, 417] width 103 height 36
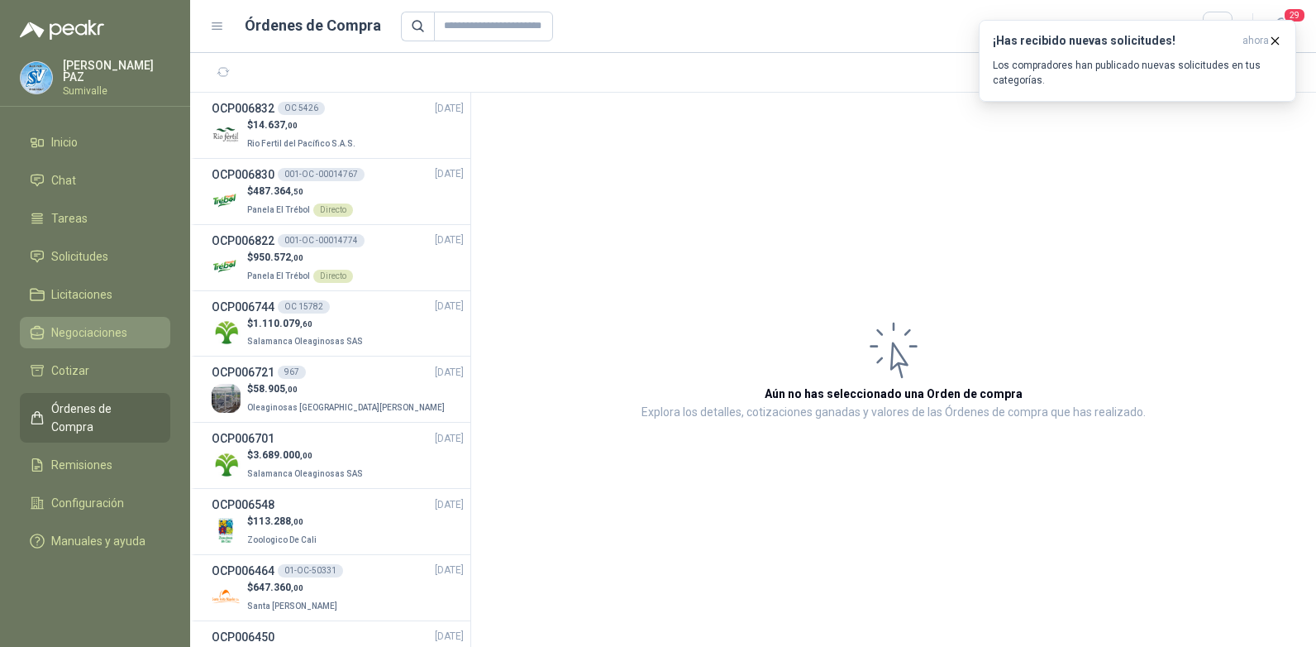
click at [100, 327] on span "Negociaciones" at bounding box center [89, 332] width 76 height 18
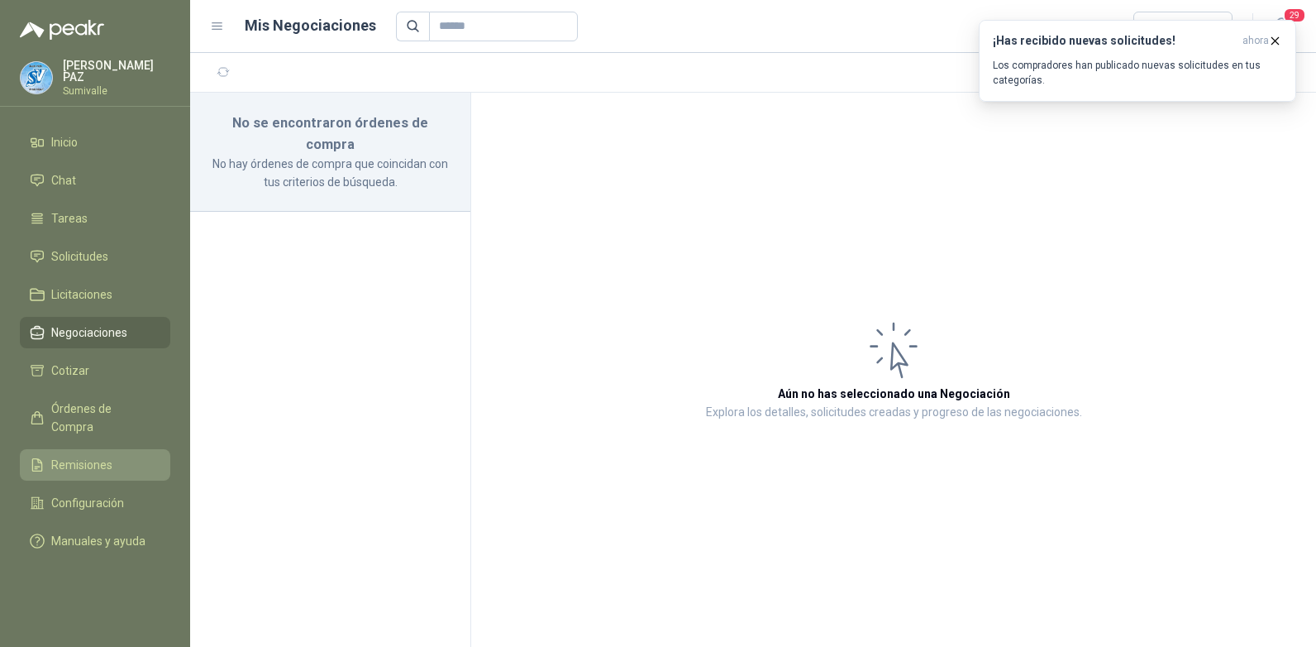
click at [95, 456] on span "Remisiones" at bounding box center [81, 465] width 61 height 18
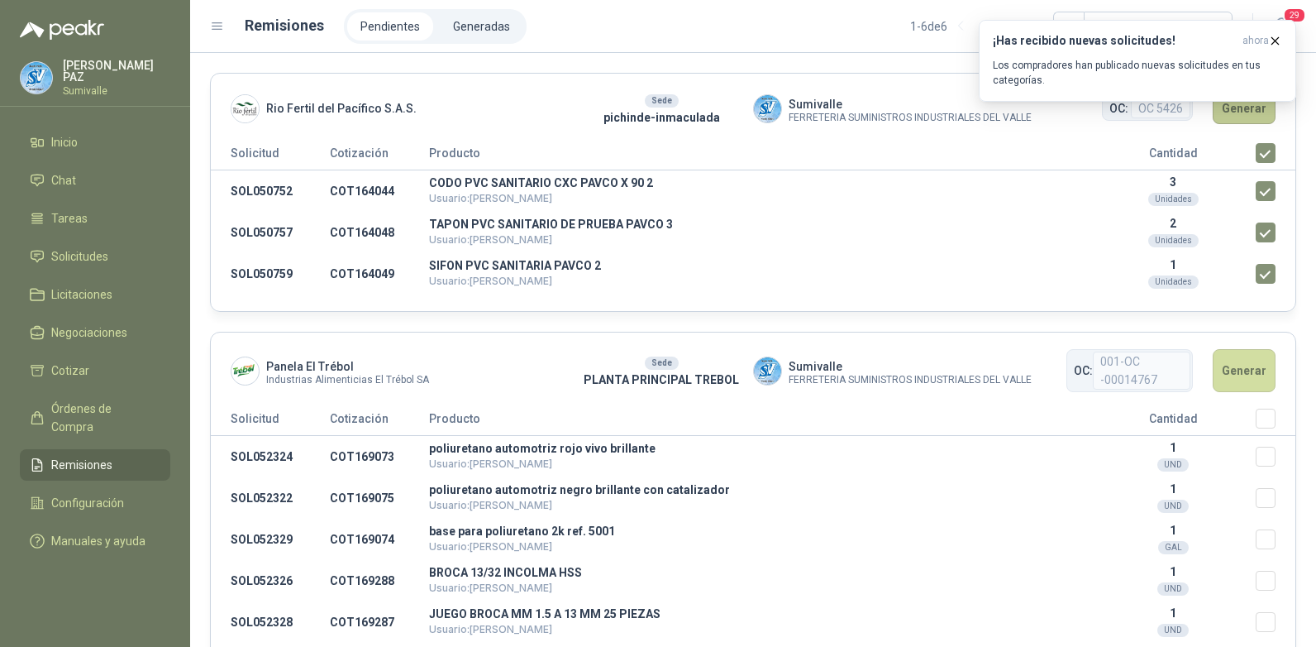
click at [1237, 116] on button "Generar" at bounding box center [1244, 108] width 63 height 31
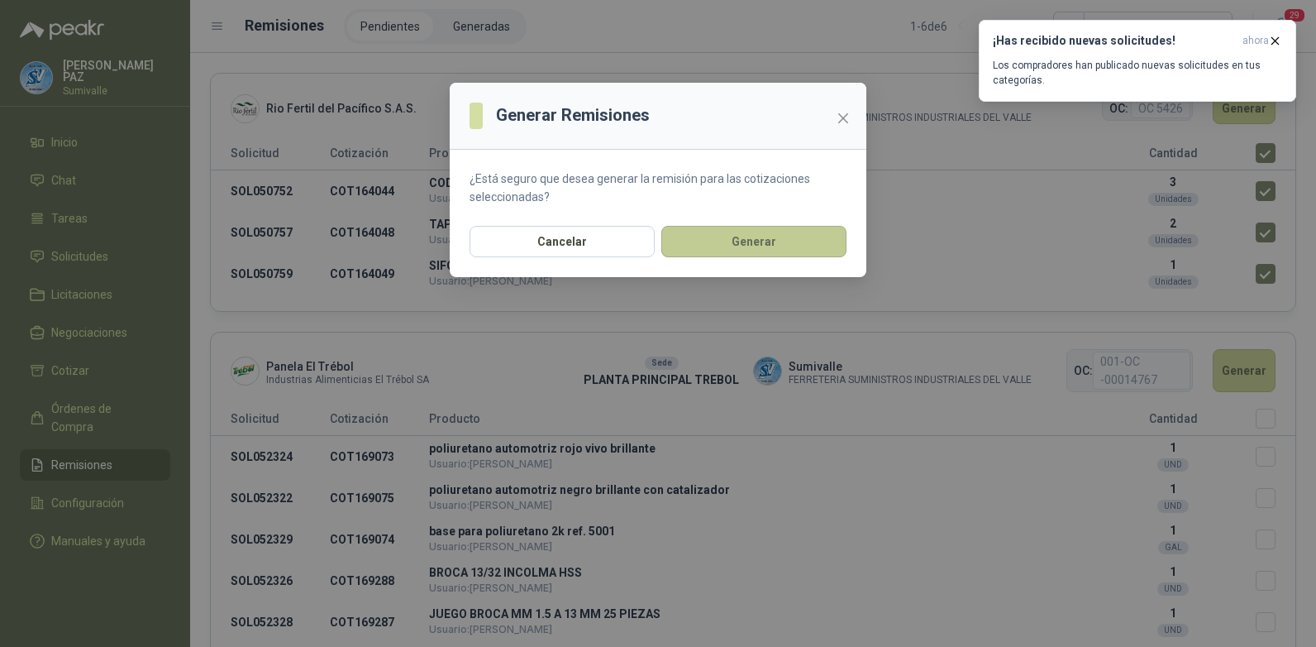
click at [731, 243] on button "Generar" at bounding box center [754, 241] width 185 height 31
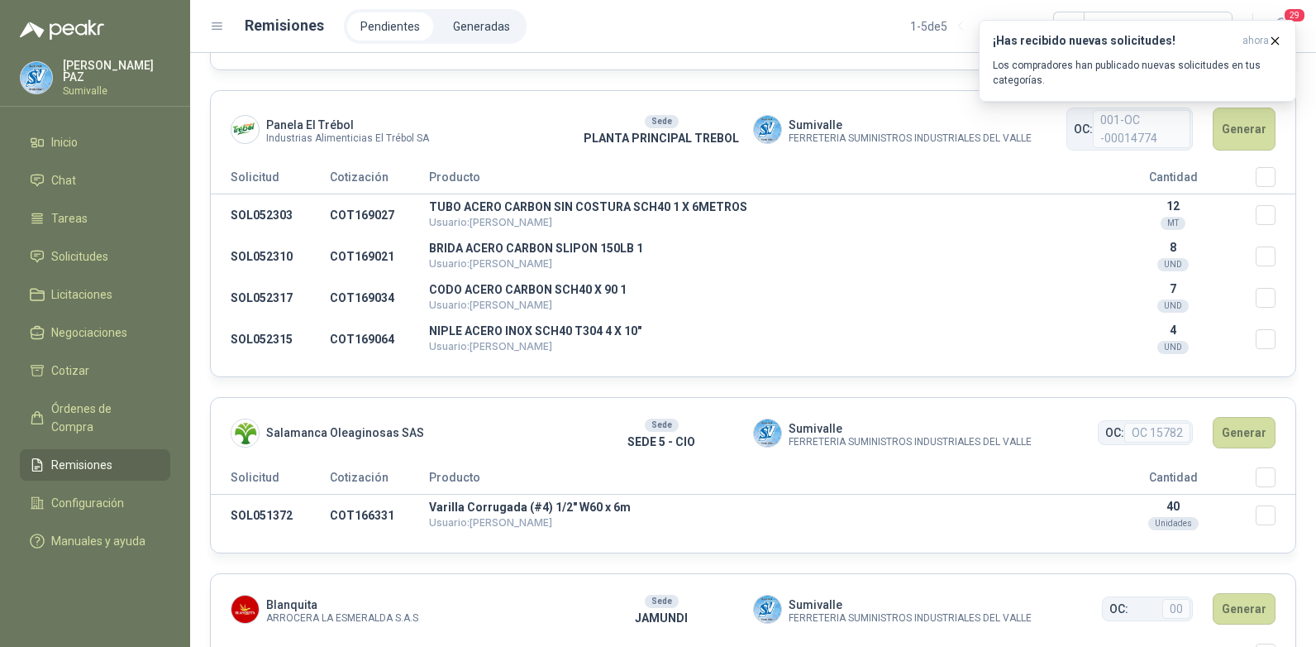
scroll to position [413, 0]
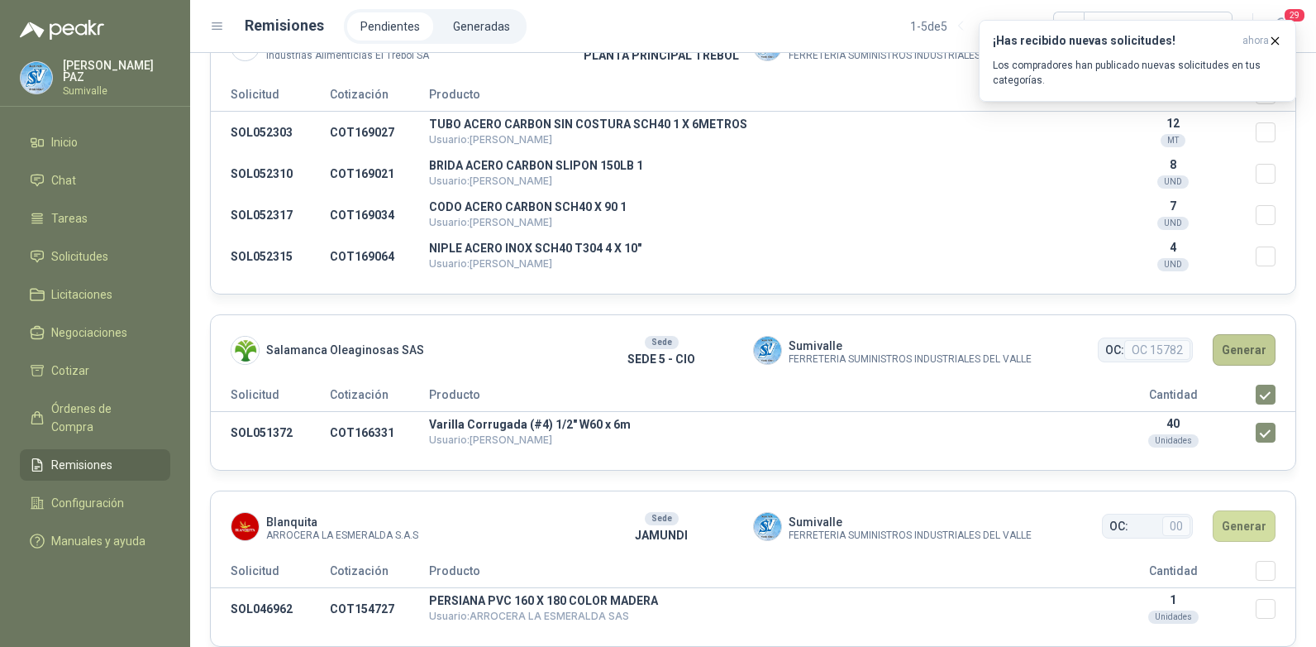
click at [1241, 352] on button "Generar" at bounding box center [1244, 349] width 63 height 31
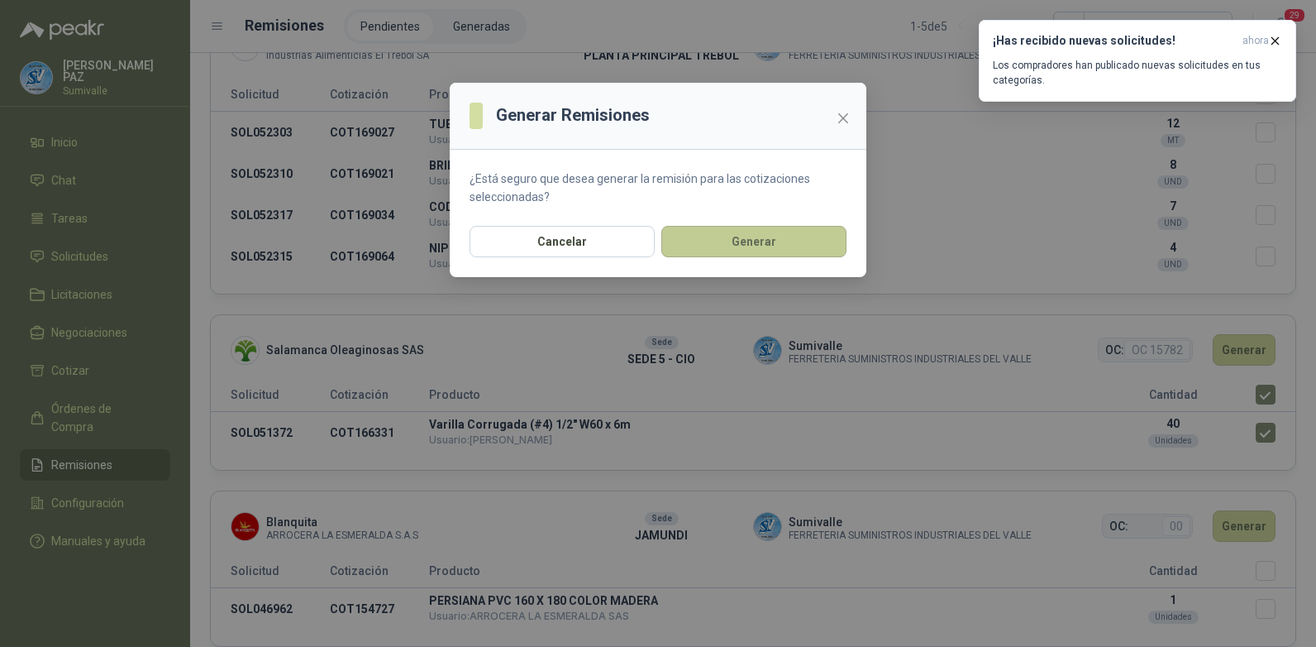
click at [773, 257] on button "Generar" at bounding box center [754, 241] width 185 height 31
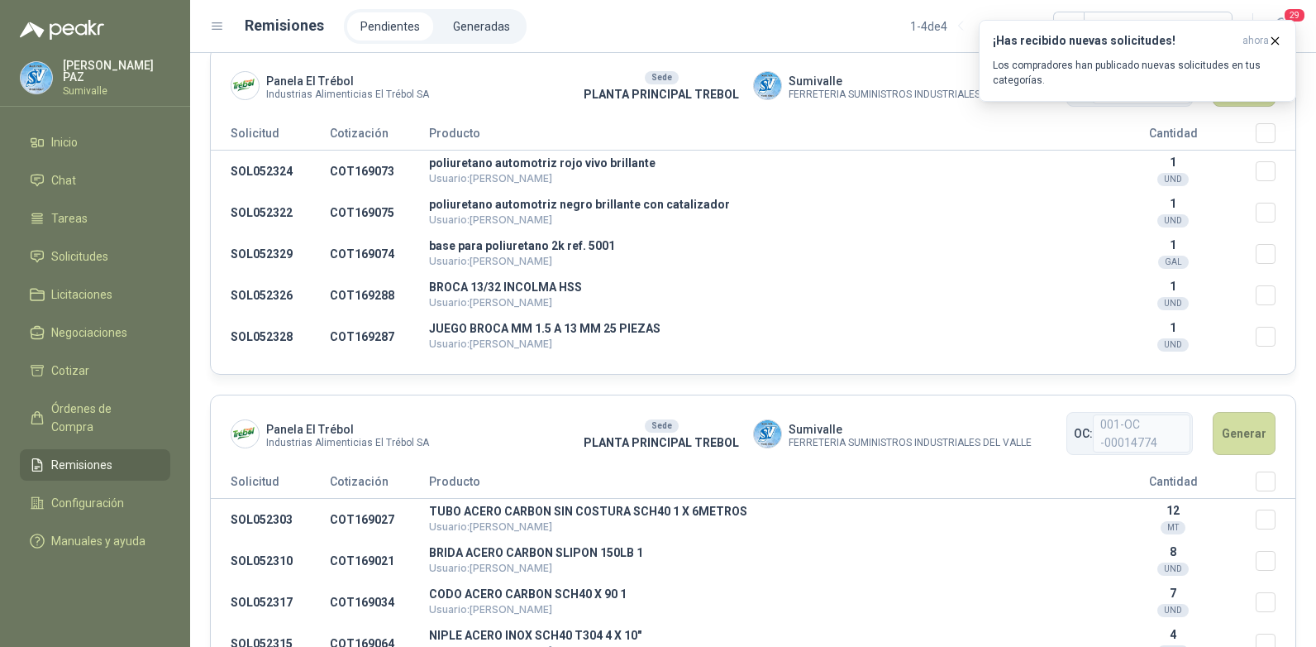
scroll to position [0, 0]
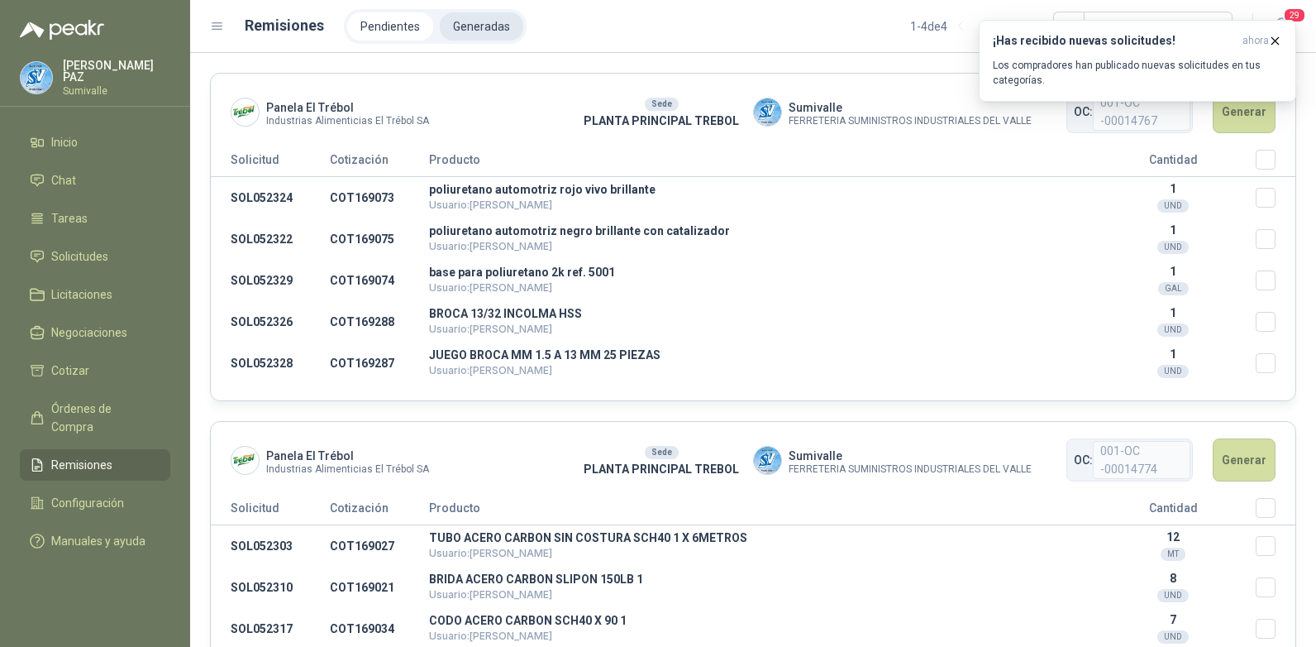
click at [468, 27] on li "Generadas" at bounding box center [482, 26] width 84 height 28
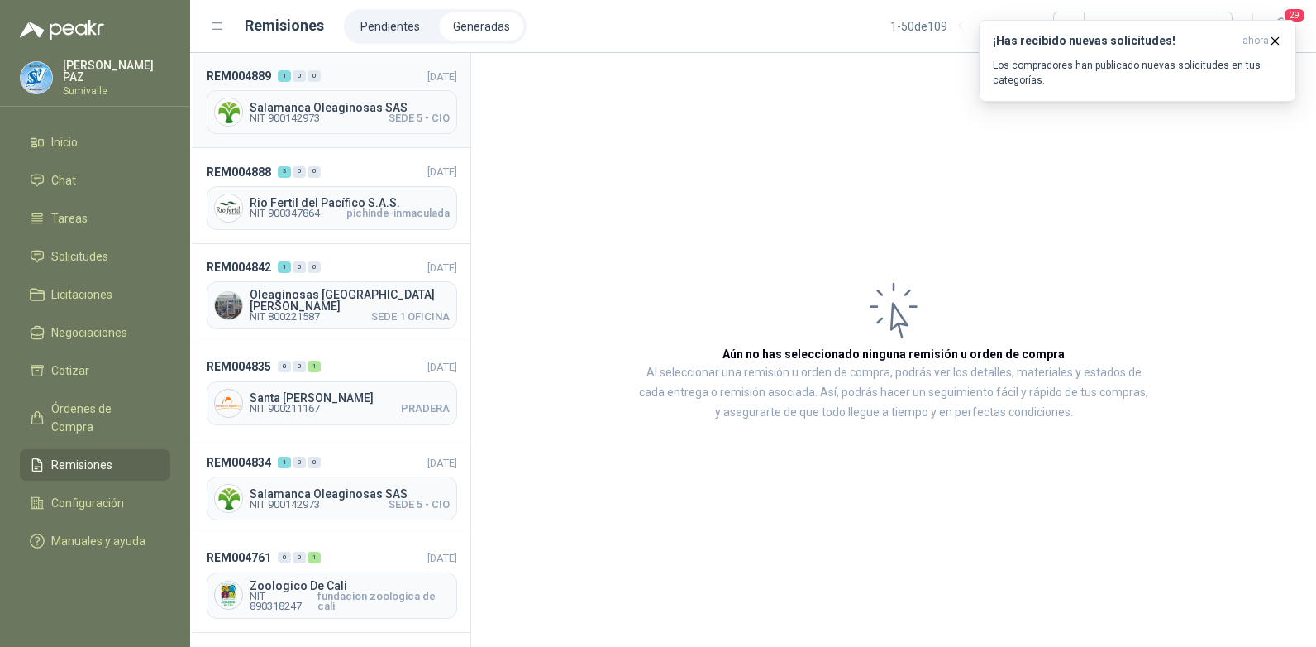
click at [360, 93] on div "Salamanca Oleaginosas SAS NIT 900142973 SEDE 5 - CIO" at bounding box center [332, 112] width 251 height 44
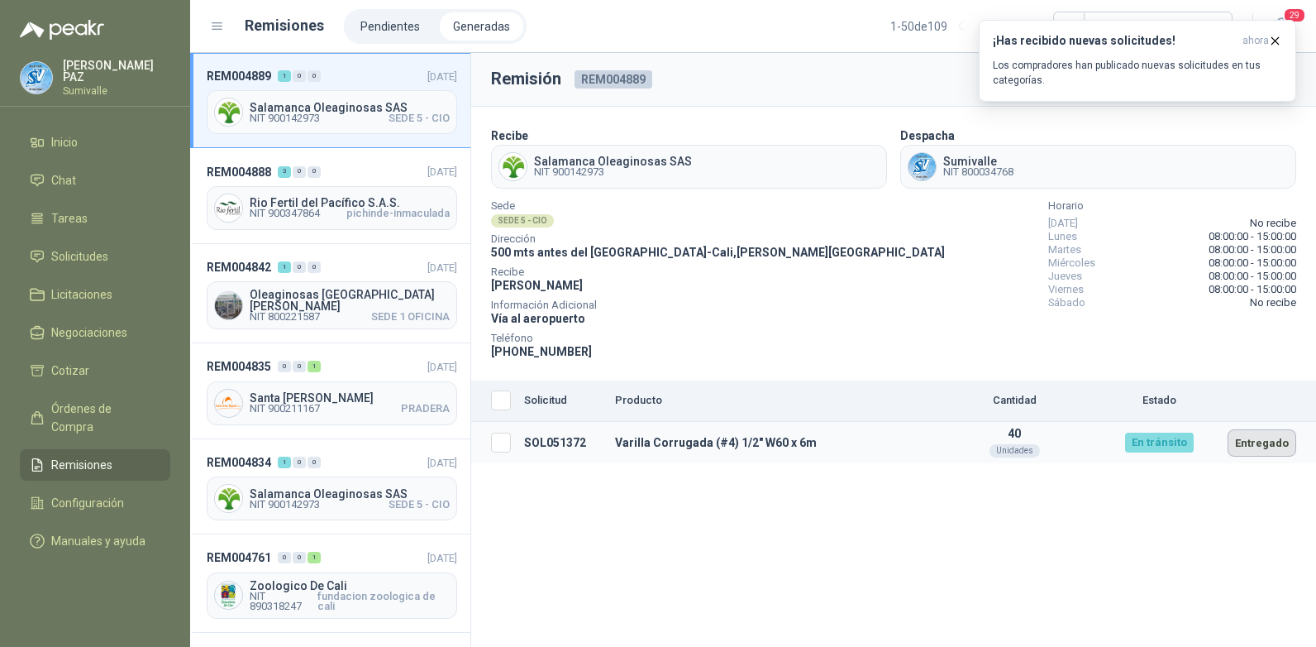
click at [1273, 442] on button "Entregado" at bounding box center [1262, 442] width 69 height 27
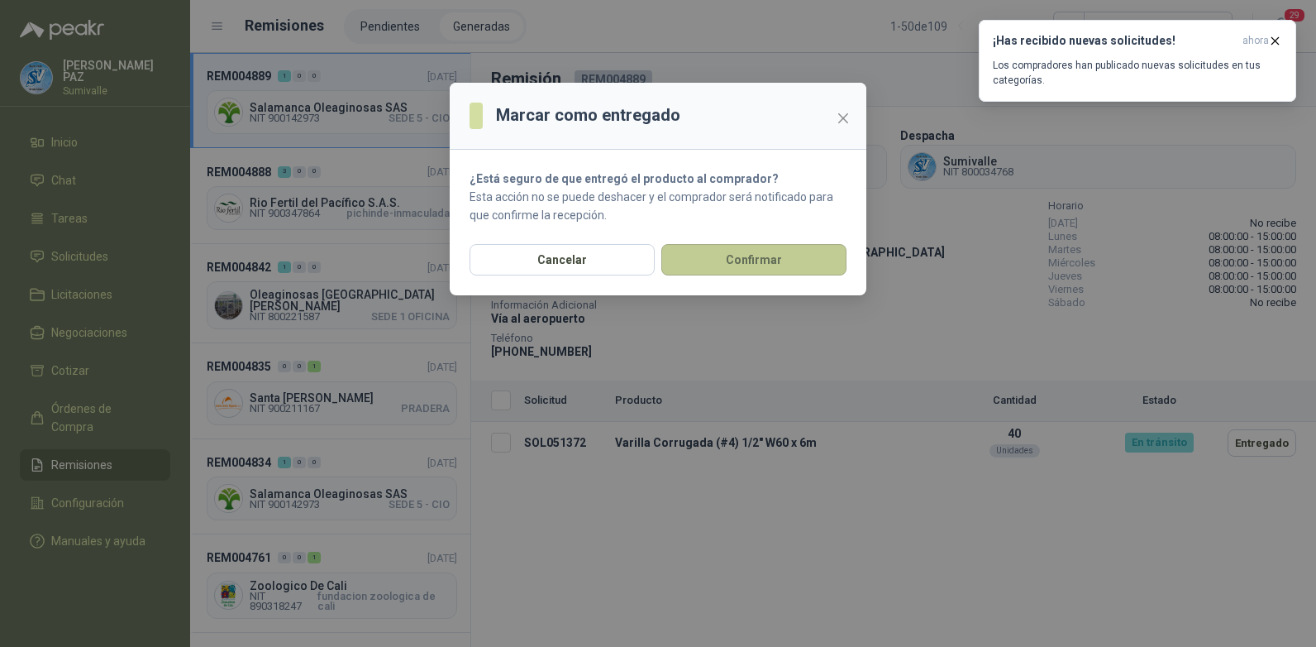
click at [729, 249] on button "Confirmar" at bounding box center [754, 259] width 185 height 31
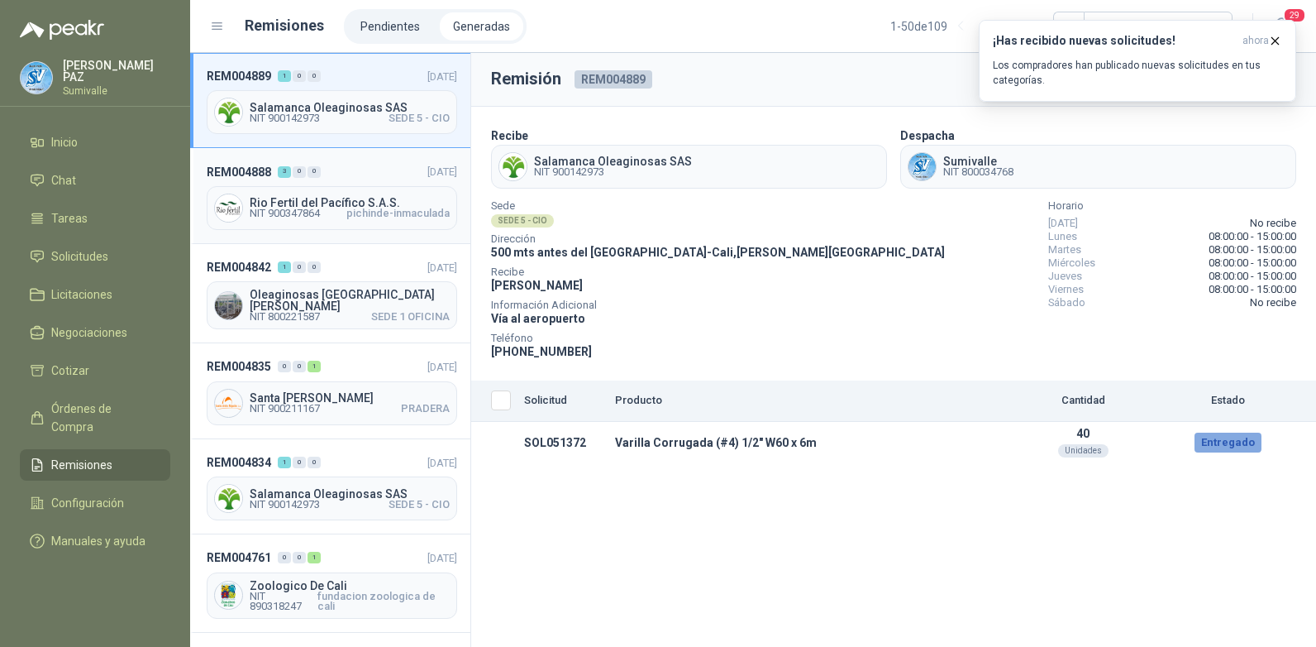
click at [353, 162] on header "REM004888 3 0 0 19/08/2025" at bounding box center [332, 171] width 251 height 18
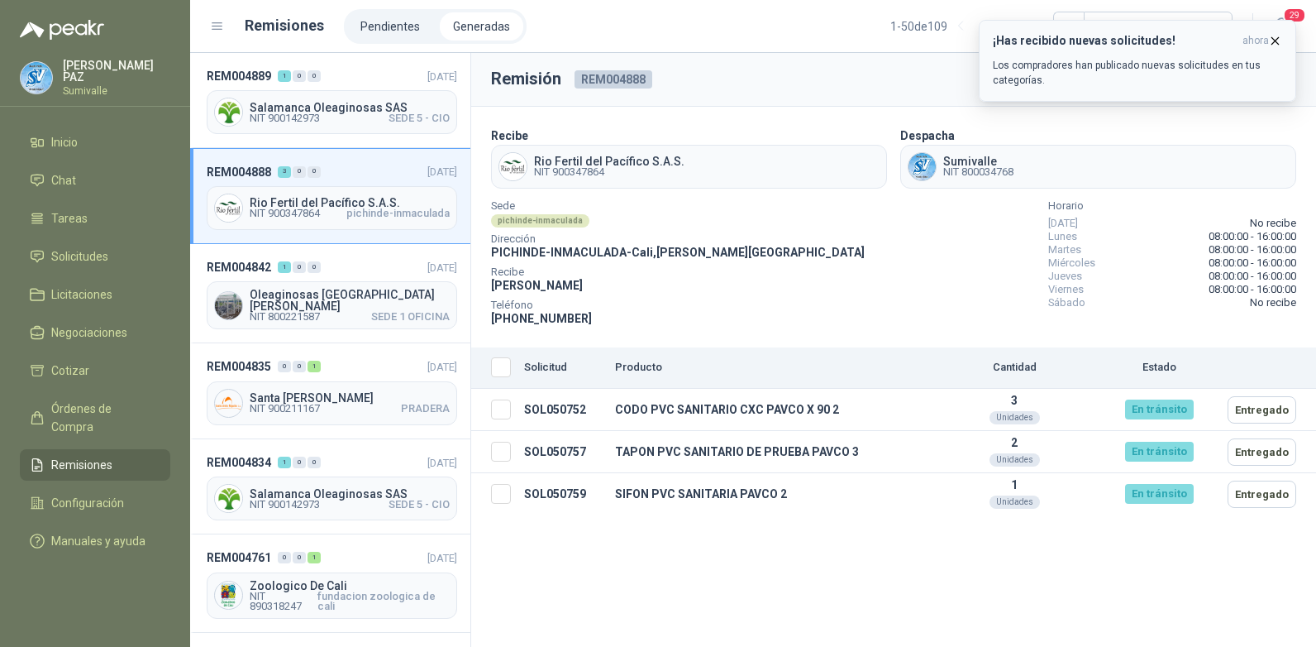
click at [1277, 38] on icon "button" at bounding box center [1276, 41] width 14 height 14
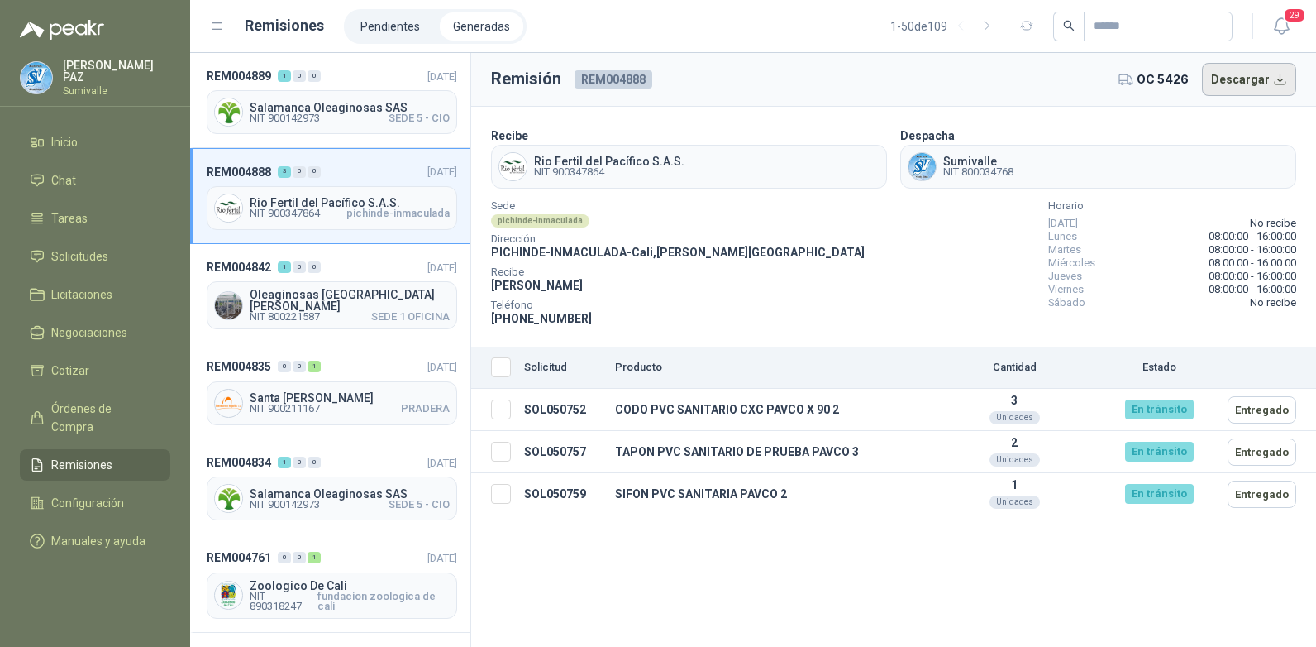
click at [1239, 82] on button "Descargar" at bounding box center [1249, 79] width 95 height 33
click at [341, 296] on span "Oleaginosas San Fernando" at bounding box center [350, 300] width 200 height 23
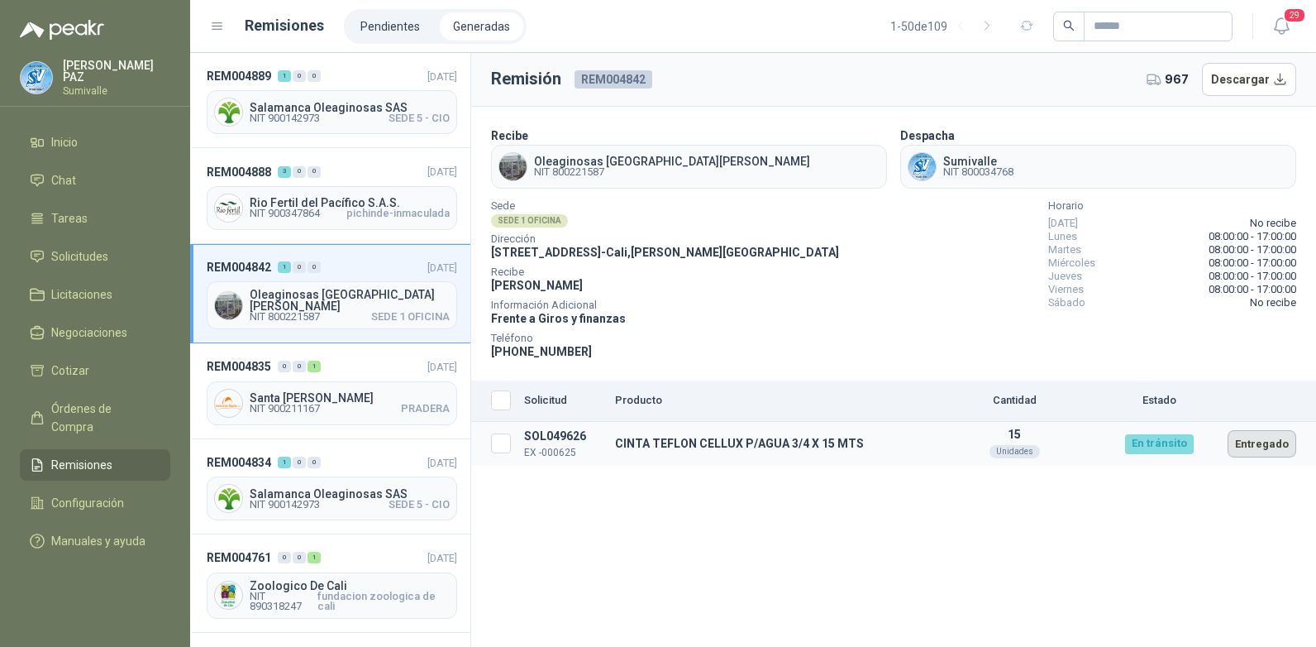
click at [1275, 450] on button "Entregado" at bounding box center [1262, 443] width 69 height 27
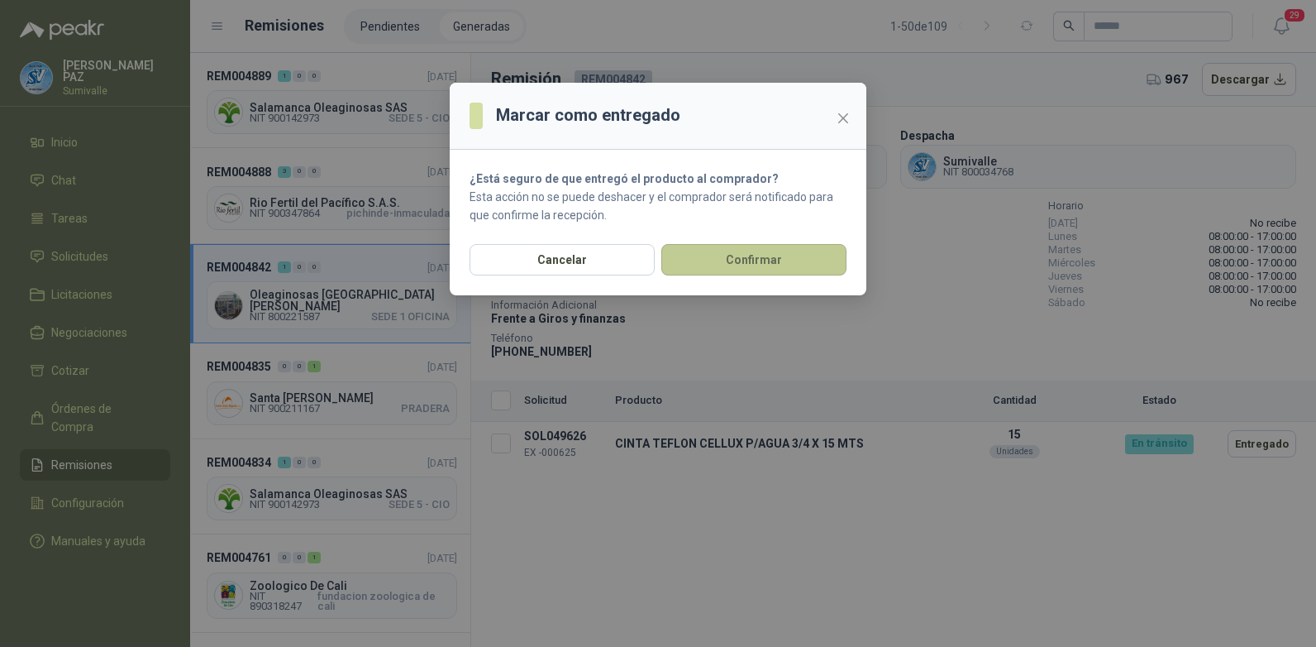
click at [733, 255] on button "Confirmar" at bounding box center [754, 259] width 185 height 31
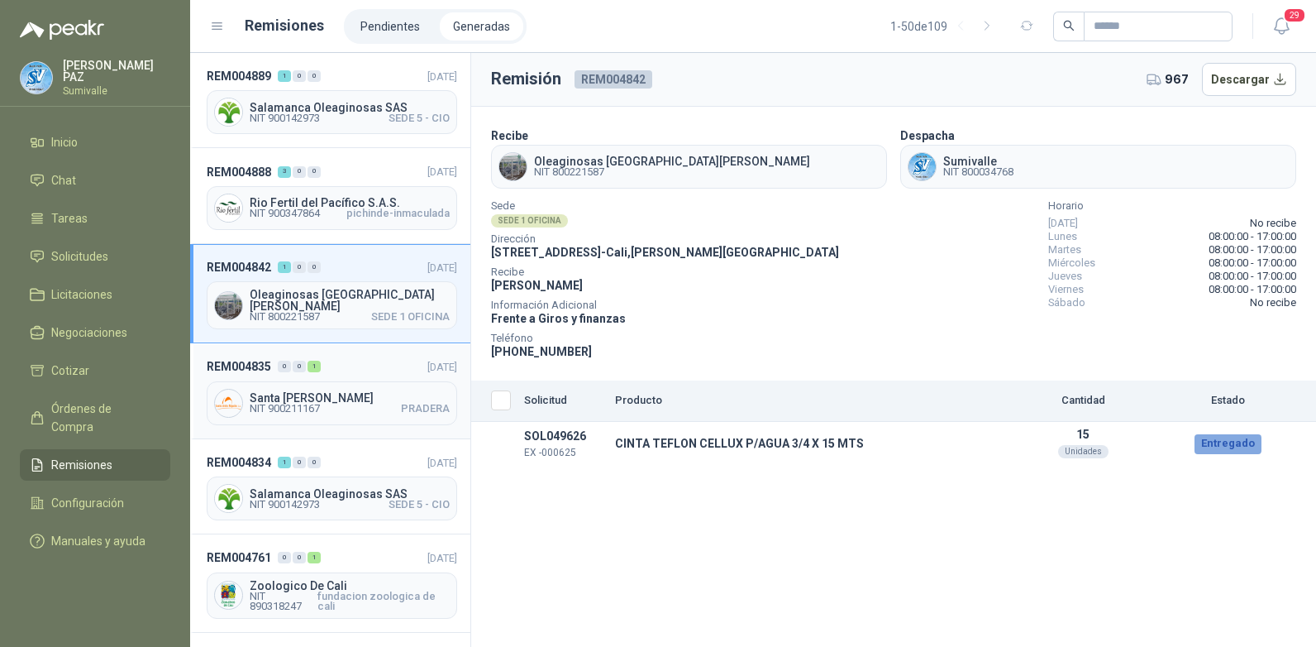
click at [351, 366] on header "REM004835 0 0 1 12/08/2025" at bounding box center [332, 366] width 251 height 18
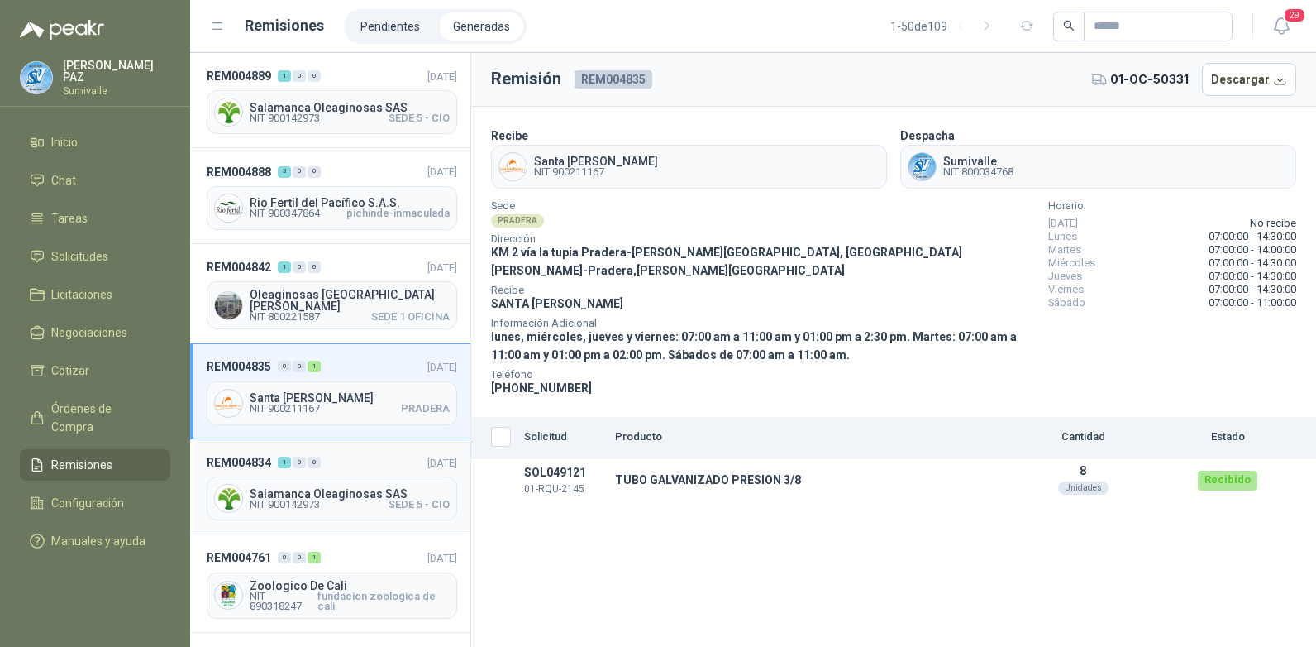
click at [361, 476] on div "Salamanca Oleaginosas SAS NIT 900142973 SEDE 5 - CIO" at bounding box center [332, 498] width 251 height 44
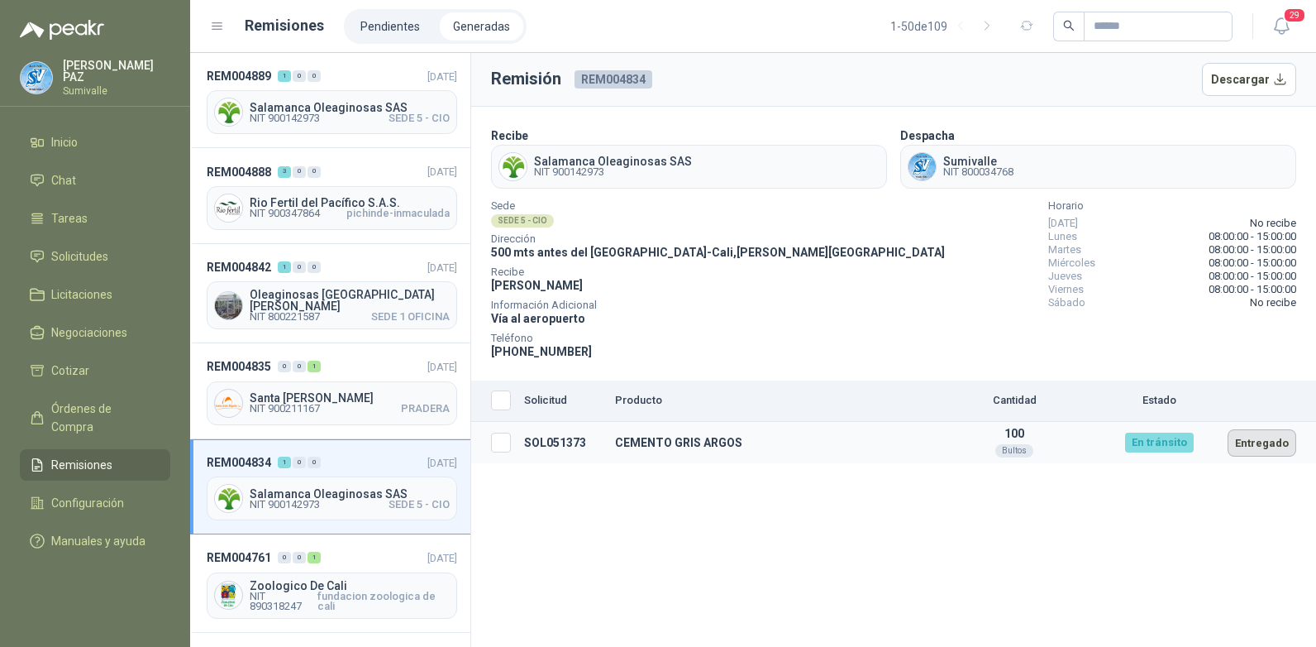
click at [1271, 441] on button "Entregado" at bounding box center [1262, 442] width 69 height 27
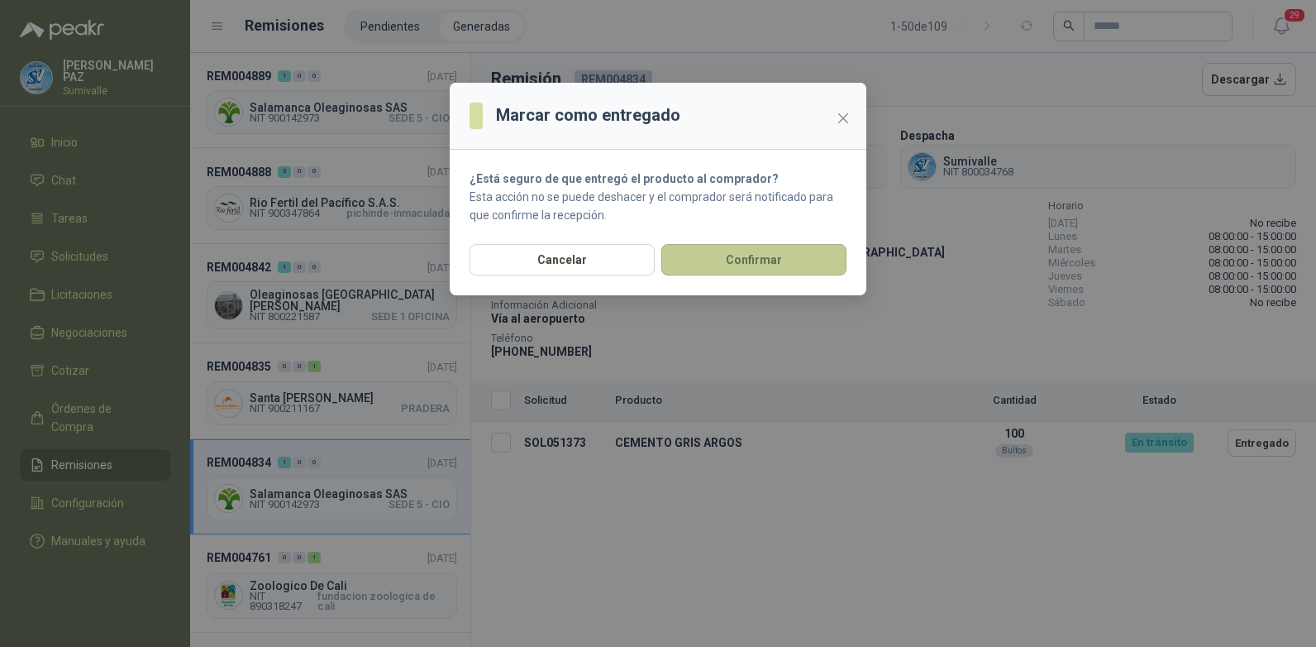
click at [781, 272] on button "Confirmar" at bounding box center [754, 259] width 185 height 31
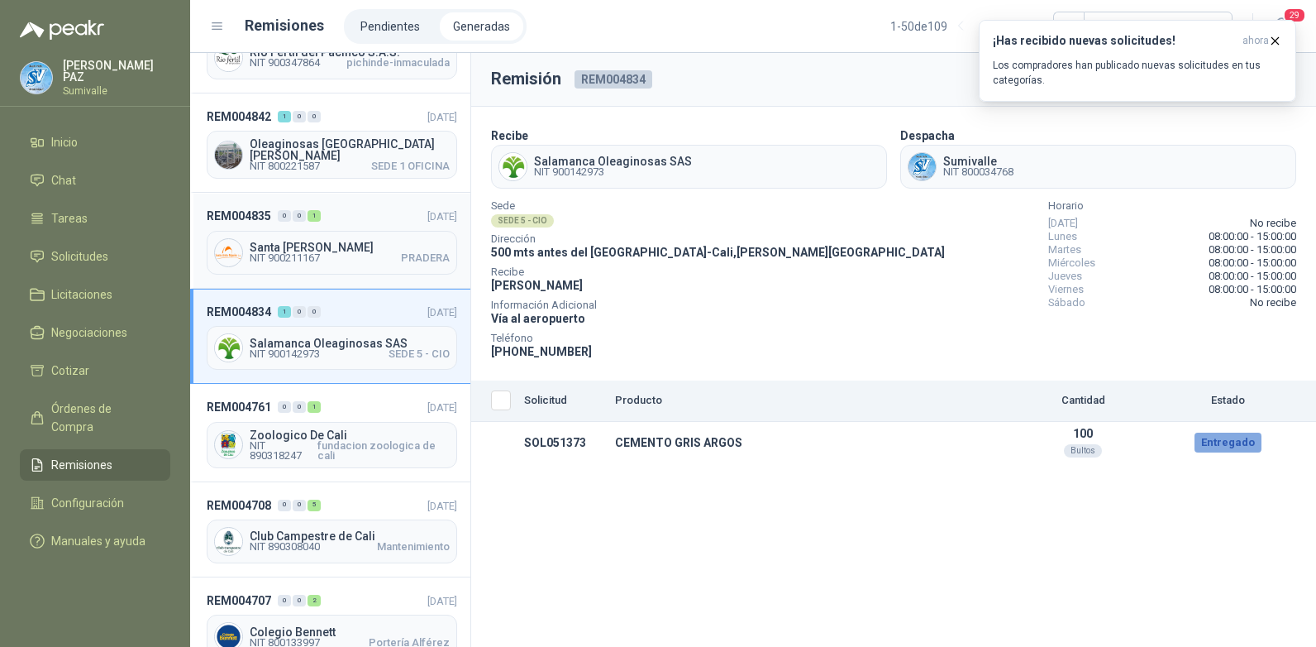
scroll to position [165, 0]
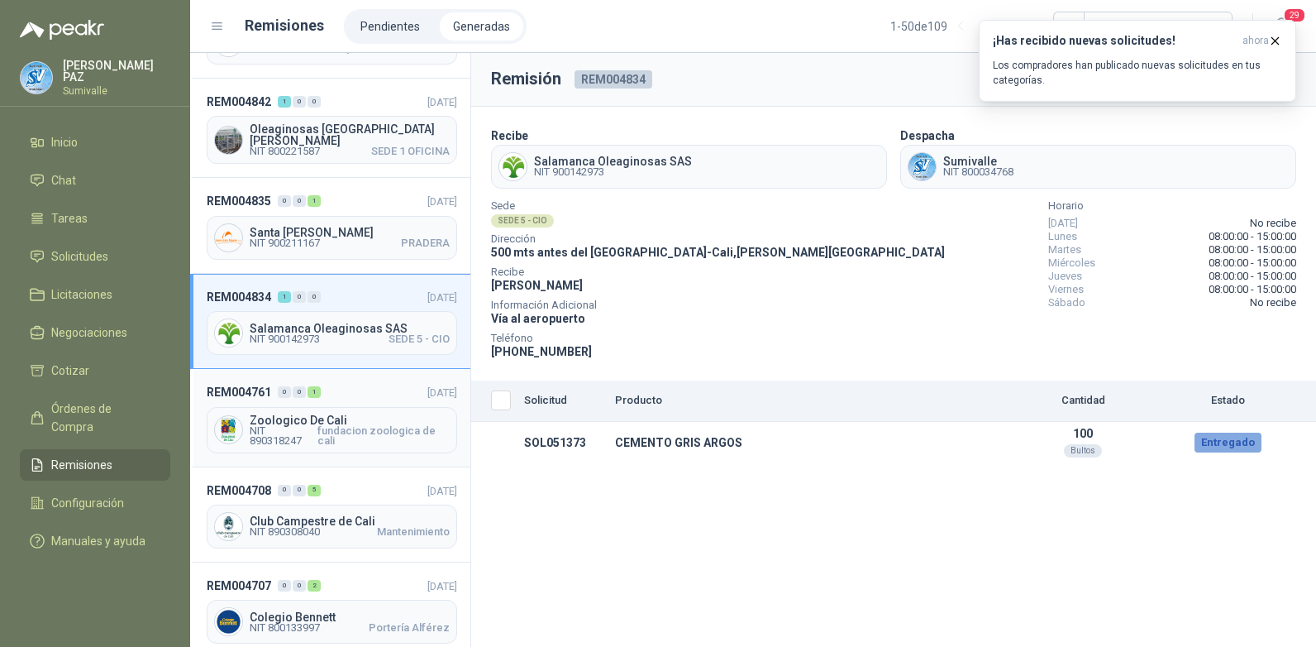
click at [420, 407] on div "Zoologico De Cali NIT 890318247 fundacion zoologica de cali" at bounding box center [332, 430] width 251 height 46
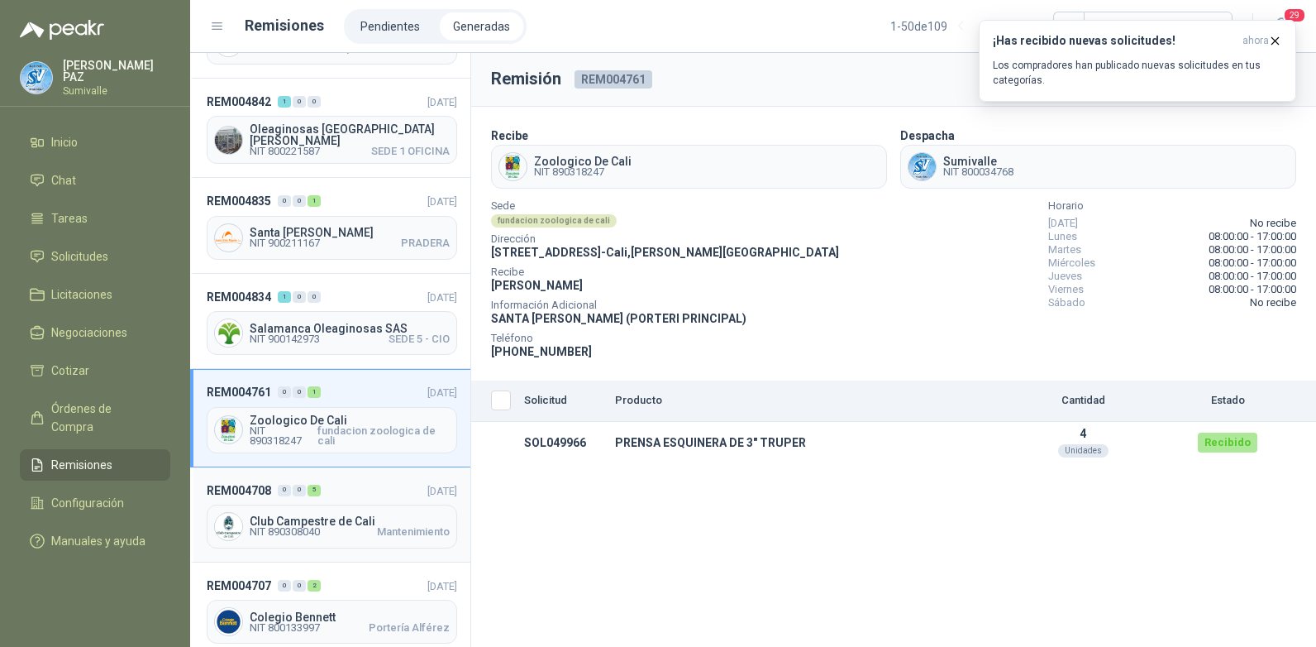
click at [428, 485] on span "23/07/2025" at bounding box center [443, 491] width 30 height 12
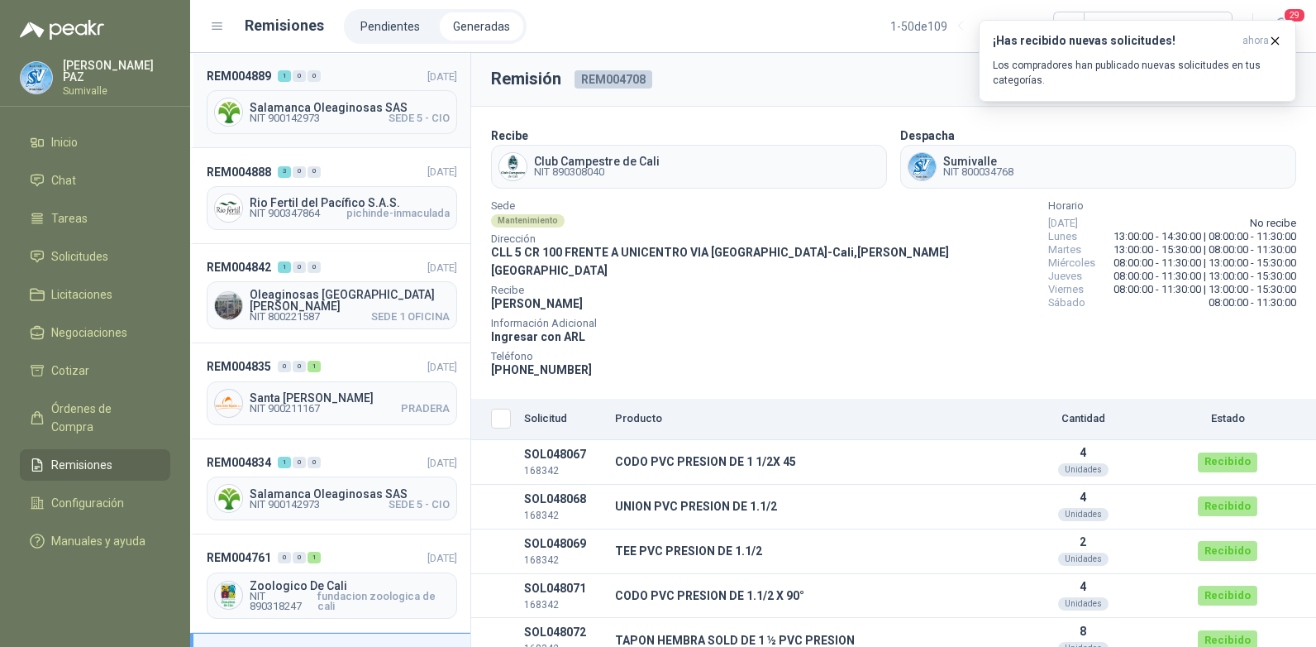
click at [341, 99] on div "Salamanca Oleaginosas SAS NIT 900142973 SEDE 5 - CIO" at bounding box center [332, 112] width 251 height 44
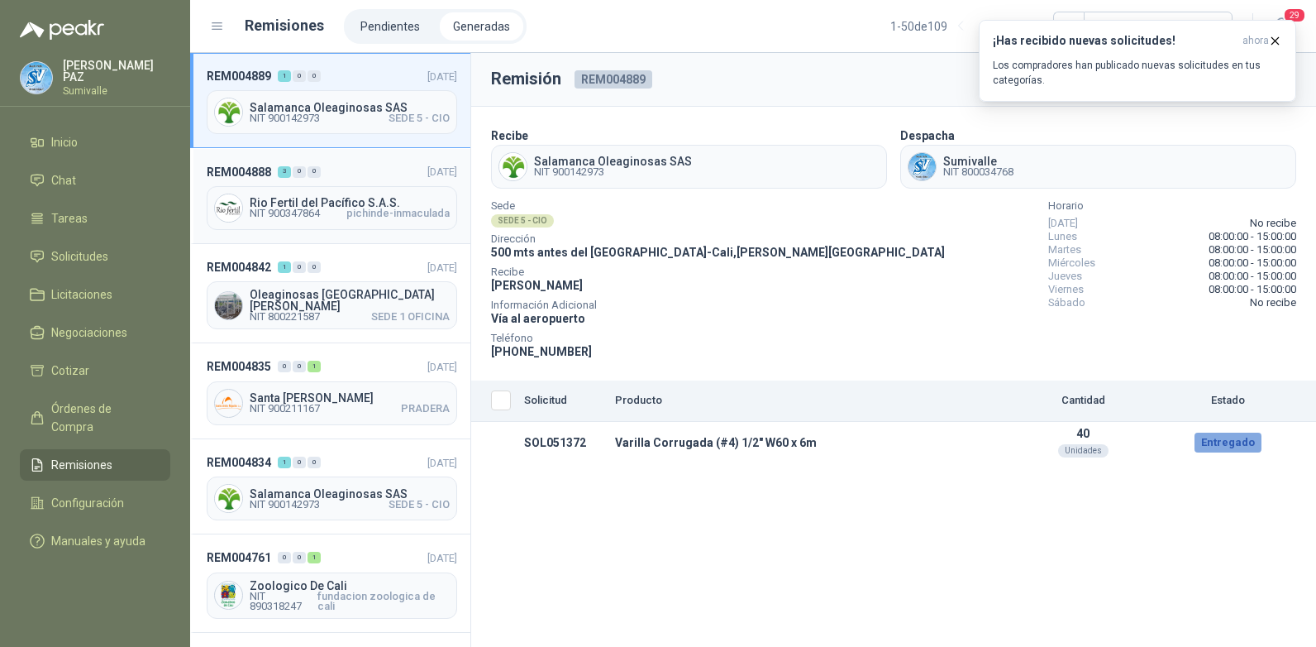
click at [348, 194] on div "Rio Fertil del Pacífico S.A.S. NIT 900347864 pichinde-inmaculada" at bounding box center [332, 208] width 251 height 44
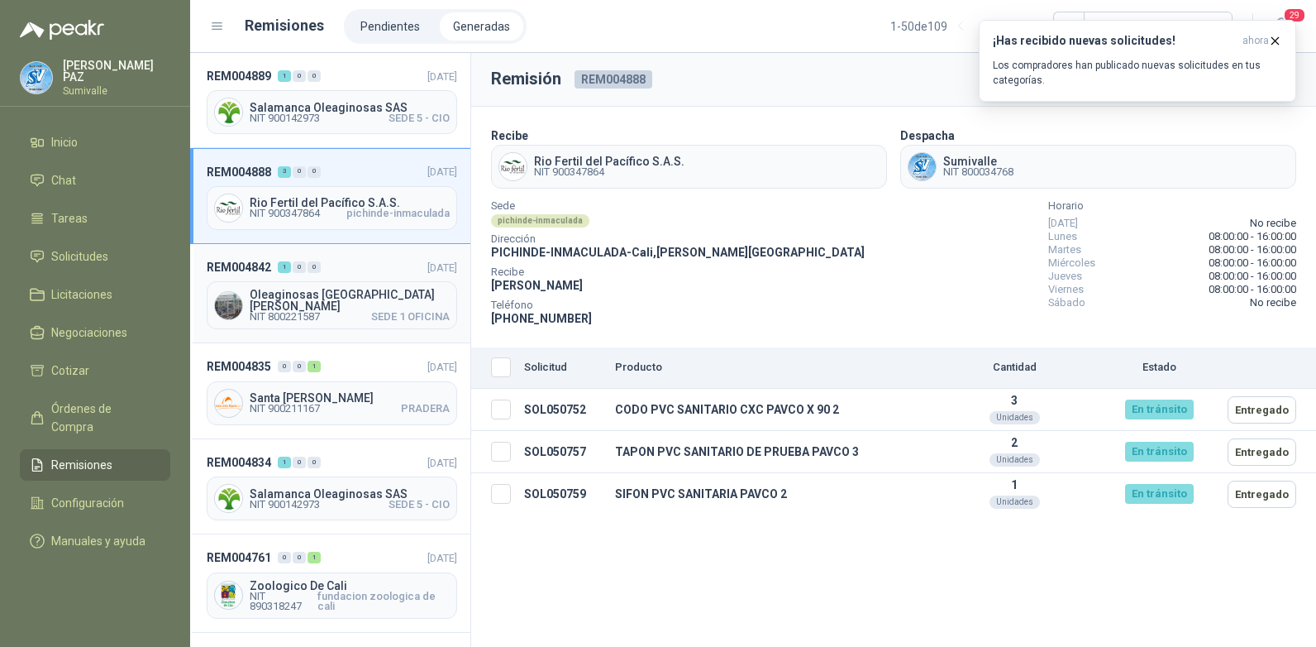
click at [327, 270] on header "REM004842 1 0 0 12/08/2025" at bounding box center [332, 267] width 251 height 18
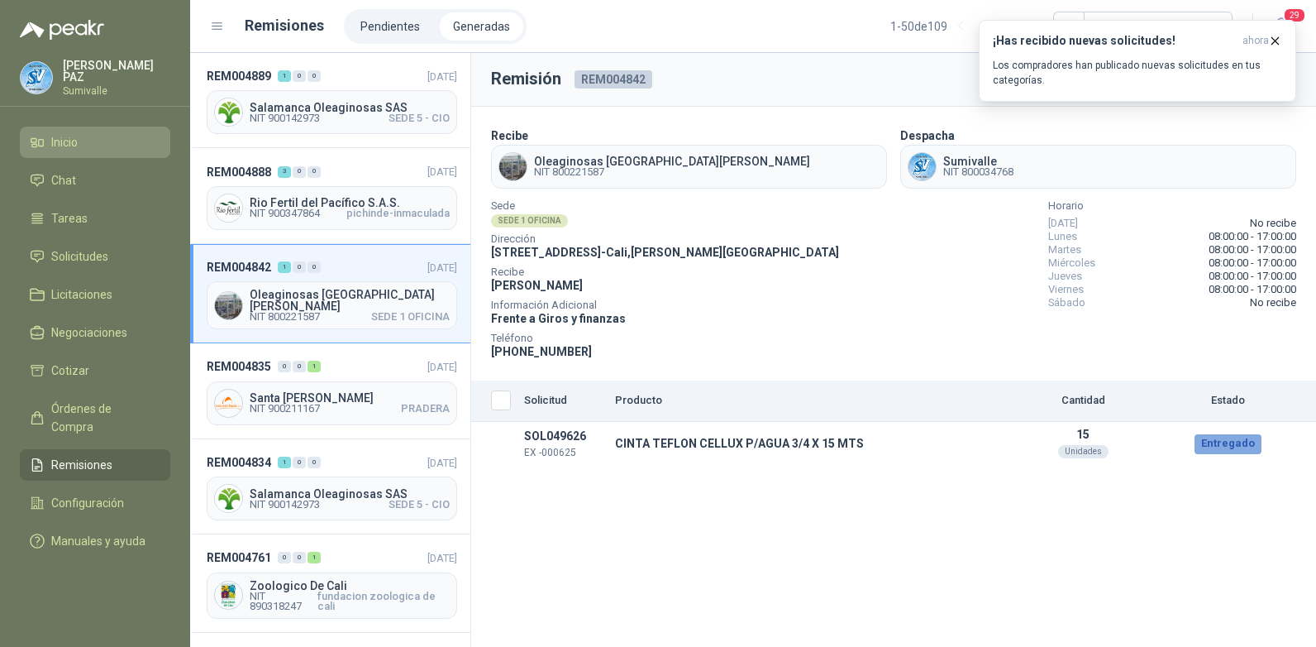
click at [70, 150] on link "Inicio" at bounding box center [95, 142] width 151 height 31
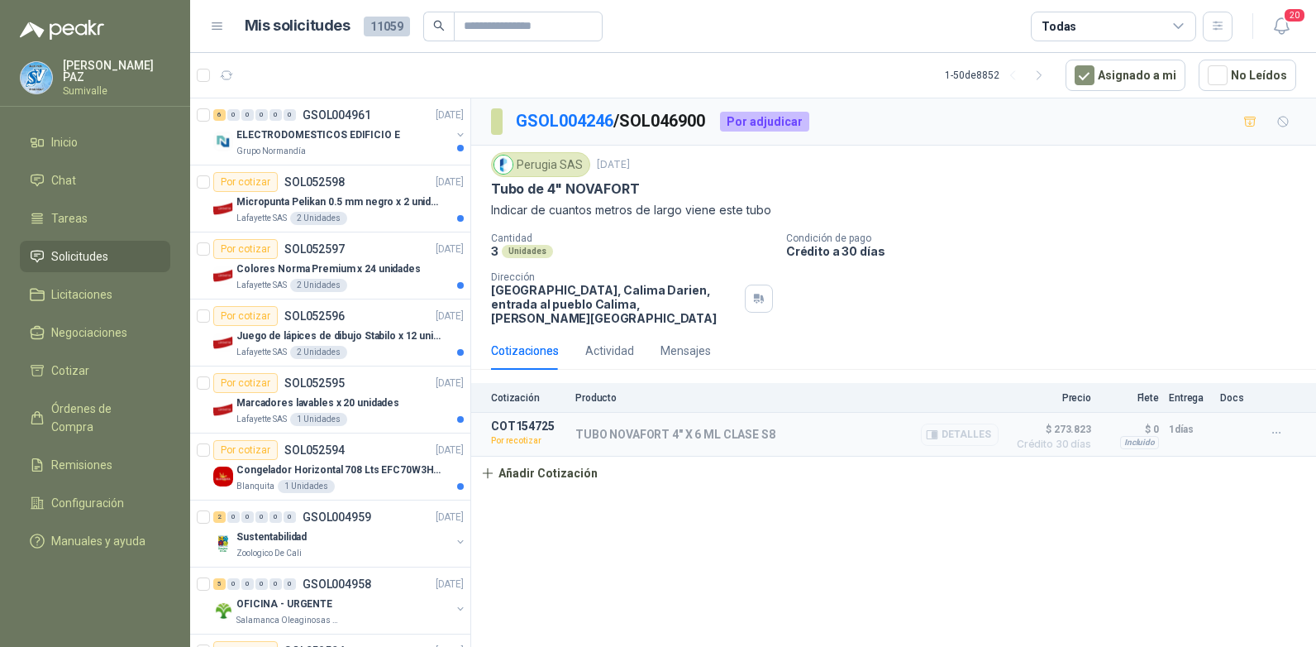
click at [969, 423] on button "Detalles" at bounding box center [960, 434] width 78 height 22
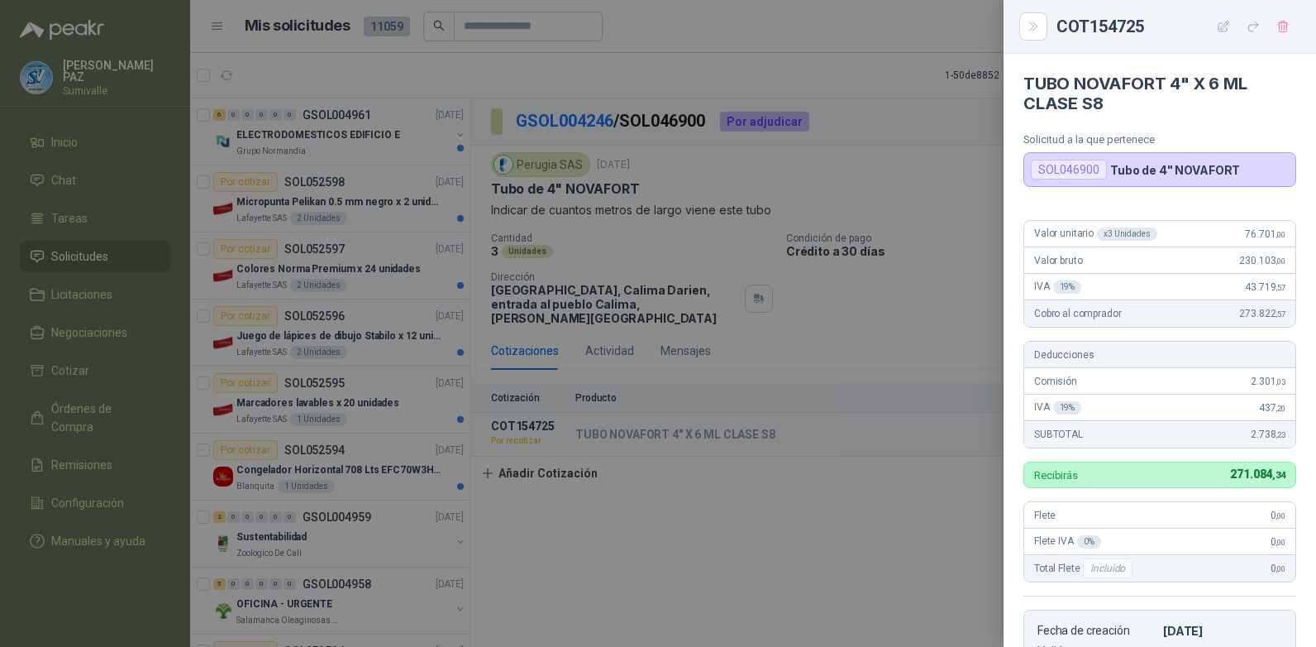
scroll to position [333, 0]
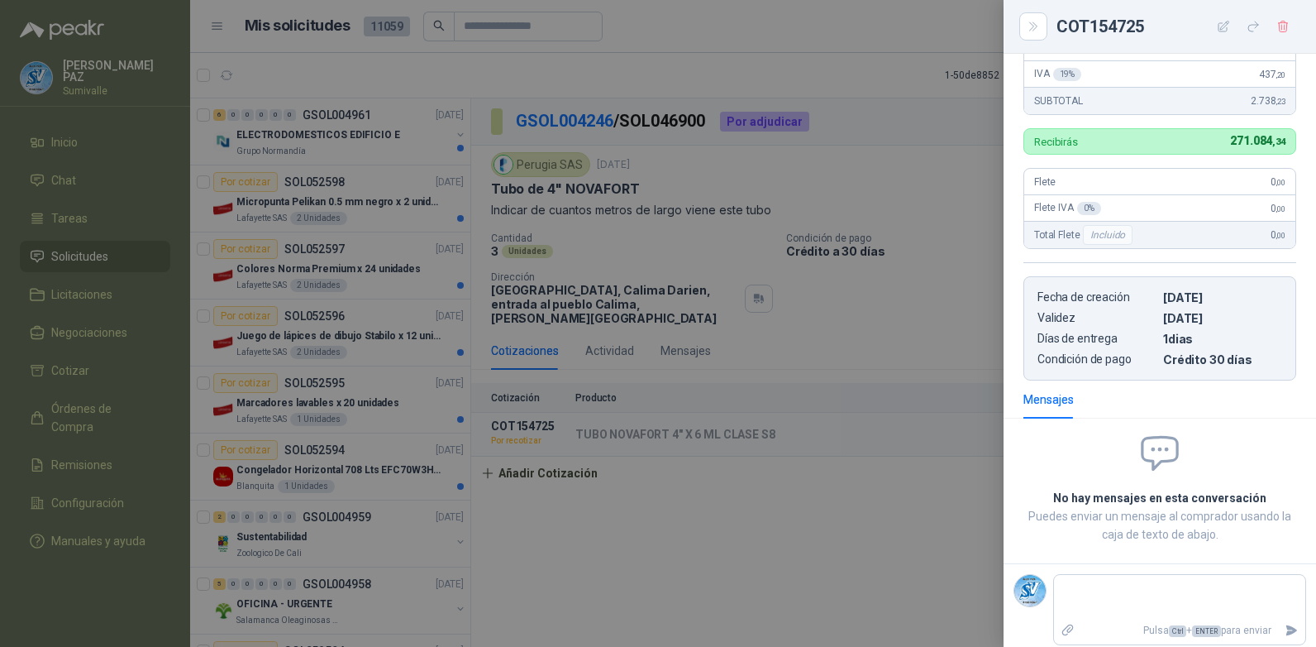
click at [710, 452] on div at bounding box center [658, 323] width 1316 height 647
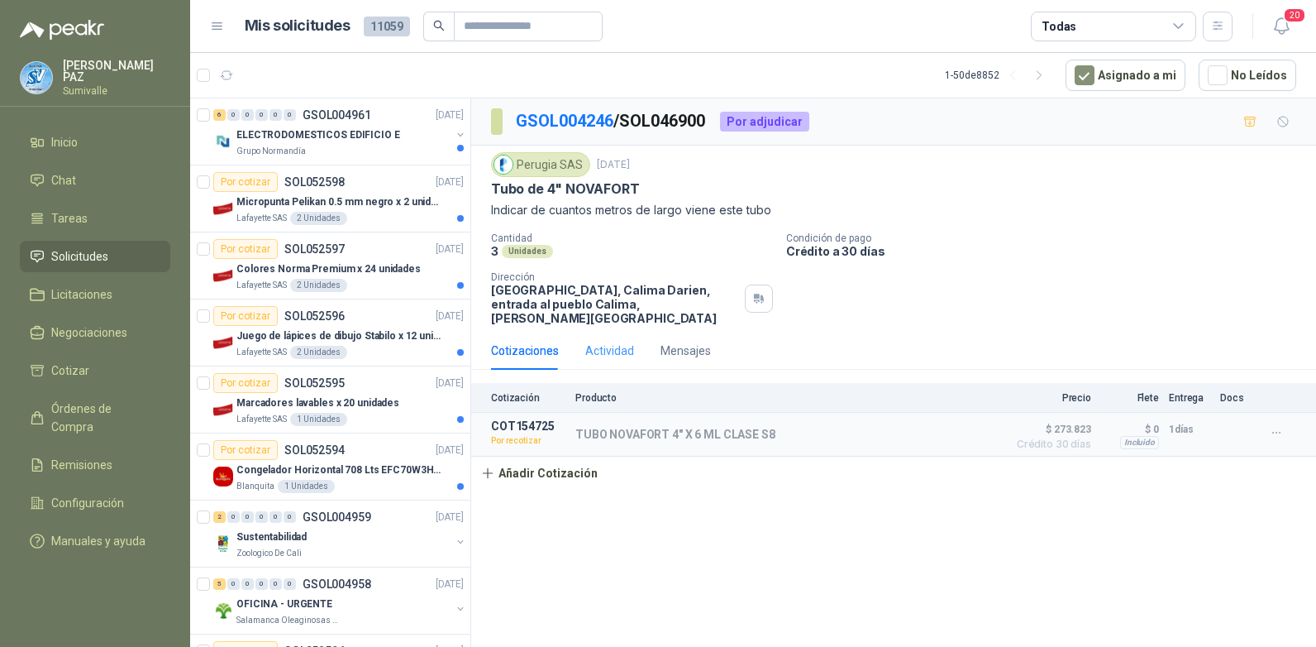
click at [622, 332] on div "Actividad" at bounding box center [609, 351] width 49 height 38
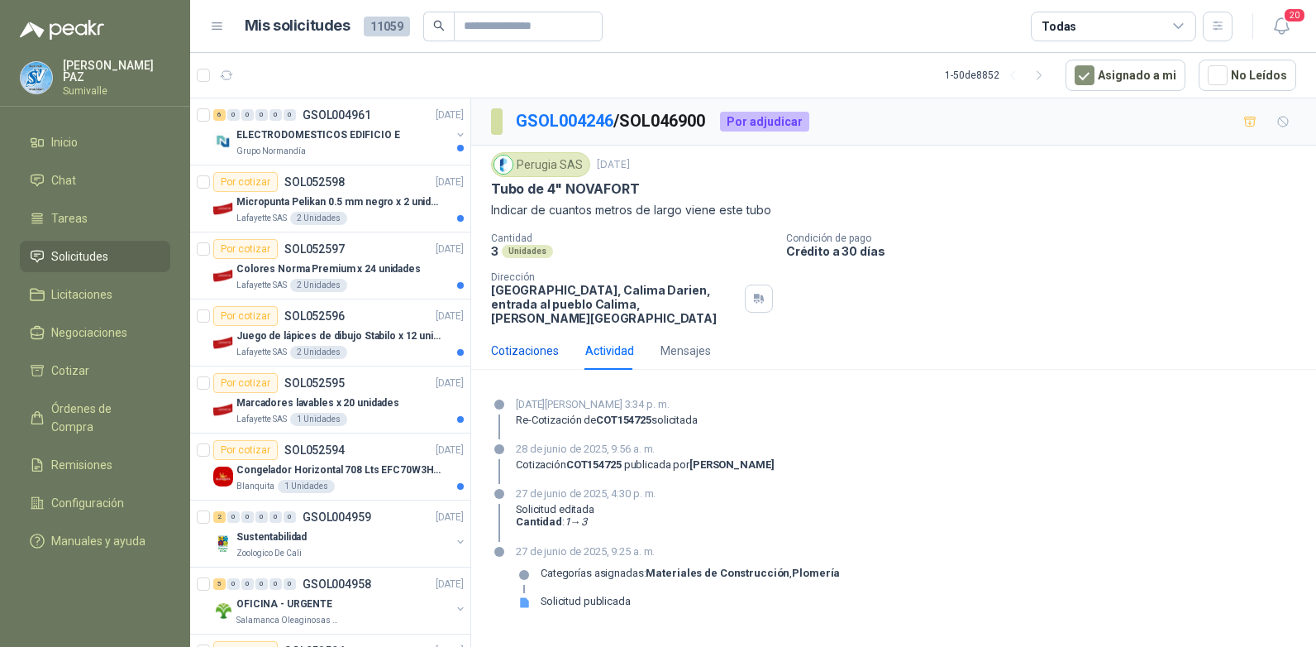
click at [533, 342] on div "Cotizaciones" at bounding box center [525, 351] width 68 height 18
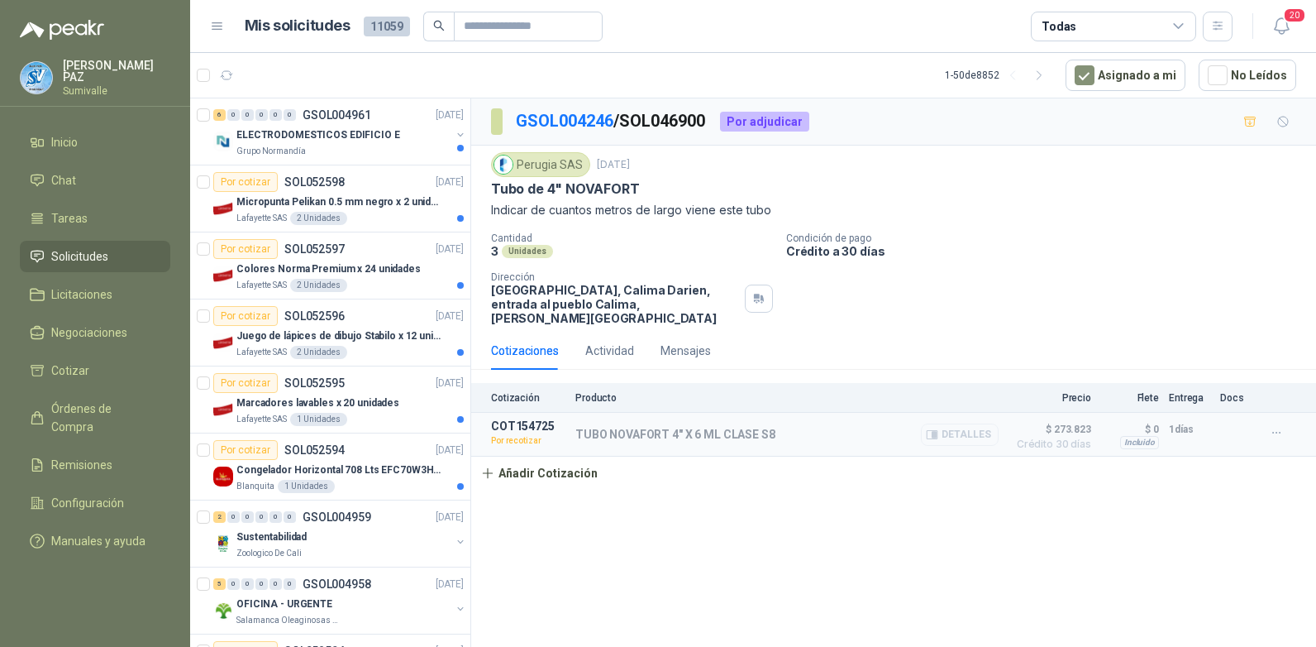
click at [963, 423] on button "Detalles" at bounding box center [960, 434] width 78 height 22
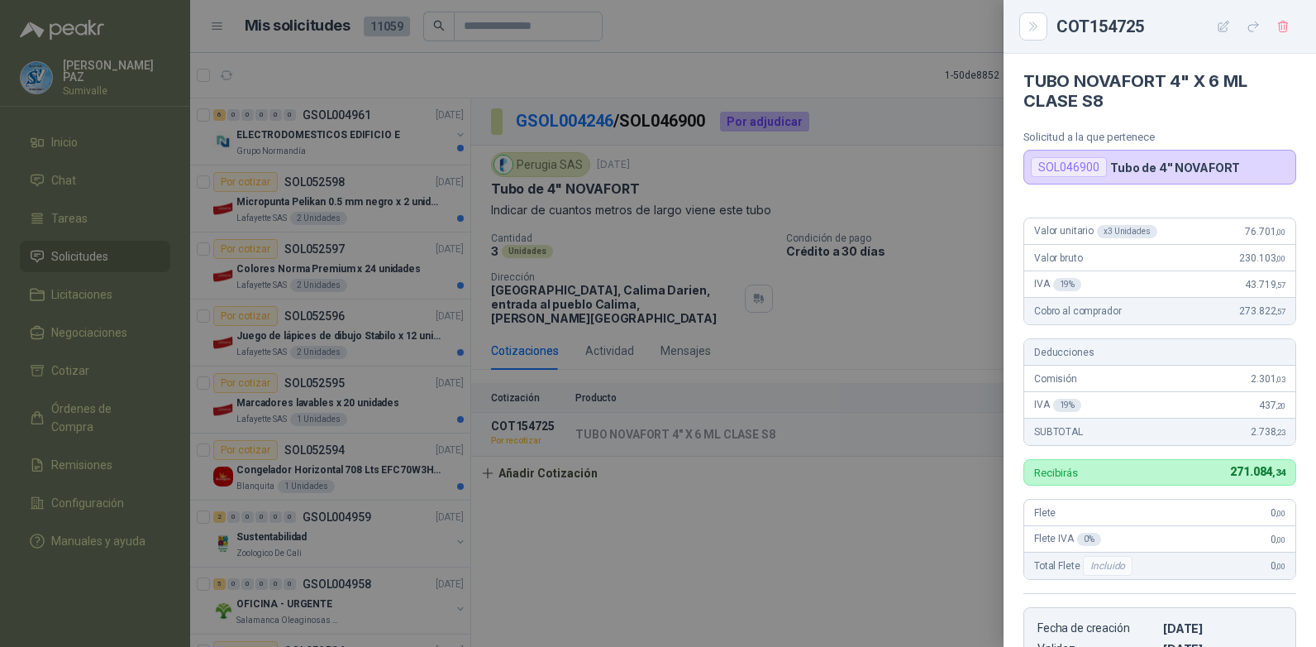
scroll to position [0, 0]
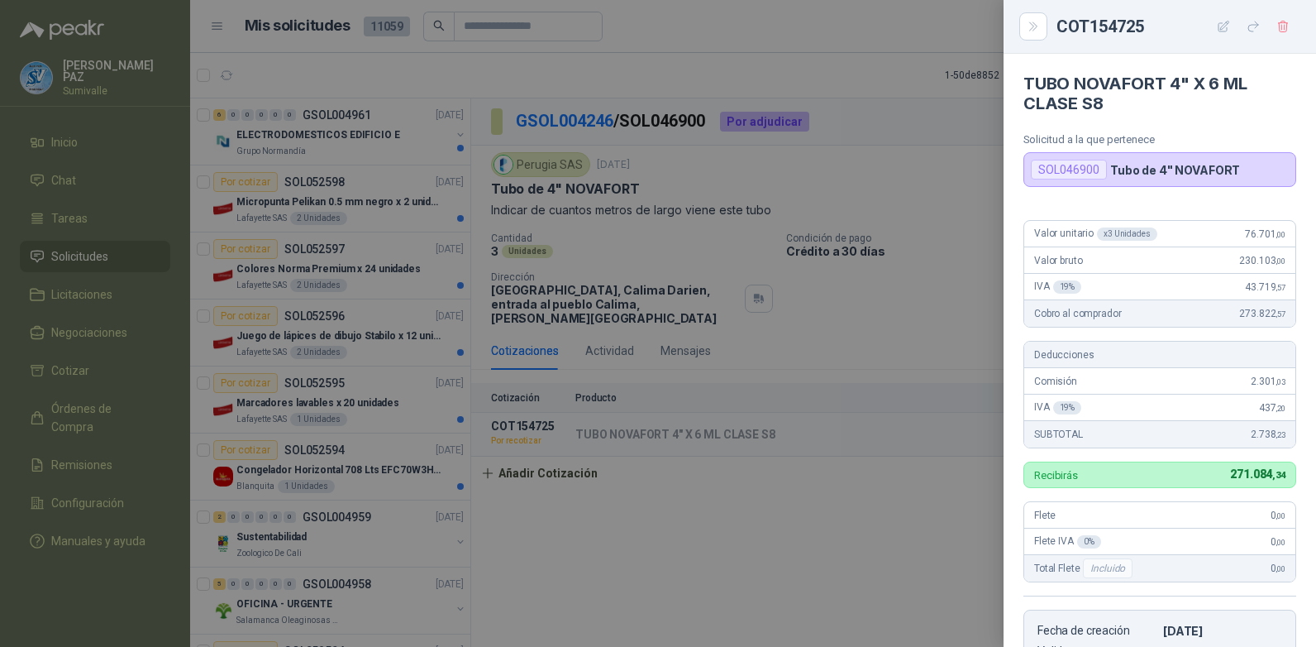
click at [1218, 23] on icon "button" at bounding box center [1224, 27] width 14 height 14
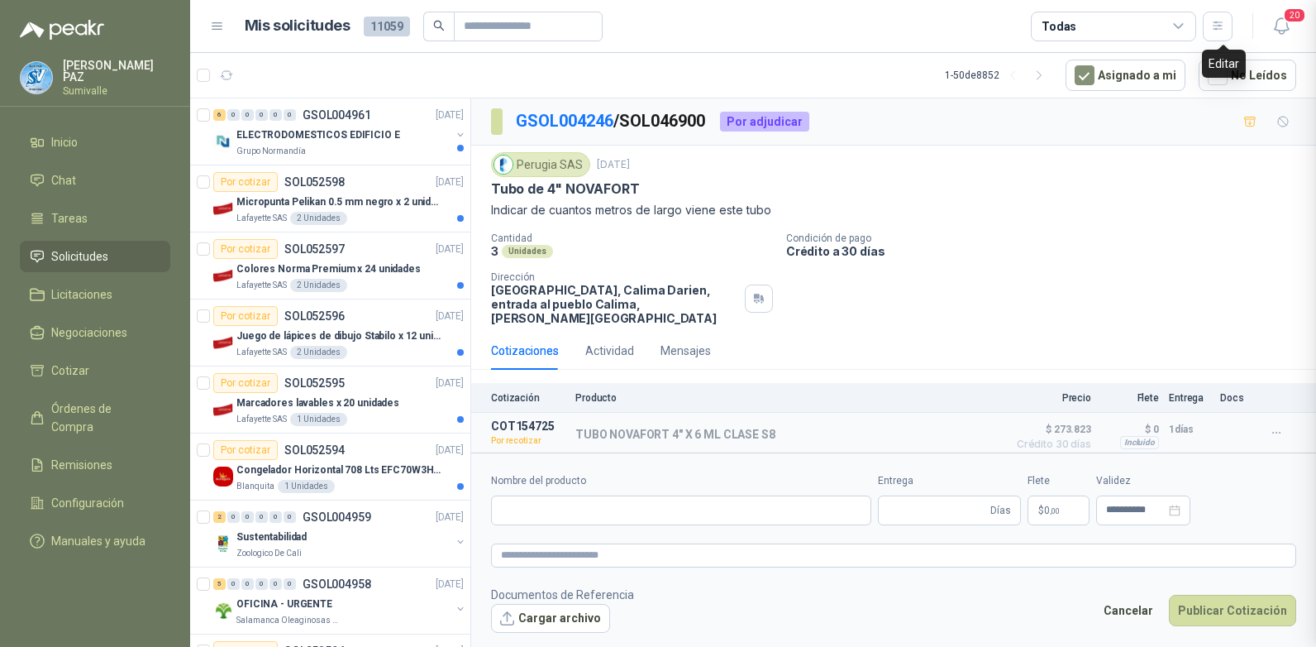
scroll to position [342, 0]
type input "**********"
type input "*"
type input "**********"
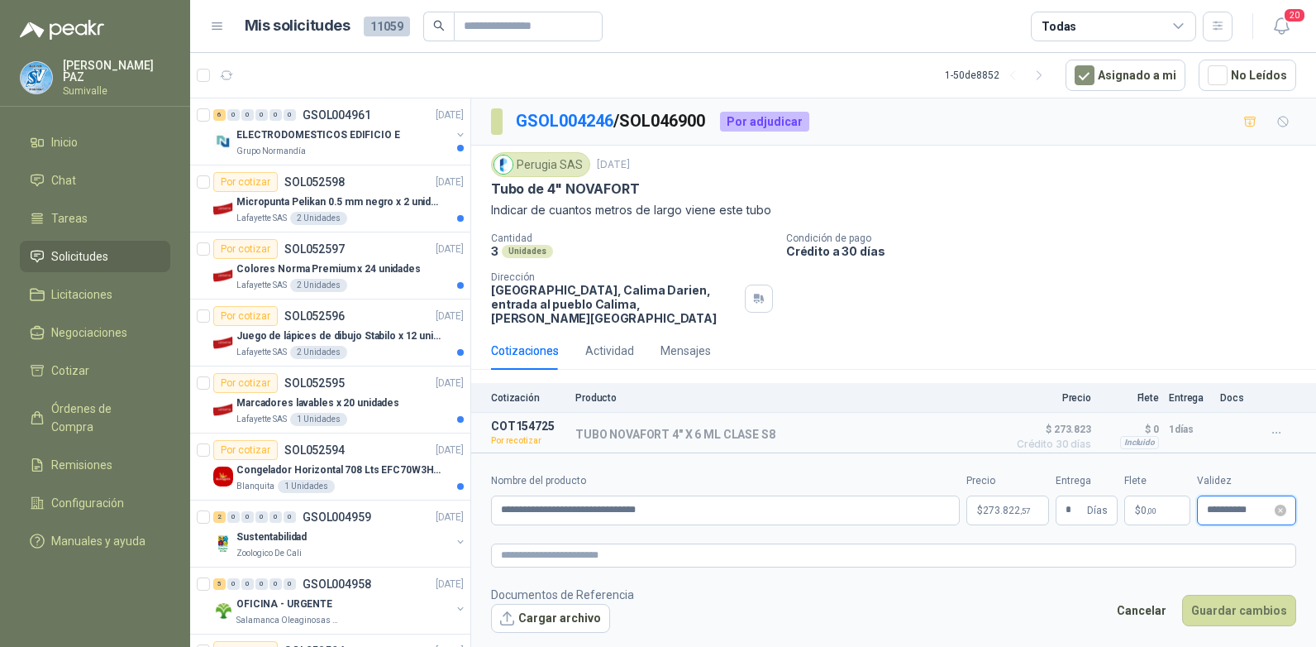
click at [1220, 504] on input "**********" at bounding box center [1239, 509] width 65 height 11
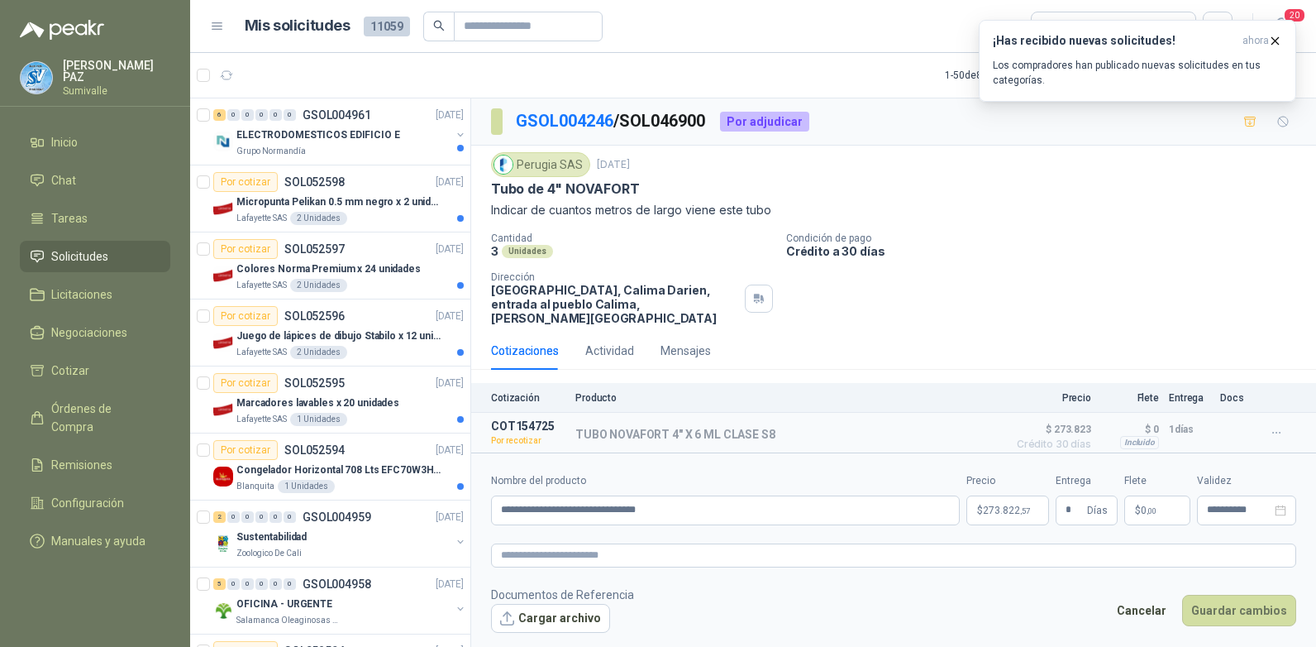
click at [987, 505] on span "273.822 ,57" at bounding box center [1006, 510] width 47 height 10
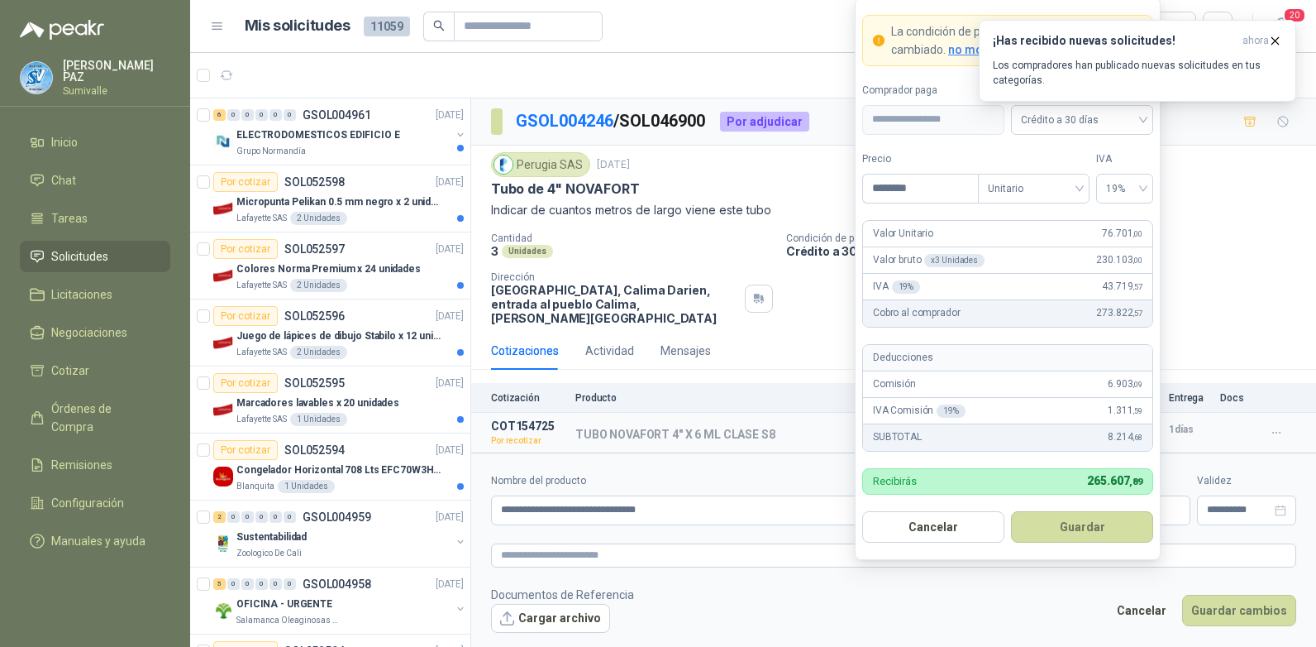
click at [796, 423] on div "TUBO NOVAFORT 4" X 6 ML CLASE S8 Detalles" at bounding box center [787, 434] width 423 height 30
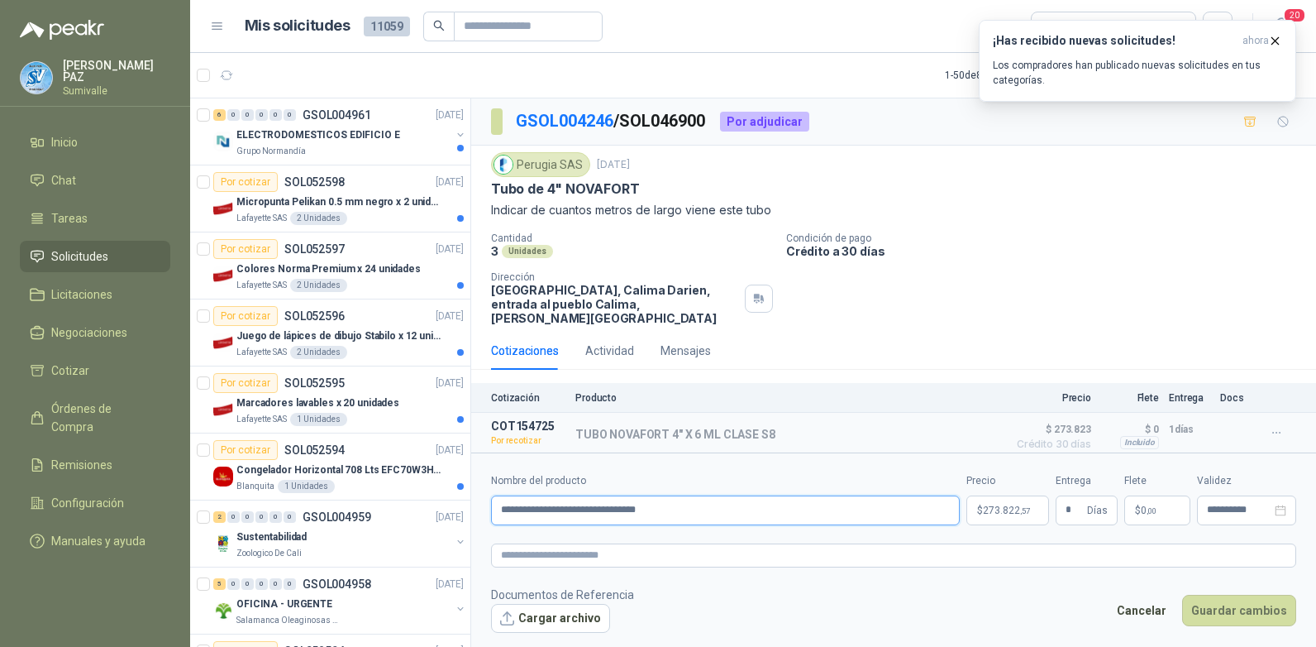
drag, startPoint x: 679, startPoint y: 499, endPoint x: 479, endPoint y: 496, distance: 200.1
click at [479, 496] on form "**********" at bounding box center [893, 552] width 845 height 200
click at [680, 501] on input "**********" at bounding box center [725, 510] width 469 height 30
click at [1001, 505] on span "273.822 ,57" at bounding box center [1006, 510] width 47 height 10
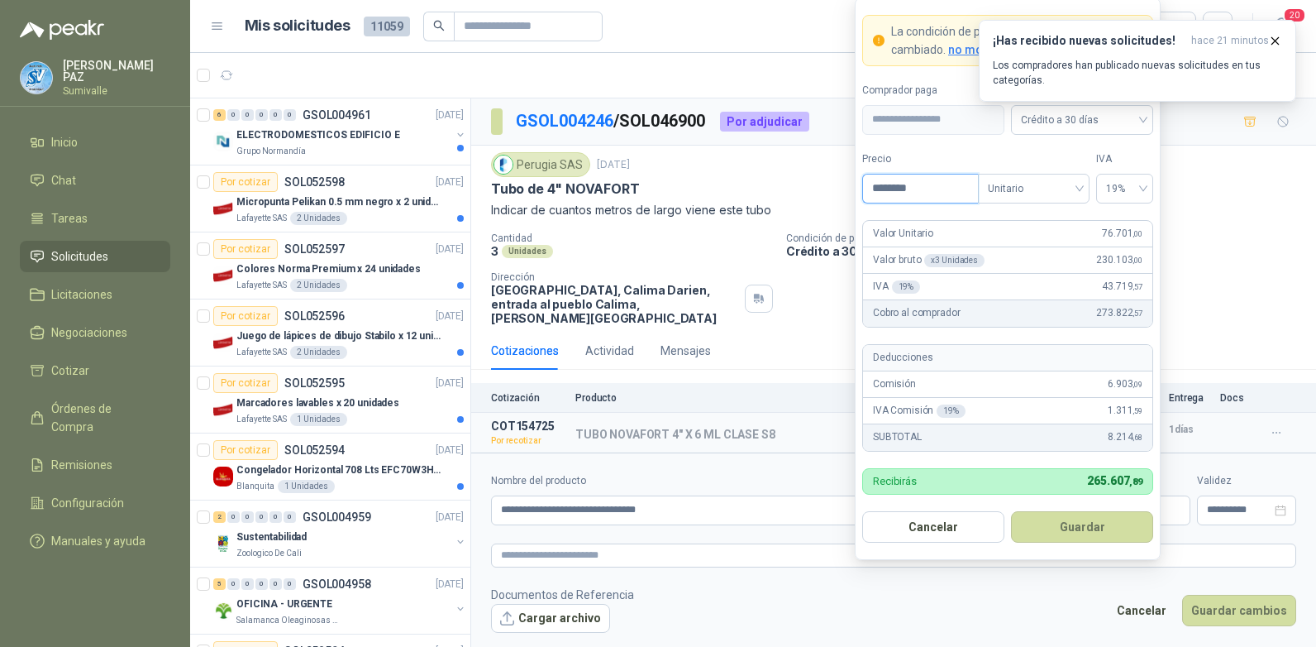
click at [910, 187] on input "********" at bounding box center [920, 188] width 115 height 28
drag, startPoint x: 927, startPoint y: 188, endPoint x: 858, endPoint y: 189, distance: 68.6
click at [858, 189] on form "**********" at bounding box center [1008, 279] width 306 height 562
type input "********"
click at [1068, 523] on button "Guardar" at bounding box center [1082, 526] width 142 height 31
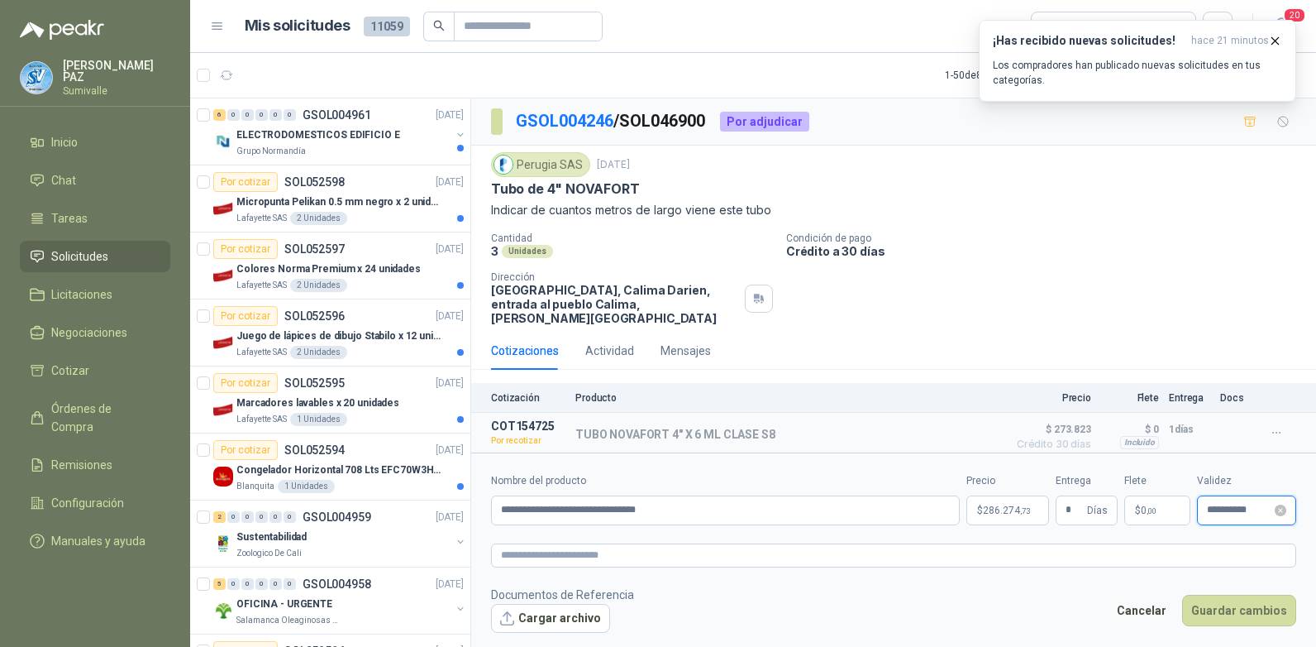
click at [1235, 504] on input "**********" at bounding box center [1239, 509] width 65 height 11
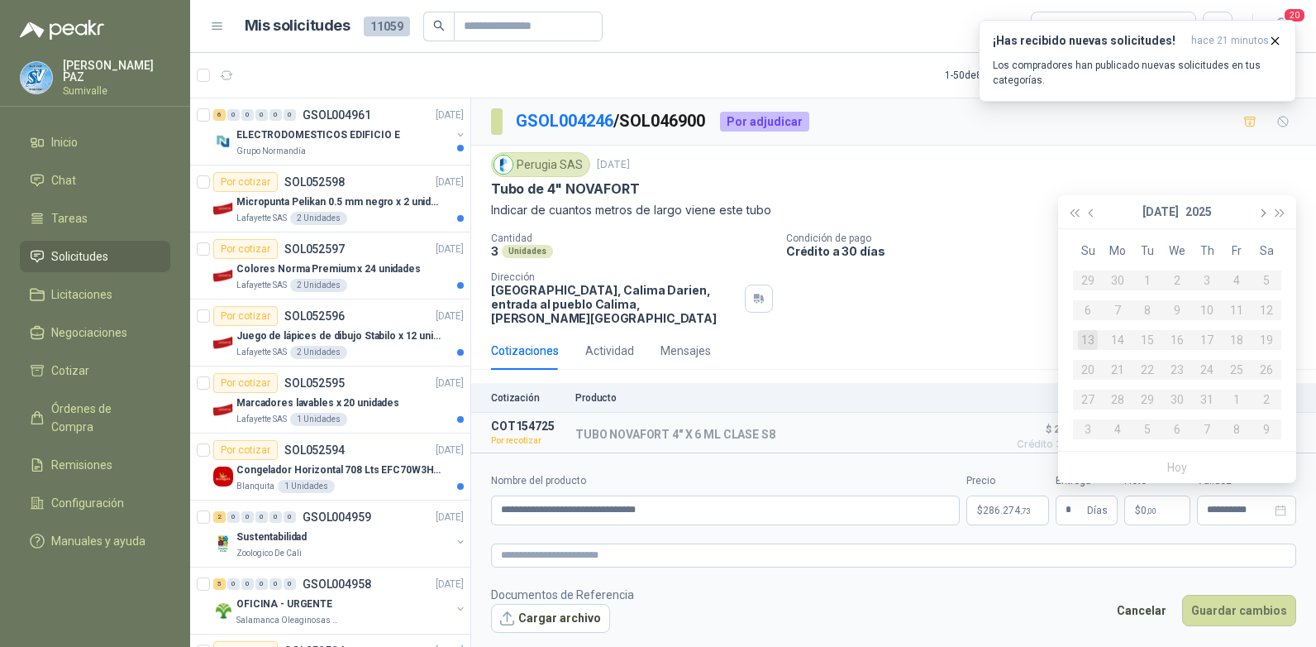
click at [1264, 212] on span "button" at bounding box center [1262, 213] width 8 height 8
click at [1114, 283] on div "1" at bounding box center [1118, 280] width 20 height 20
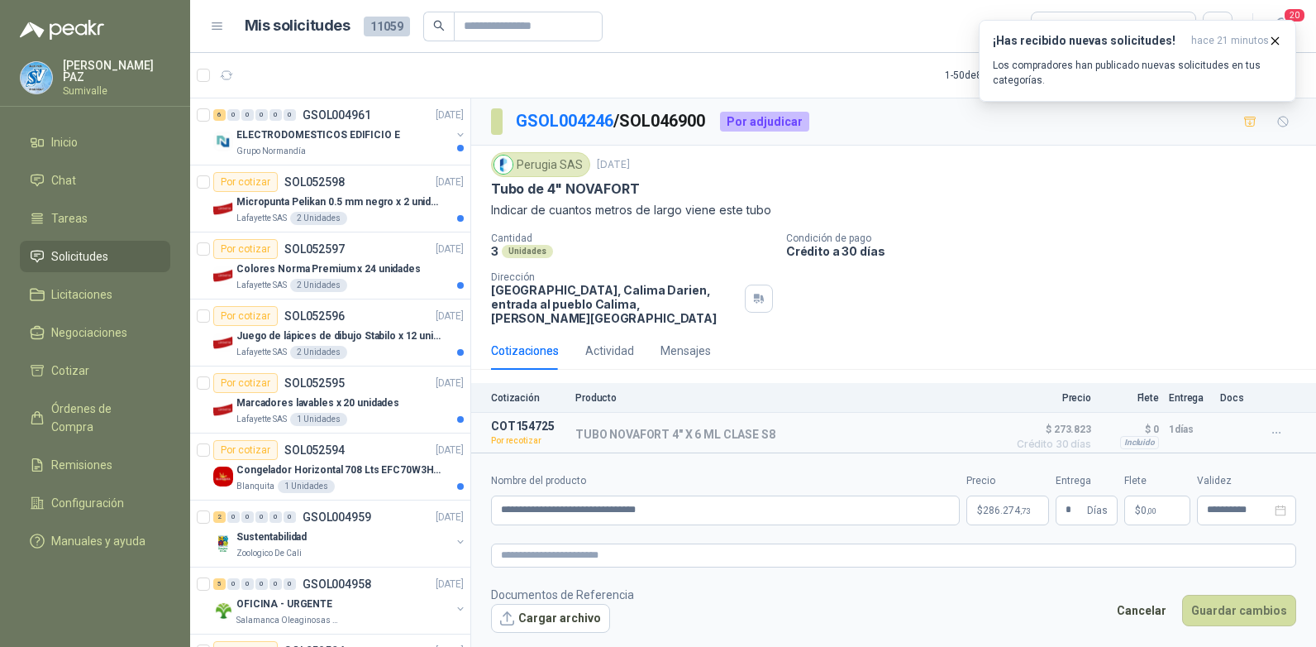
type input "**********"
click at [1241, 601] on button "Guardar cambios" at bounding box center [1240, 610] width 114 height 31
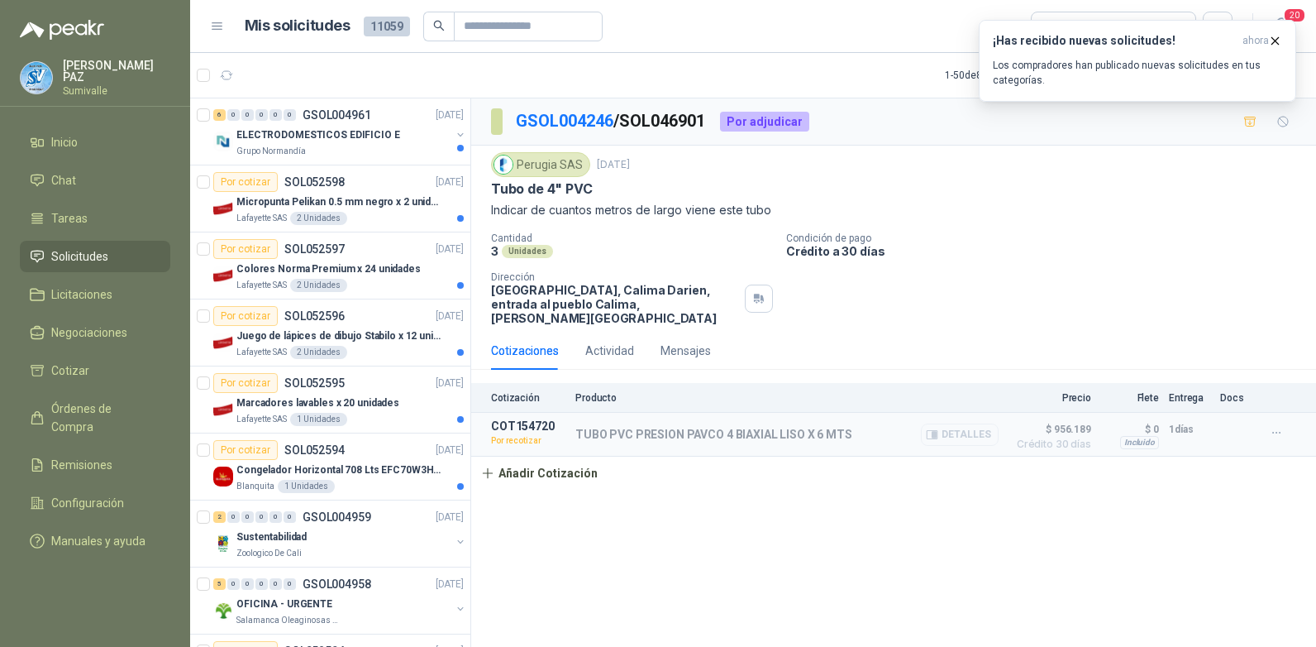
click at [964, 423] on button "Detalles" at bounding box center [960, 434] width 78 height 22
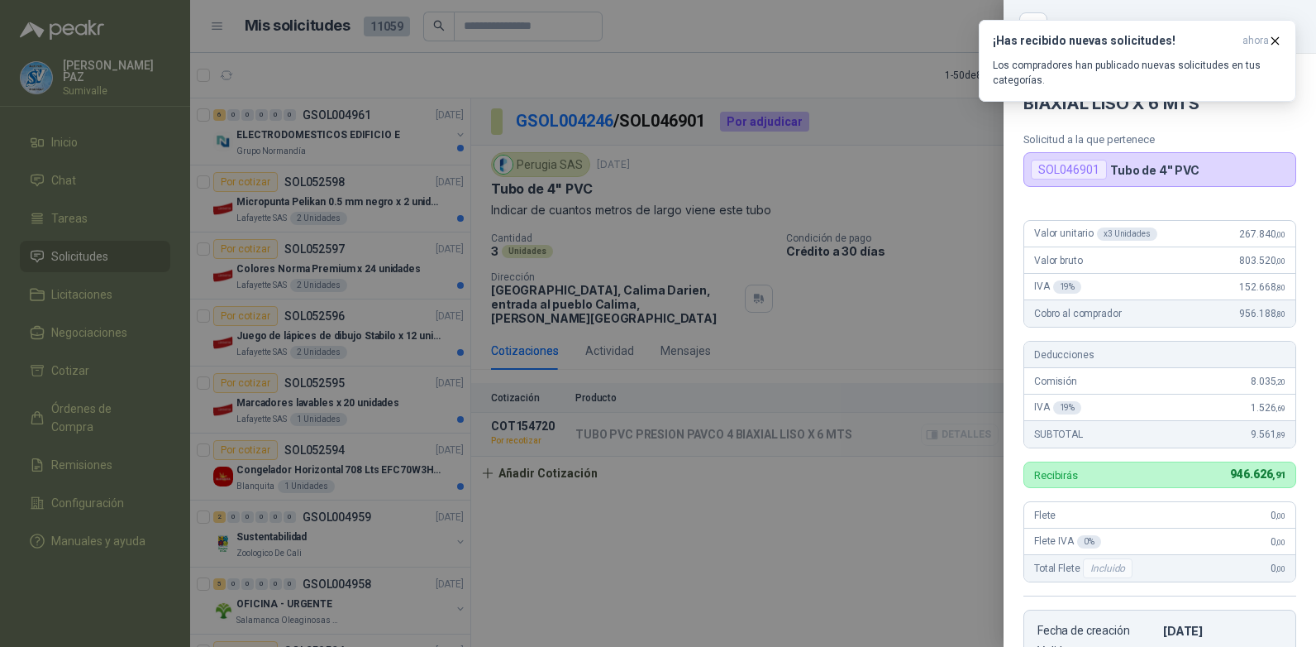
scroll to position [333, 0]
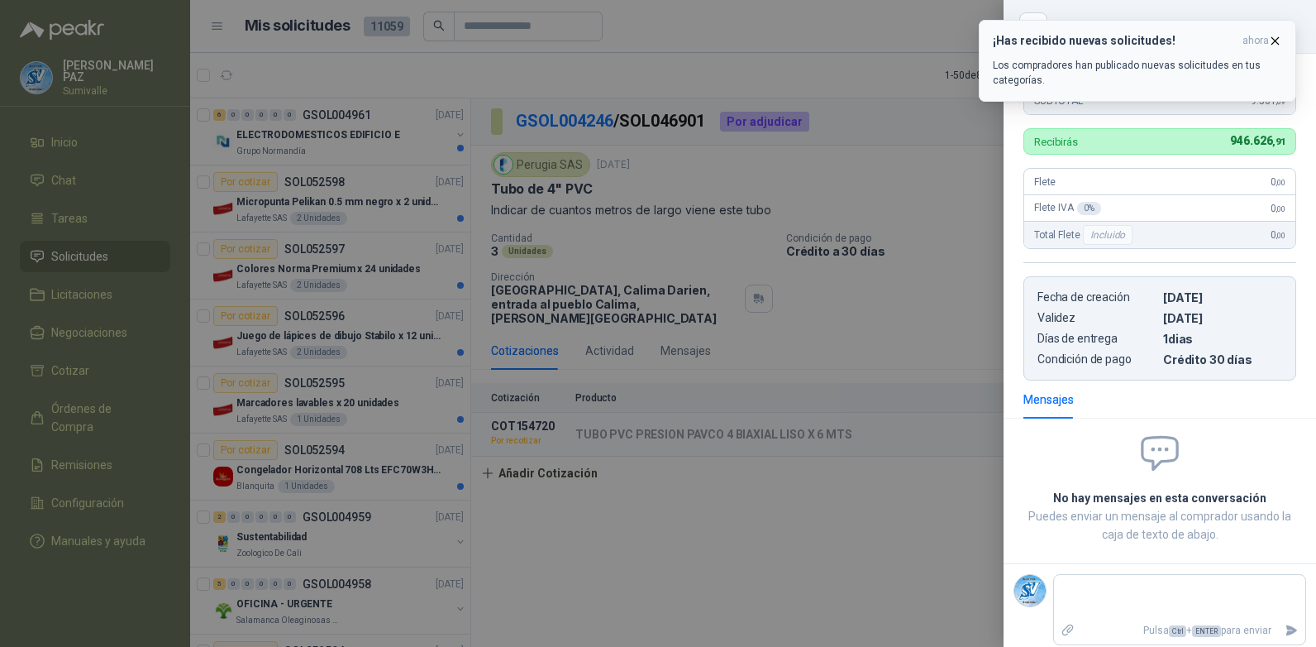
click at [1269, 40] on icon "button" at bounding box center [1276, 41] width 14 height 14
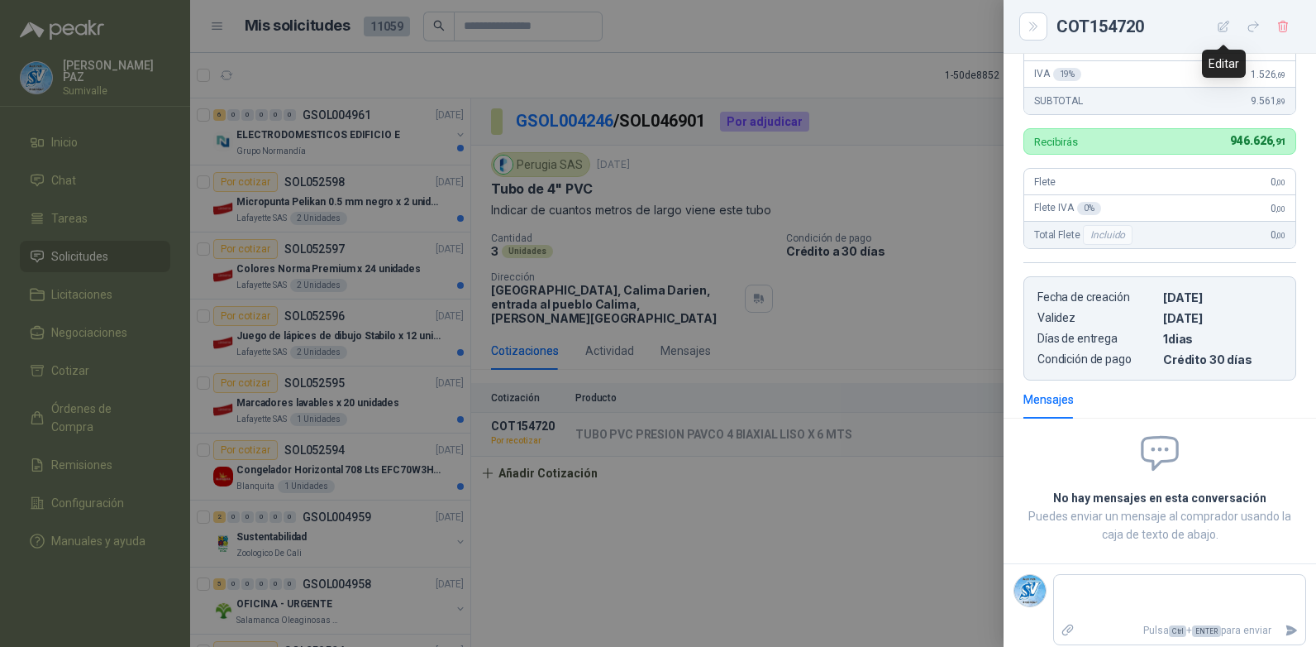
click at [1220, 26] on icon "button" at bounding box center [1224, 27] width 14 height 14
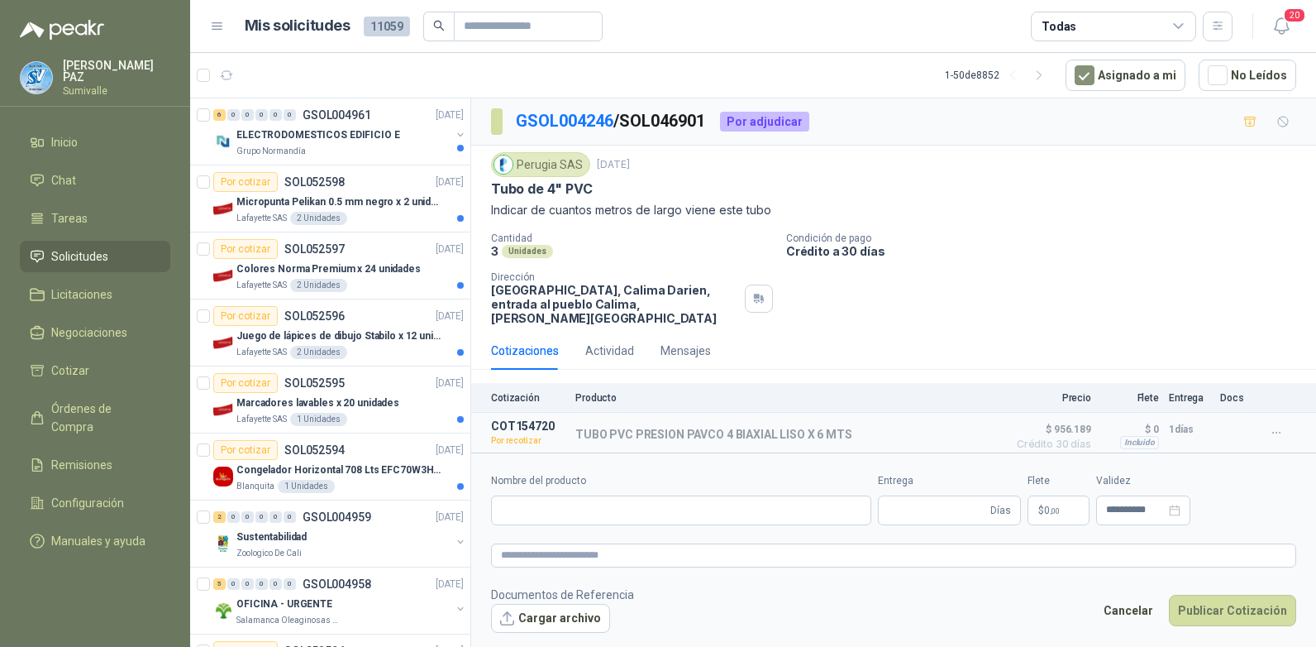
type input "**********"
type input "*"
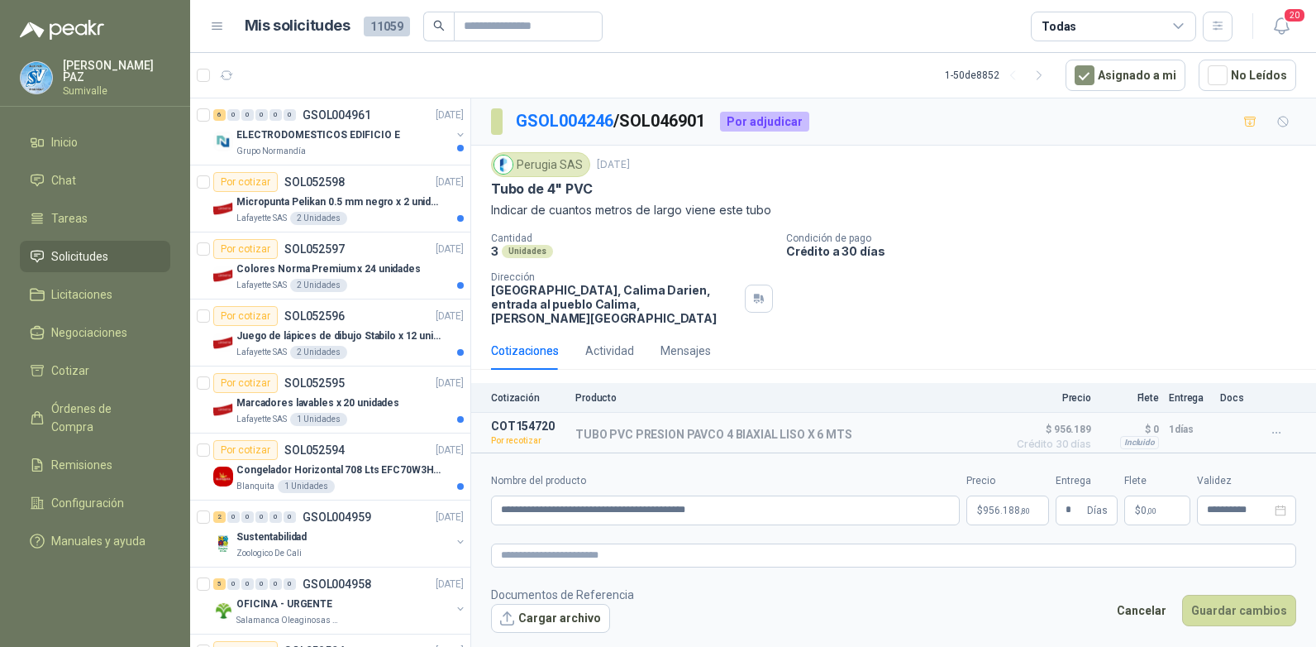
click at [1006, 505] on span "956.188 ,80" at bounding box center [1006, 510] width 47 height 10
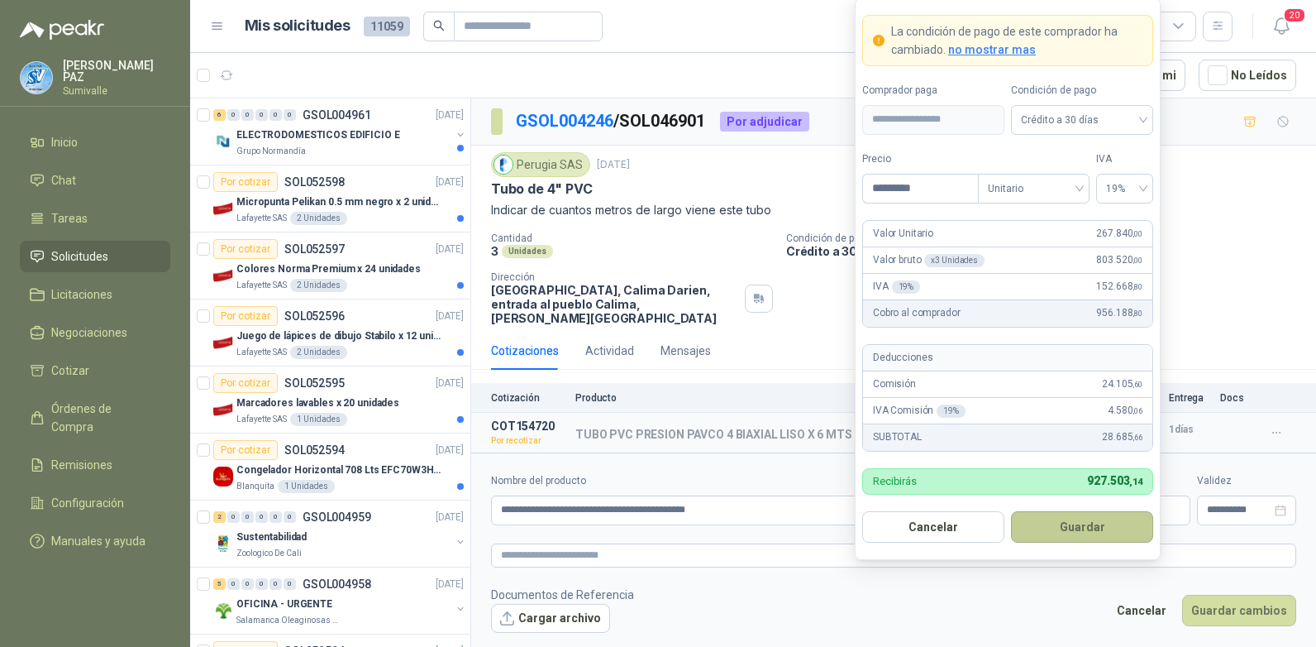
click at [1075, 521] on button "Guardar" at bounding box center [1082, 526] width 142 height 31
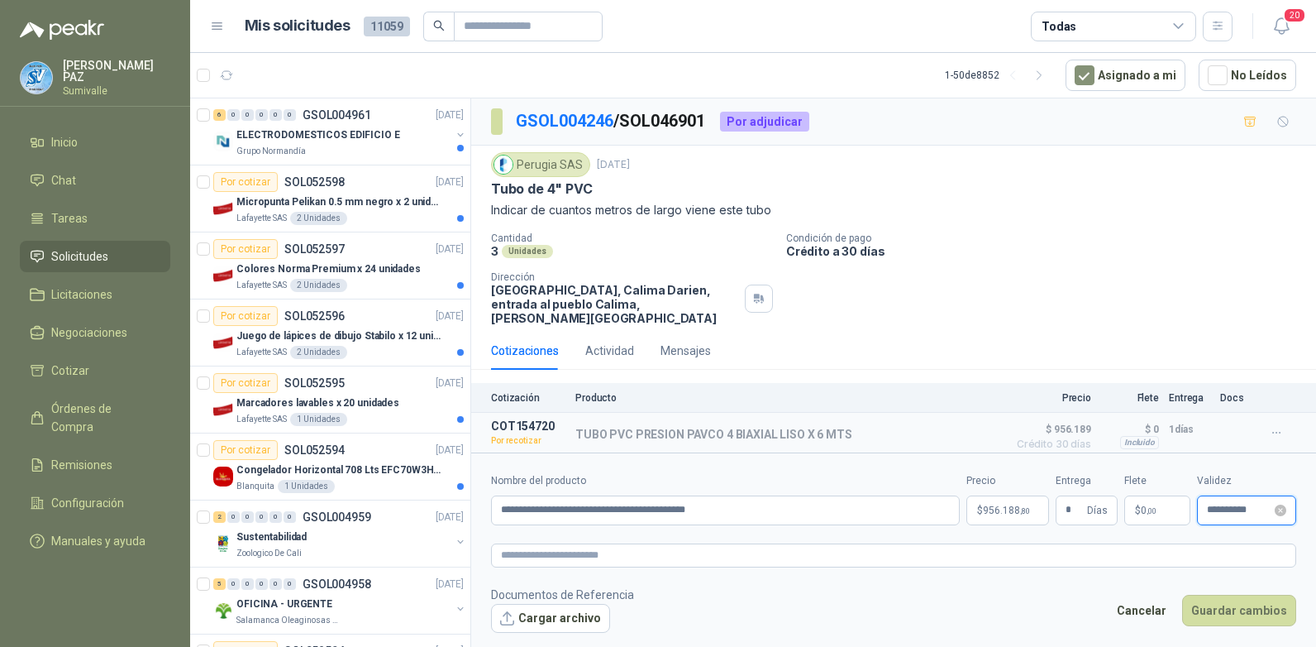
click at [1219, 504] on input "**********" at bounding box center [1239, 509] width 65 height 11
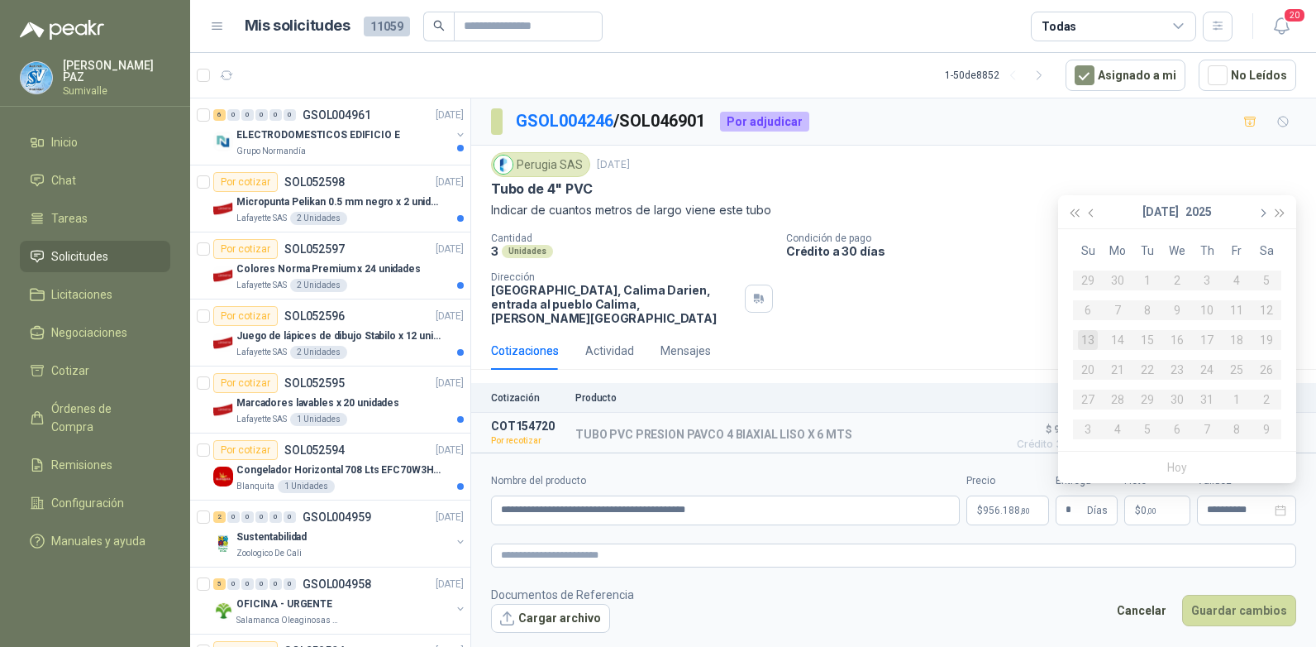
click at [1260, 209] on span "button" at bounding box center [1262, 213] width 8 height 8
type input "**********"
click at [1117, 275] on div "1" at bounding box center [1118, 280] width 20 height 20
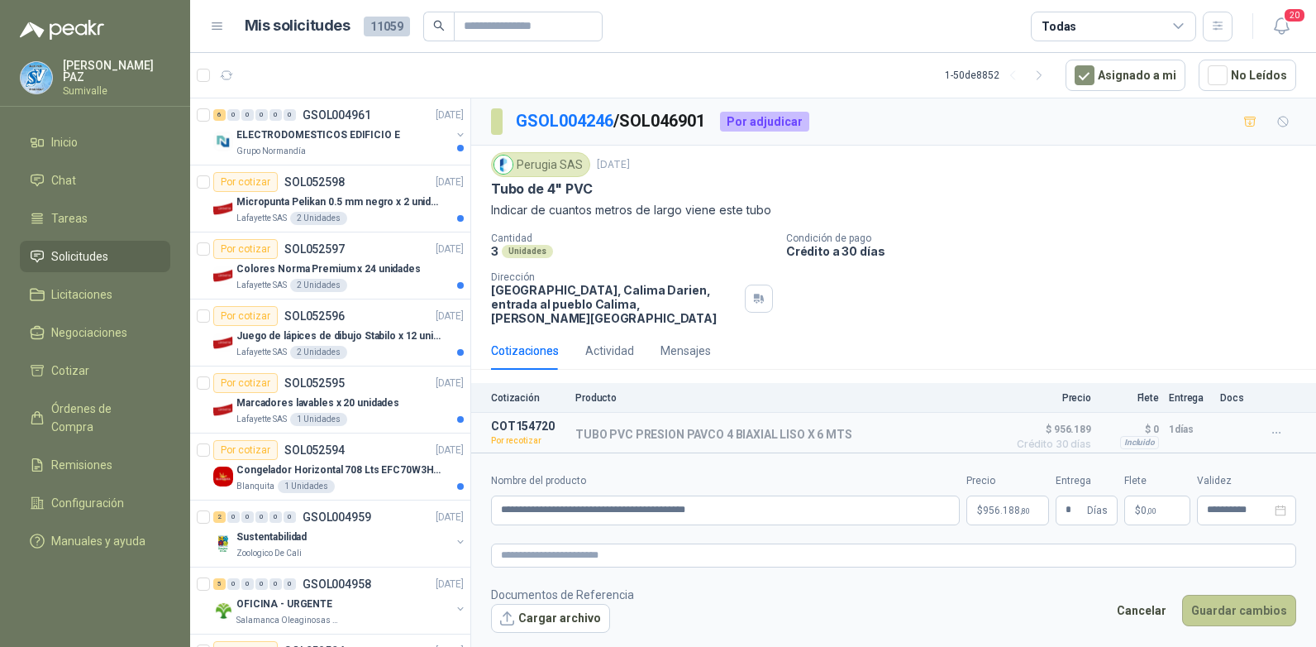
click at [1248, 602] on button "Guardar cambios" at bounding box center [1240, 610] width 114 height 31
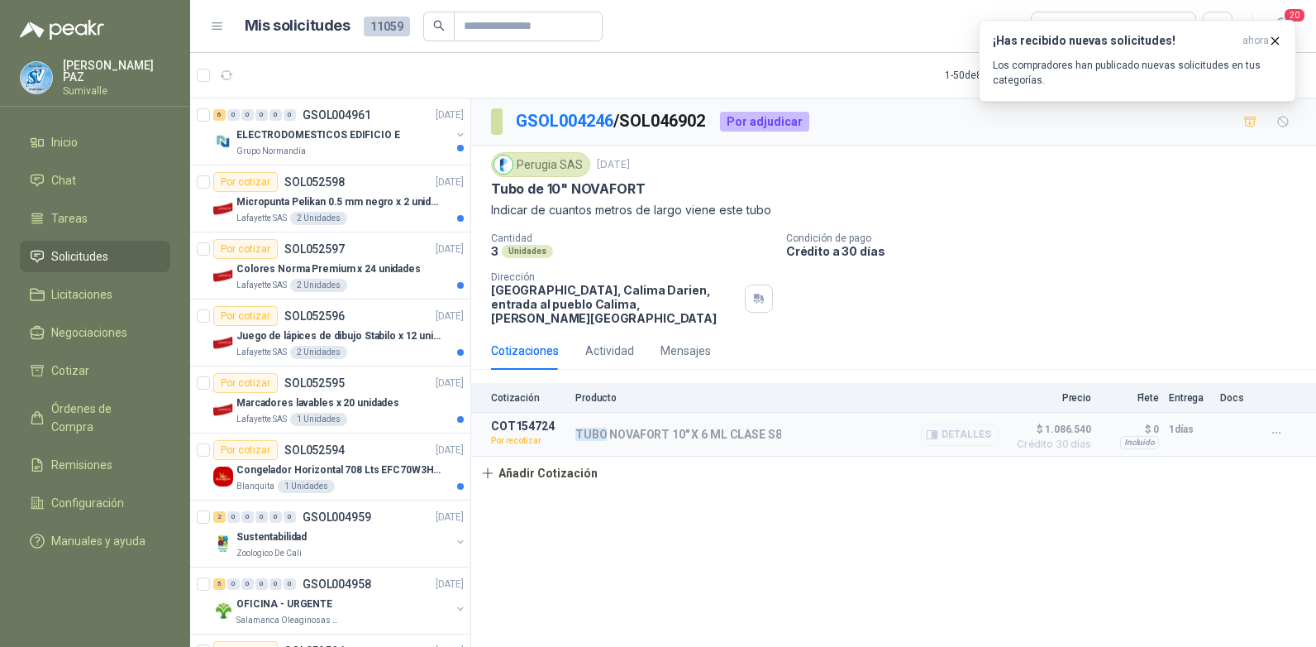
drag, startPoint x: 575, startPoint y: 418, endPoint x: 782, endPoint y: 418, distance: 207.6
click at [782, 418] on article "COT154724 Por recotizar TUBO NOVAFORT 10" X 6 ML CLASE S8 Detalles $ 1.086.540 …" at bounding box center [893, 435] width 845 height 44
click at [782, 419] on div "TUBO NOVAFORT 10" X 6 ML CLASE S8 Detalles" at bounding box center [787, 434] width 423 height 30
drag, startPoint x: 576, startPoint y: 418, endPoint x: 782, endPoint y: 416, distance: 205.9
click at [782, 419] on div "TUBO NOVAFORT 10" X 6 ML CLASE S8 Detalles" at bounding box center [787, 434] width 423 height 30
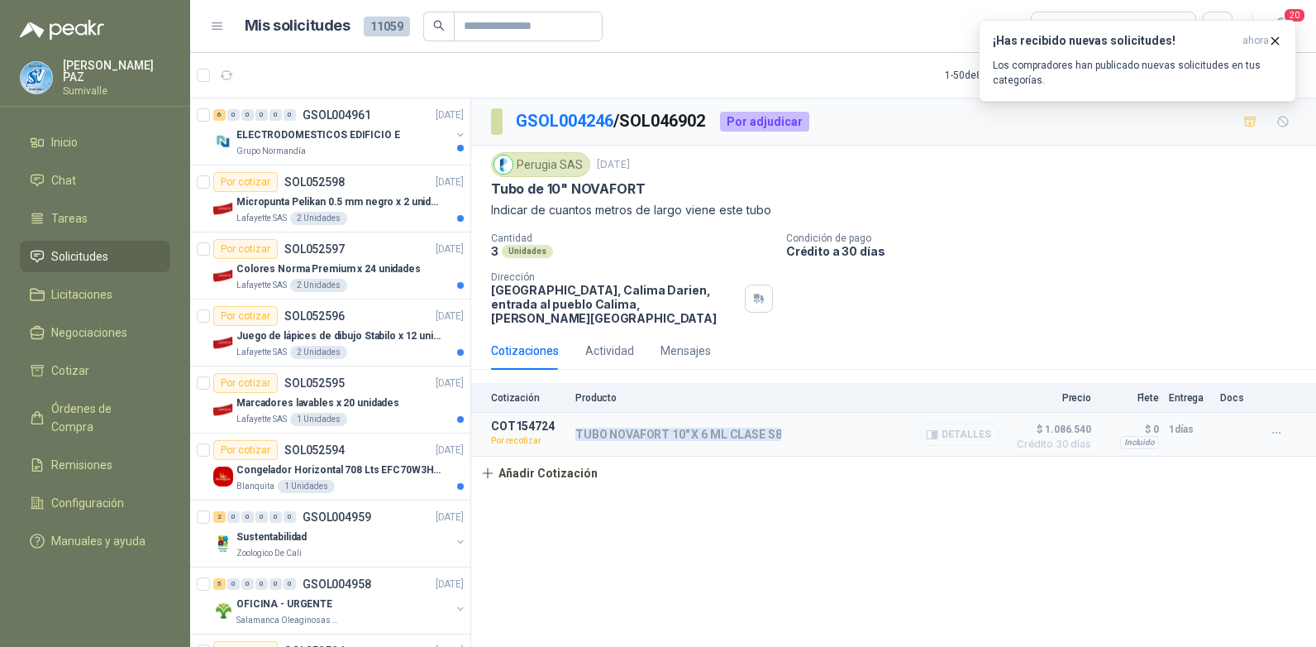
copy p "TUBO NOVAFORT 10" X 6 ML CLASE S8"
click at [965, 423] on button "Detalles" at bounding box center [960, 434] width 78 height 22
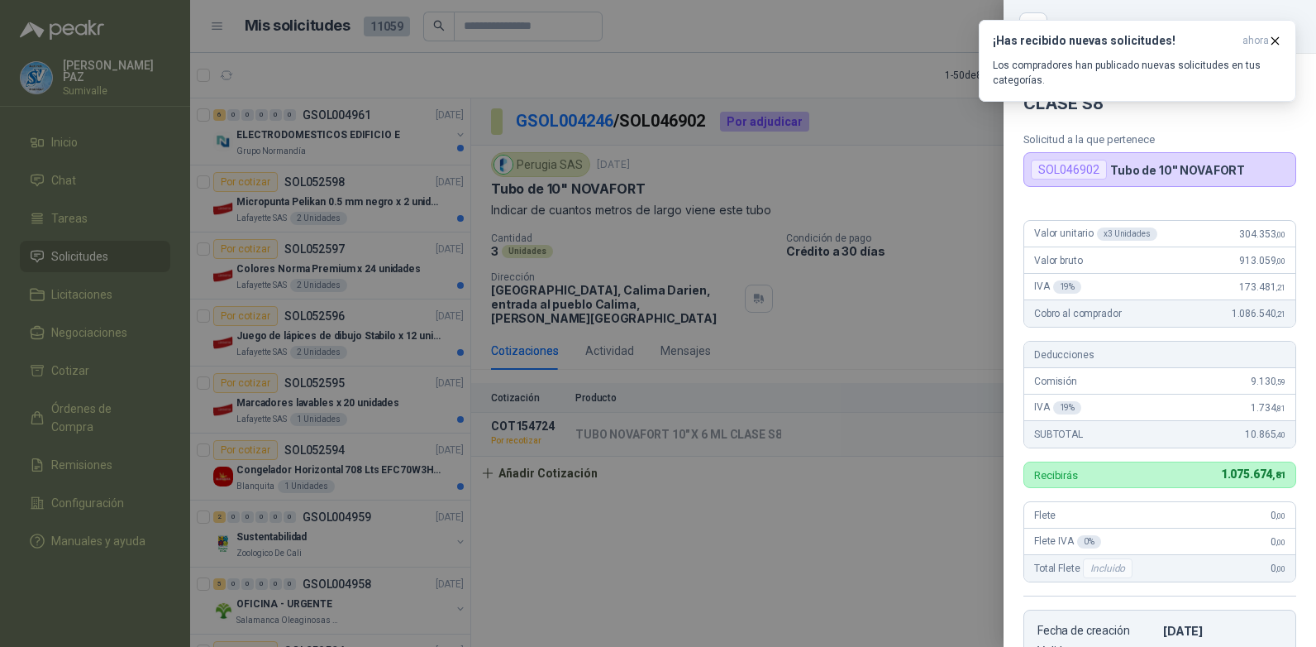
scroll to position [333, 0]
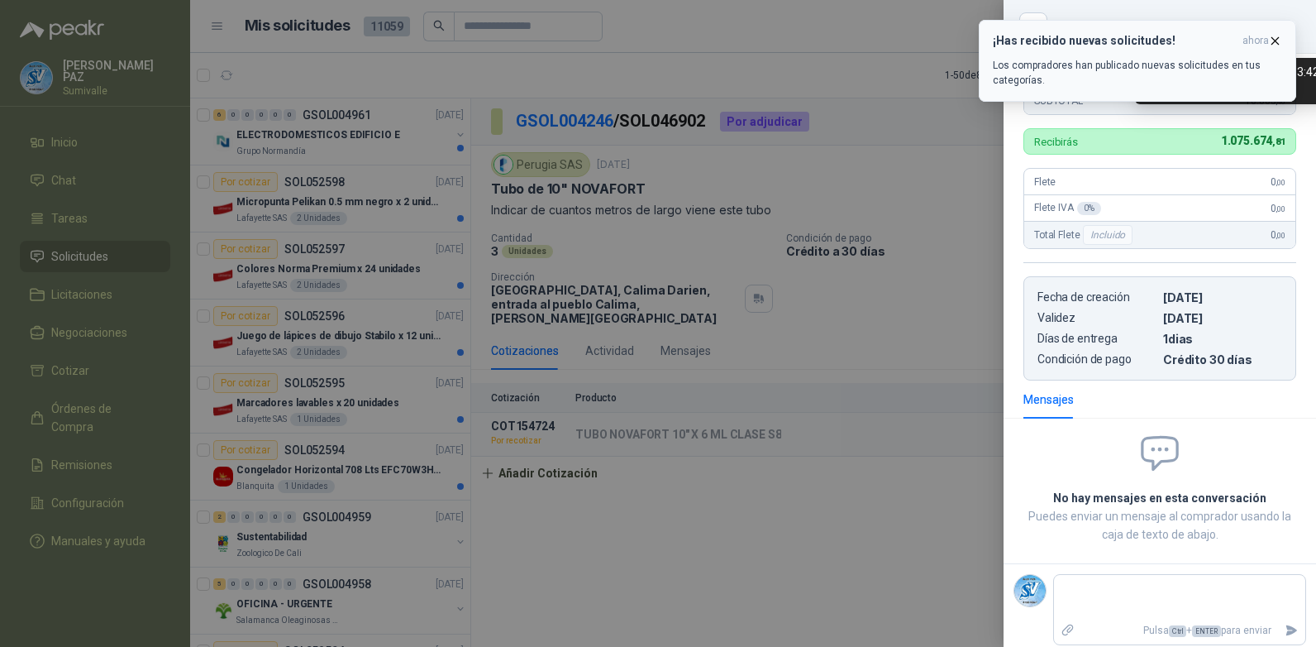
click at [1269, 39] on icon "button" at bounding box center [1276, 41] width 14 height 14
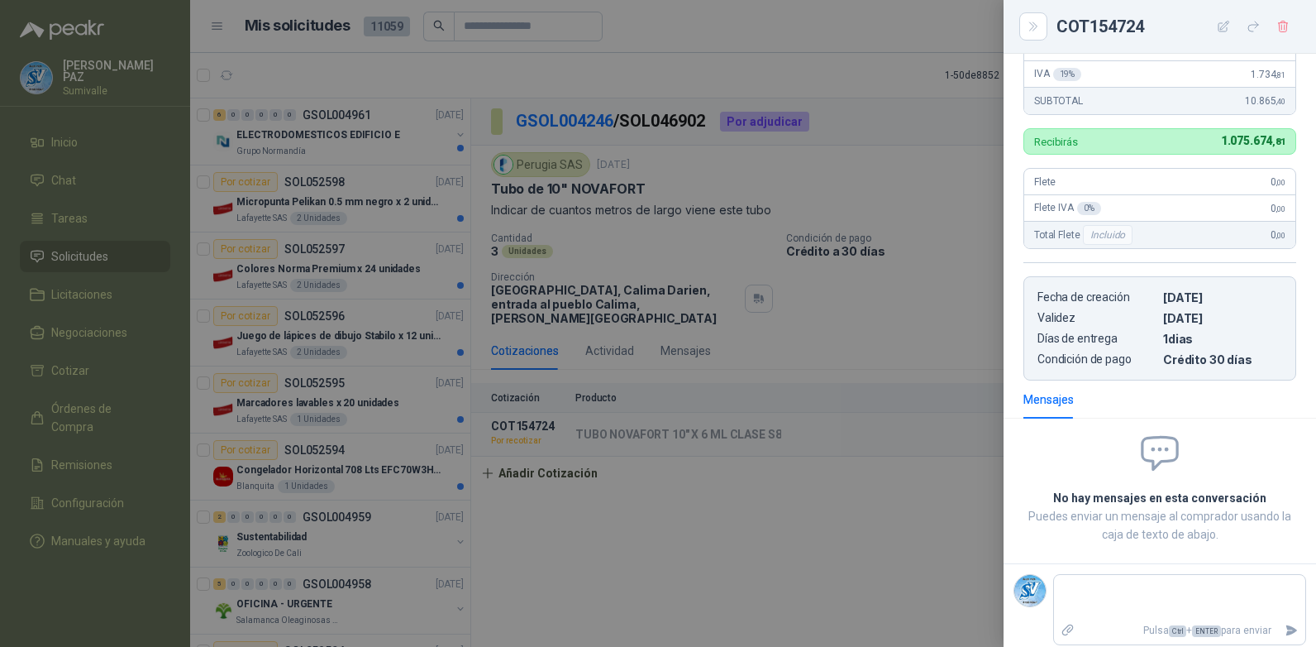
click at [1216, 26] on button "button" at bounding box center [1224, 26] width 26 height 26
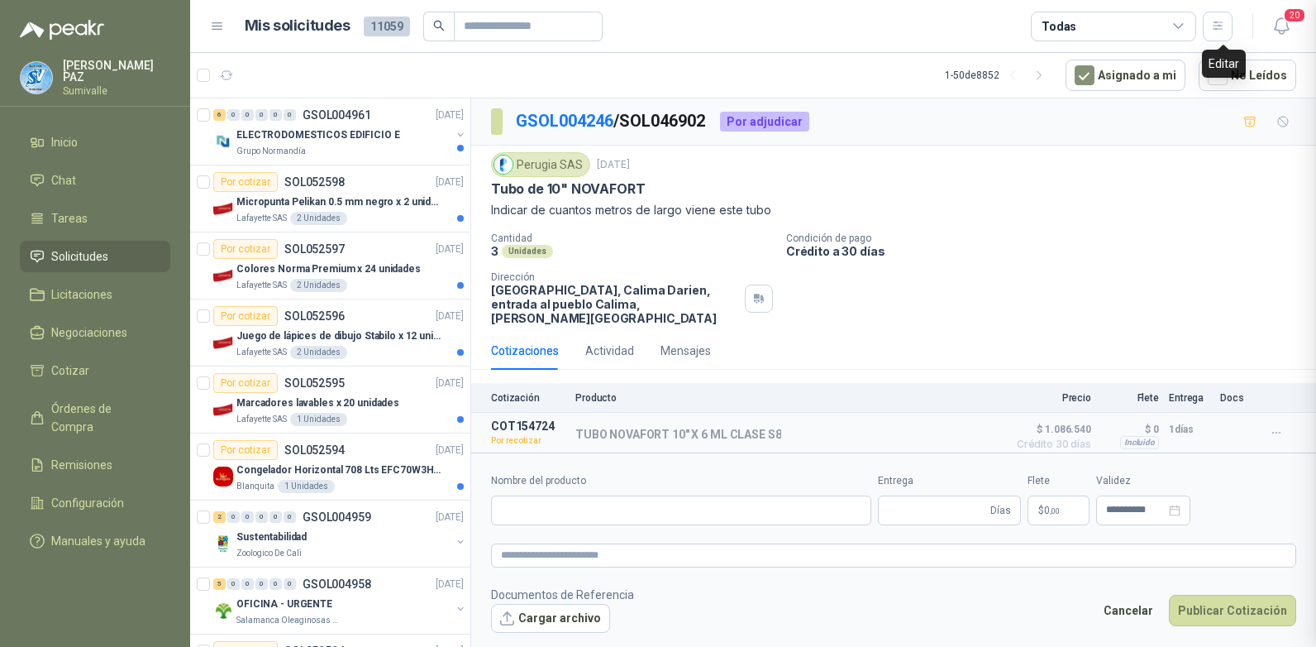
type input "**********"
type input "*"
type input "**********"
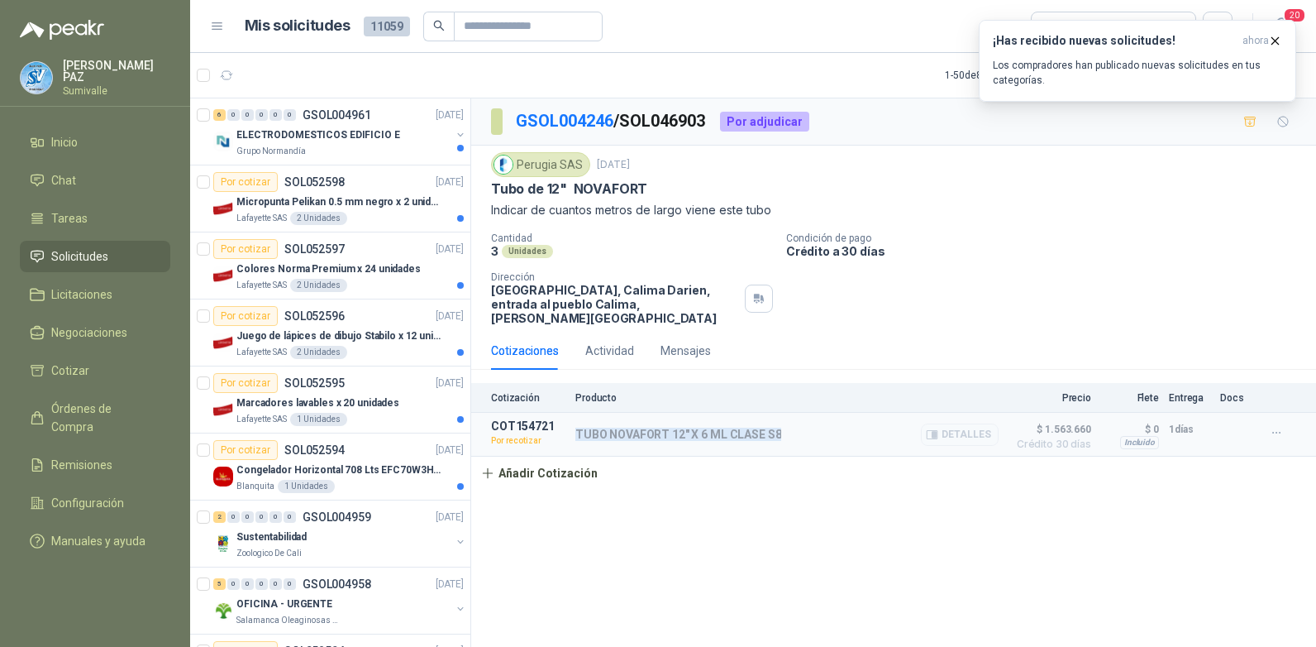
drag, startPoint x: 575, startPoint y: 418, endPoint x: 795, endPoint y: 413, distance: 220.0
click at [795, 413] on article "COT154721 Por recotizar TUBO NOVAFORT 12" X 6 ML CLASE S8 Detalles $ 1.563.660 …" at bounding box center [893, 435] width 845 height 44
copy p "TUBO NOVAFORT 12" X 6 ML CLASE S8"
click at [954, 423] on button "Detalles" at bounding box center [960, 434] width 78 height 22
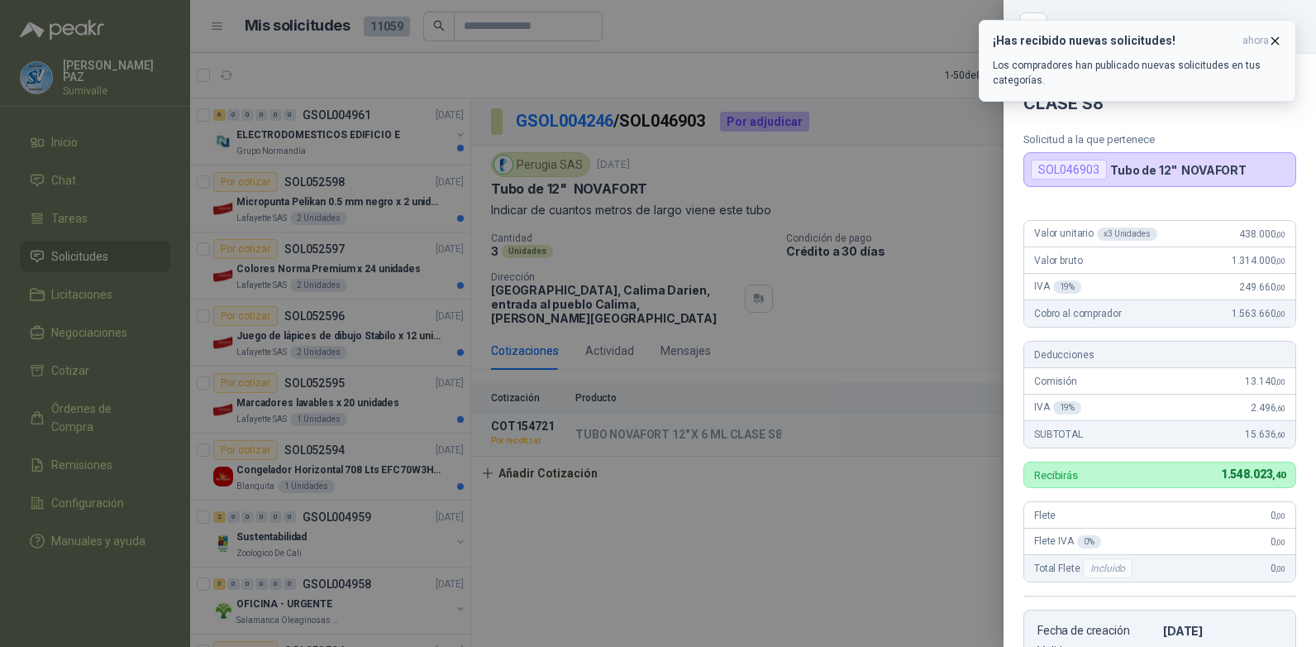
scroll to position [333, 0]
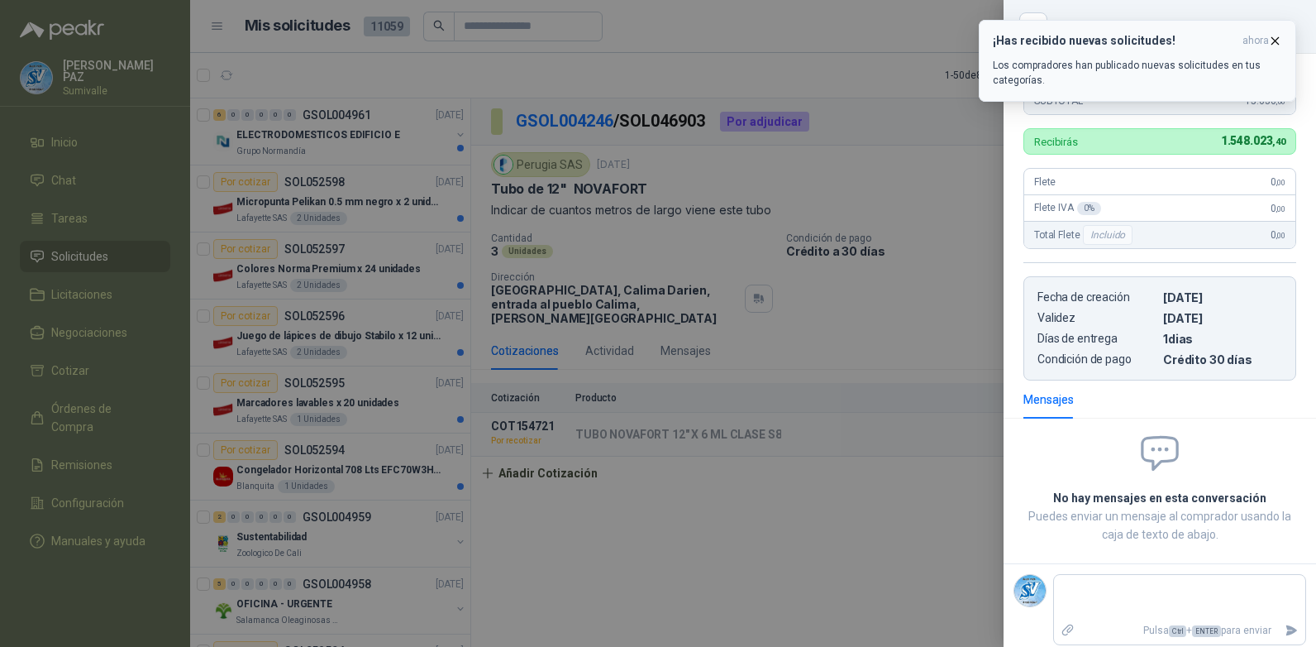
click at [1270, 40] on icon "button" at bounding box center [1276, 41] width 14 height 14
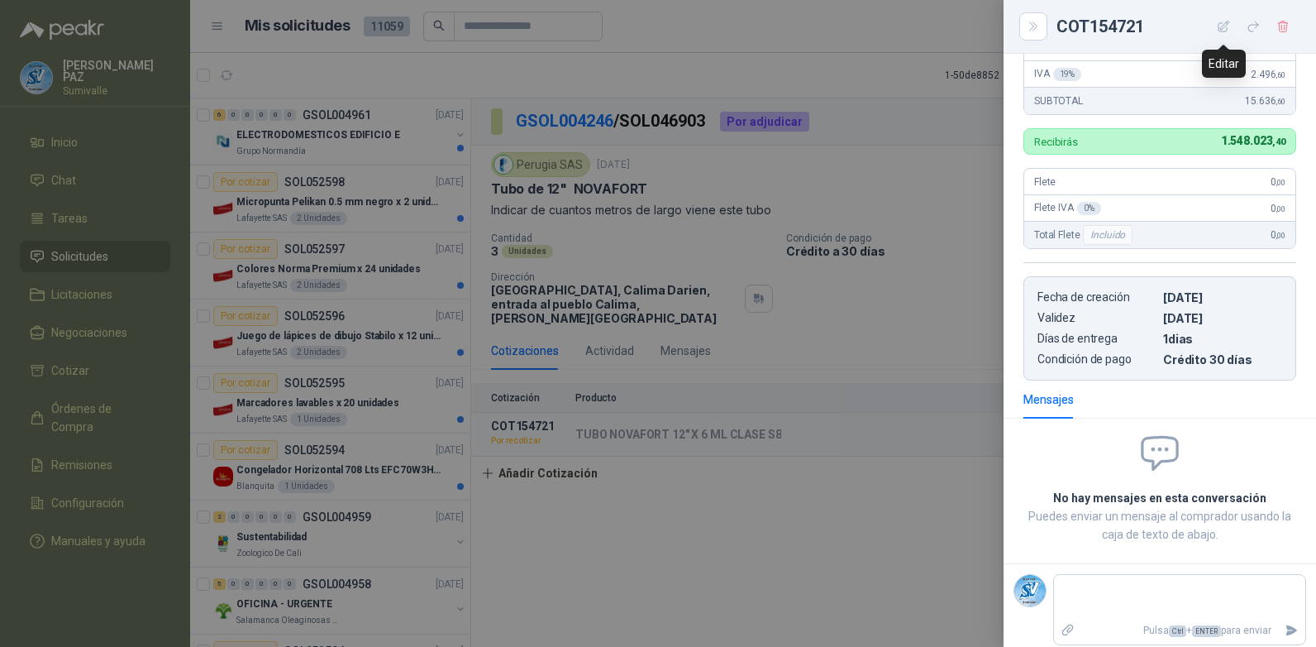
click at [1224, 22] on icon "button" at bounding box center [1224, 27] width 14 height 14
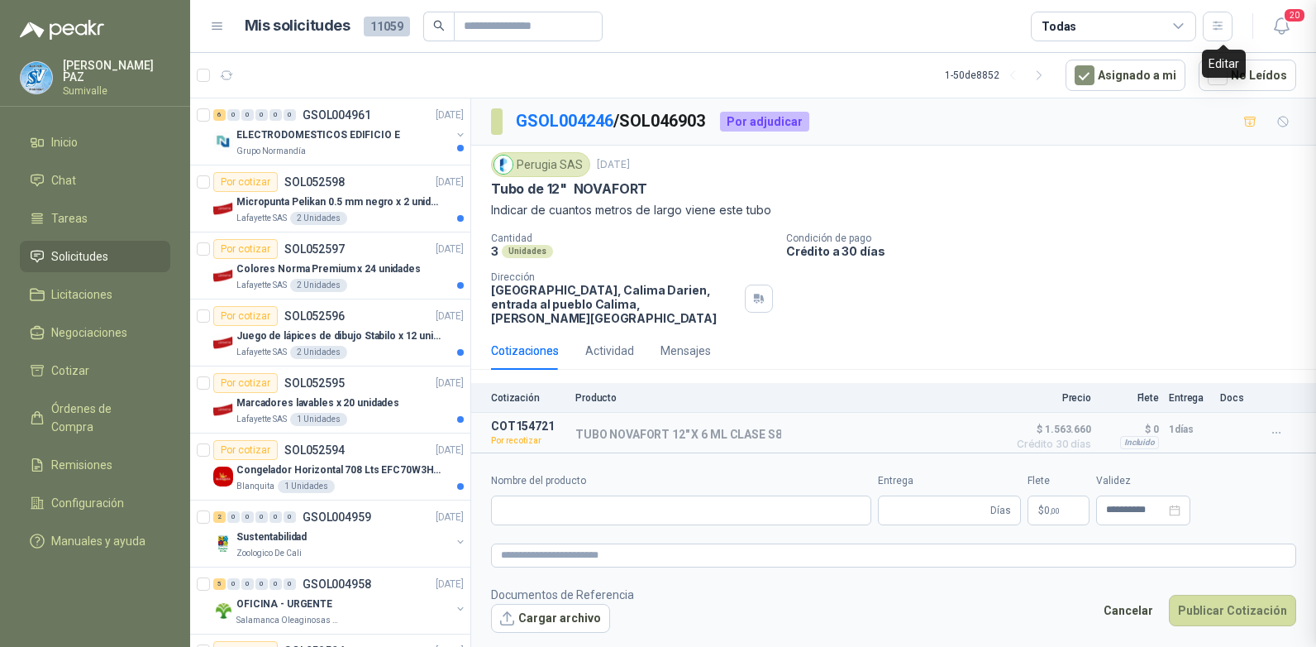
type input "**********"
type input "*"
type input "**********"
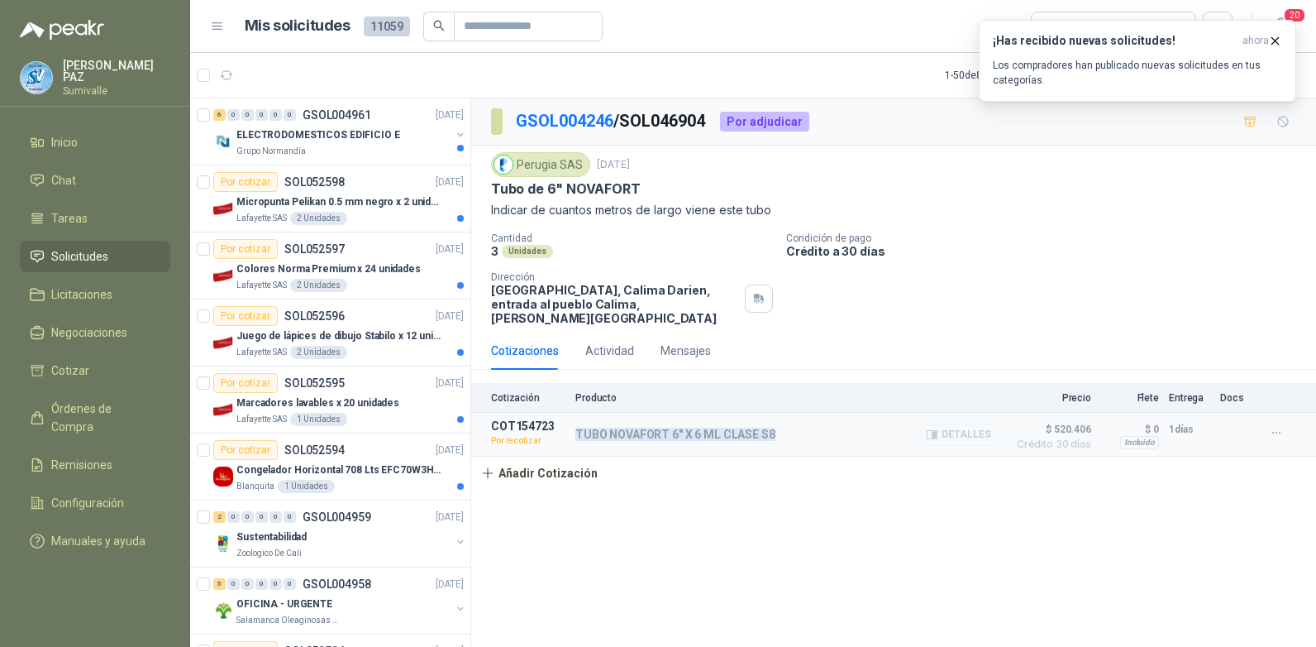
drag, startPoint x: 576, startPoint y: 422, endPoint x: 787, endPoint y: 418, distance: 210.9
click at [787, 419] on div "TUBO NOVAFORT 6" X 6 ML CLASE S8 Detalles" at bounding box center [787, 434] width 423 height 30
copy p "TUBO NOVAFORT 6" X 6 ML CLASE S8"
click at [960, 423] on button "Detalles" at bounding box center [960, 434] width 78 height 22
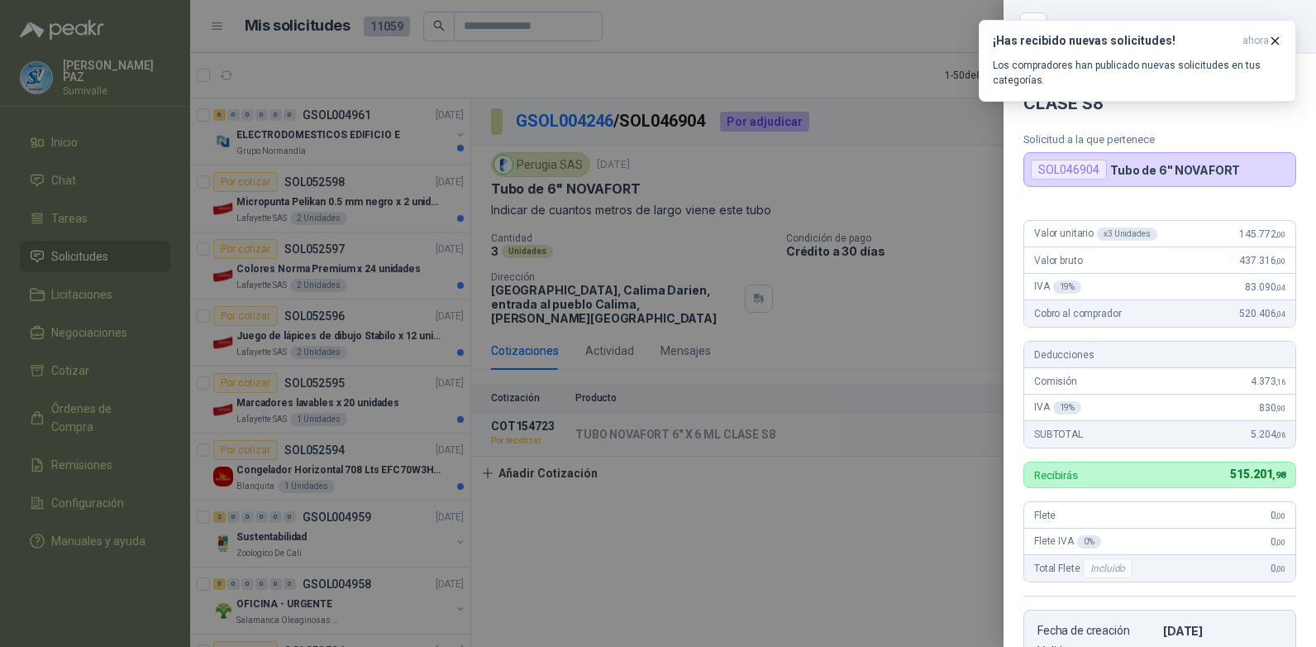
scroll to position [333, 0]
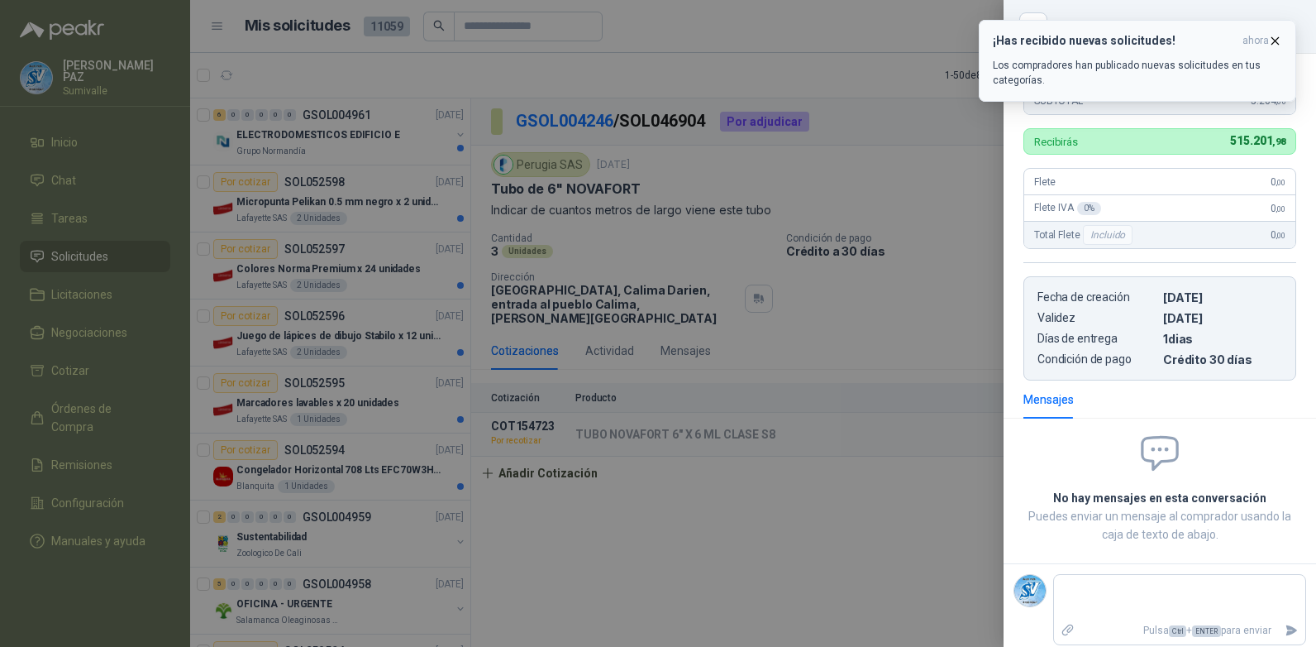
click at [1273, 35] on icon "button" at bounding box center [1276, 41] width 14 height 14
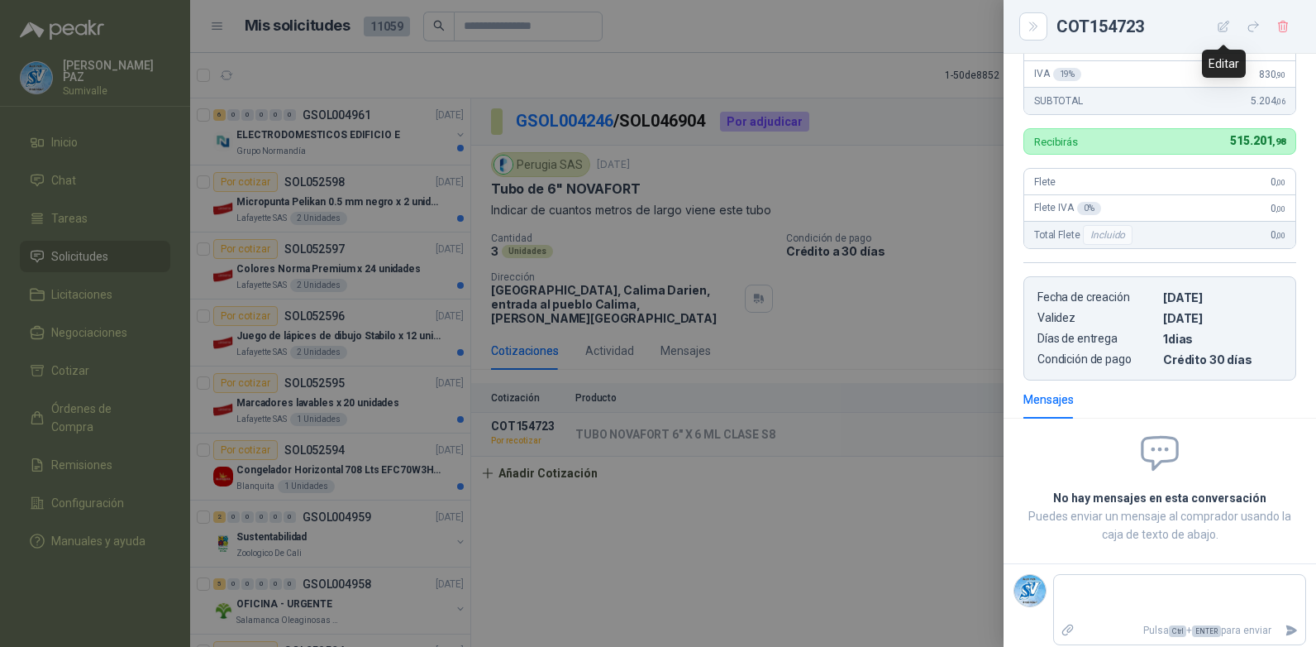
click at [1226, 27] on icon "button" at bounding box center [1224, 27] width 14 height 14
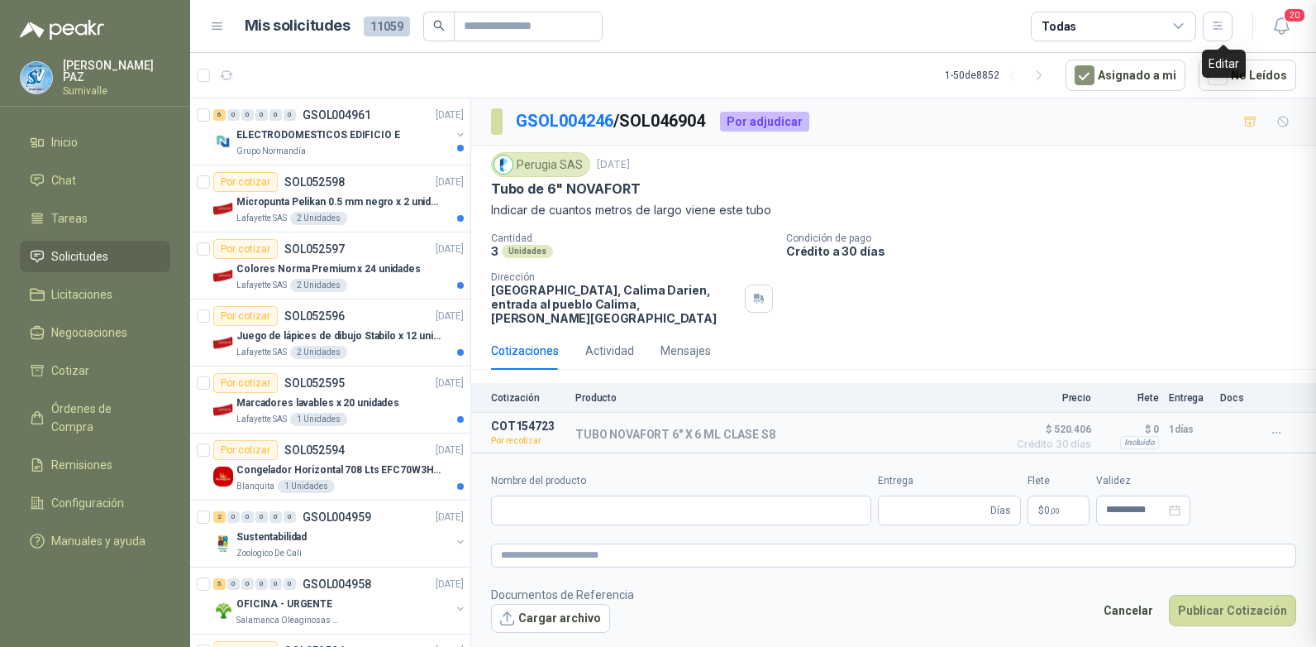
type input "**********"
type input "*"
type input "**********"
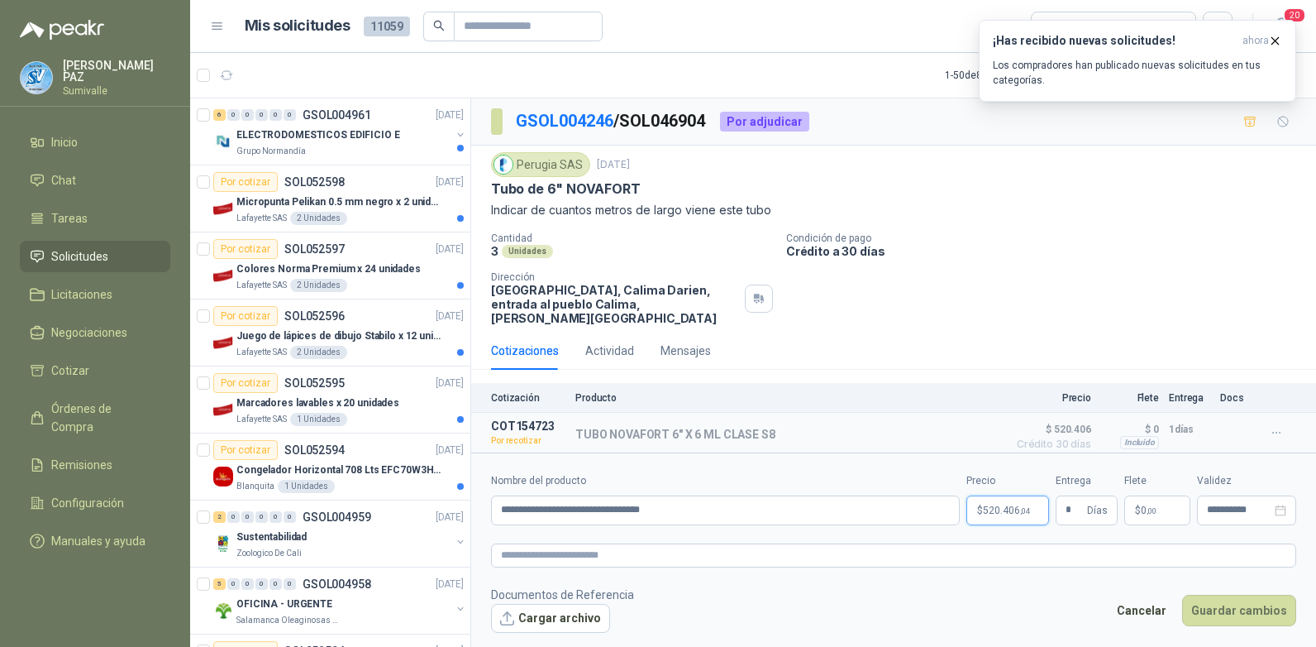
click at [1008, 505] on span "520.406 ,04" at bounding box center [1006, 510] width 47 height 10
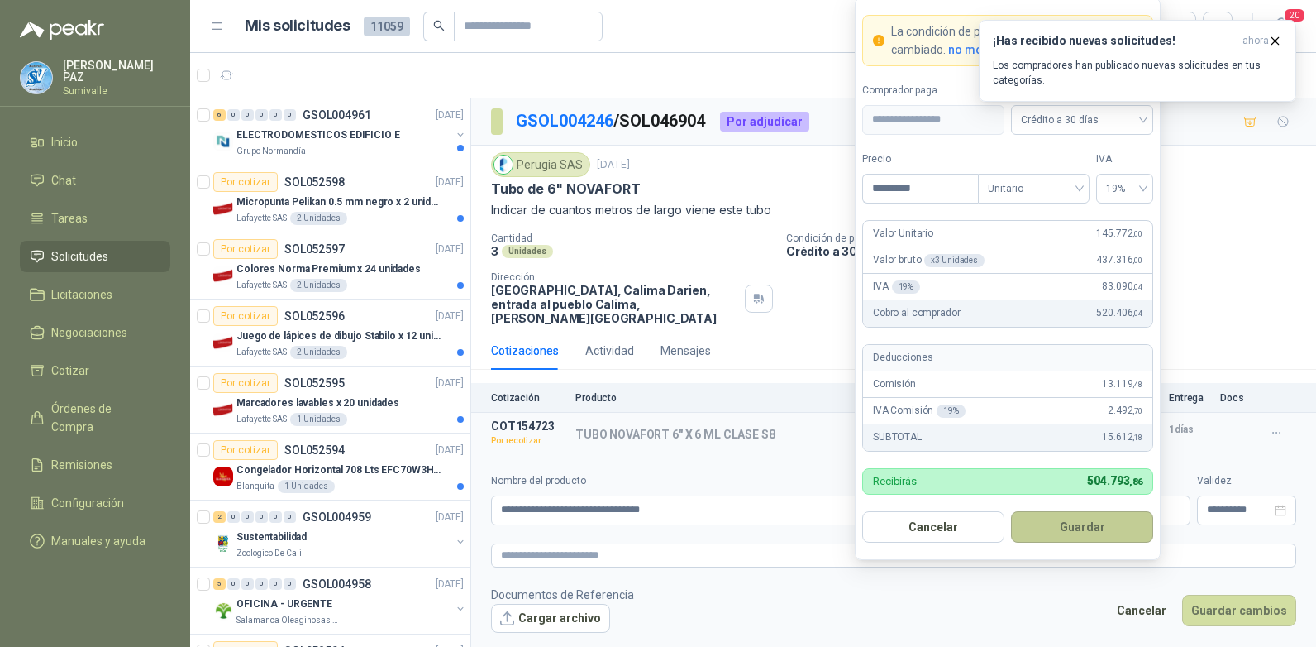
click at [1082, 518] on button "Guardar" at bounding box center [1082, 526] width 142 height 31
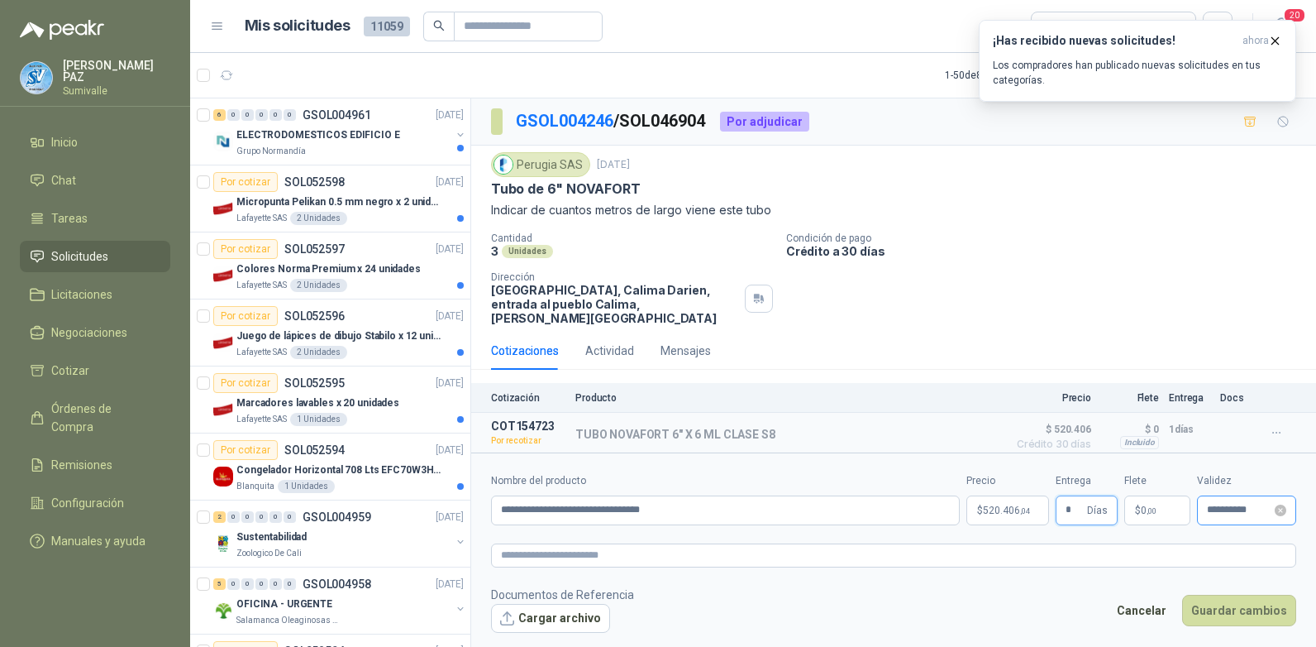
click at [1214, 495] on div "**********" at bounding box center [1246, 510] width 99 height 30
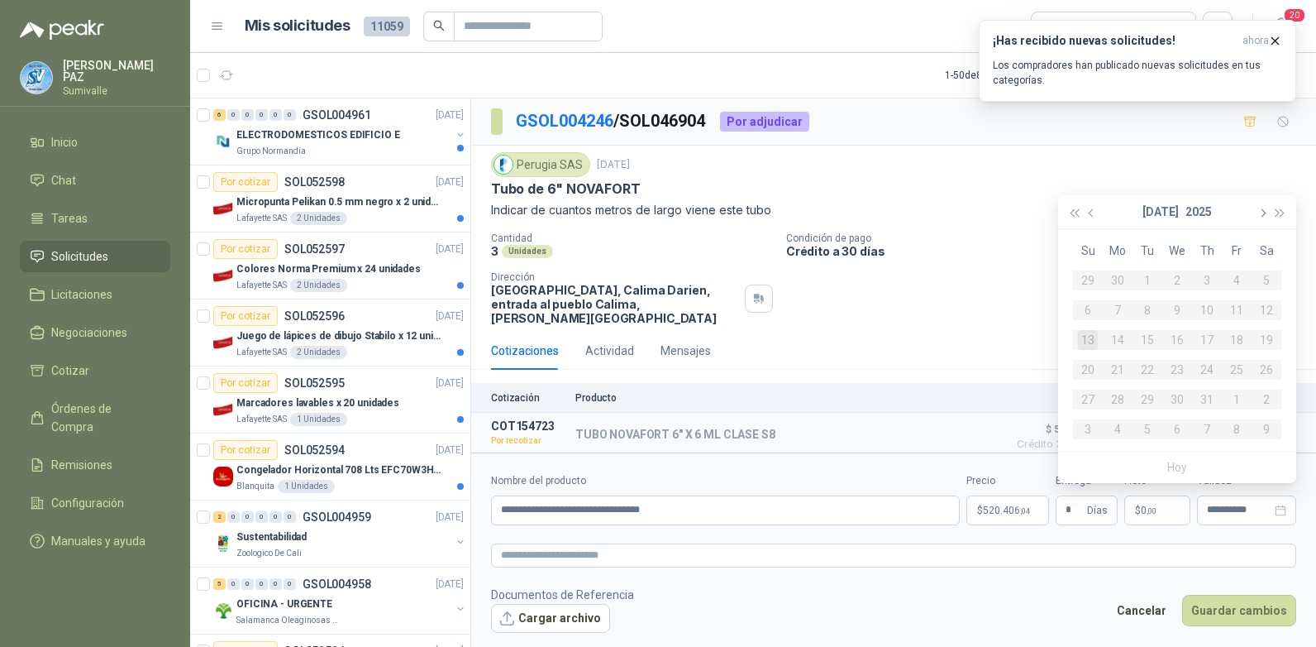
click at [1264, 207] on button "button" at bounding box center [1262, 211] width 18 height 33
click at [1118, 277] on div "1" at bounding box center [1118, 280] width 20 height 20
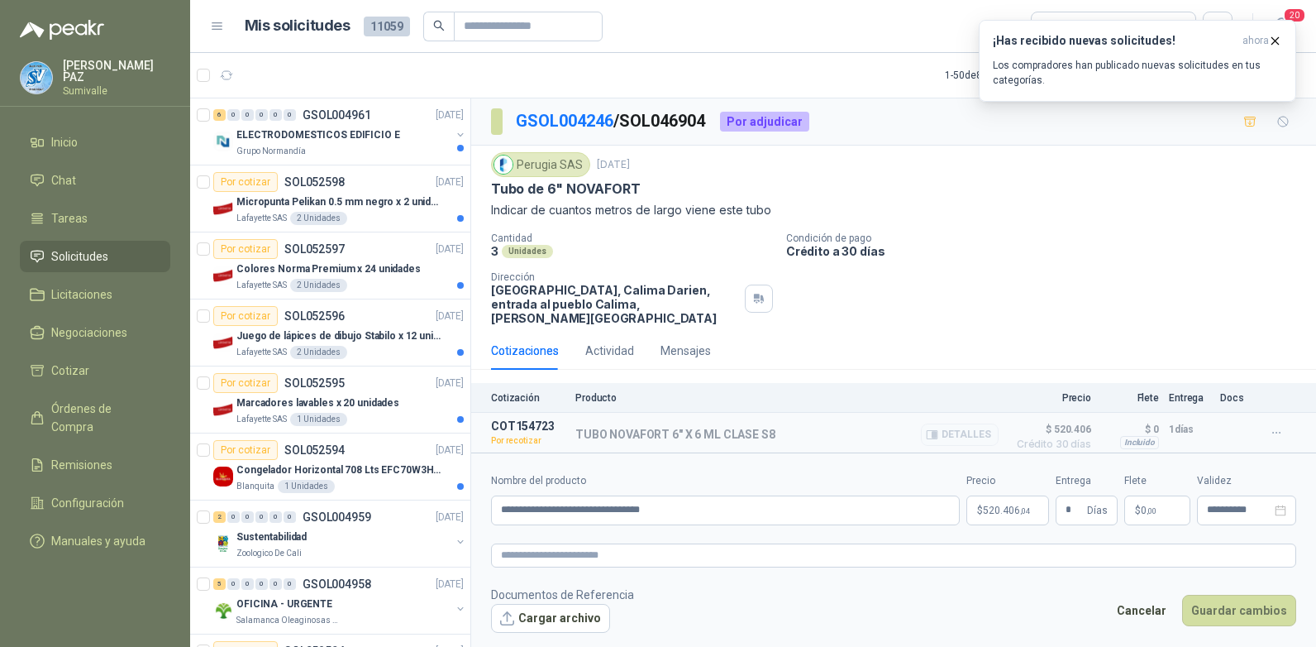
type input "**********"
click at [1249, 611] on button "Guardar cambios" at bounding box center [1240, 610] width 114 height 31
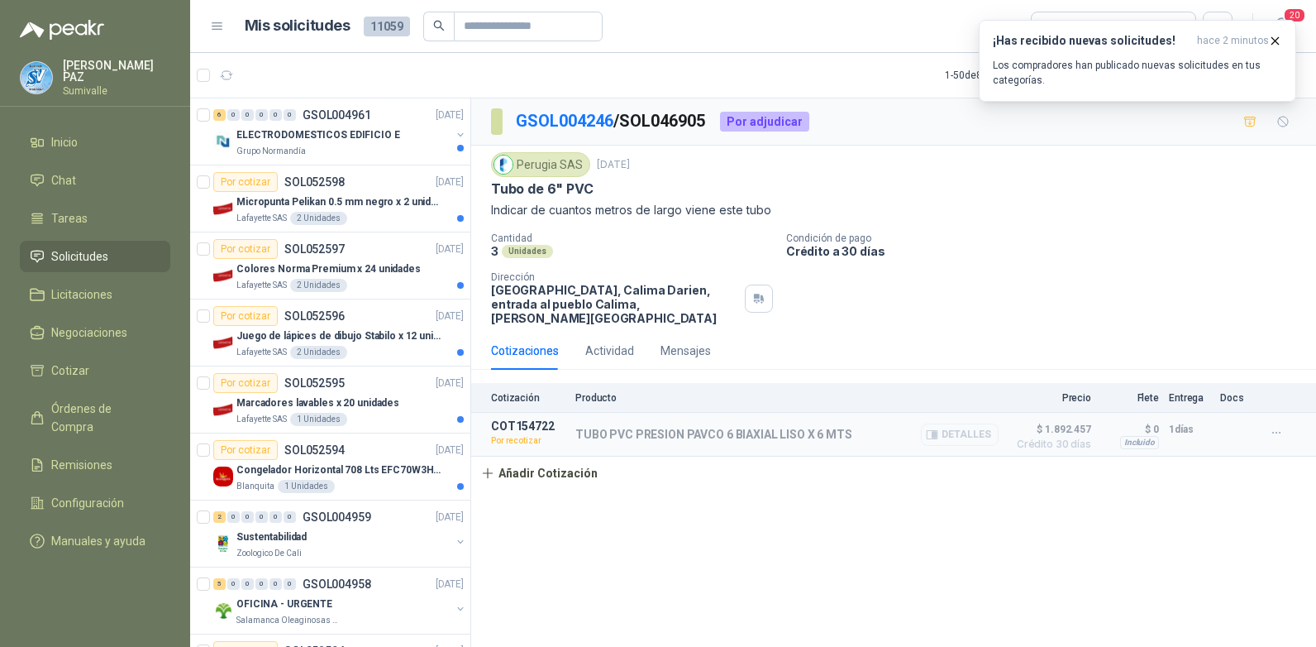
click at [951, 423] on button "Detalles" at bounding box center [960, 434] width 78 height 22
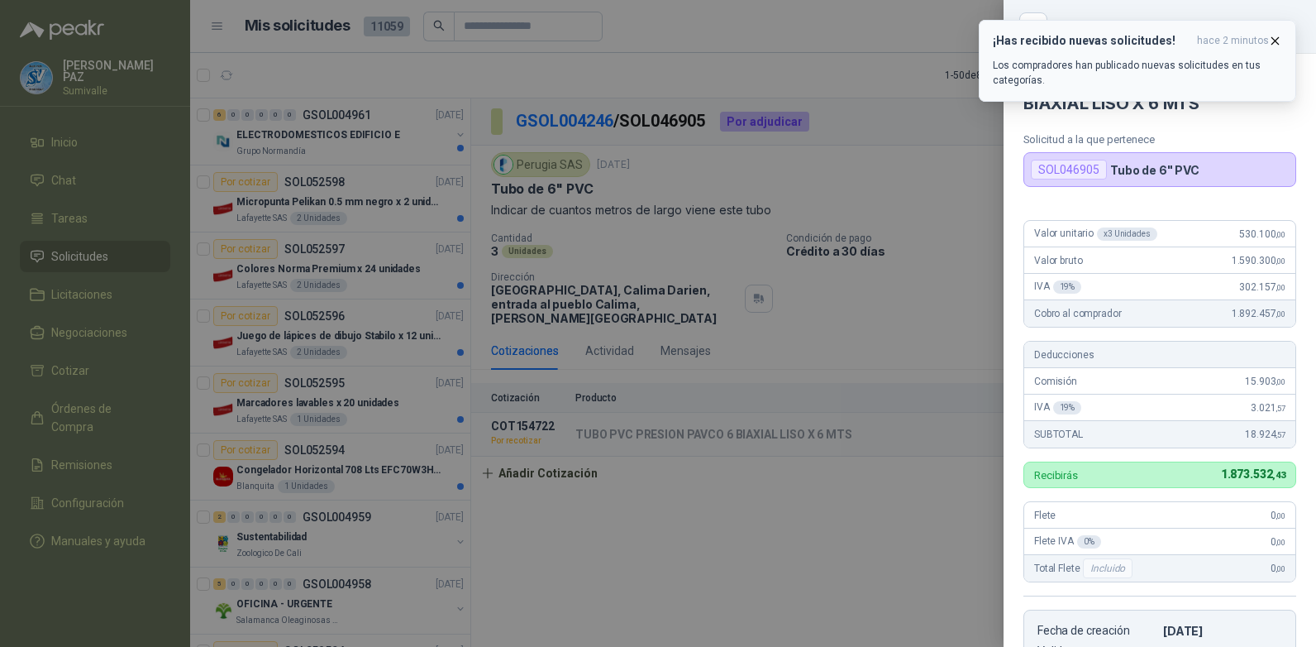
scroll to position [333, 0]
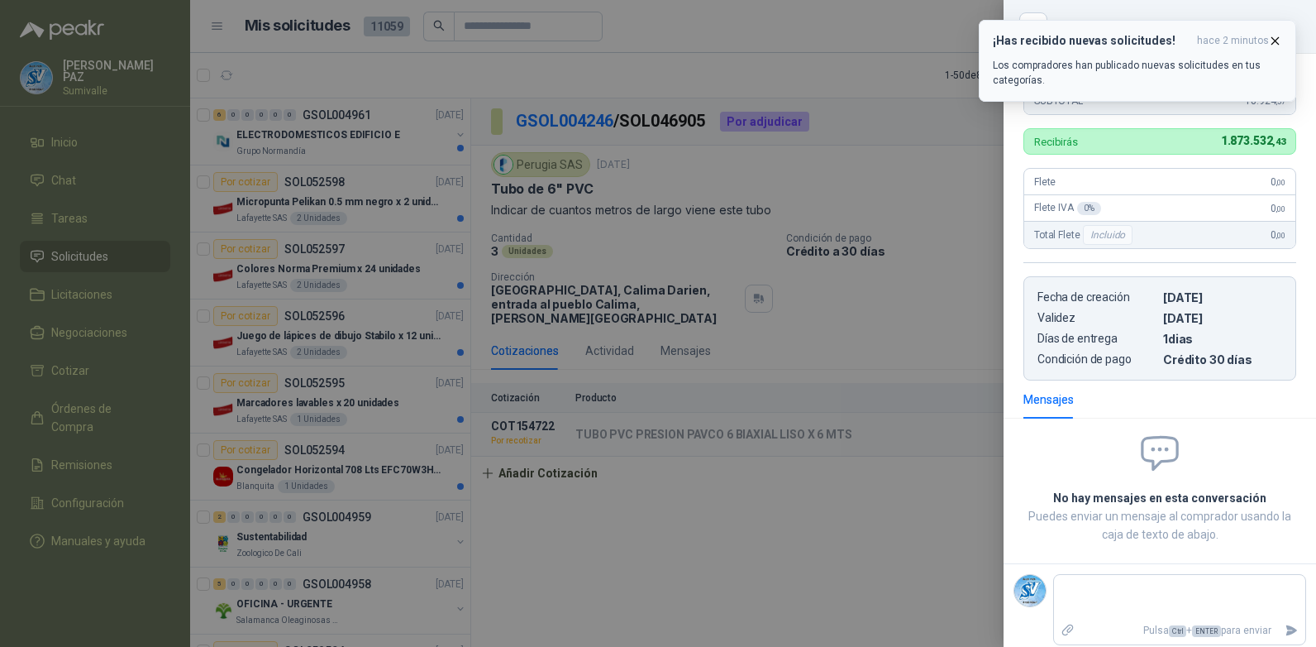
click at [1278, 37] on icon "button" at bounding box center [1276, 41] width 14 height 14
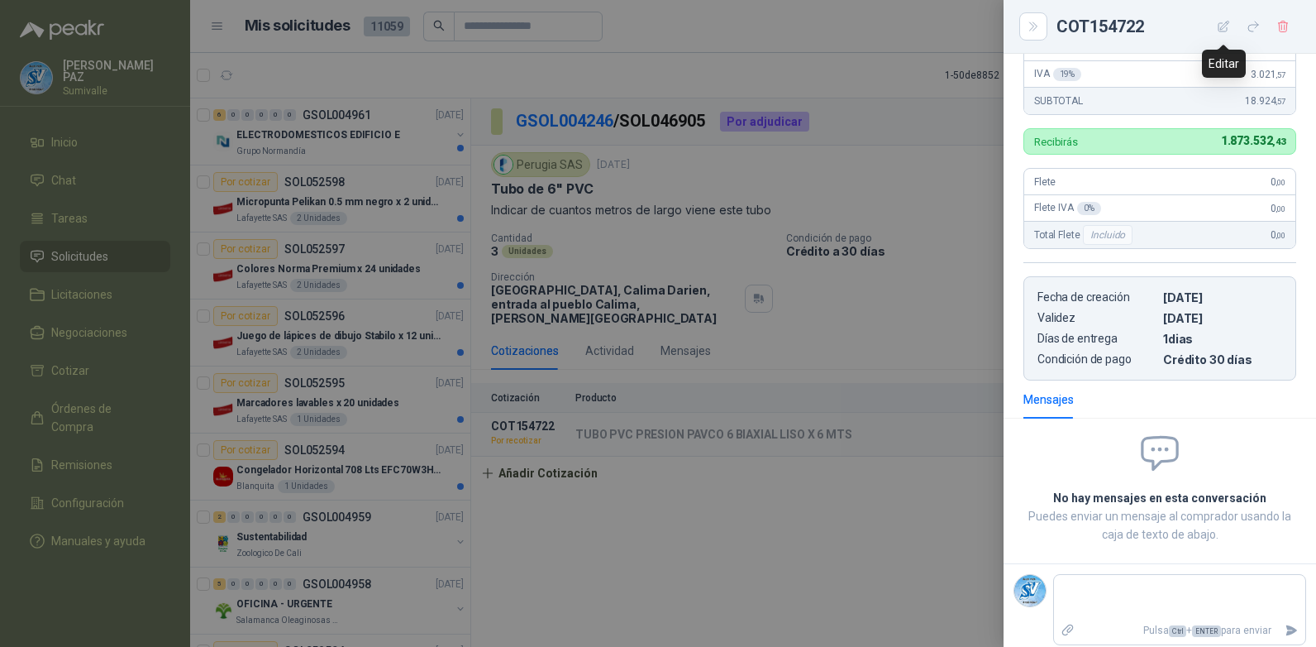
click at [1218, 25] on icon "button" at bounding box center [1224, 27] width 14 height 14
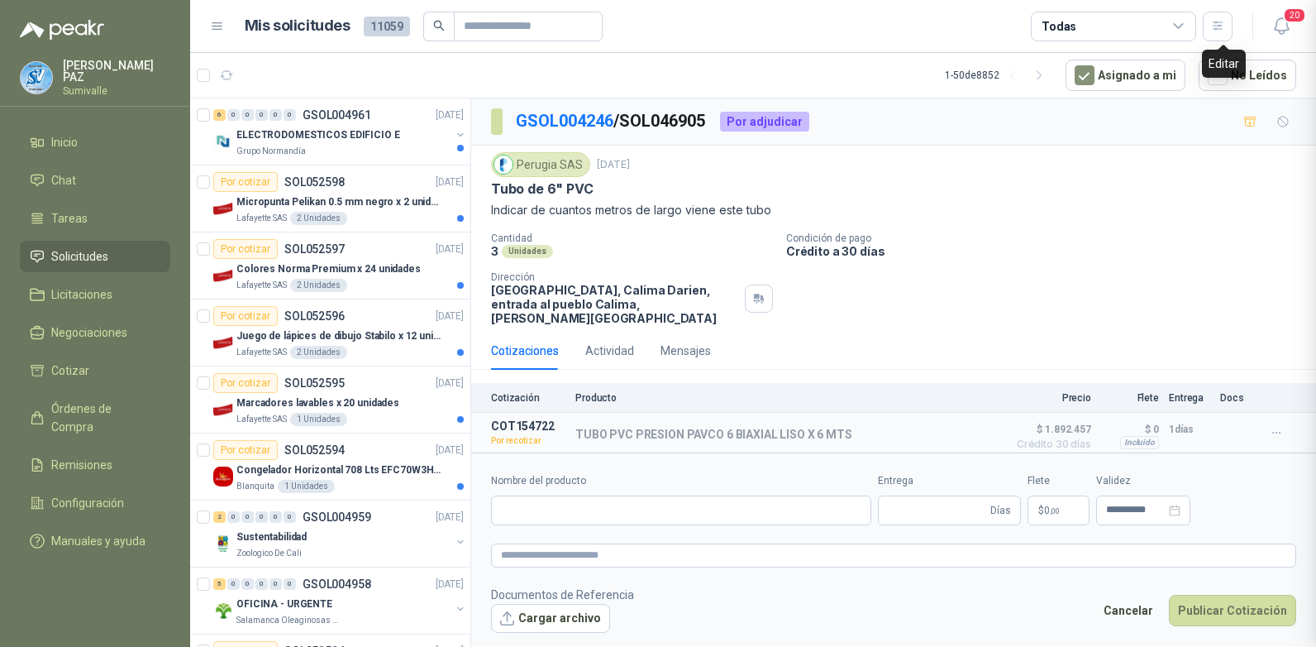
type input "**********"
type input "*"
type input "**********"
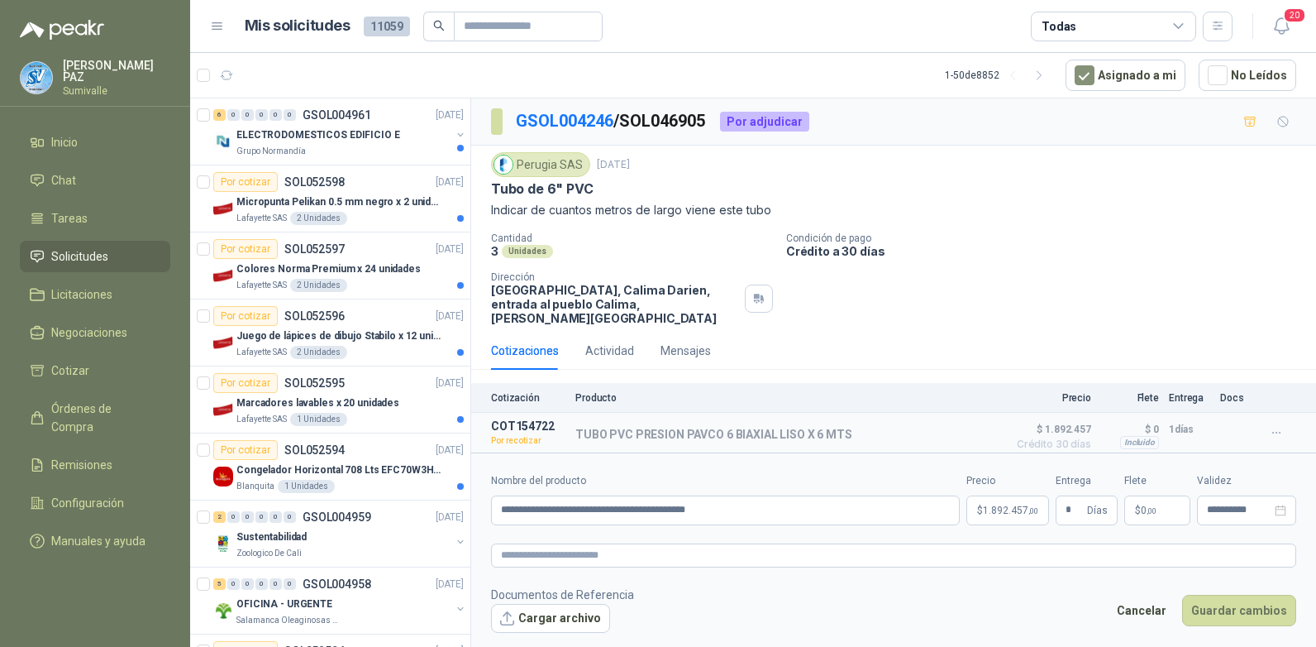
click at [1013, 504] on body "[PERSON_NAME] Inicio Chat Tareas Solicitudes Licitaciones Negociaciones Cotizar…" at bounding box center [658, 323] width 1316 height 647
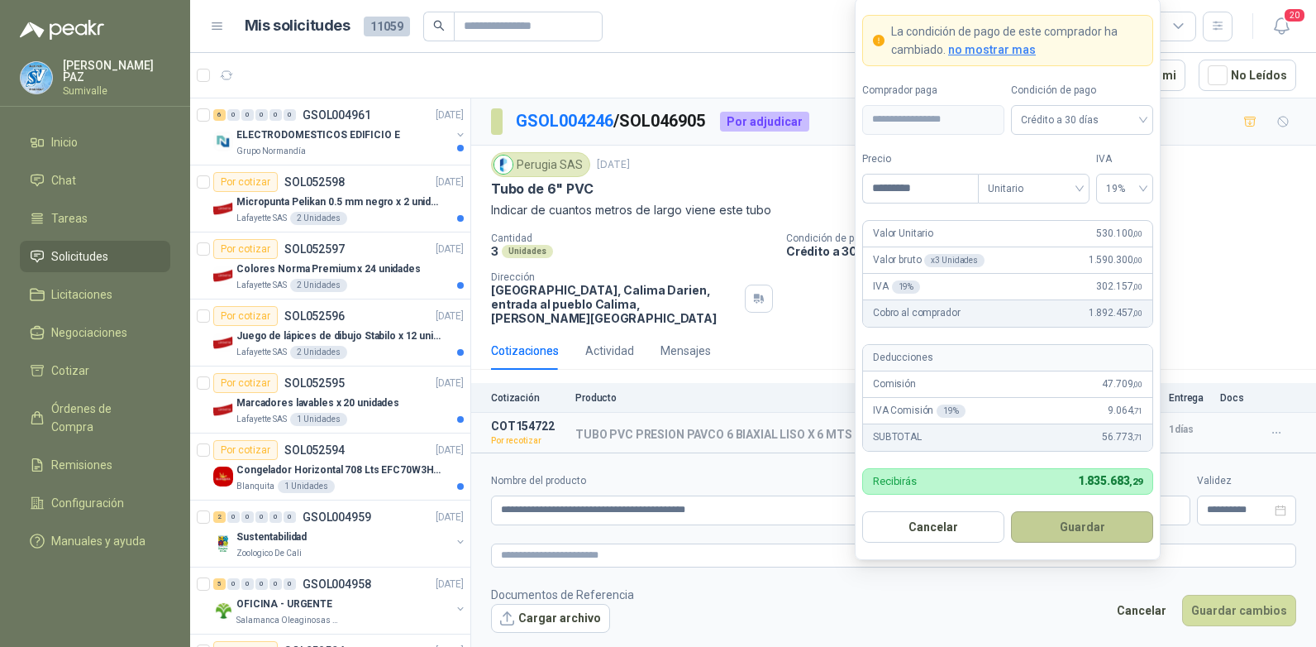
click at [1102, 521] on button "Guardar" at bounding box center [1082, 526] width 142 height 31
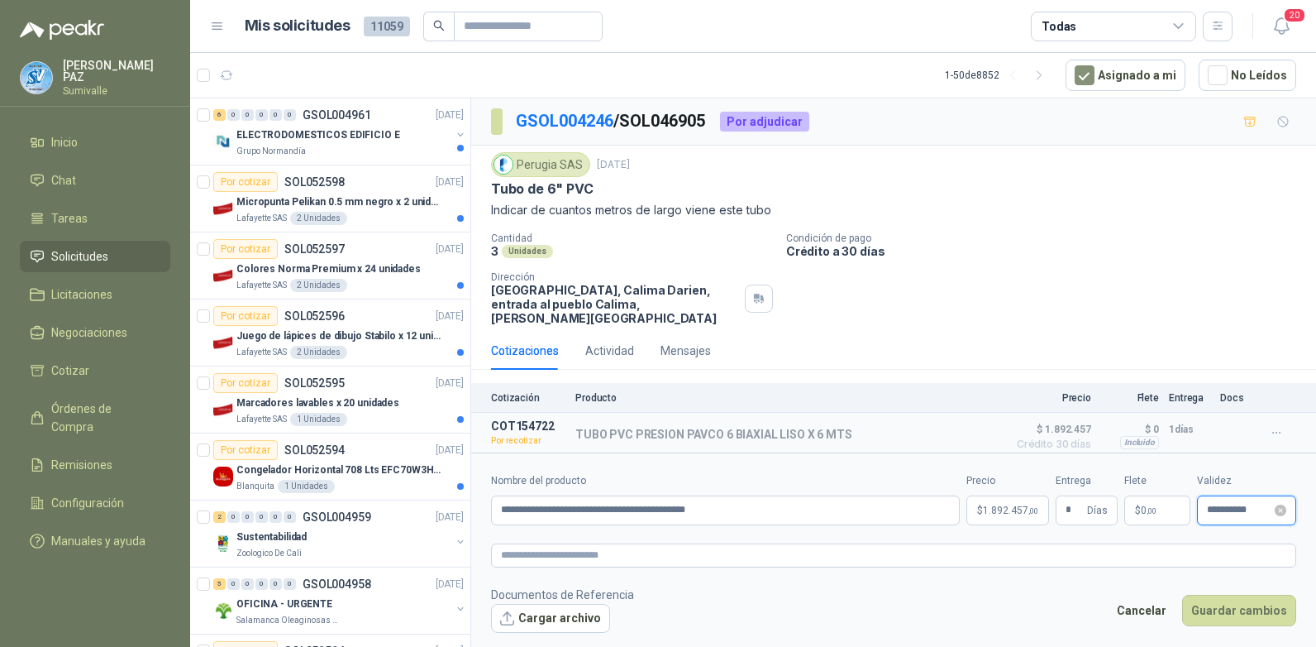
click at [1250, 504] on input "**********" at bounding box center [1239, 509] width 65 height 11
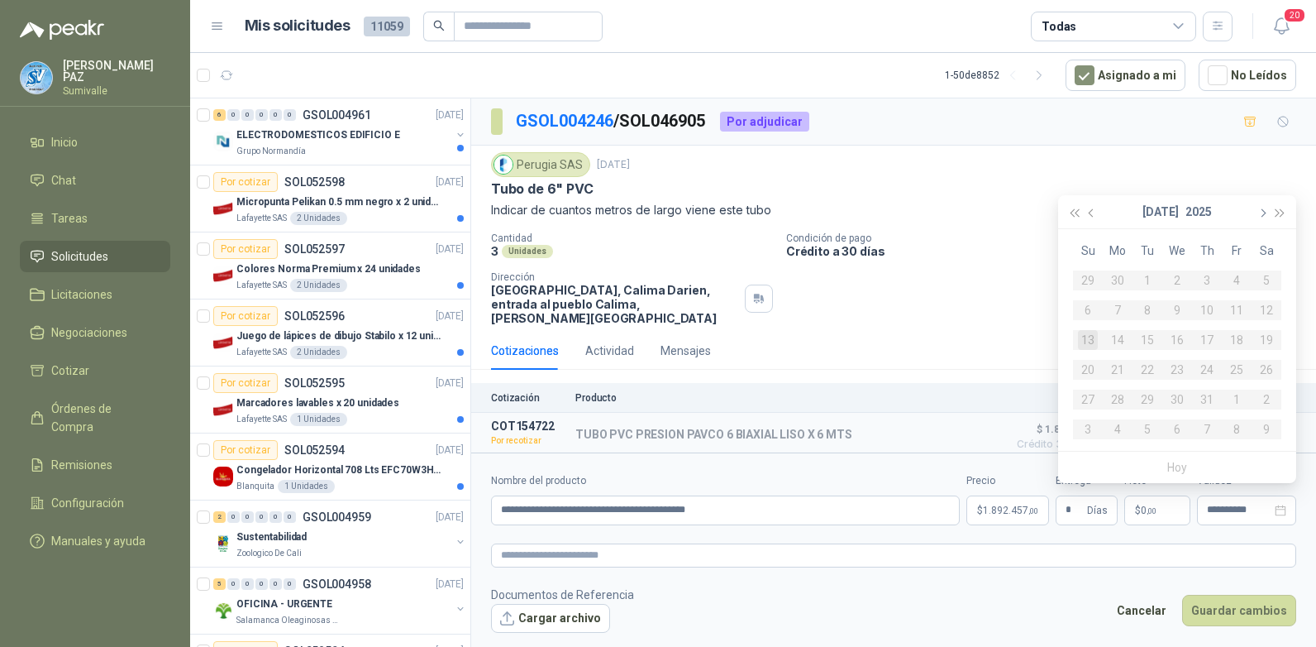
click at [1264, 204] on button "button" at bounding box center [1262, 211] width 18 height 33
click at [1117, 275] on div "1" at bounding box center [1118, 280] width 20 height 20
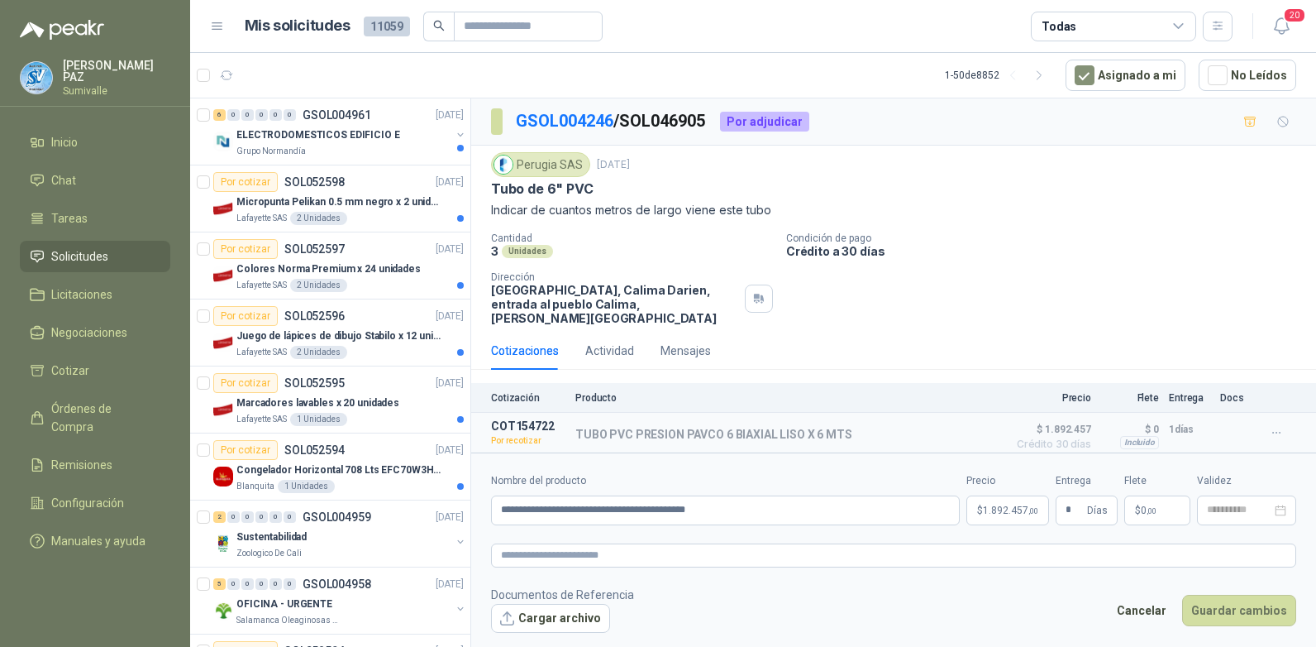
type input "**********"
click at [1254, 595] on button "Guardar cambios" at bounding box center [1240, 610] width 114 height 31
